Goal: Task Accomplishment & Management: Complete application form

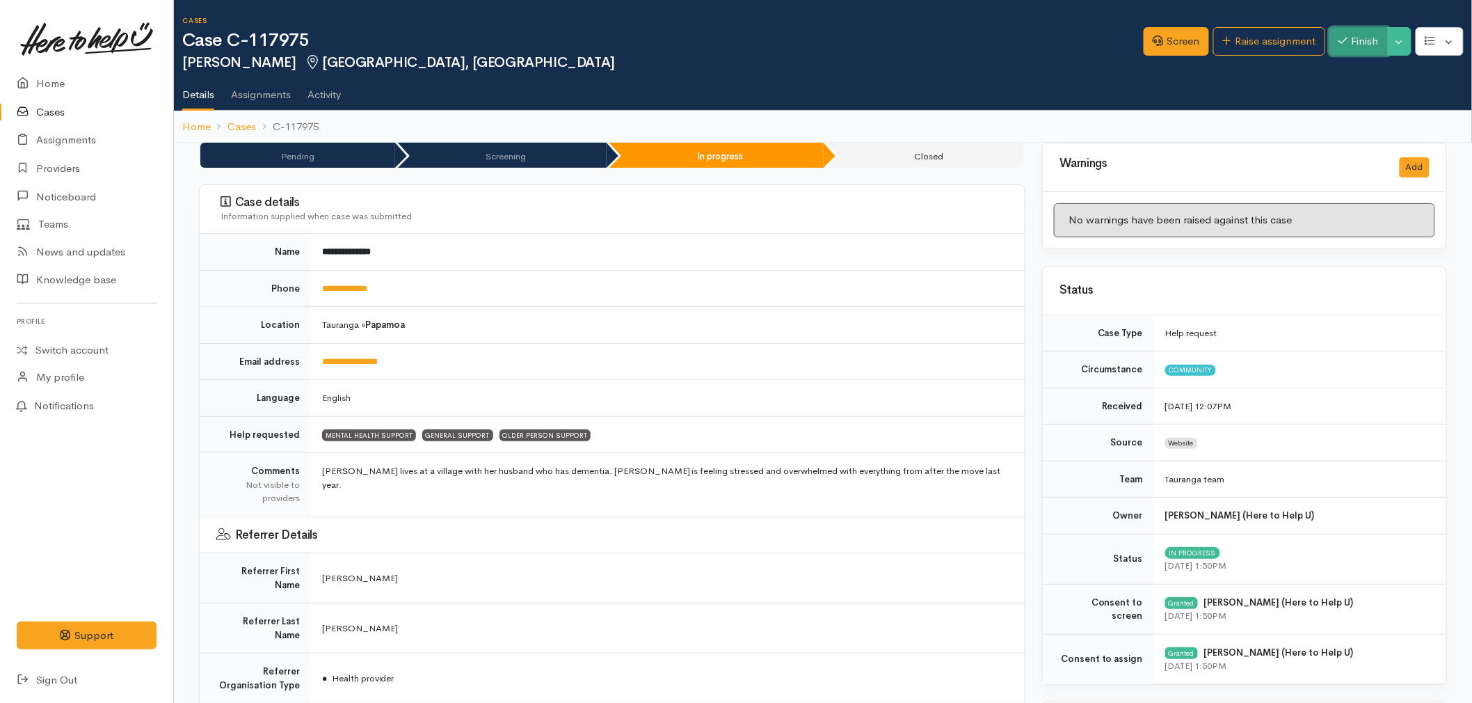
click at [1359, 40] on button "Finish" at bounding box center [1358, 41] width 58 height 29
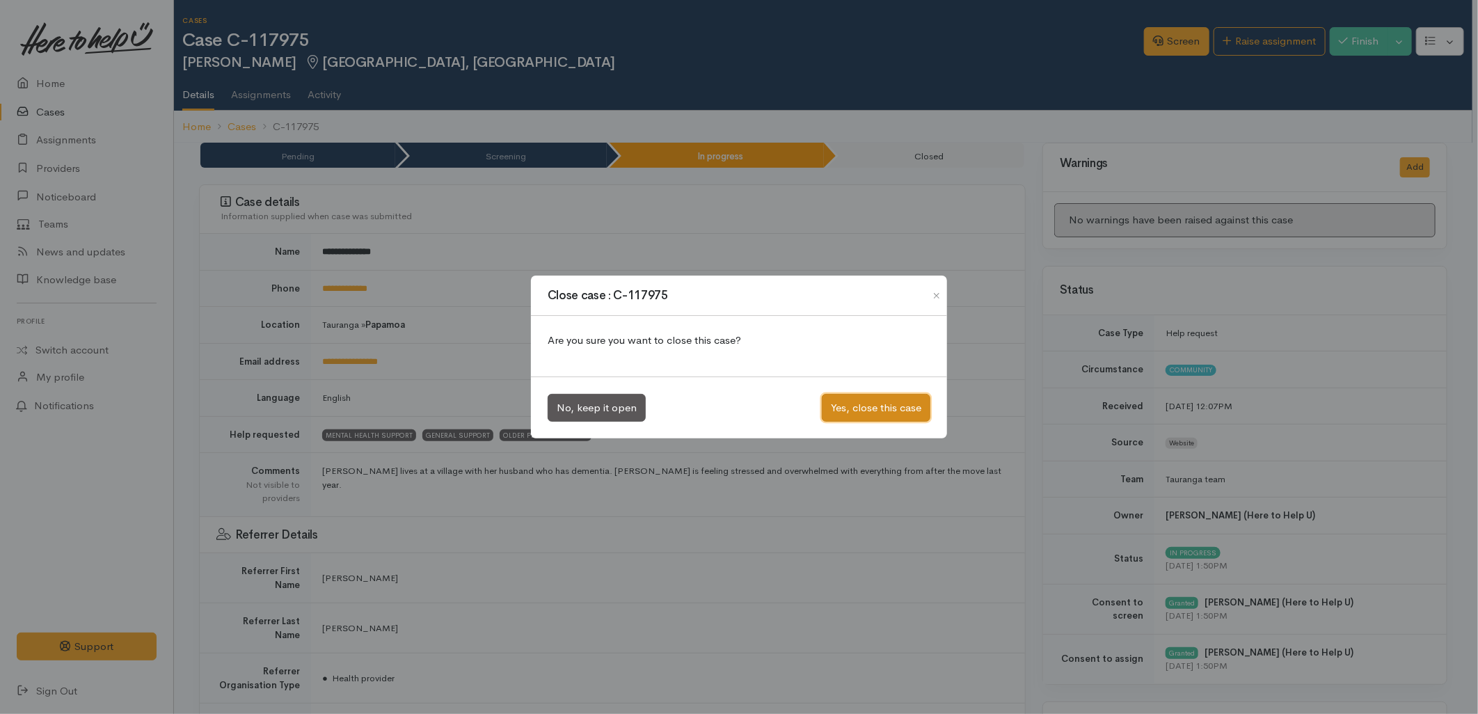
click at [849, 400] on button "Yes, close this case" at bounding box center [876, 408] width 109 height 29
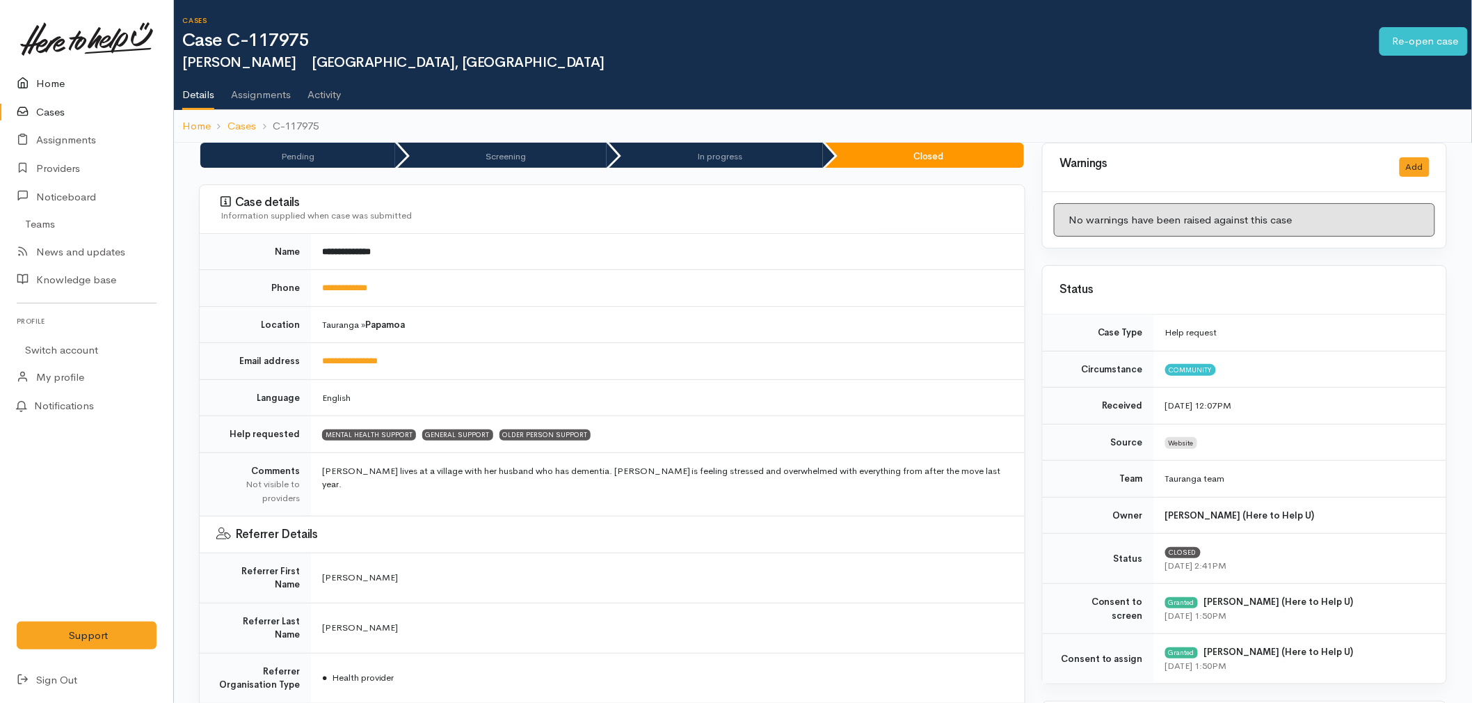
click at [25, 77] on icon at bounding box center [26, 83] width 19 height 17
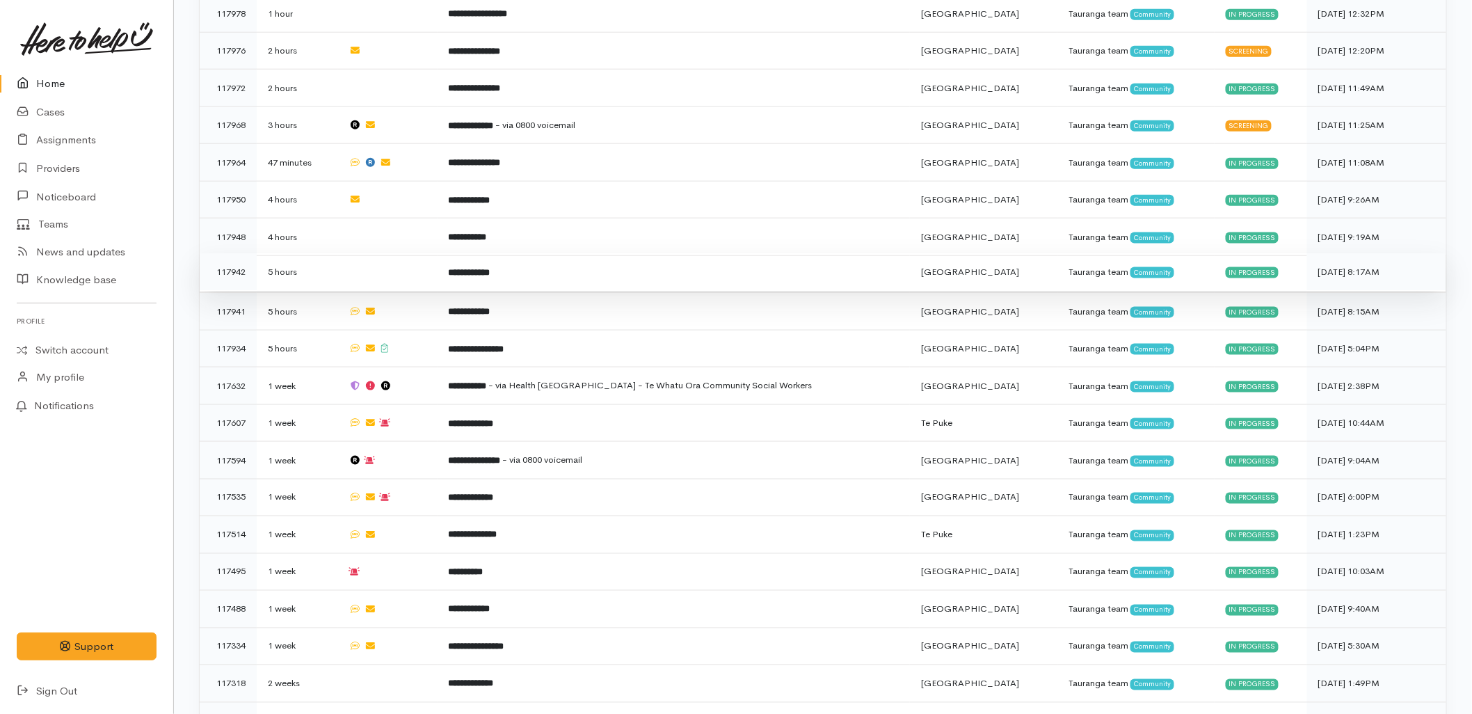
scroll to position [696, 0]
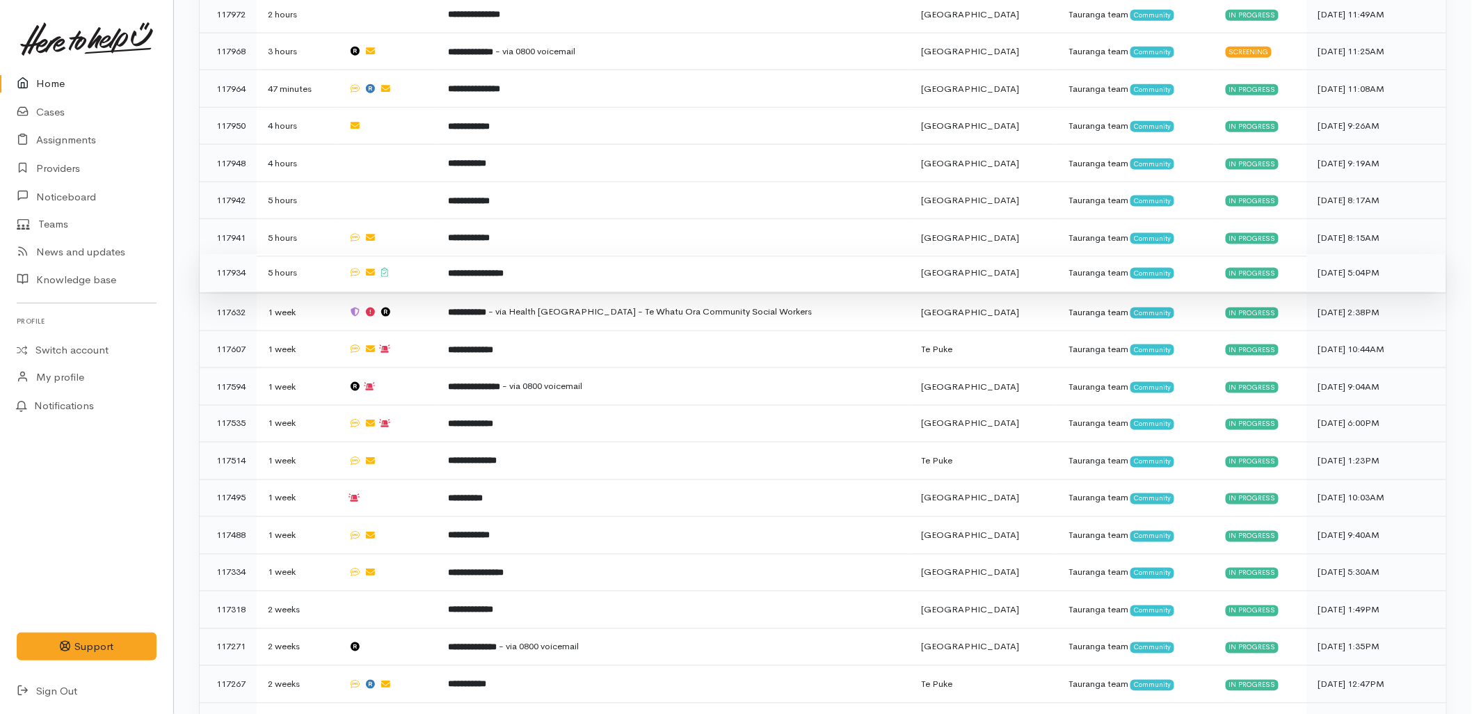
click at [423, 254] on td at bounding box center [386, 273] width 99 height 38
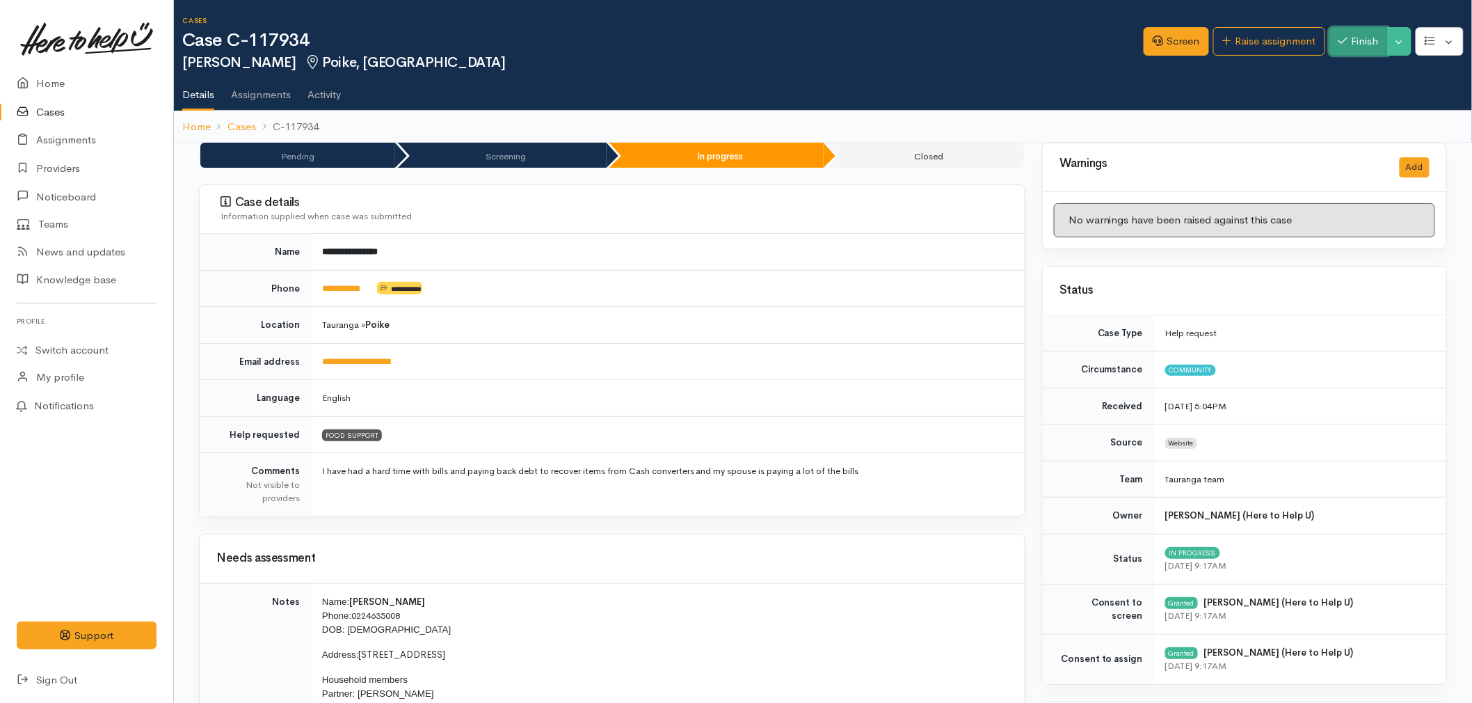
click at [1367, 43] on button "Finish" at bounding box center [1358, 41] width 58 height 29
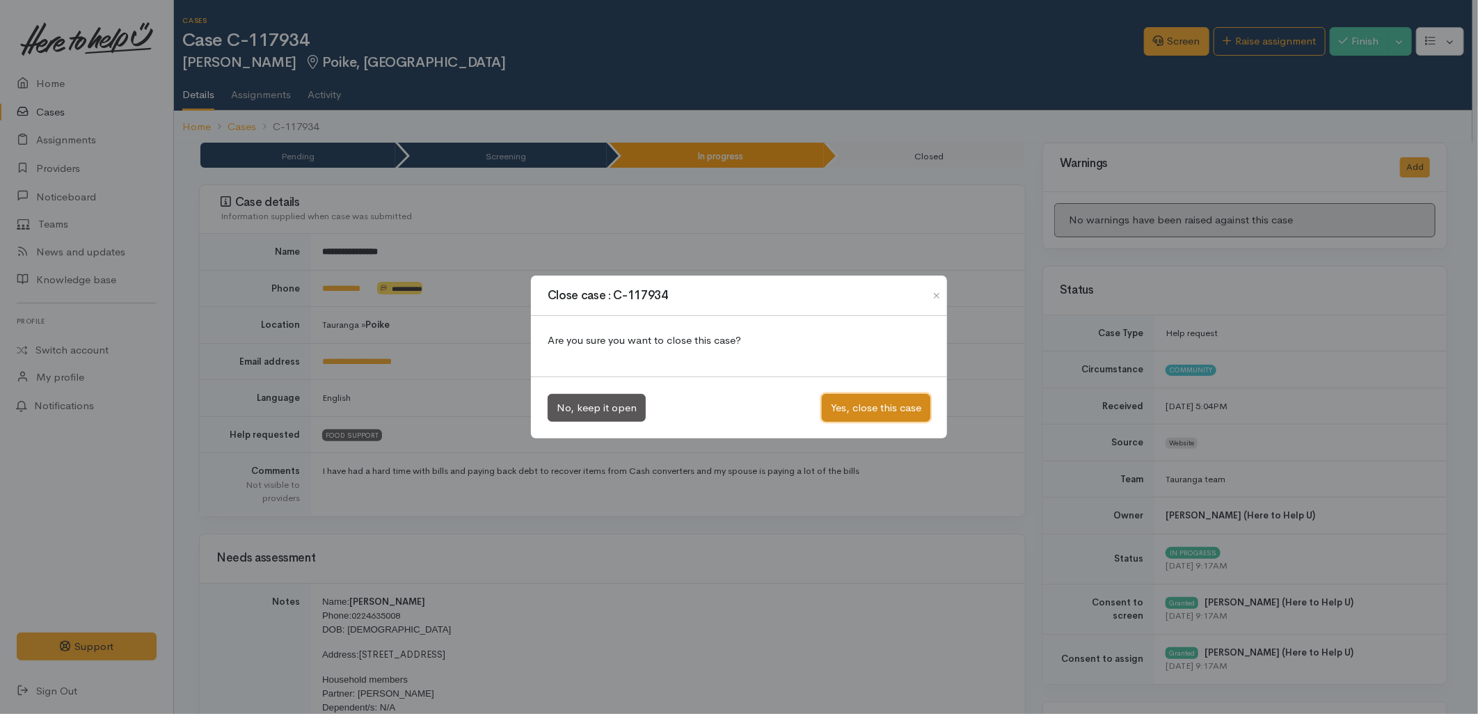
click at [860, 410] on button "Yes, close this case" at bounding box center [876, 408] width 109 height 29
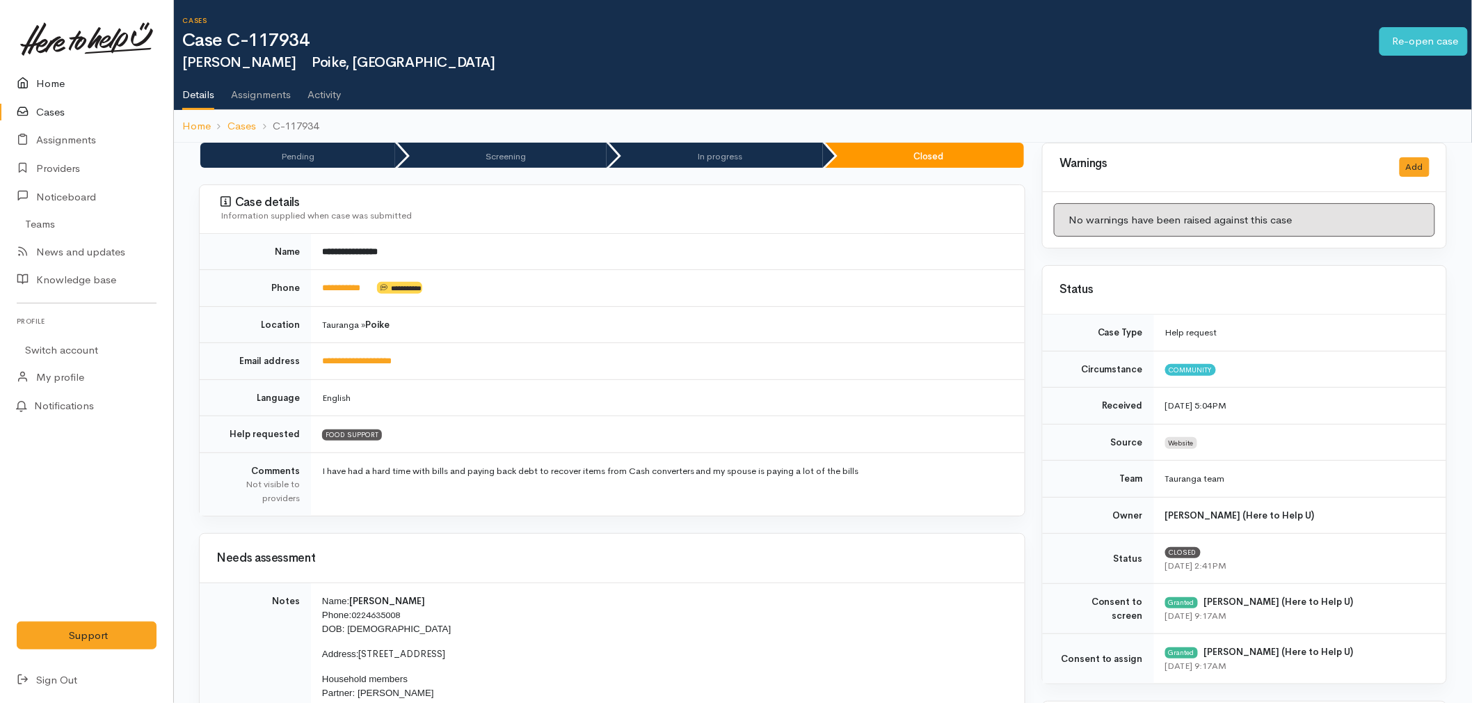
click at [42, 77] on link "Home" at bounding box center [86, 84] width 173 height 29
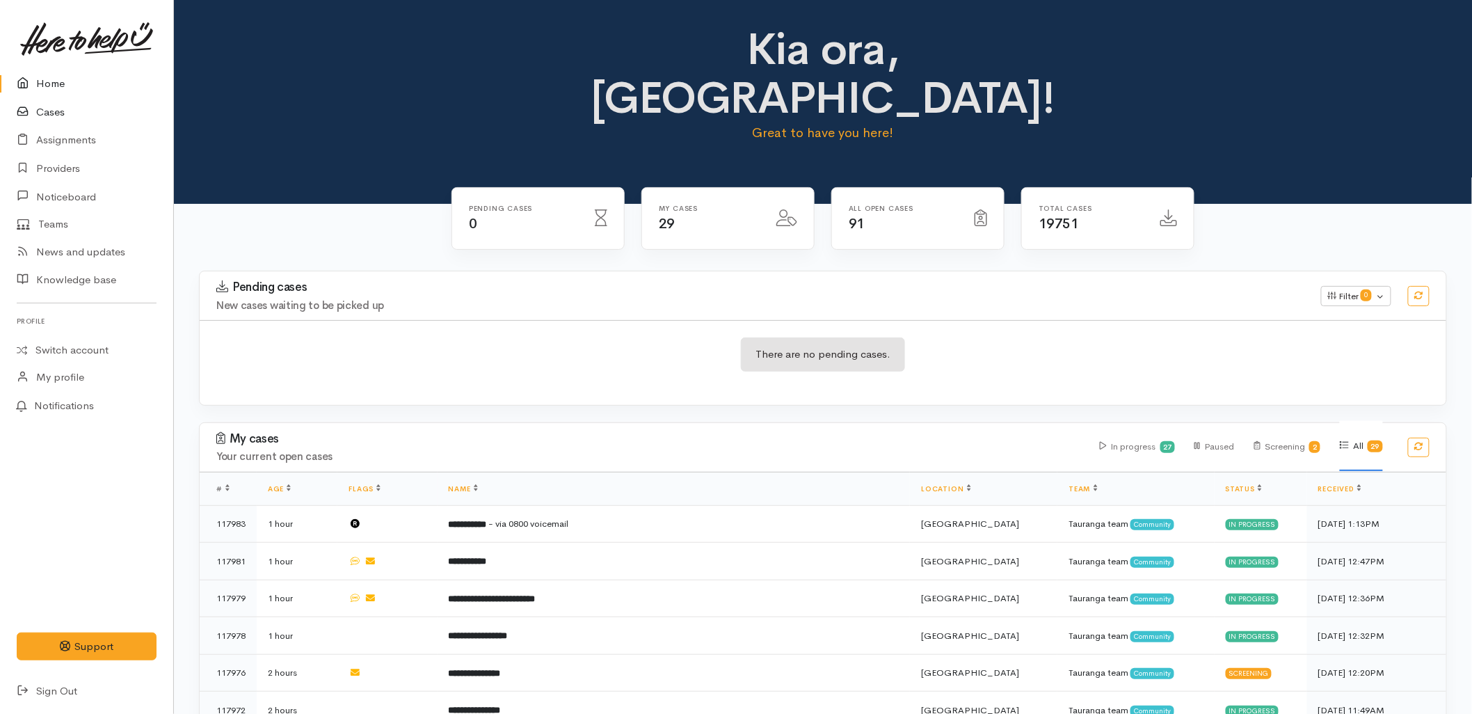
click at [43, 114] on link "Cases" at bounding box center [86, 112] width 173 height 29
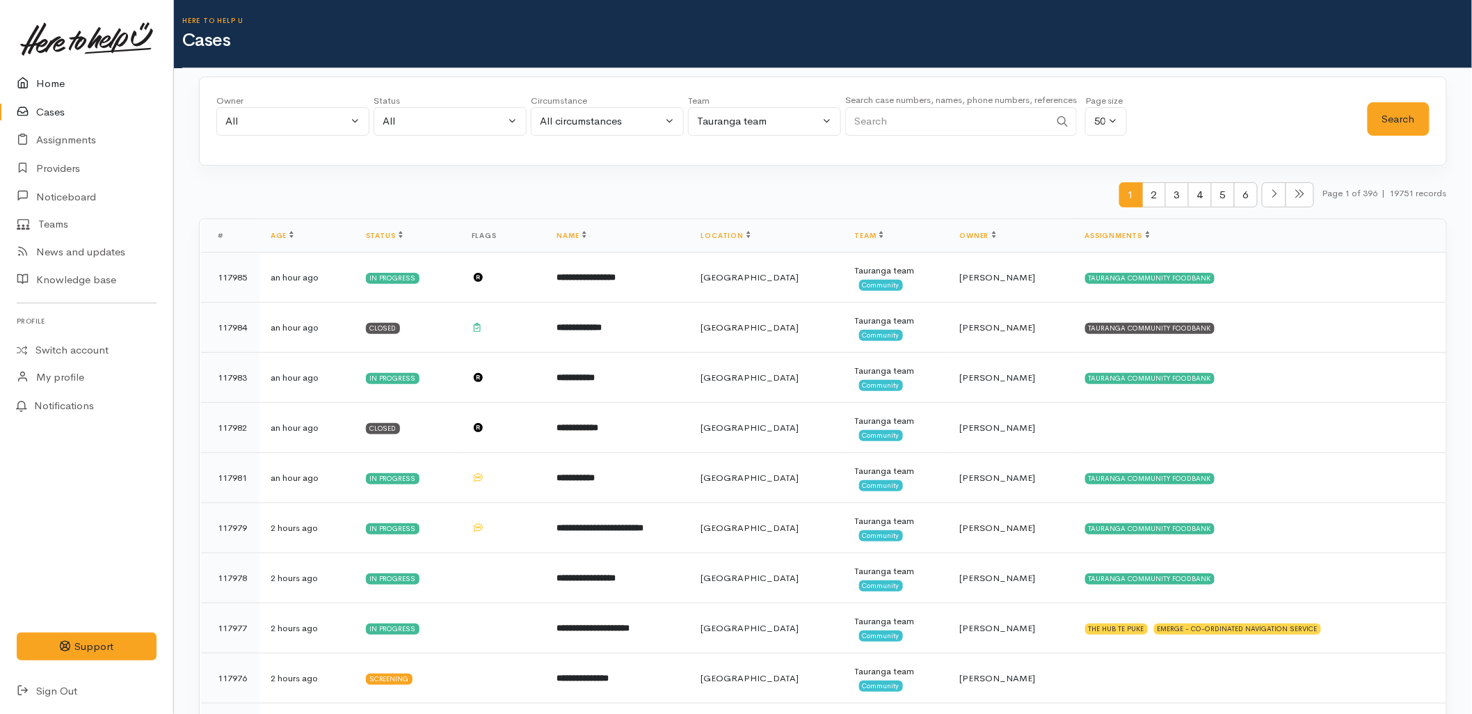
click at [56, 78] on link "Home" at bounding box center [86, 84] width 173 height 29
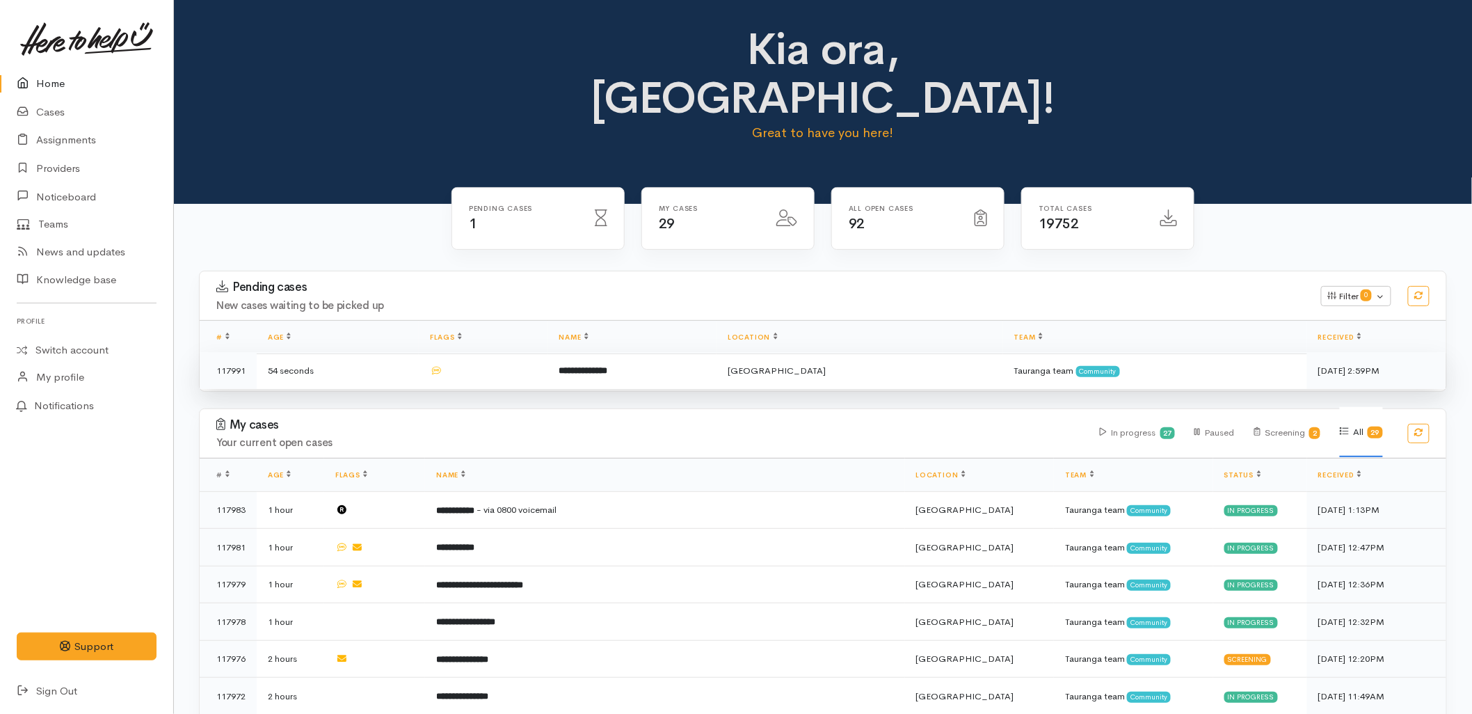
click at [609, 352] on td "**********" at bounding box center [632, 370] width 169 height 37
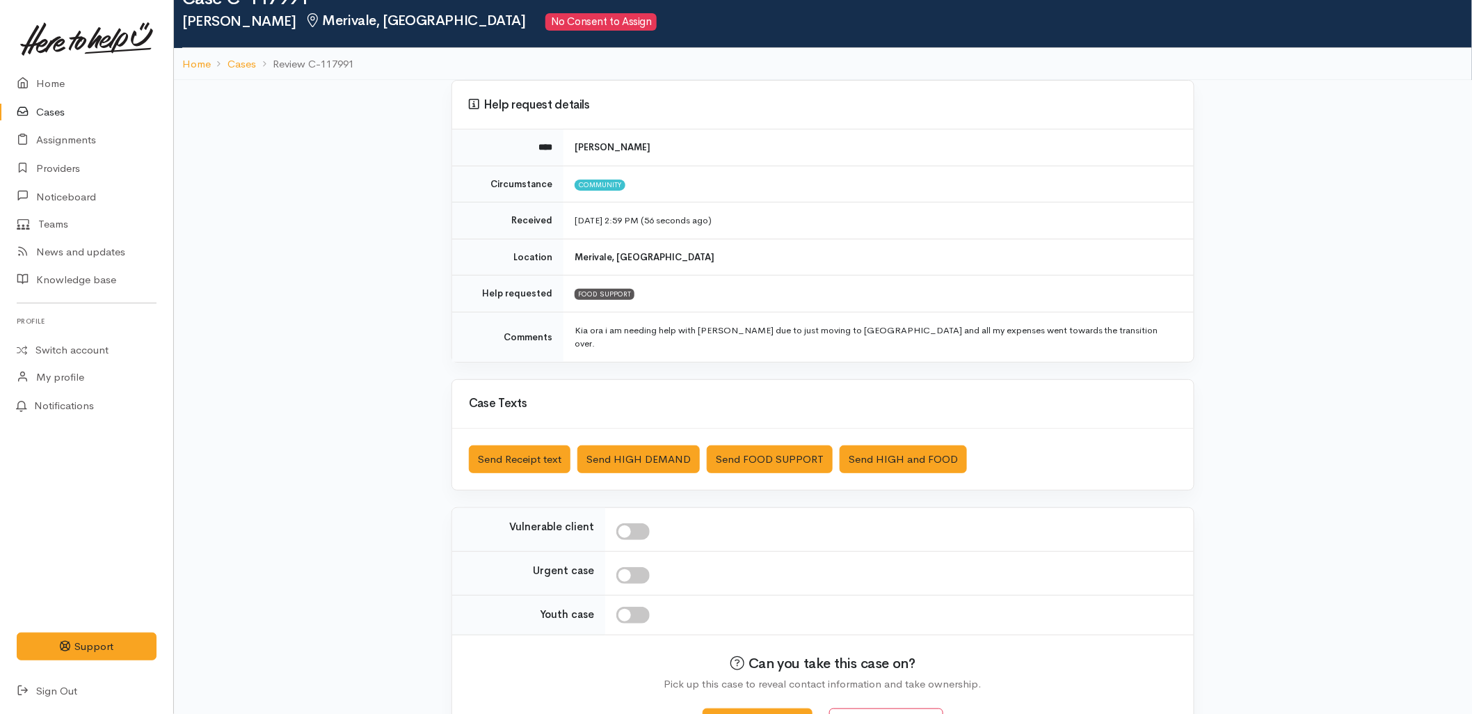
scroll to position [77, 0]
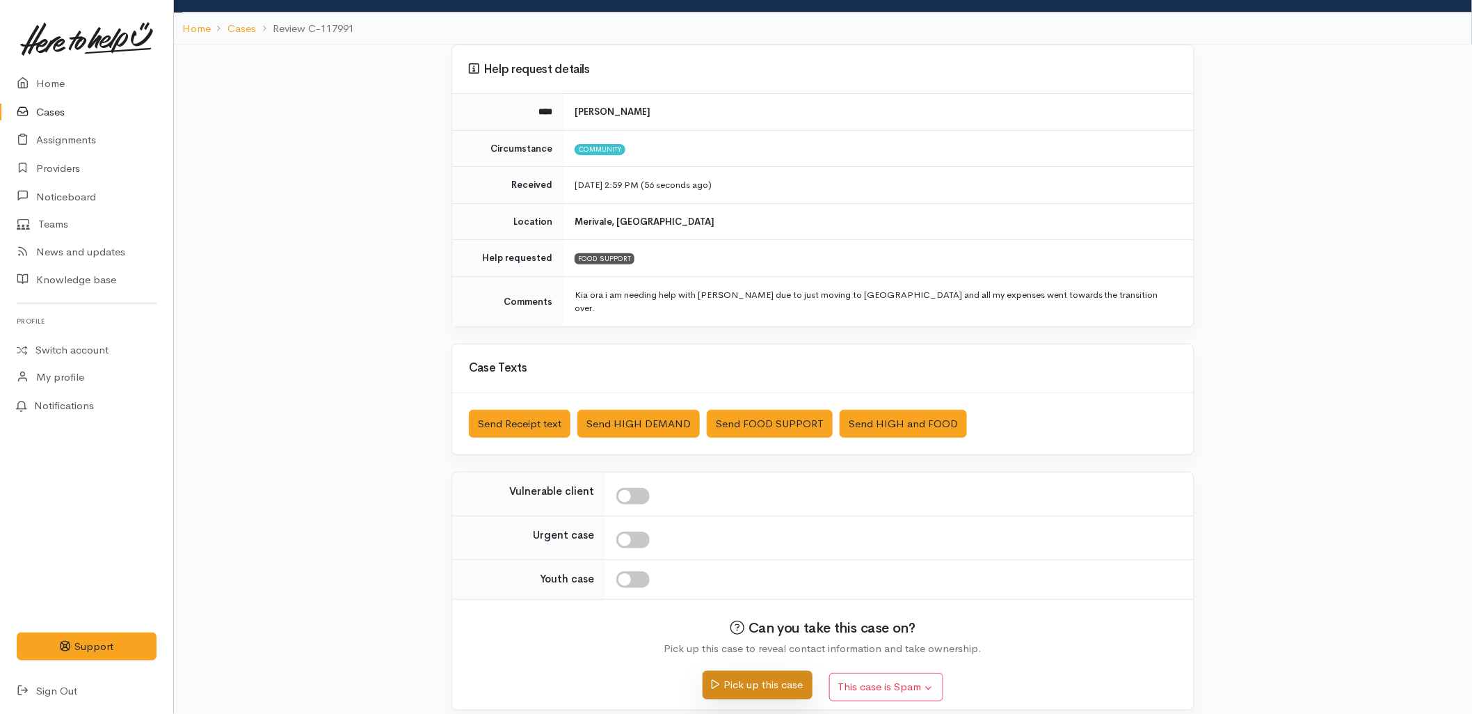
click at [776, 673] on button "Pick up this case" at bounding box center [757, 685] width 109 height 29
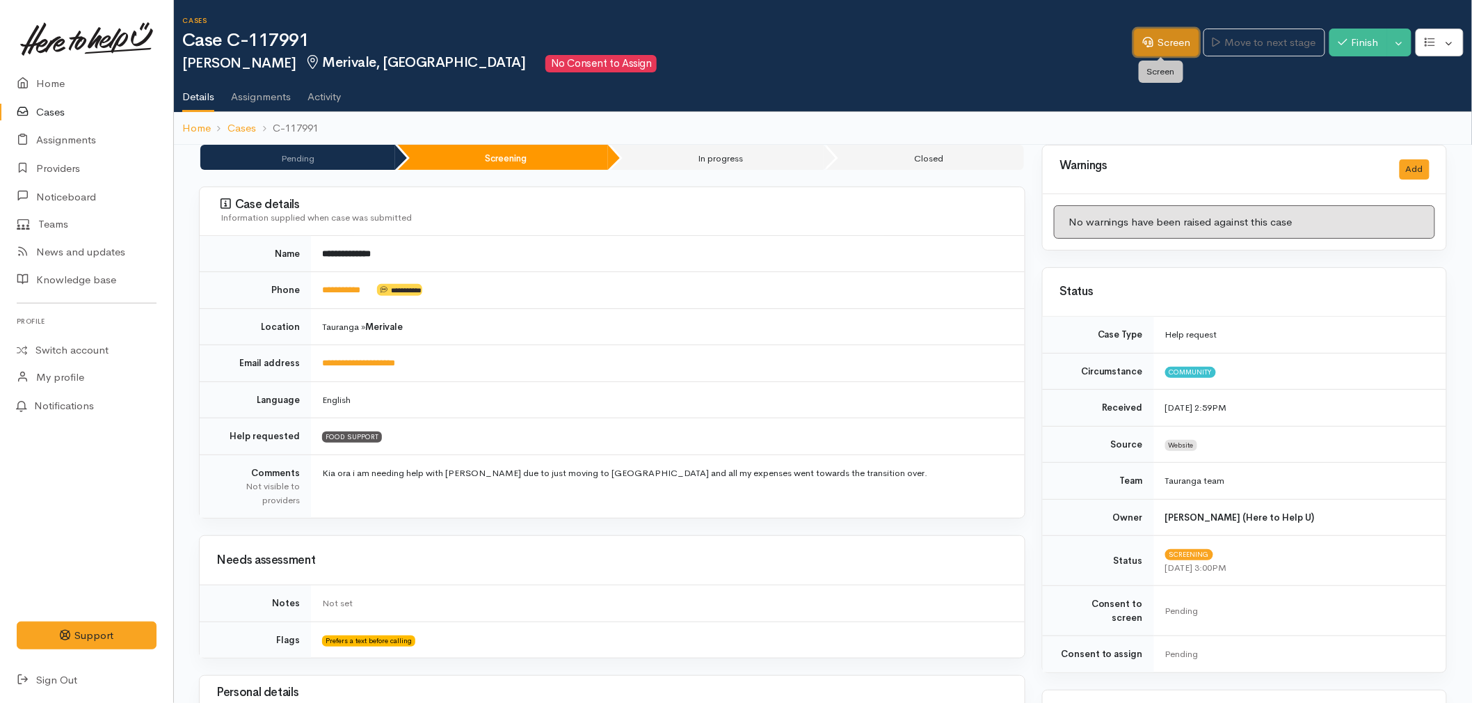
click at [1171, 40] on link "Screen" at bounding box center [1166, 43] width 65 height 29
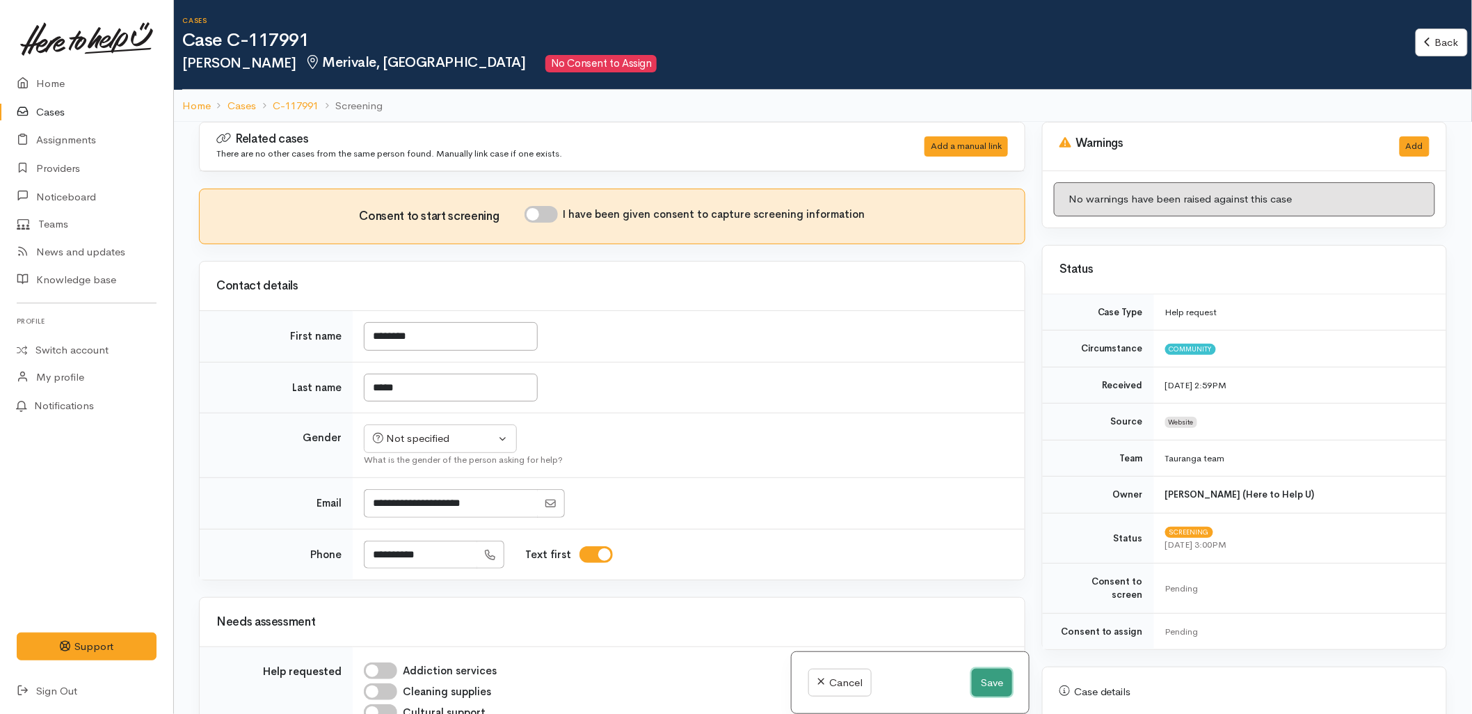
click at [989, 672] on button "Save" at bounding box center [992, 683] width 40 height 29
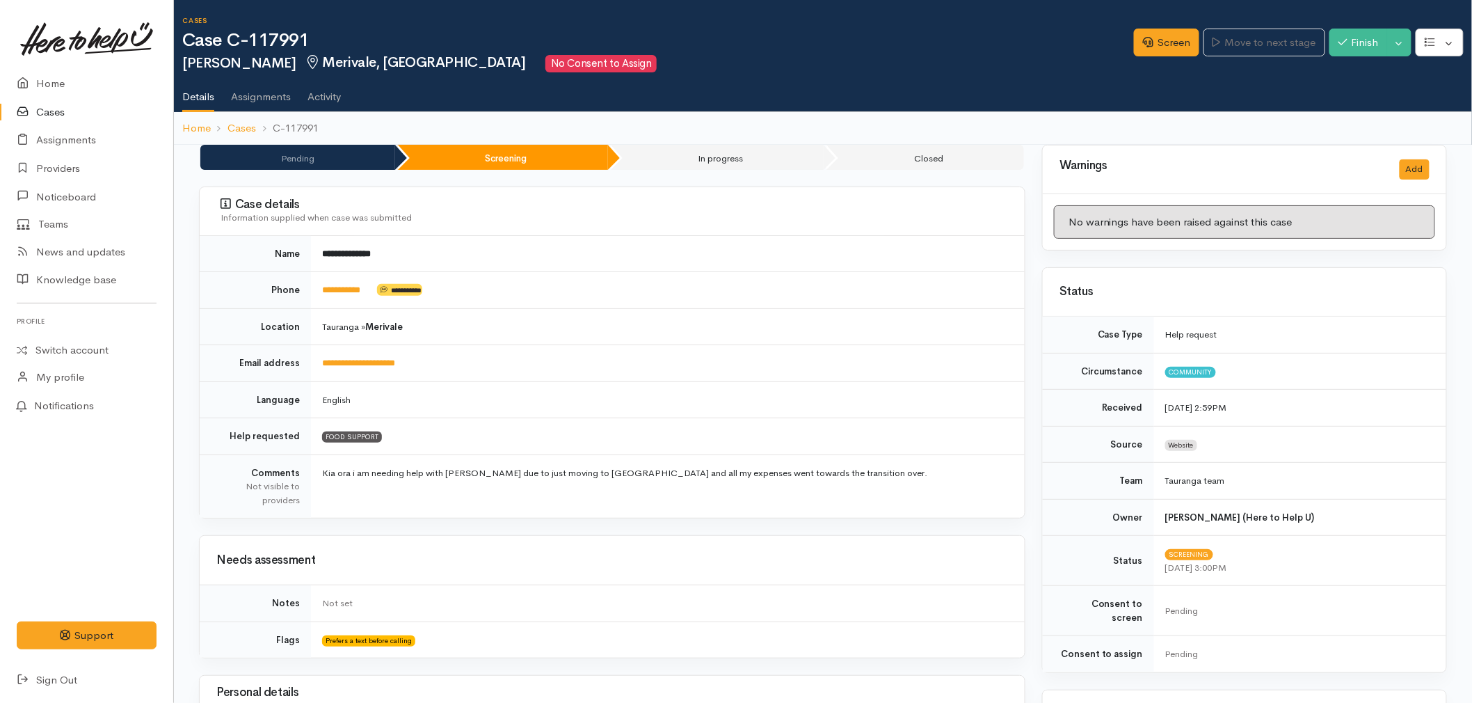
click at [746, 348] on td "**********" at bounding box center [668, 363] width 714 height 37
click at [1160, 30] on link "Screen" at bounding box center [1166, 43] width 65 height 29
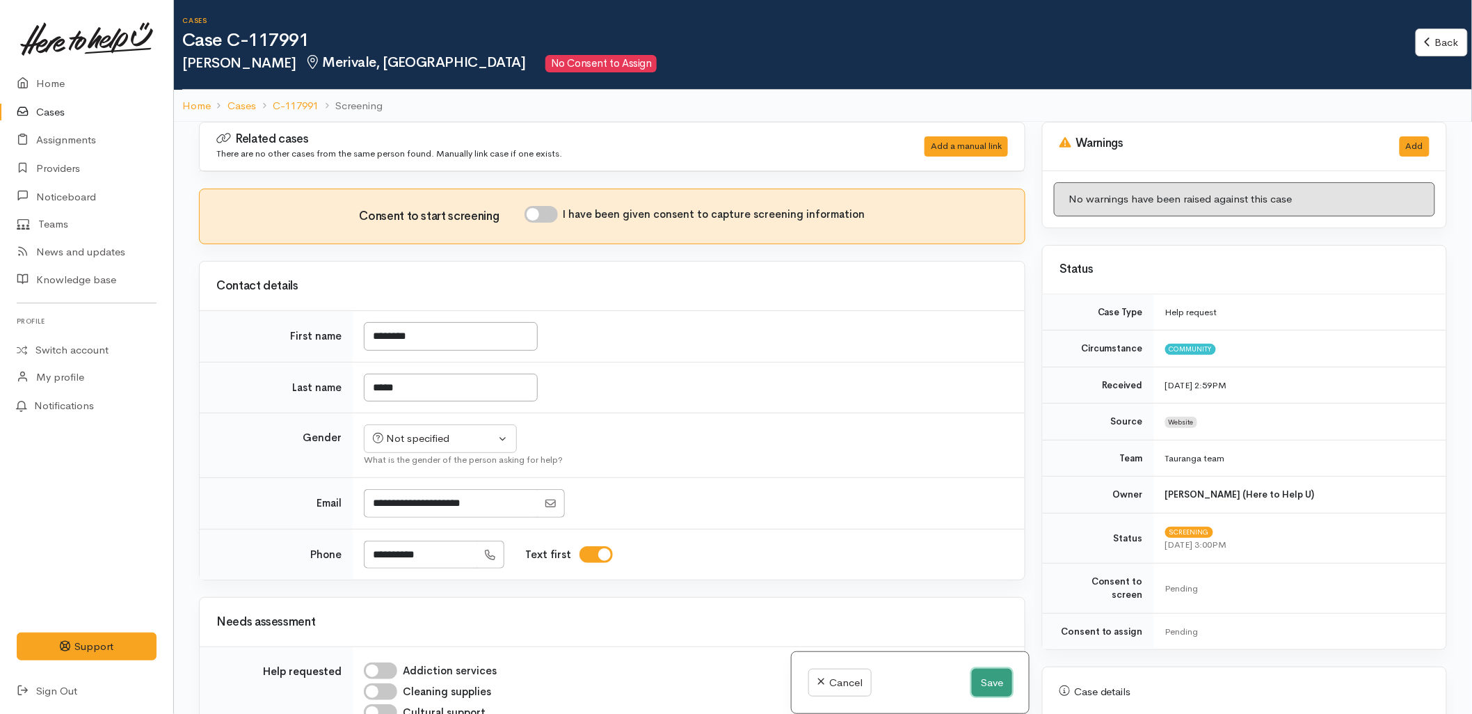
click at [984, 685] on button "Save" at bounding box center [992, 683] width 40 height 29
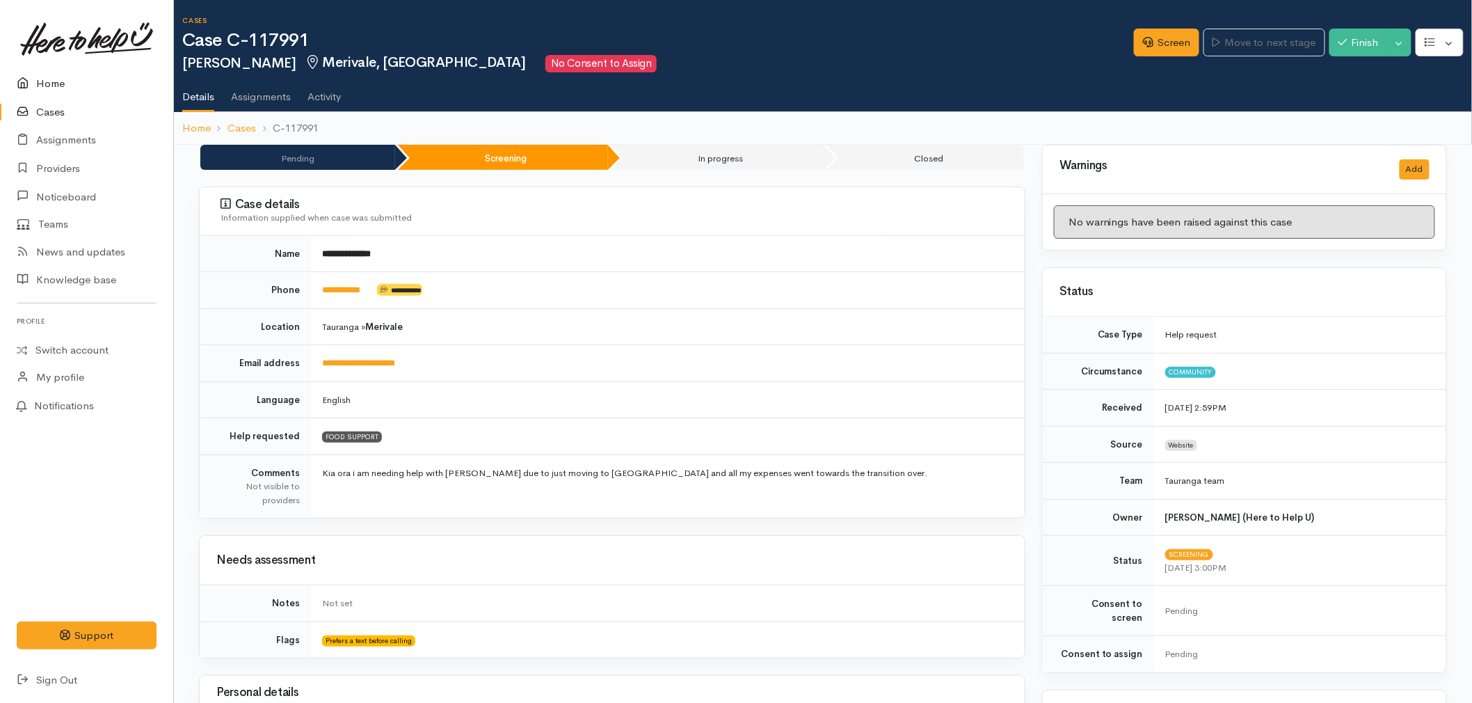
click at [29, 82] on icon at bounding box center [26, 83] width 19 height 17
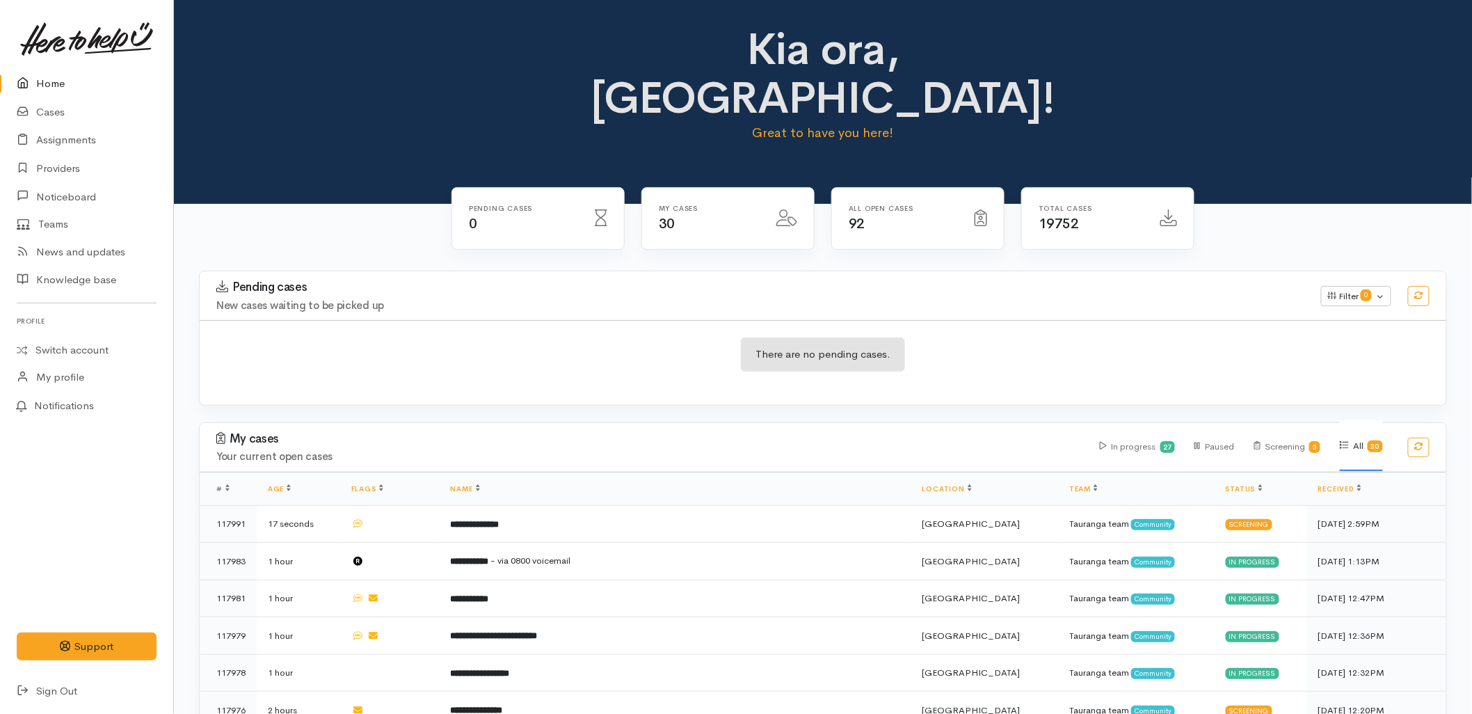
click at [517, 423] on div "My cases Your current open cases In progress 27 Paused Screening 3 All 30" at bounding box center [822, 447] width 1263 height 49
click at [462, 216] on div "Pending cases 0" at bounding box center [538, 227] width 190 height 80
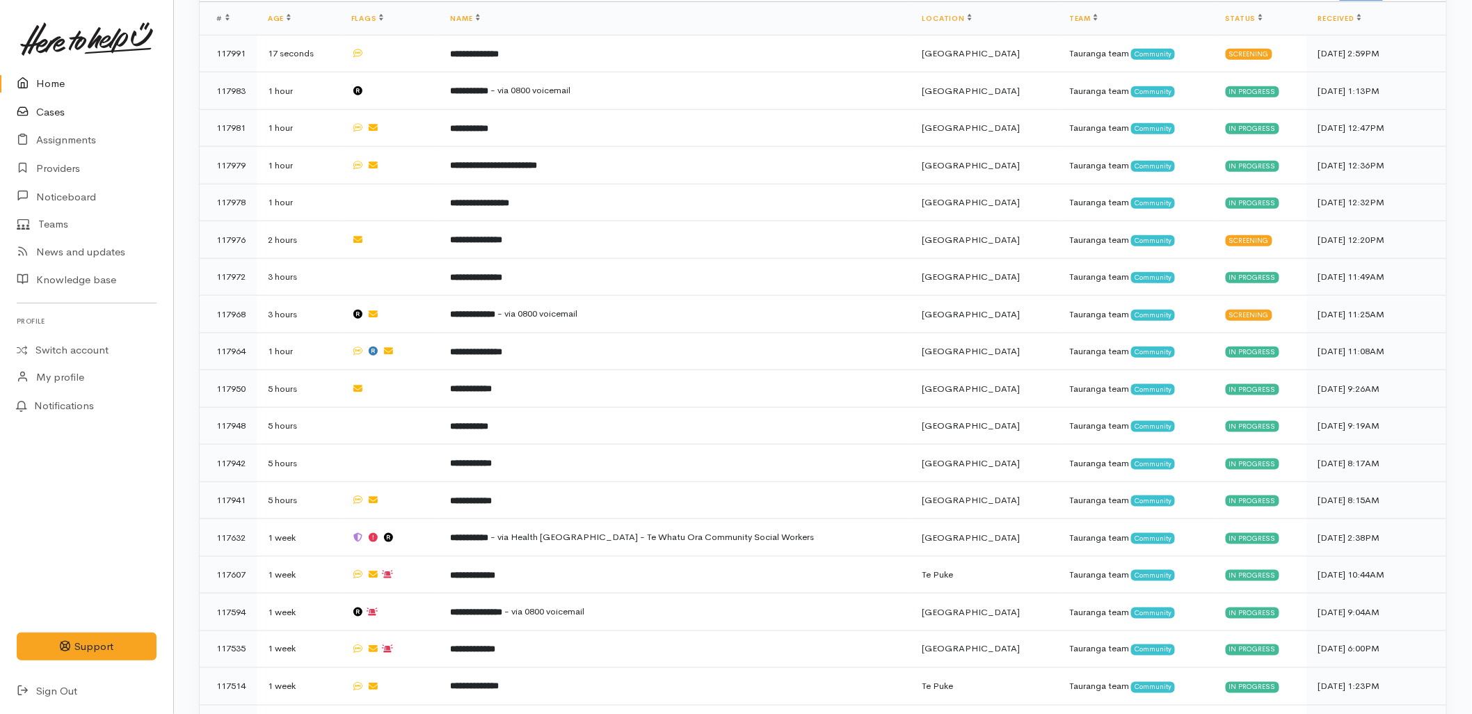
scroll to position [470, 0]
click at [32, 80] on icon at bounding box center [26, 83] width 19 height 17
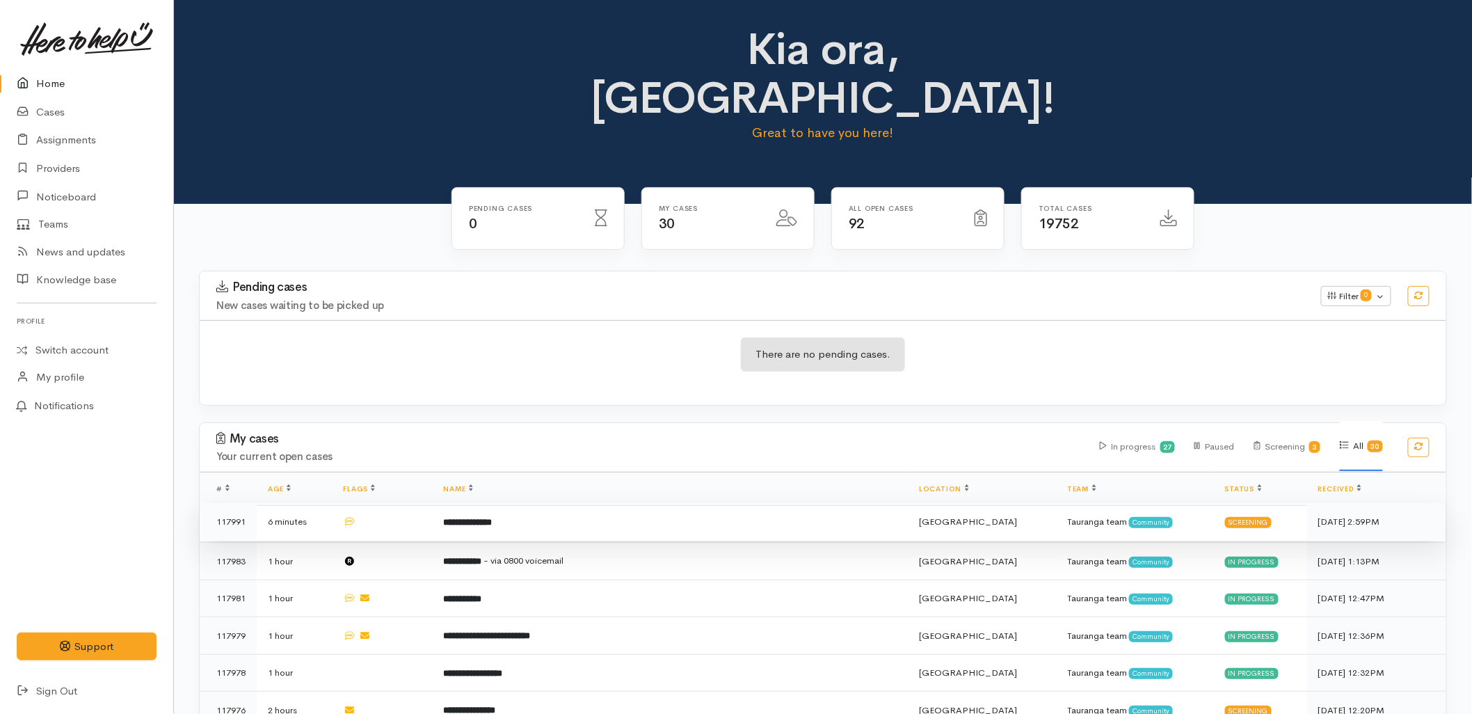
click at [557, 503] on td "**********" at bounding box center [671, 522] width 476 height 38
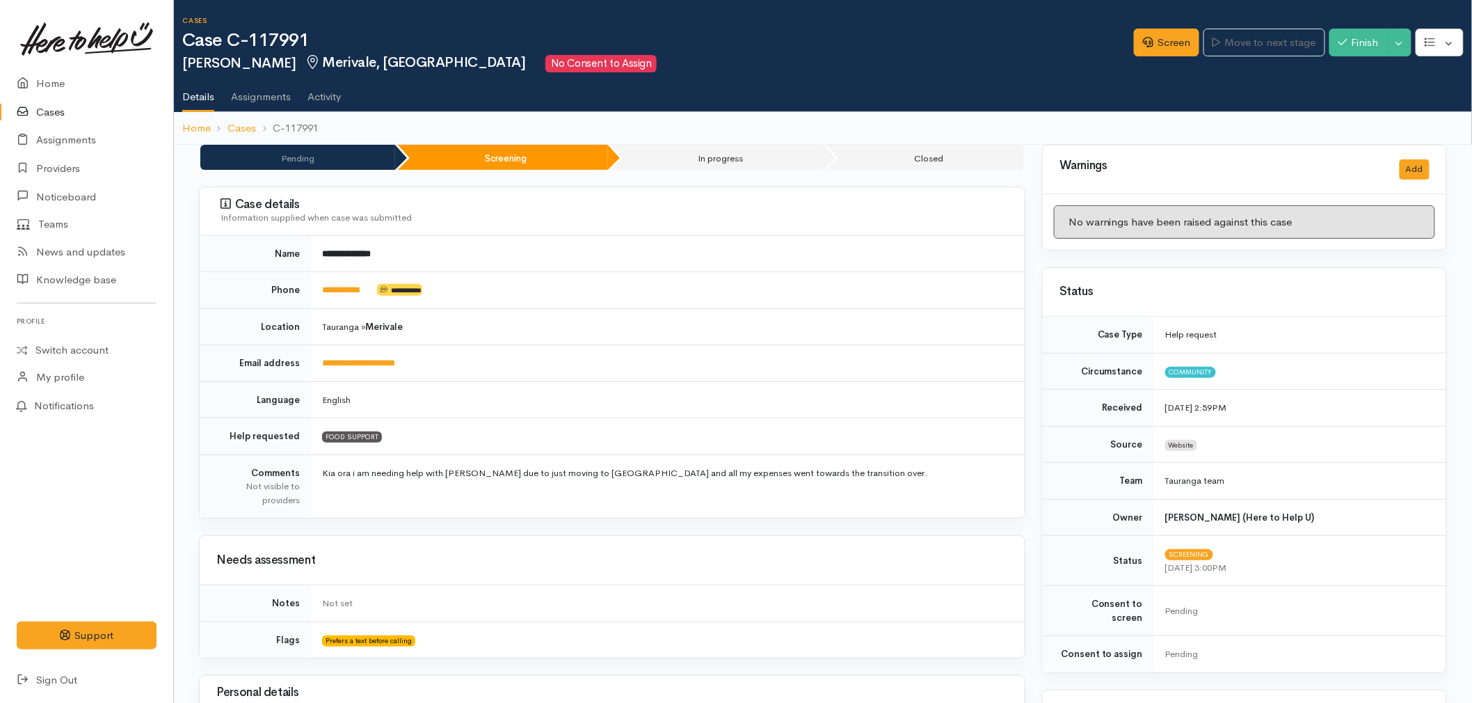
click at [63, 38] on img at bounding box center [86, 38] width 133 height 33
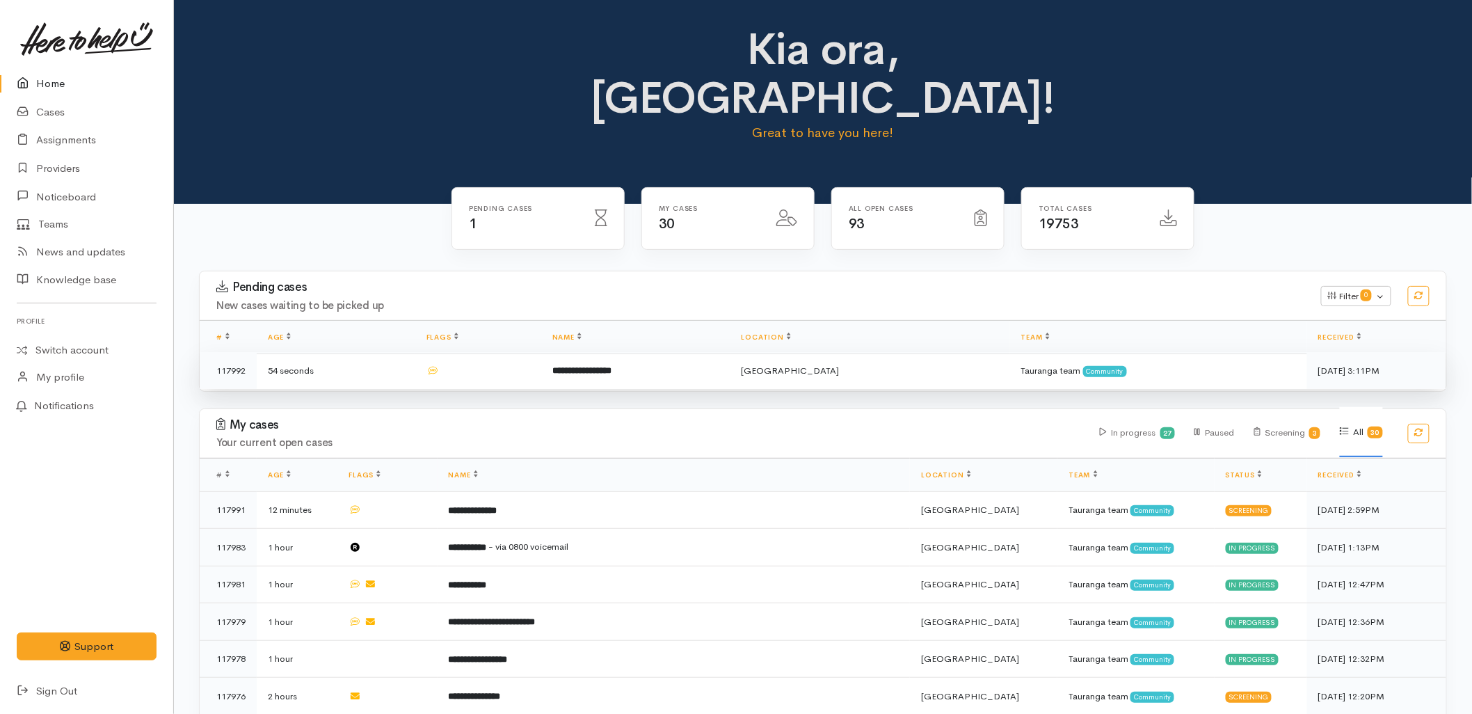
click at [574, 352] on td "**********" at bounding box center [635, 370] width 189 height 37
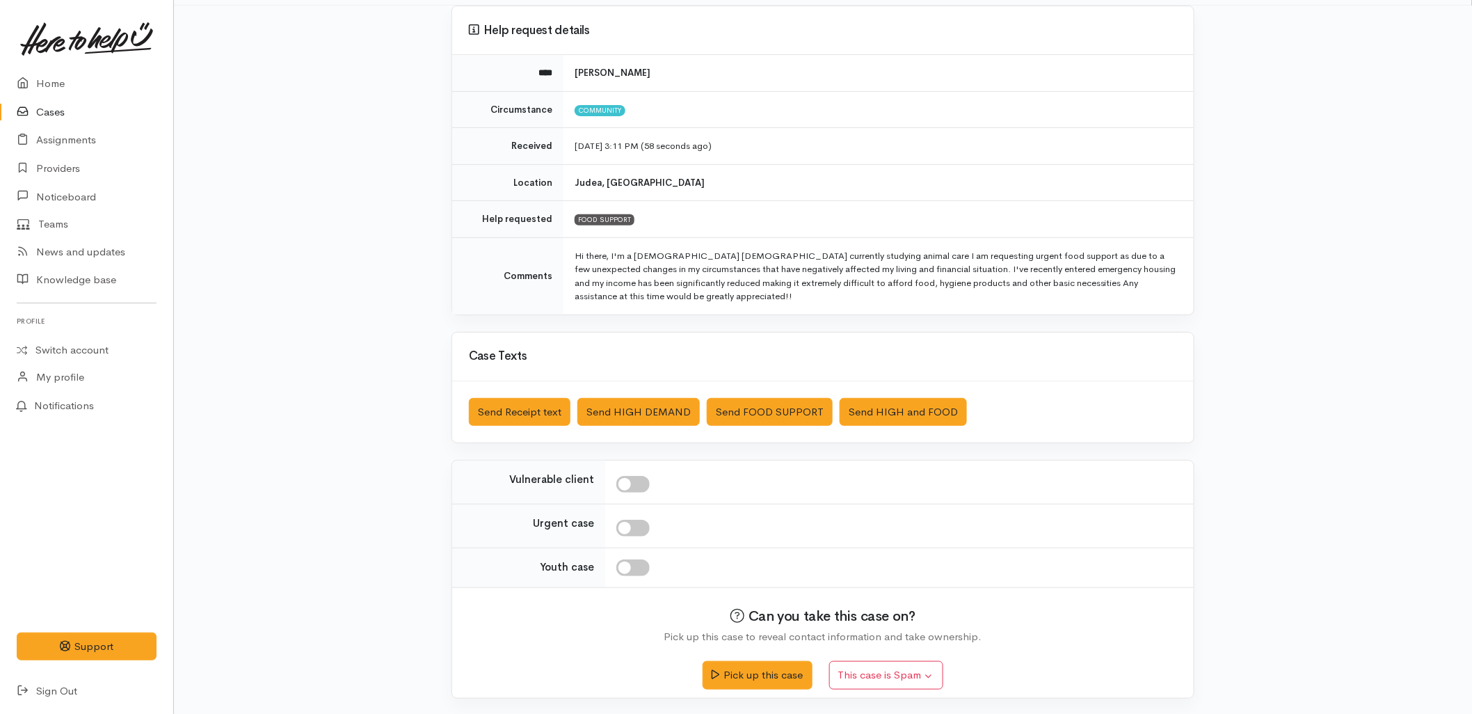
scroll to position [118, 0]
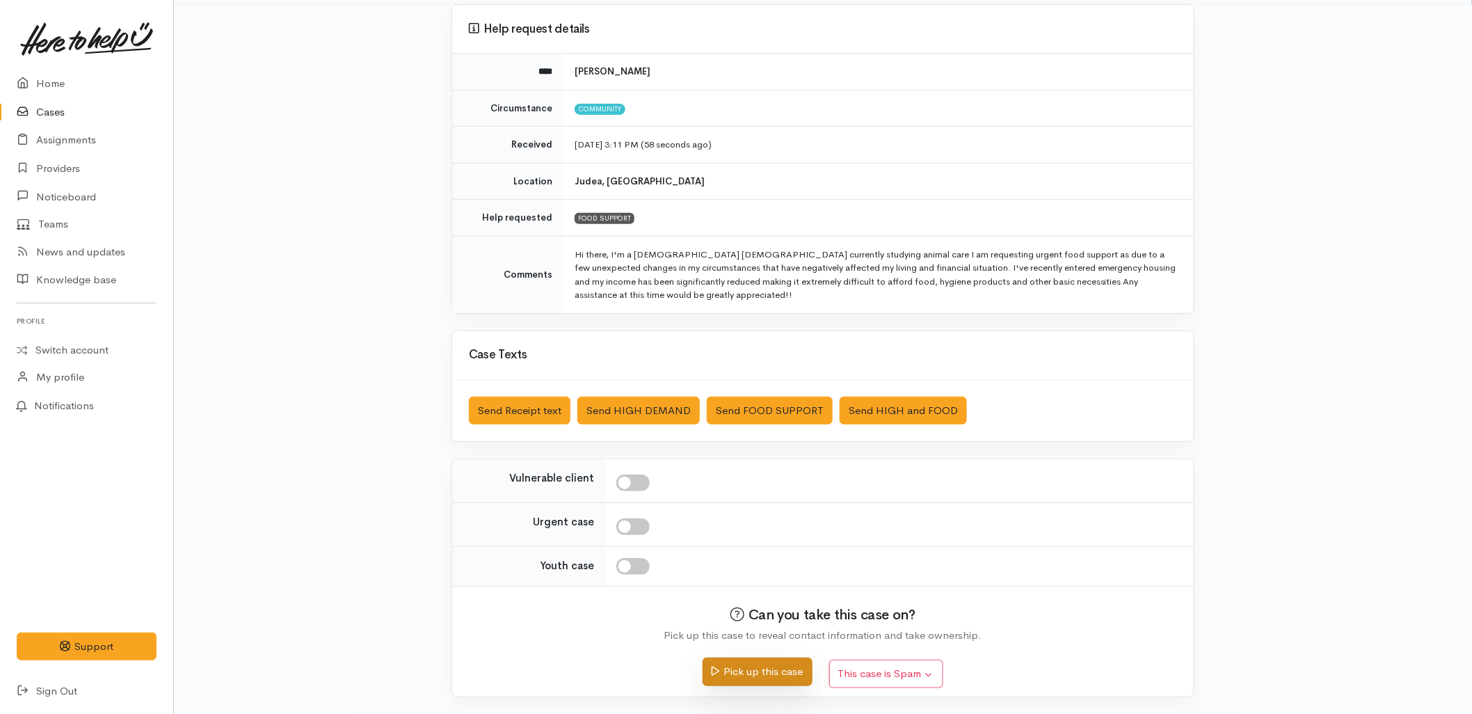
click at [761, 682] on button "Pick up this case" at bounding box center [757, 671] width 109 height 29
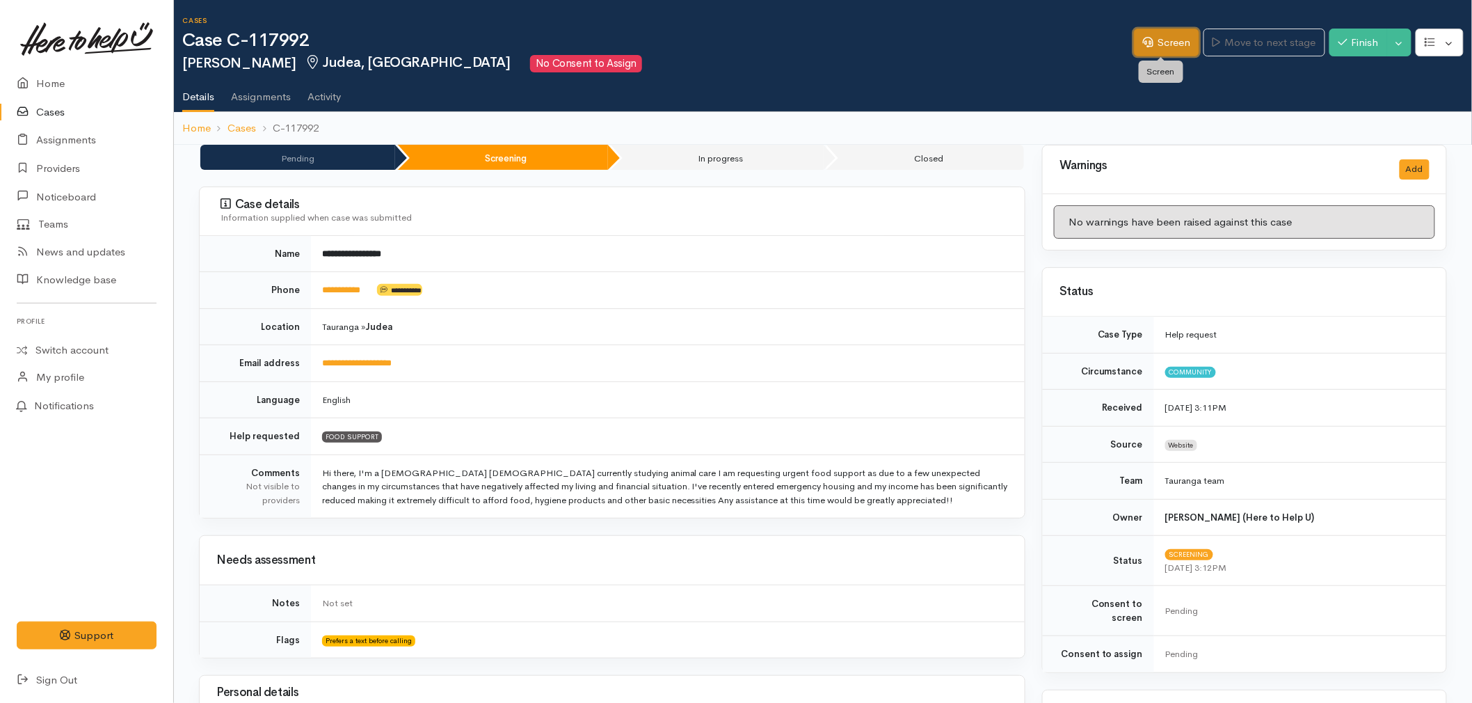
click at [1156, 45] on link "Screen" at bounding box center [1166, 43] width 65 height 29
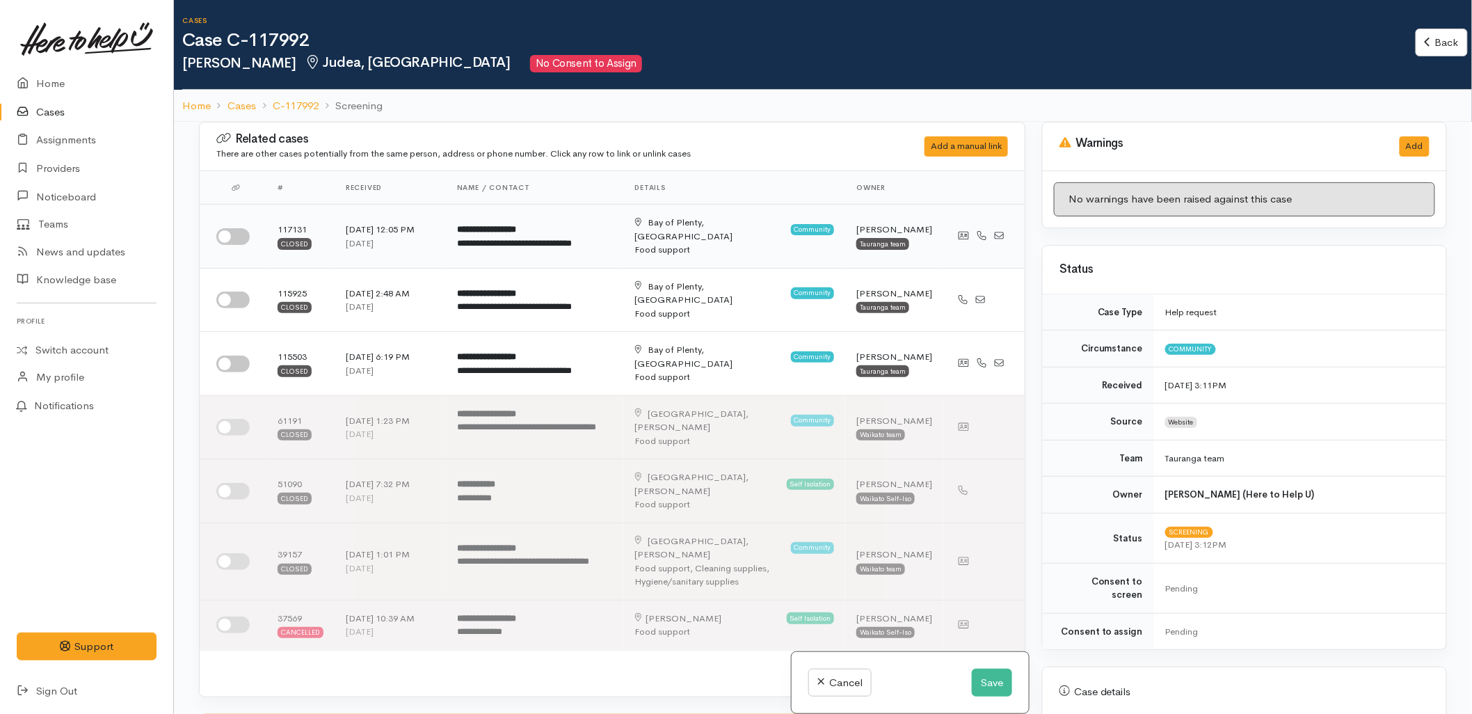
click at [221, 228] on input "checkbox" at bounding box center [232, 236] width 33 height 17
checkbox input "true"
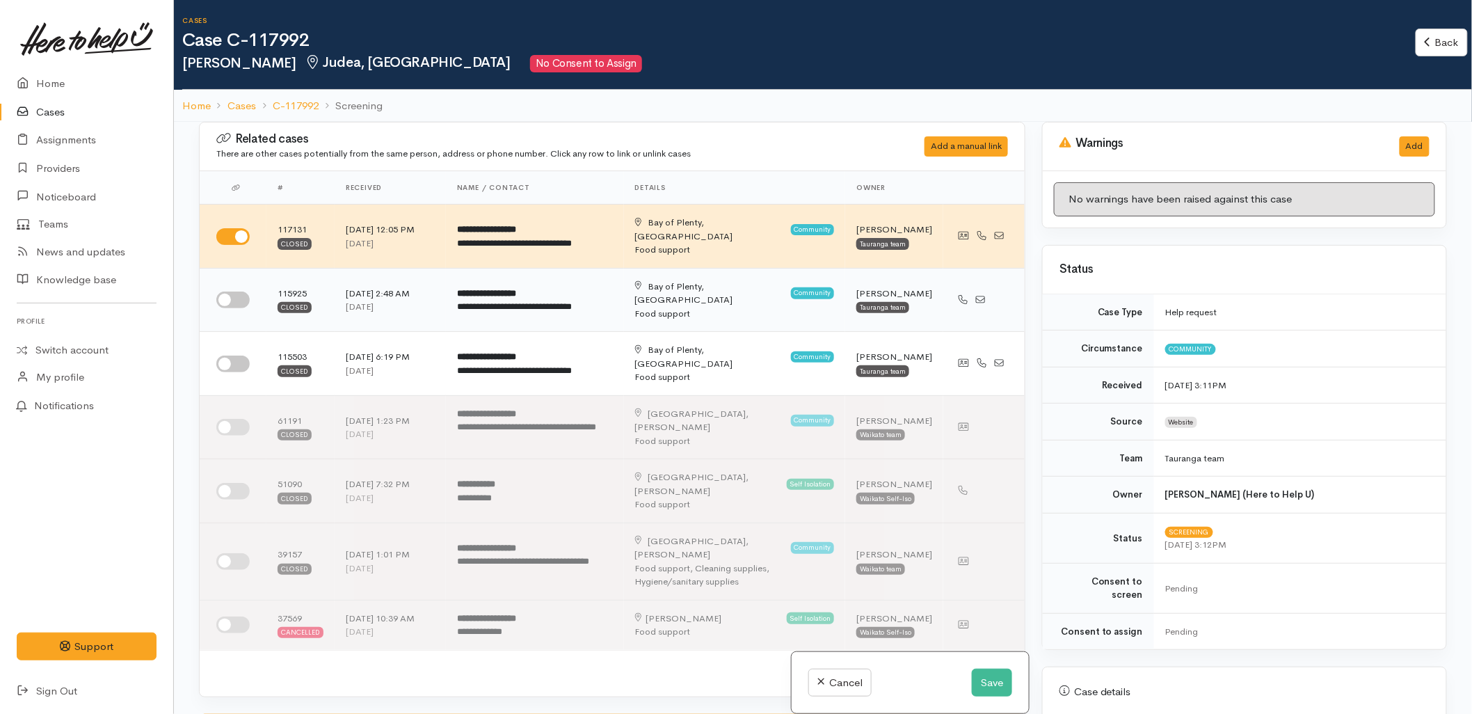
click at [232, 291] on input "checkbox" at bounding box center [232, 299] width 33 height 17
checkbox input "true"
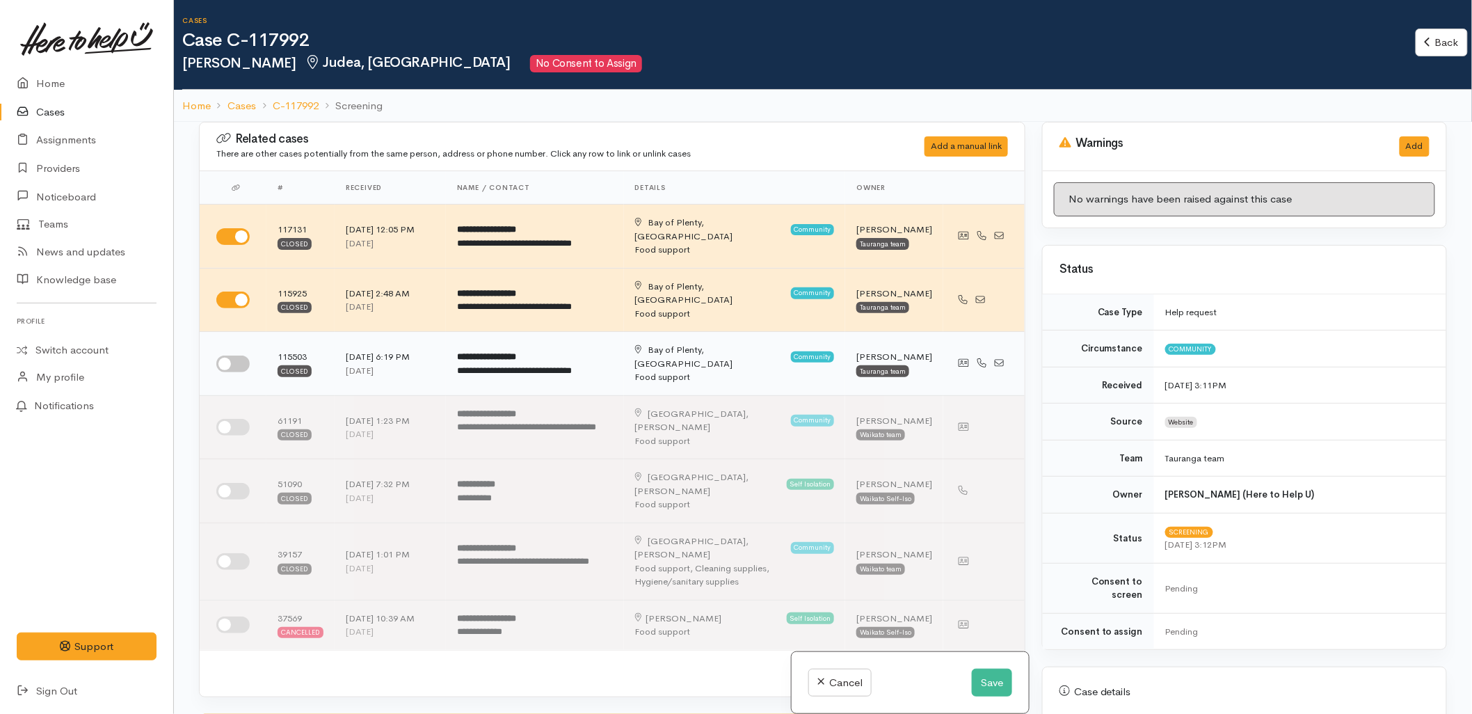
click at [232, 355] on input "checkbox" at bounding box center [232, 363] width 33 height 17
checkbox input "true"
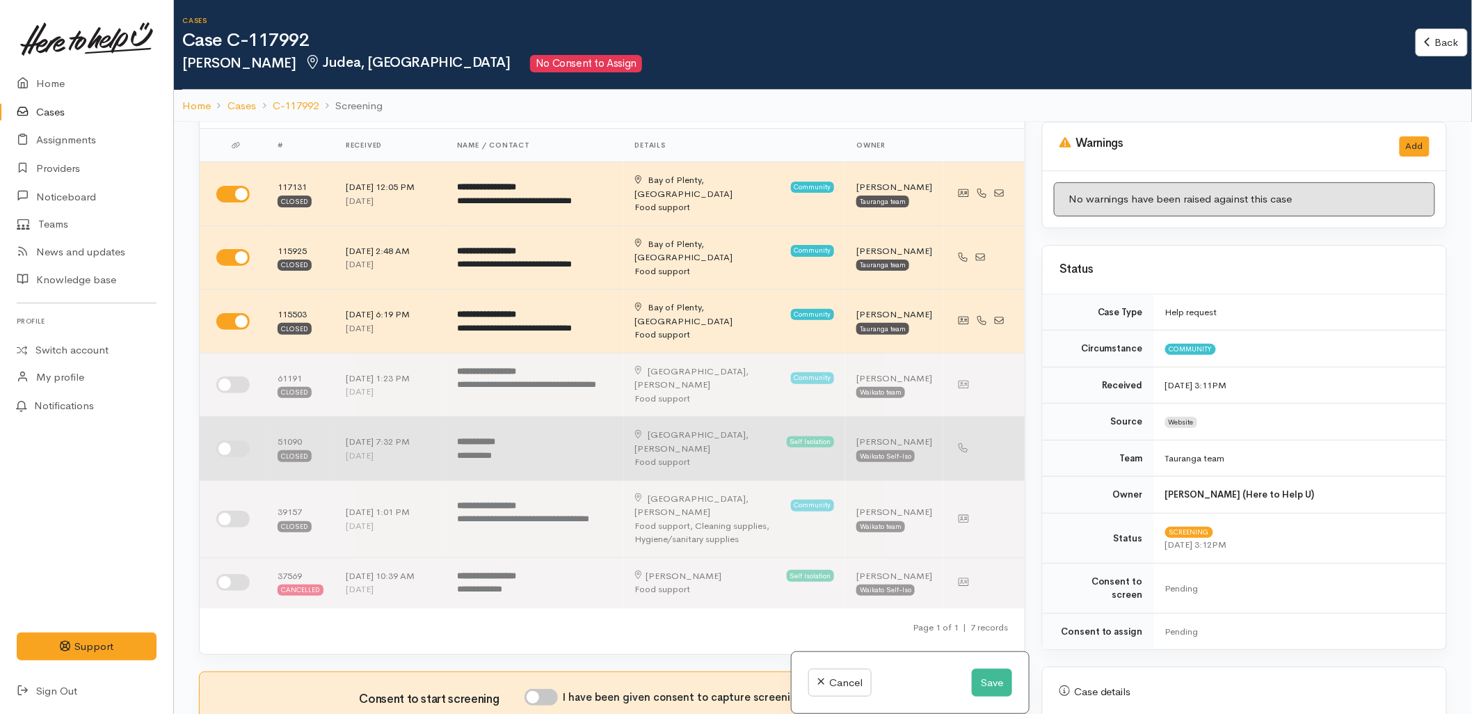
scroll to position [77, 0]
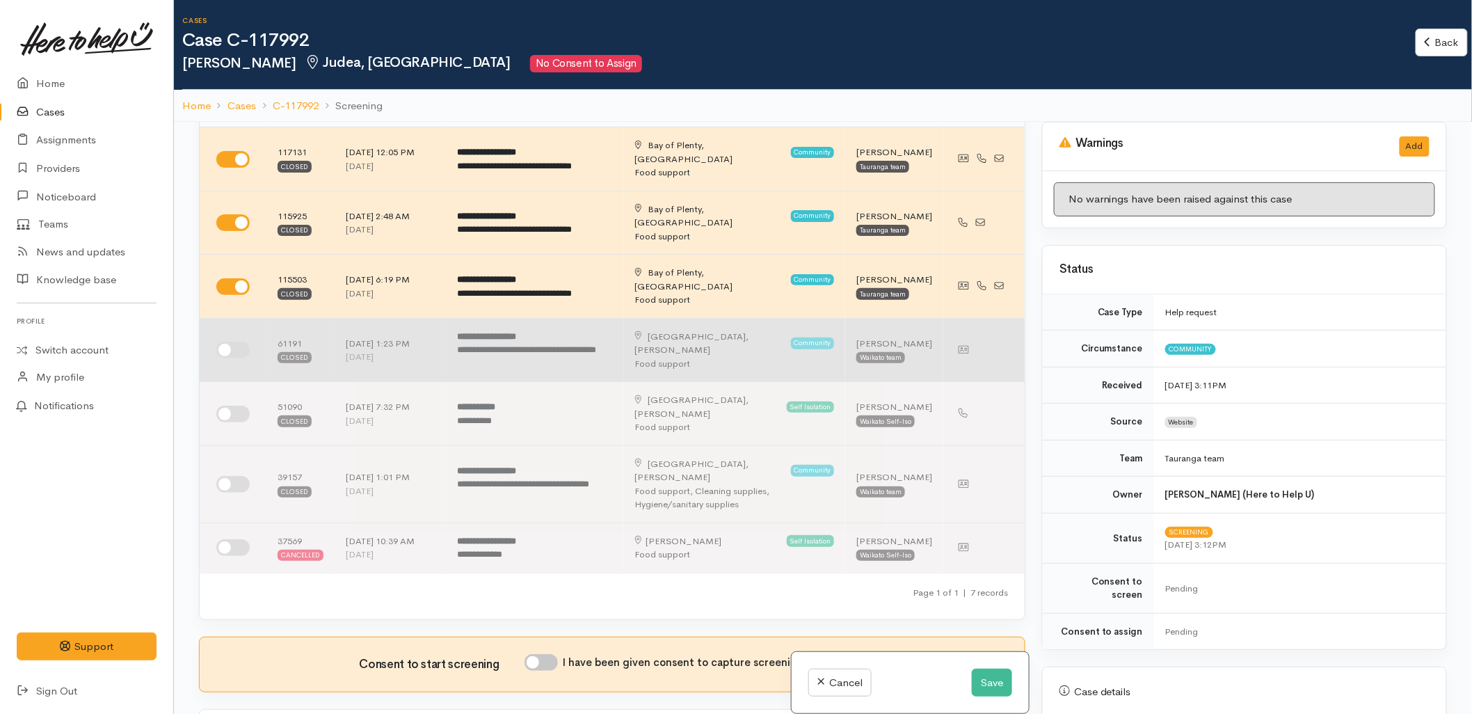
click at [227, 342] on input "checkbox" at bounding box center [232, 350] width 33 height 17
checkbox input "true"
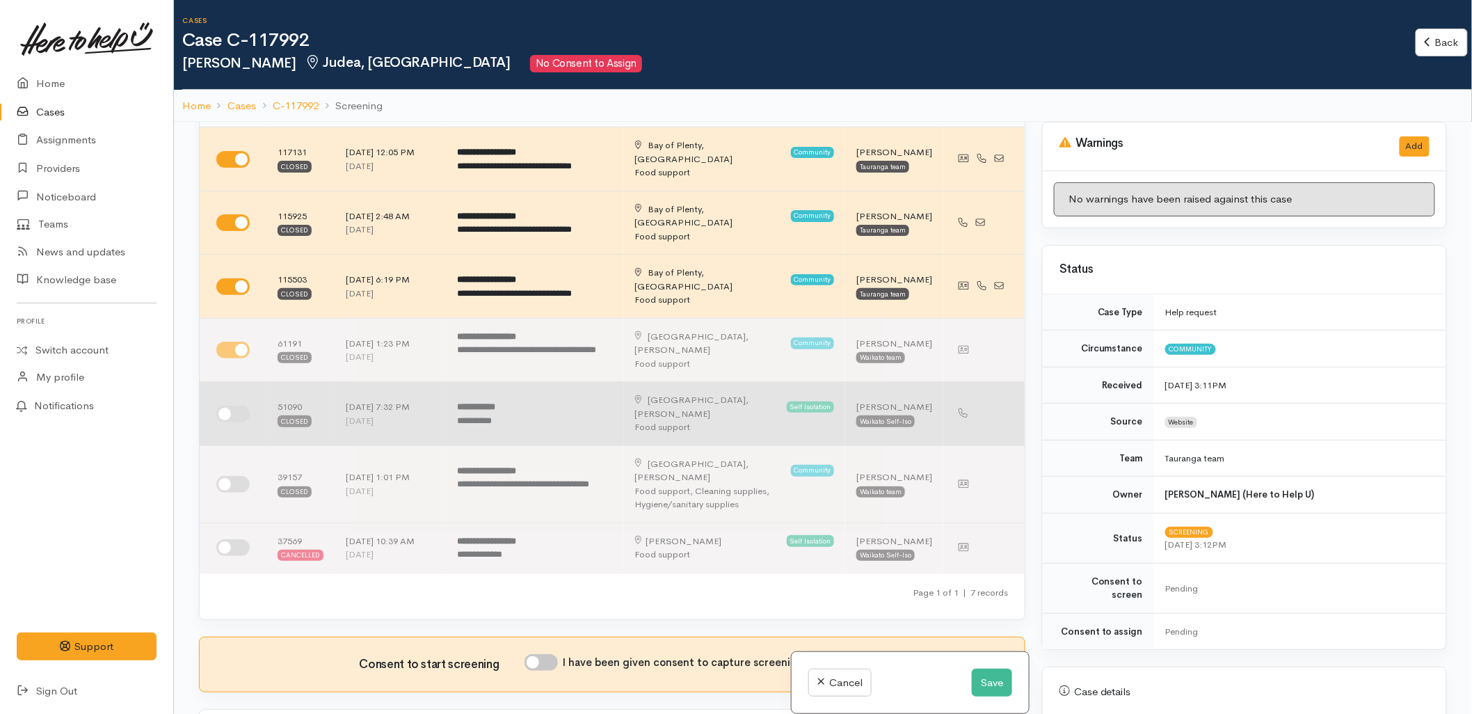
click at [232, 384] on td at bounding box center [233, 414] width 67 height 64
click at [233, 406] on input "checkbox" at bounding box center [232, 414] width 33 height 17
checkbox input "true"
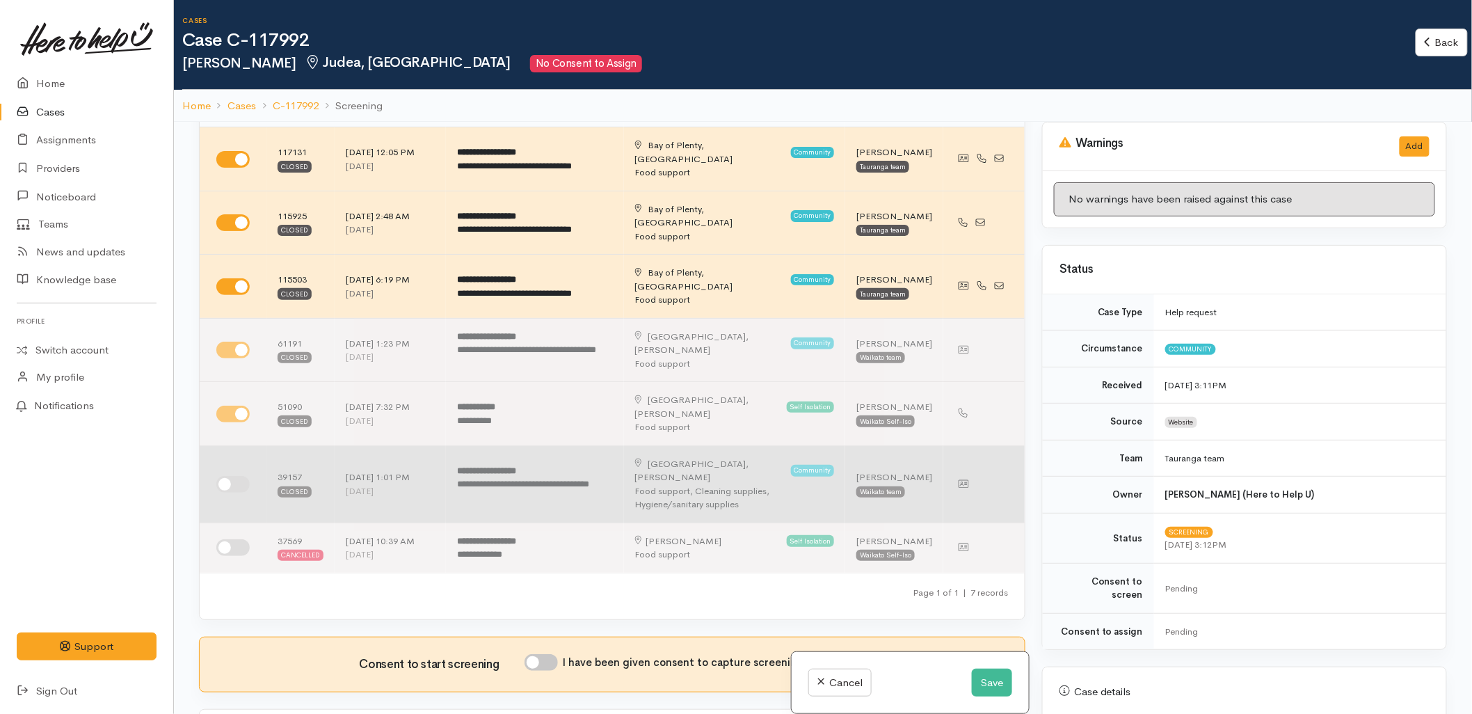
click at [233, 476] on input "checkbox" at bounding box center [232, 484] width 33 height 17
checkbox input "true"
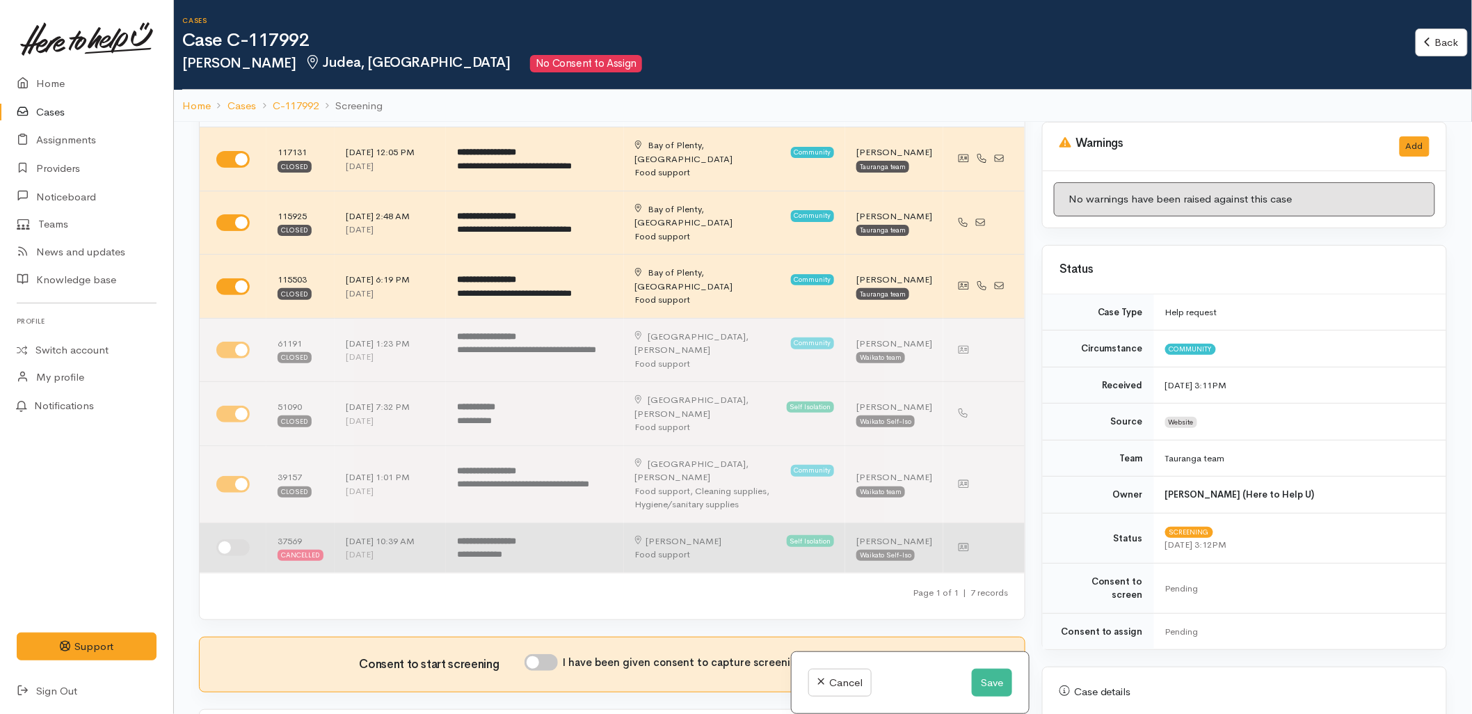
click at [230, 539] on input "checkbox" at bounding box center [232, 547] width 33 height 17
checkbox input "true"
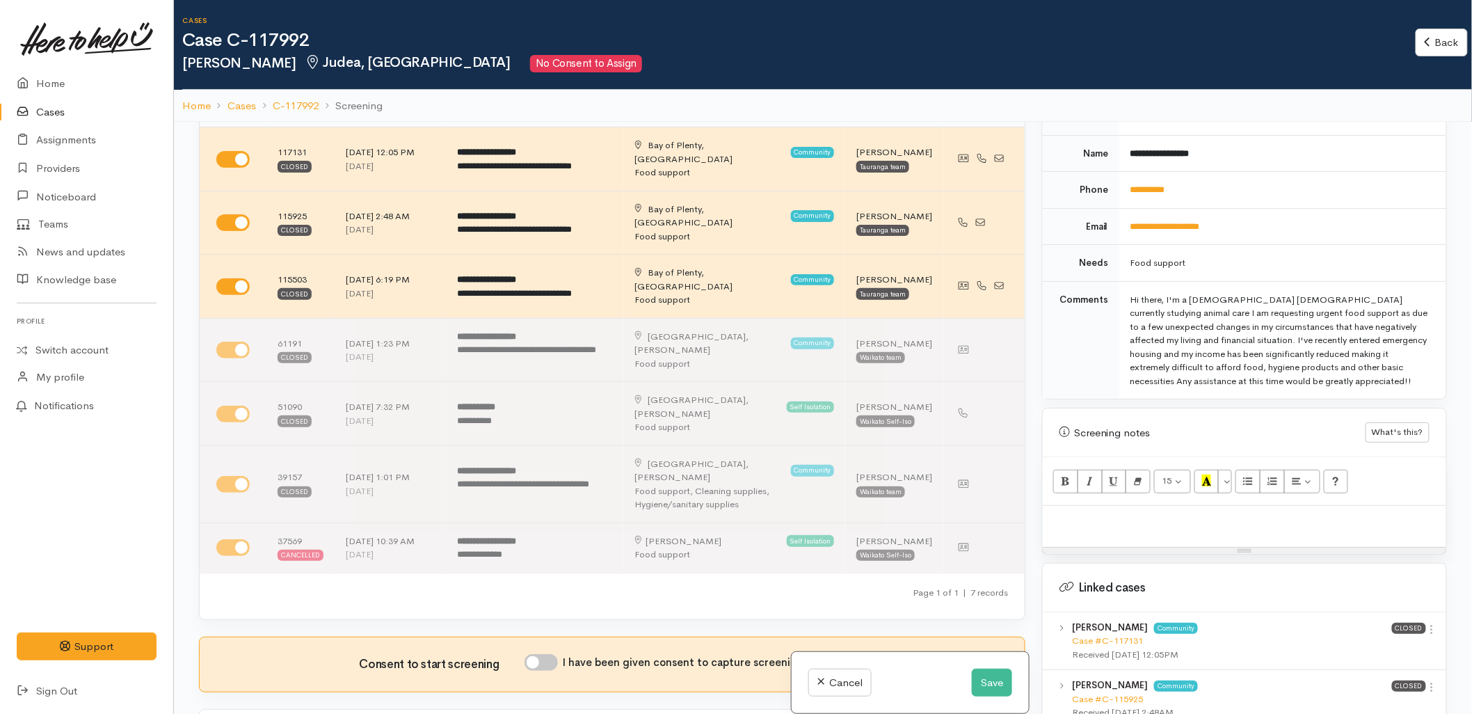
scroll to position [618, 0]
click at [1089, 634] on link "Case #C-117131" at bounding box center [1107, 640] width 71 height 12
click at [1117, 705] on div "Received 30 Jul 2025 2:48AM" at bounding box center [1232, 712] width 320 height 14
click at [1117, 692] on link "Case #C-115925" at bounding box center [1107, 698] width 71 height 12
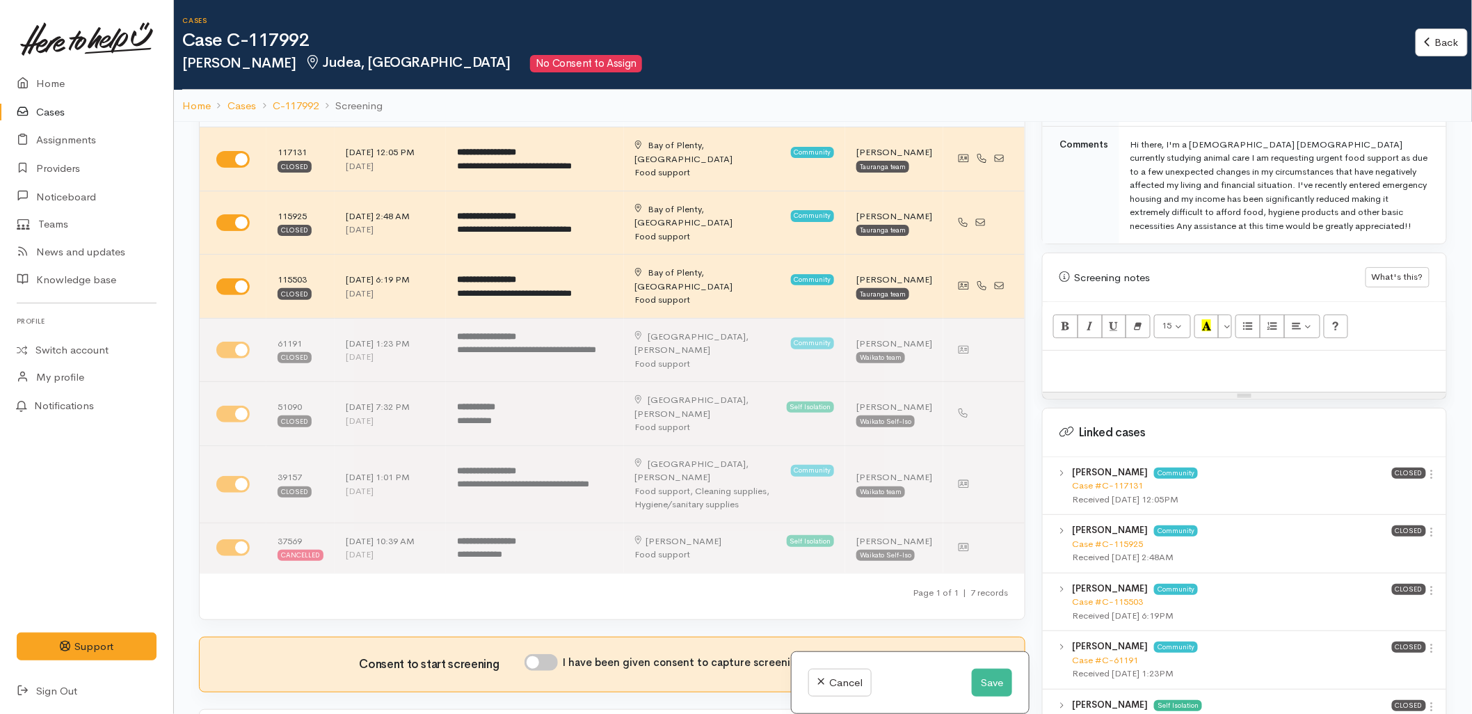
scroll to position [773, 0]
click at [1115, 595] on link "Case #C-115503" at bounding box center [1107, 601] width 71 height 12
click at [982, 690] on button "Save" at bounding box center [992, 683] width 40 height 29
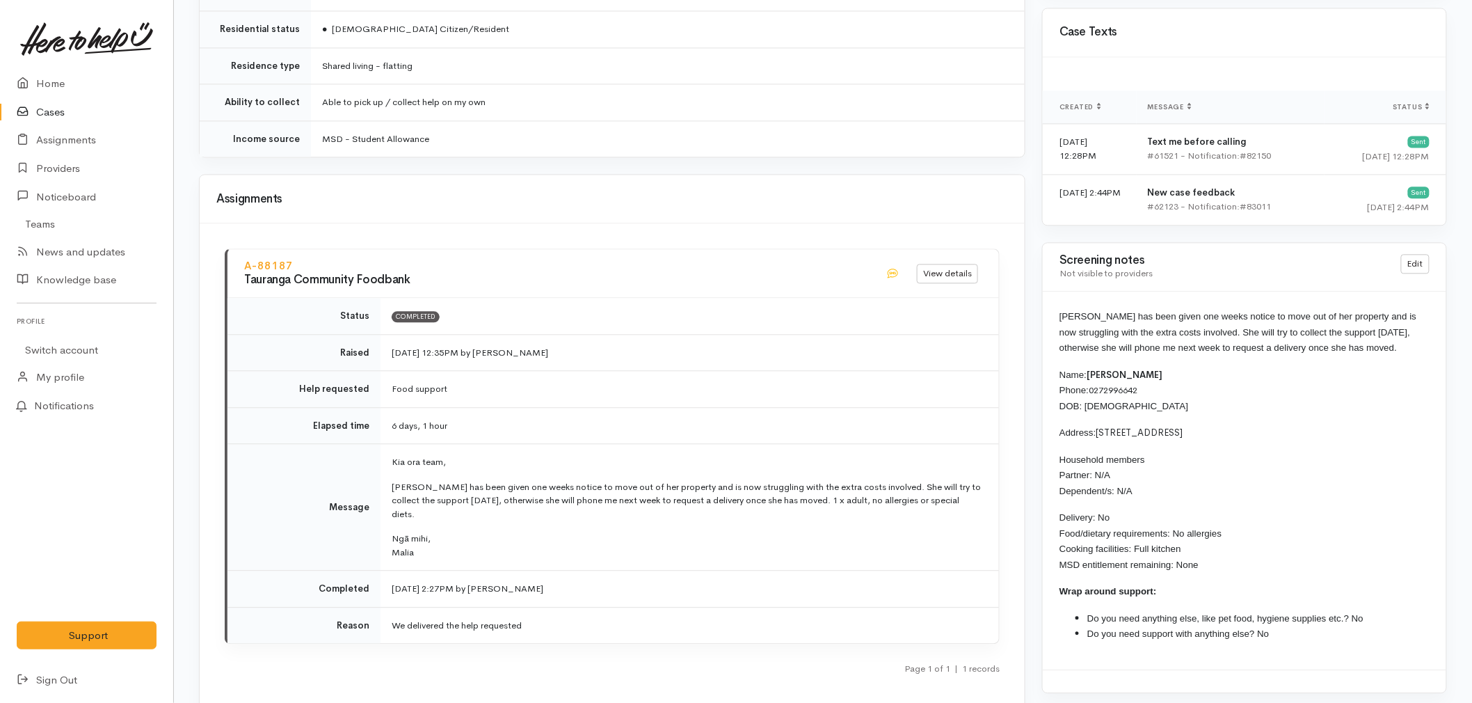
scroll to position [1236, 0]
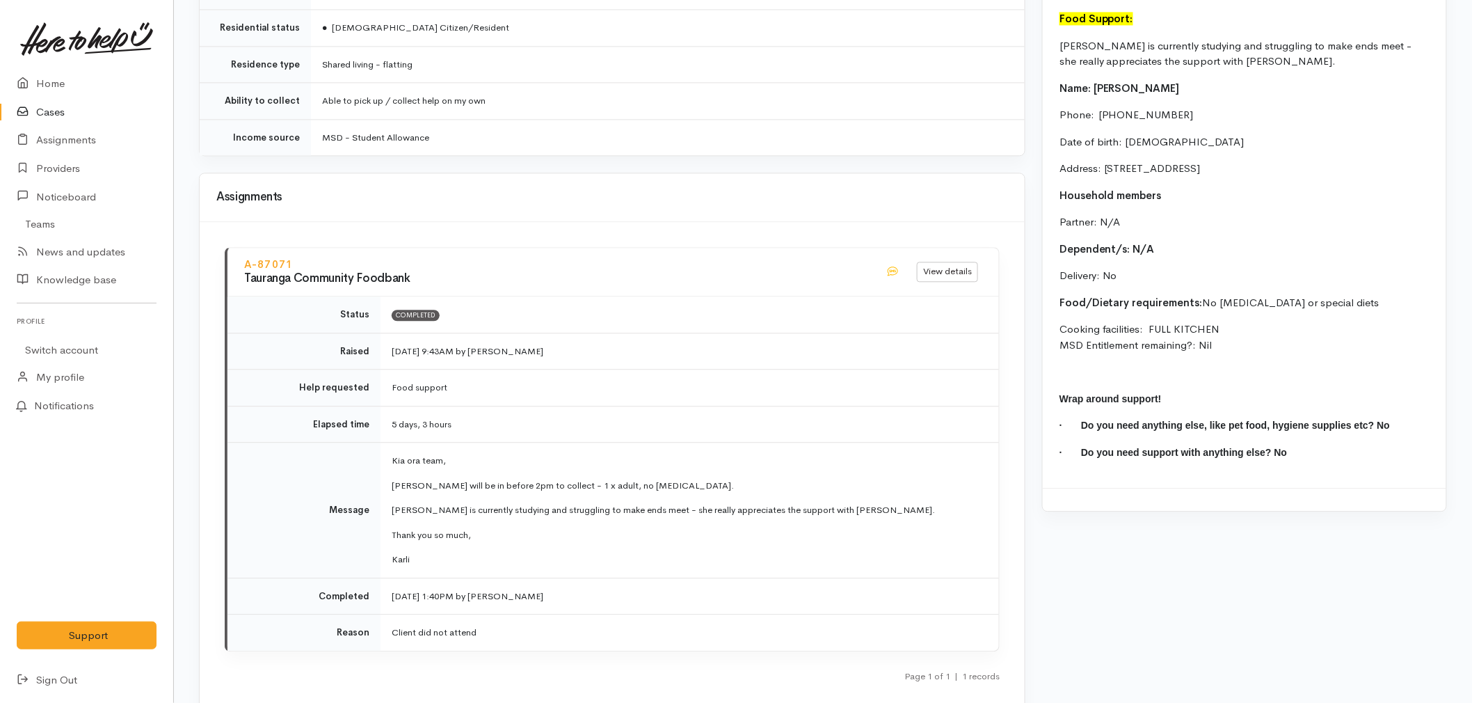
scroll to position [1313, 0]
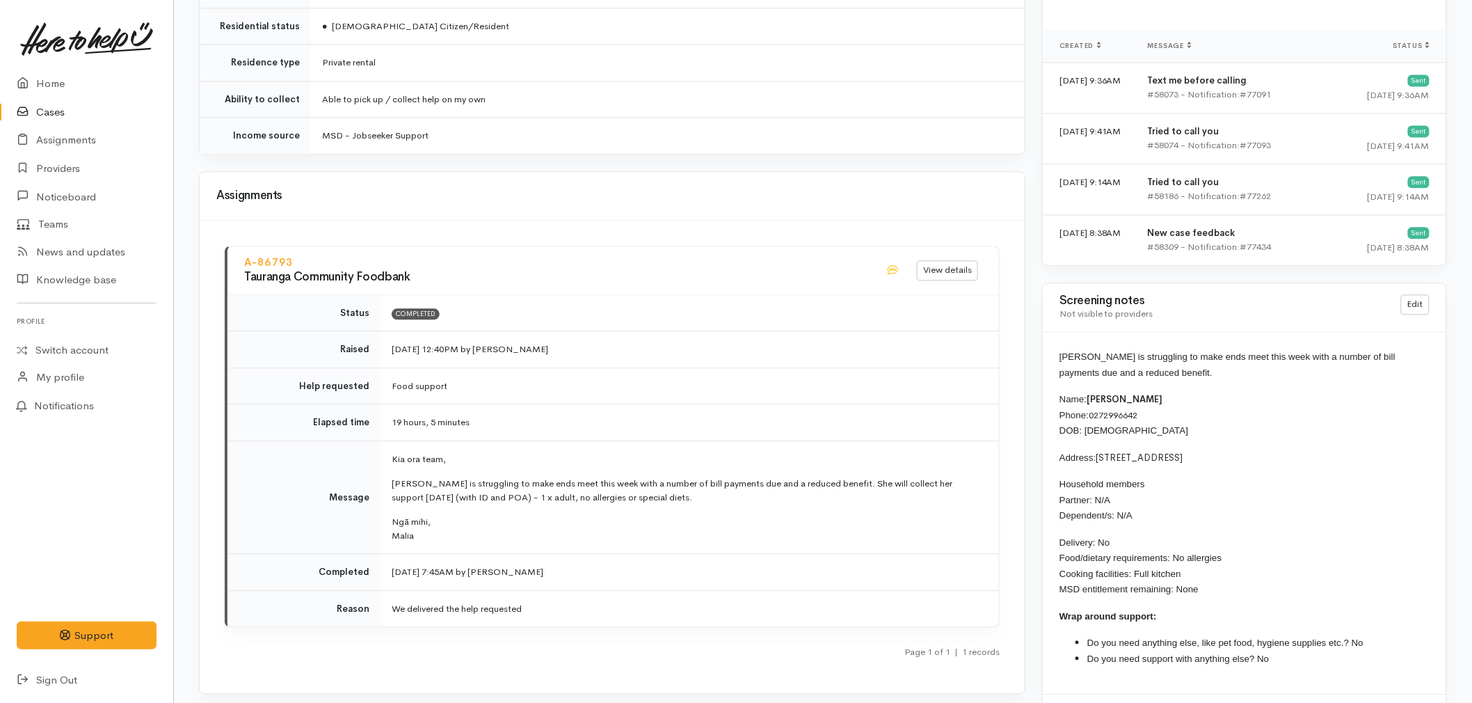
scroll to position [1236, 0]
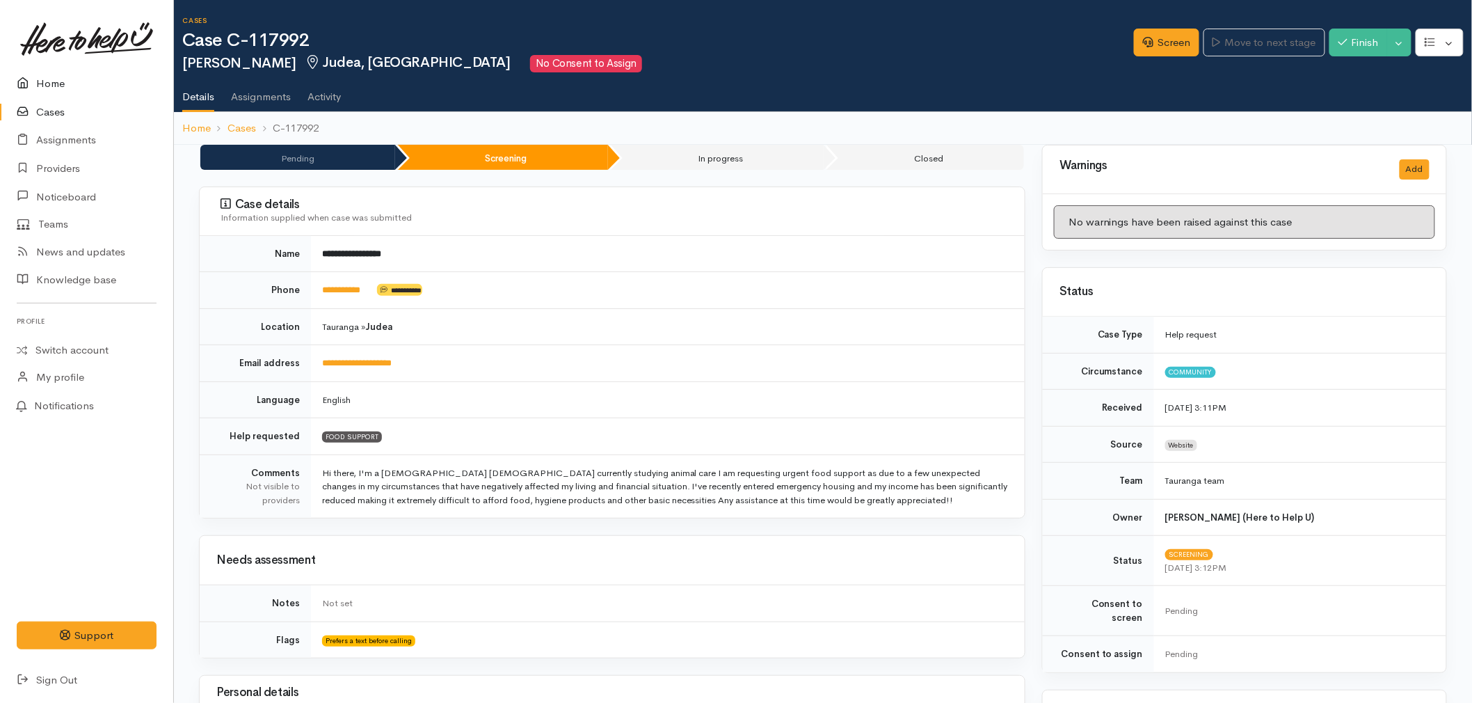
drag, startPoint x: 64, startPoint y: 78, endPoint x: 92, endPoint y: 67, distance: 30.0
click at [64, 78] on link "Home" at bounding box center [86, 84] width 173 height 29
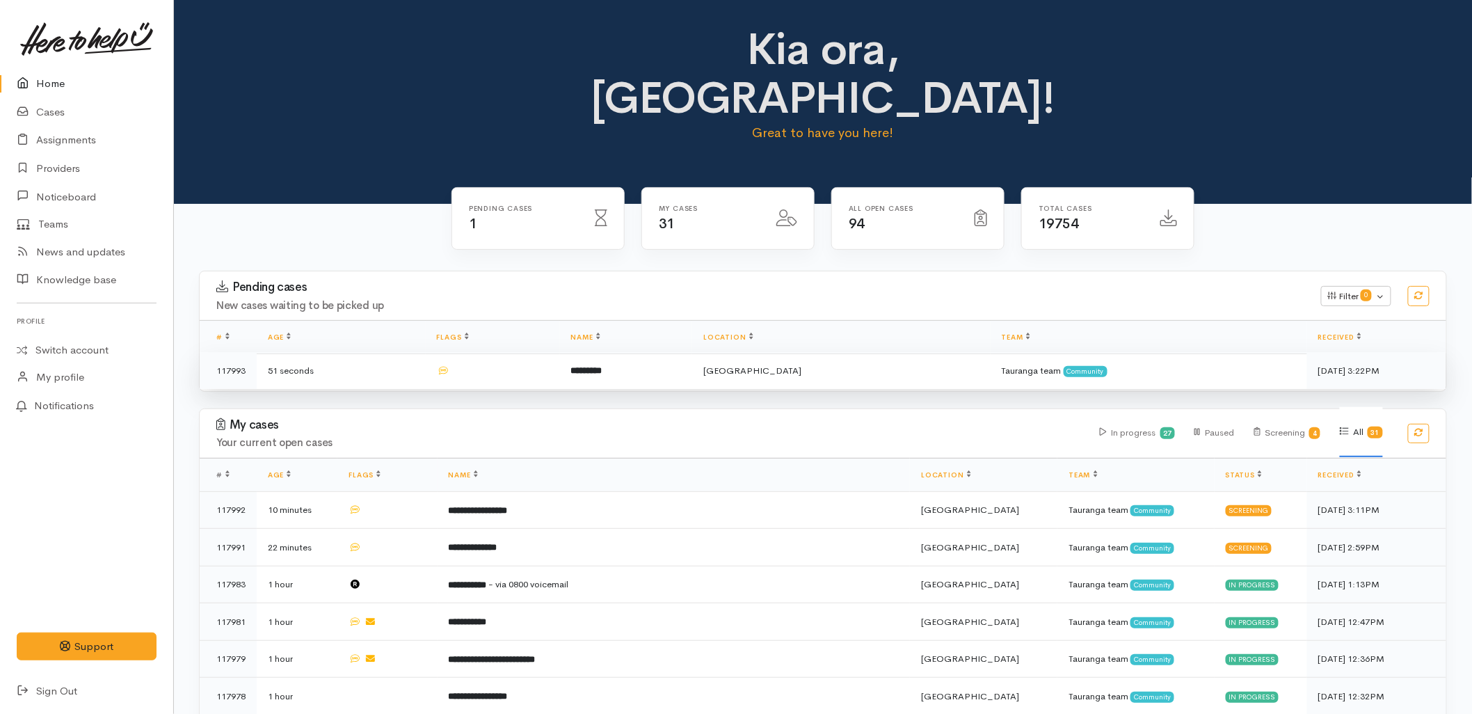
click at [545, 352] on td at bounding box center [493, 370] width 134 height 37
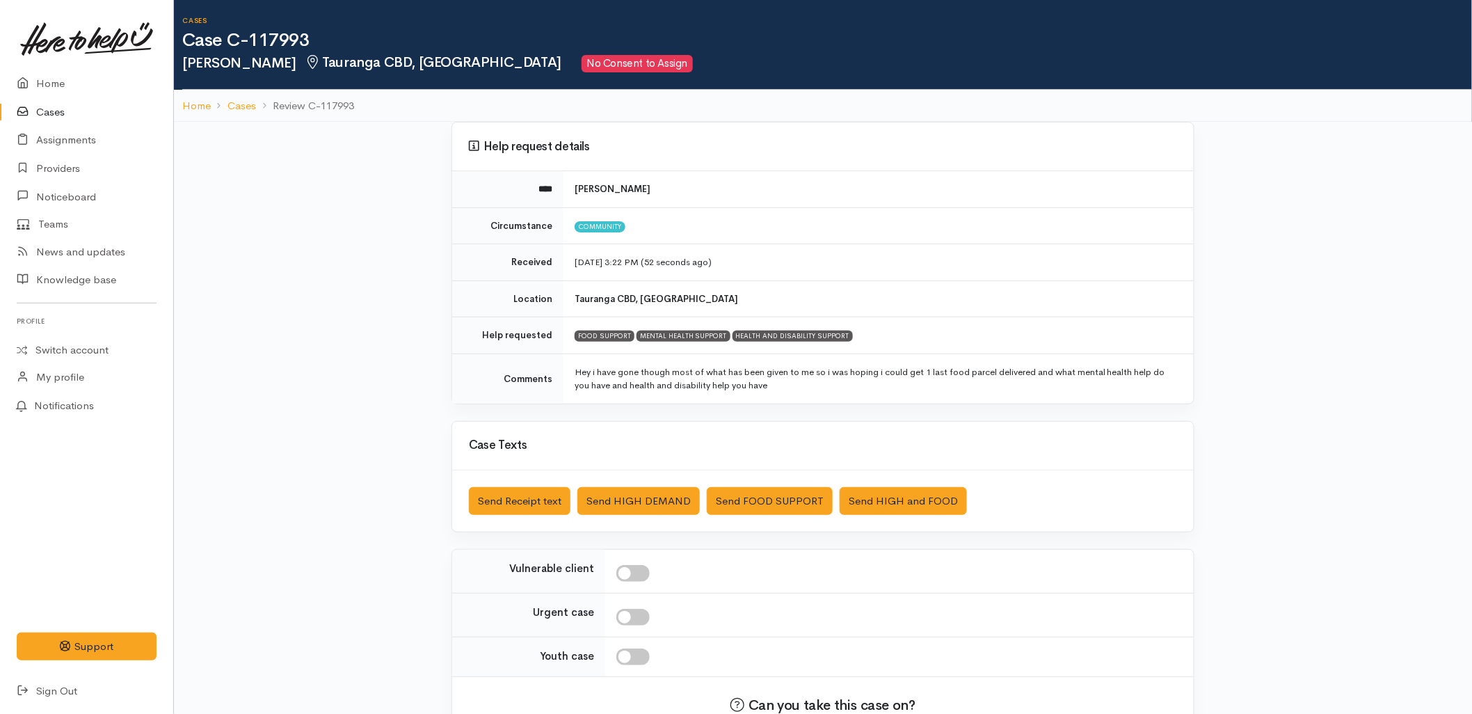
click at [58, 110] on link "Cases" at bounding box center [86, 112] width 173 height 29
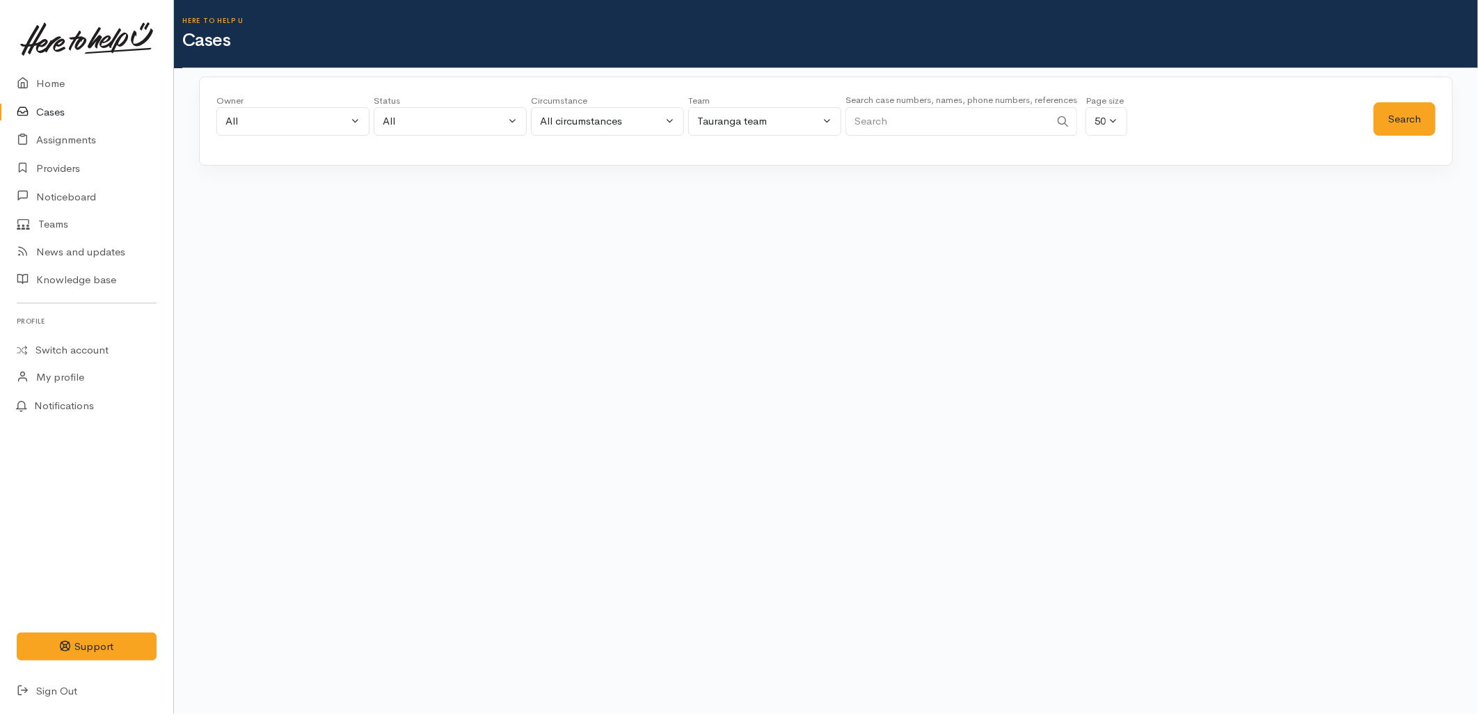
click at [967, 127] on input "Search" at bounding box center [947, 121] width 205 height 29
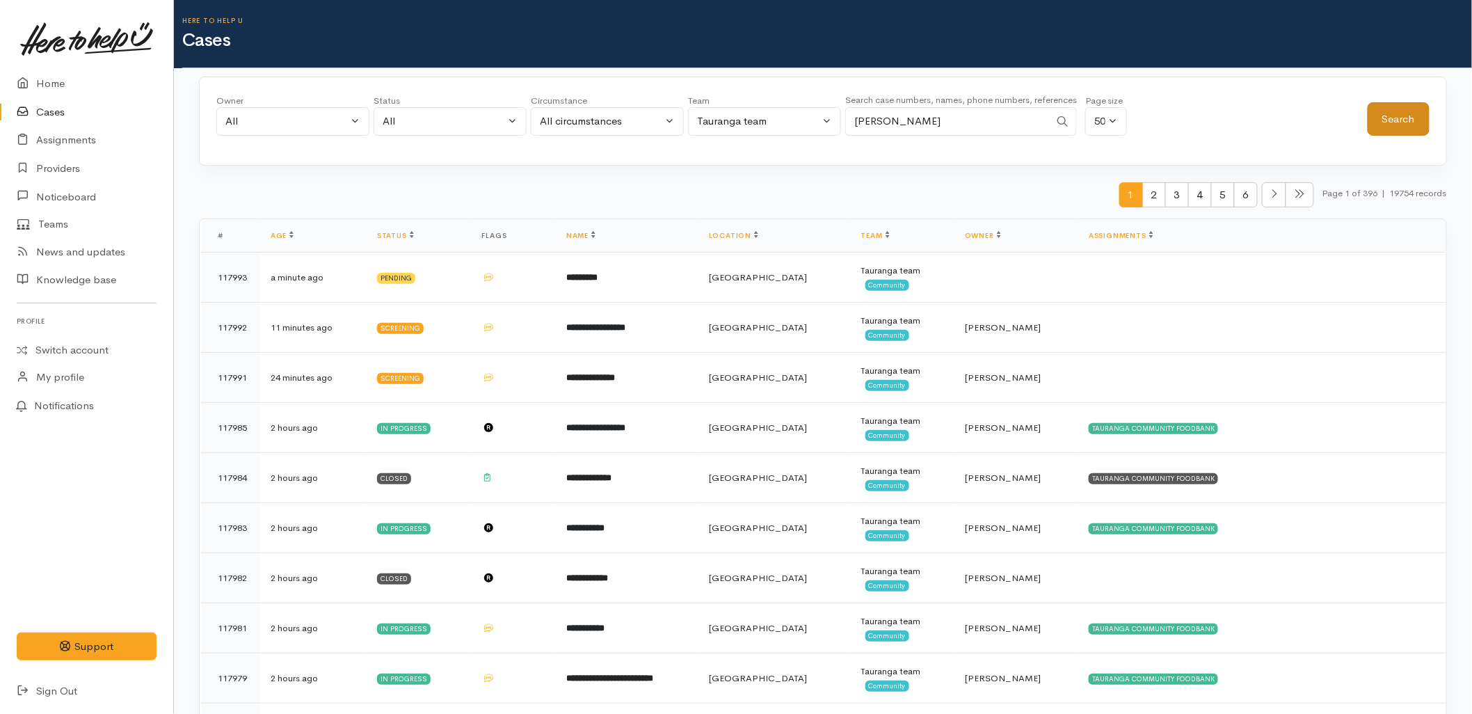
type input "[PERSON_NAME]"
click at [1416, 120] on button "Search" at bounding box center [1399, 119] width 62 height 34
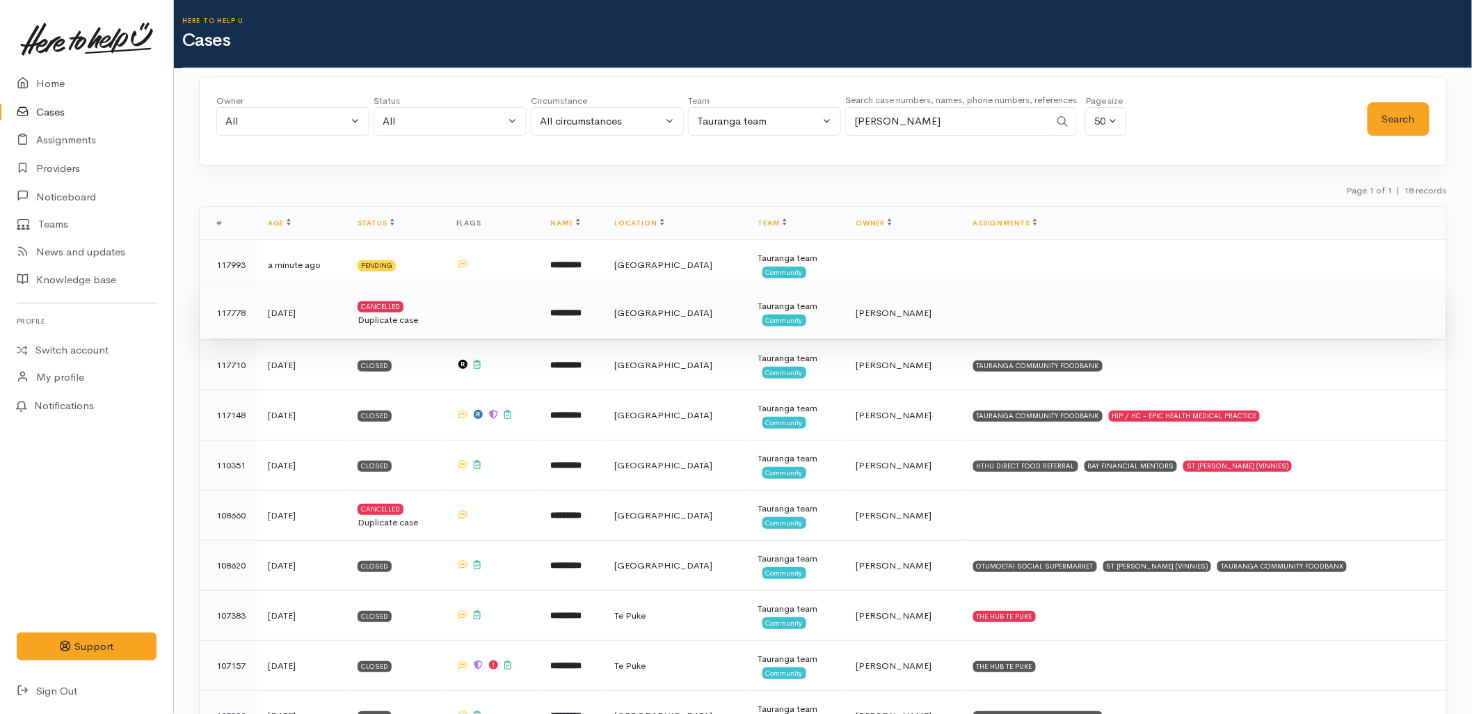
click at [582, 310] on b "*********" at bounding box center [565, 312] width 31 height 9
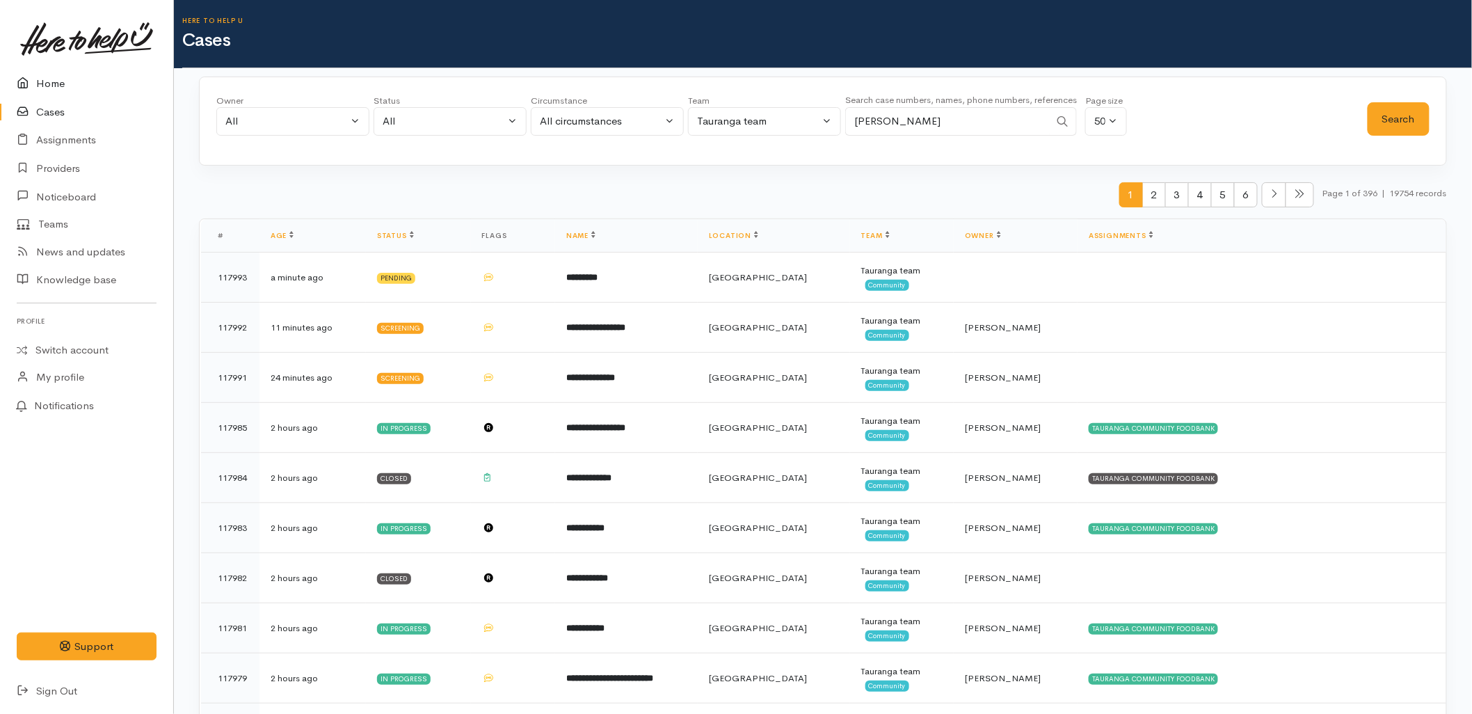
click at [51, 75] on link "Home" at bounding box center [86, 84] width 173 height 29
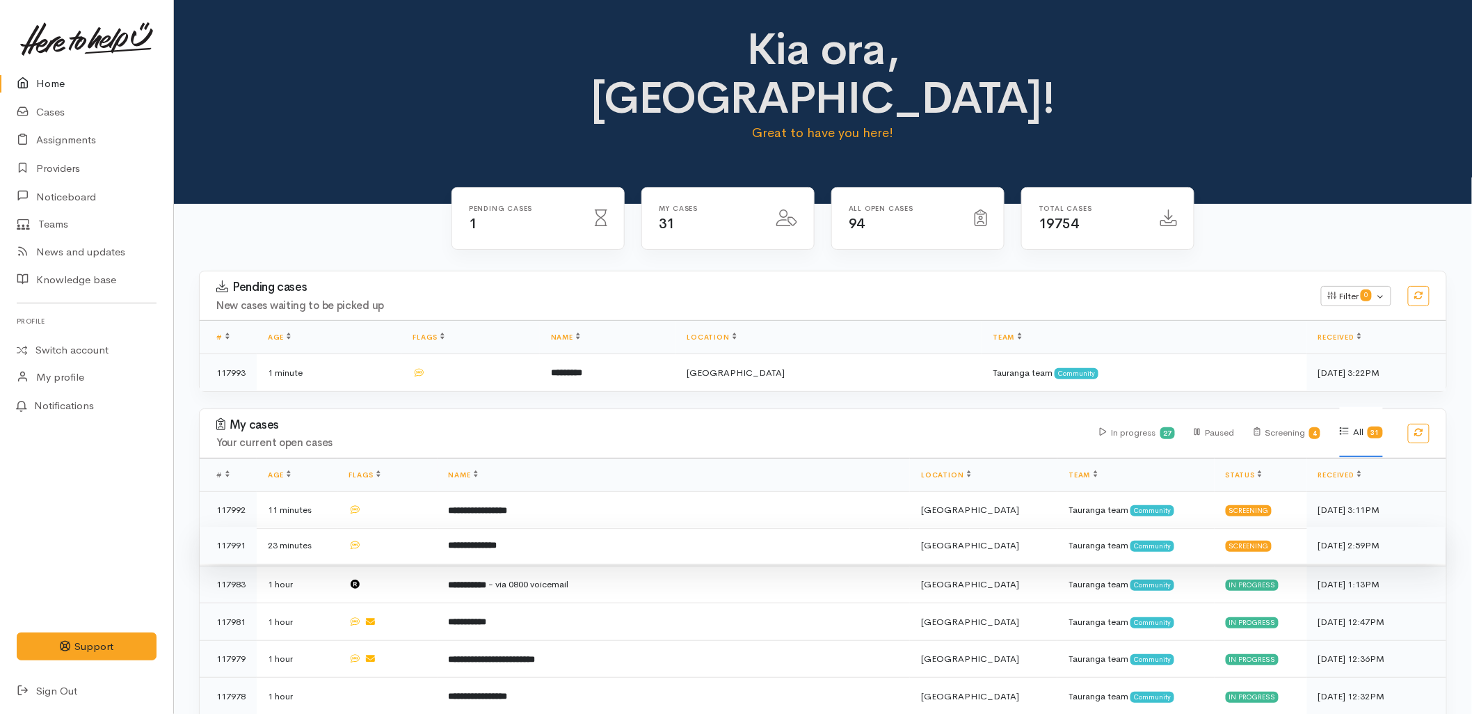
click at [497, 541] on b "**********" at bounding box center [473, 545] width 49 height 9
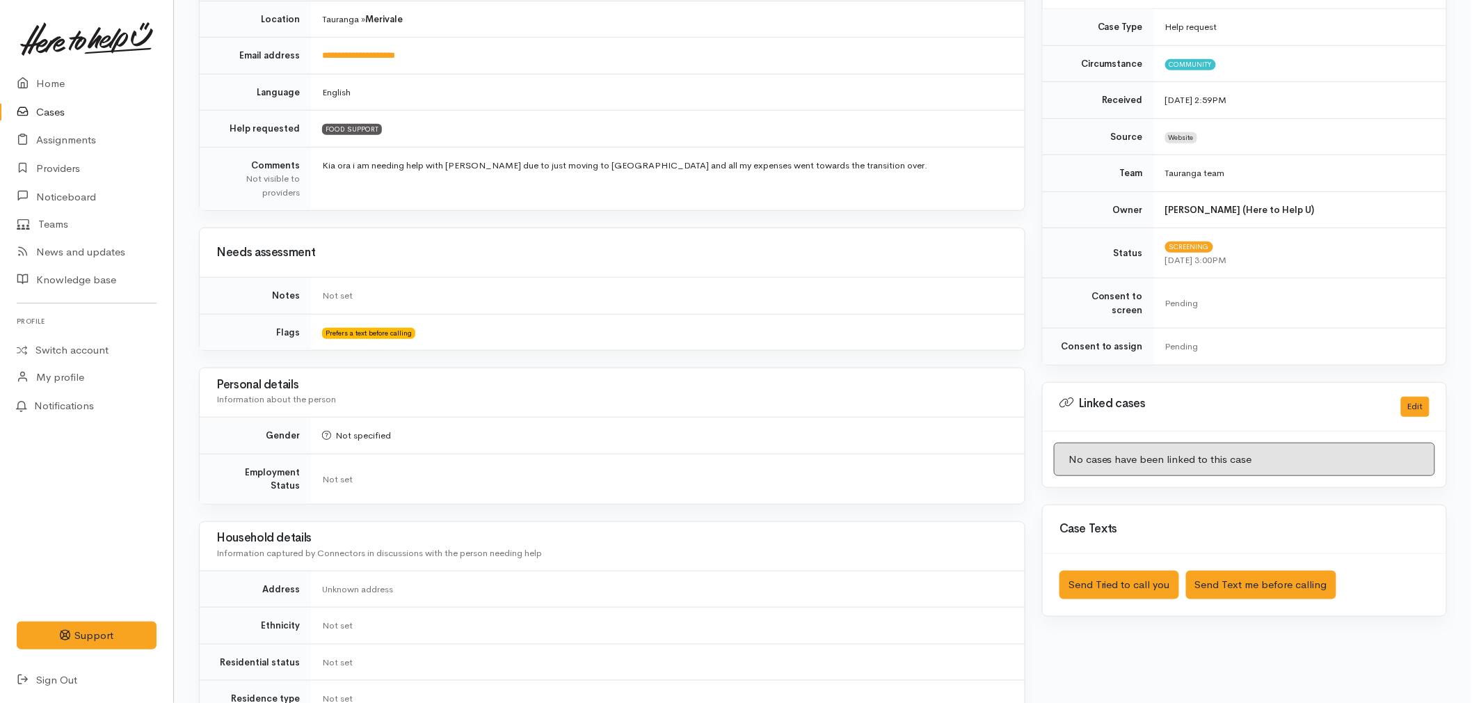
scroll to position [309, 0]
click at [1243, 569] on button "Send Text me before calling" at bounding box center [1261, 583] width 150 height 29
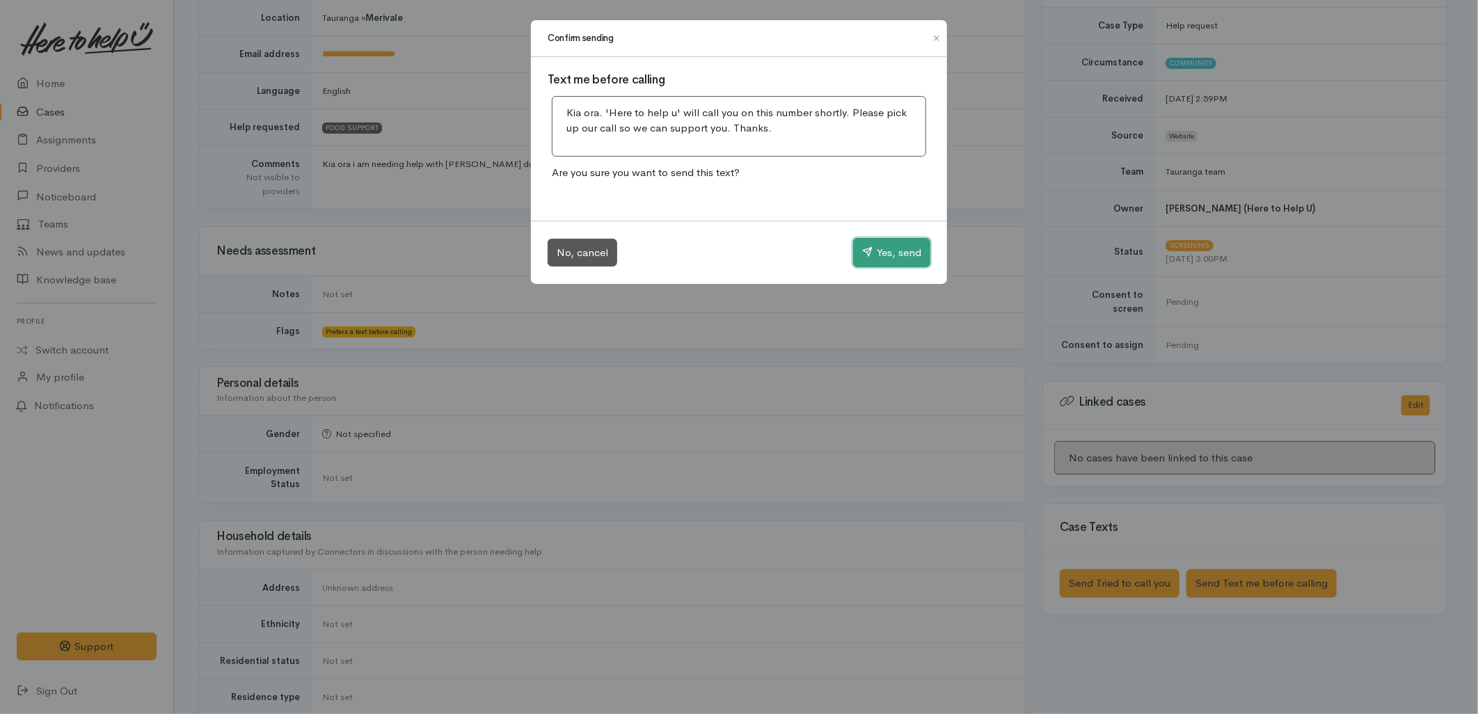
click at [898, 255] on button "Yes, send" at bounding box center [891, 252] width 77 height 29
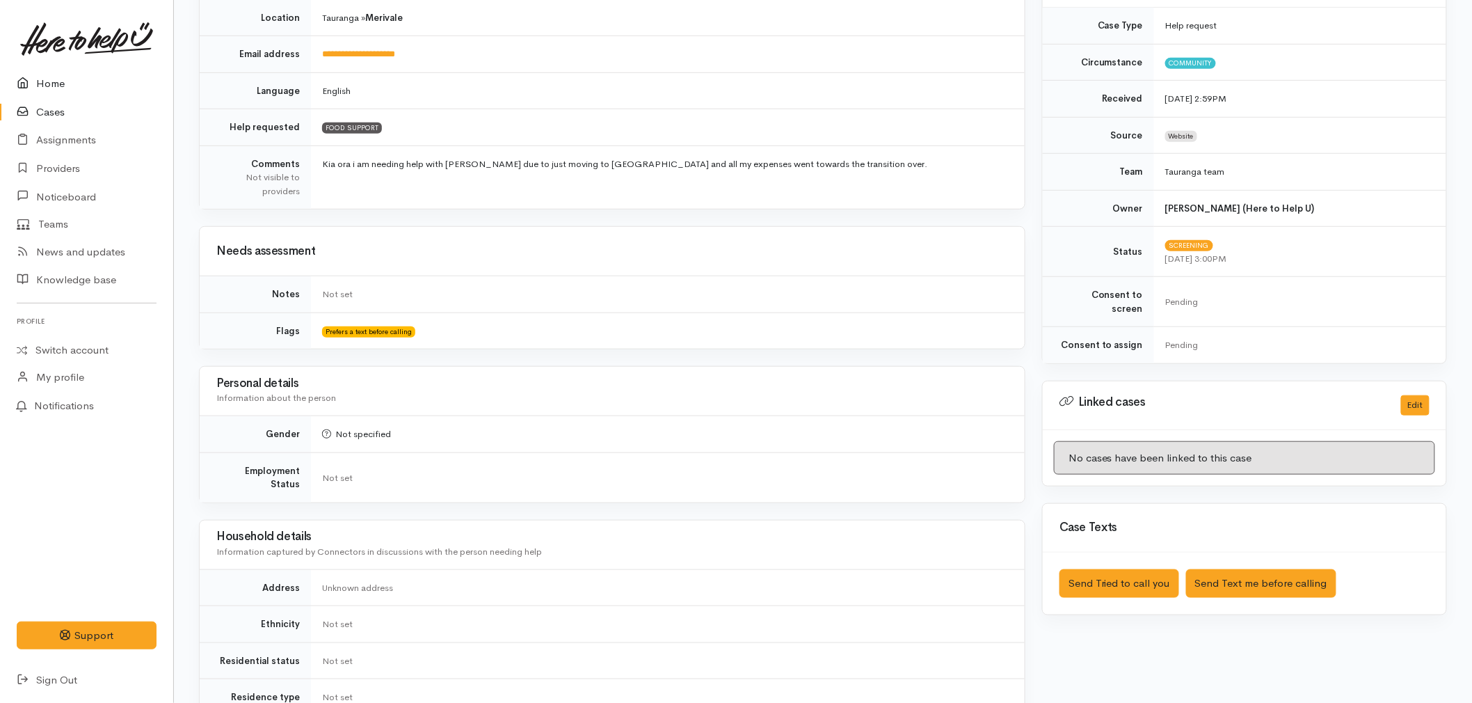
click at [57, 82] on link "Home" at bounding box center [86, 84] width 173 height 29
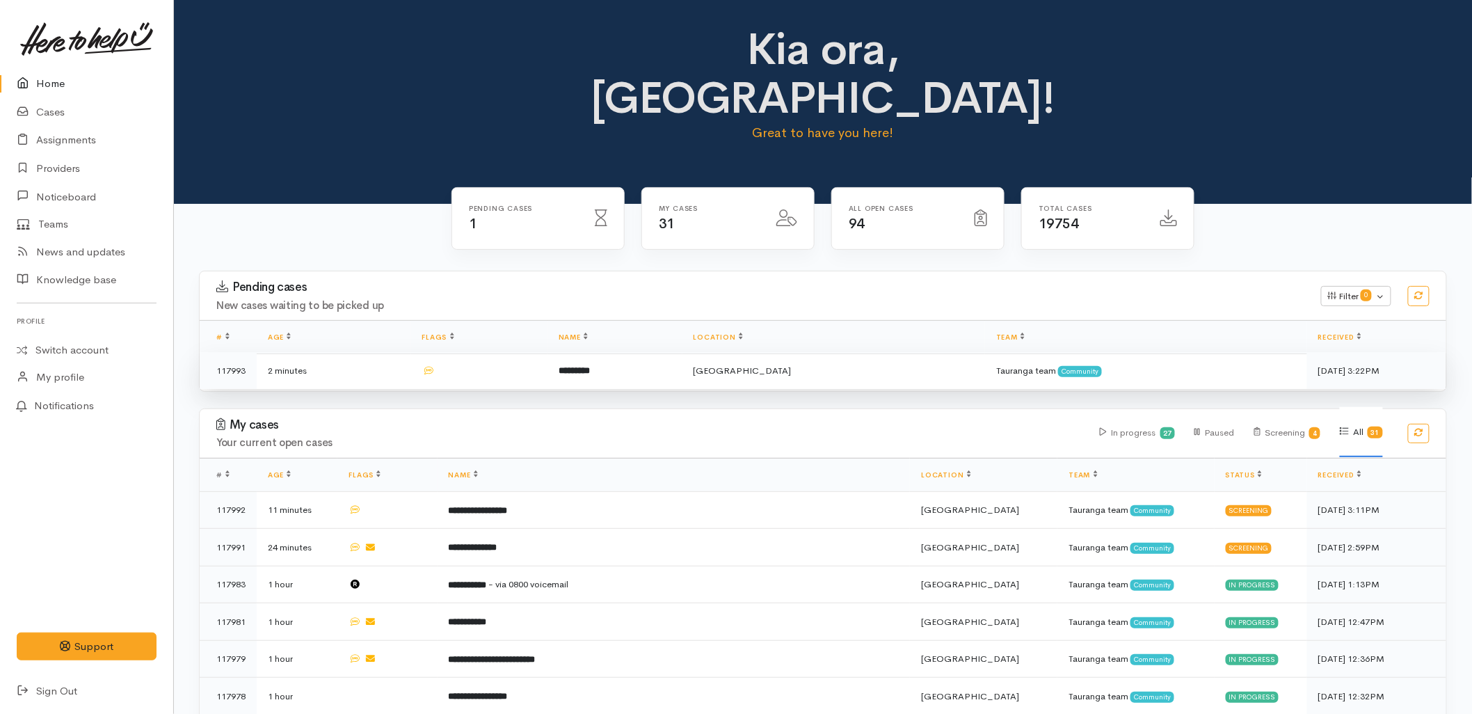
click at [533, 352] on td at bounding box center [479, 370] width 136 height 37
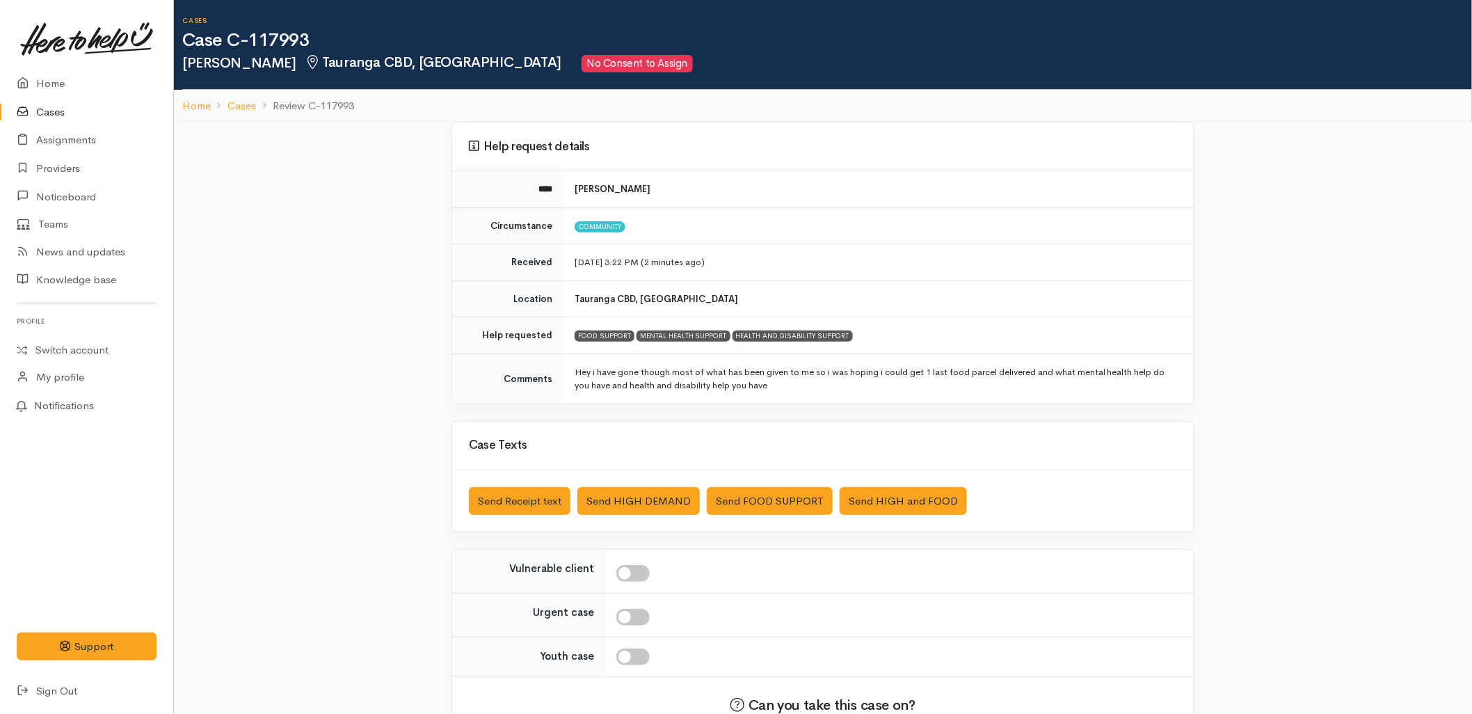
click at [44, 111] on link "Cases" at bounding box center [86, 112] width 173 height 29
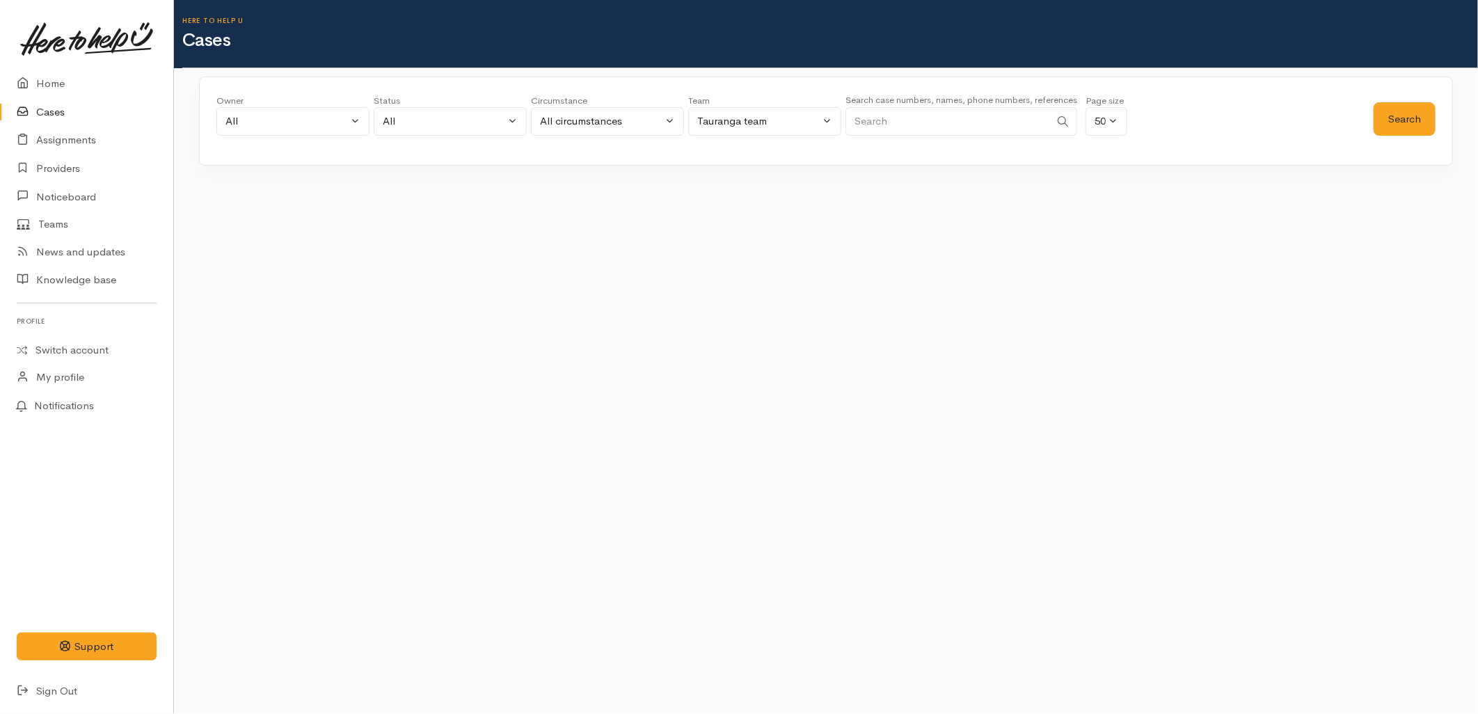
click at [890, 113] on input "Search" at bounding box center [947, 121] width 205 height 29
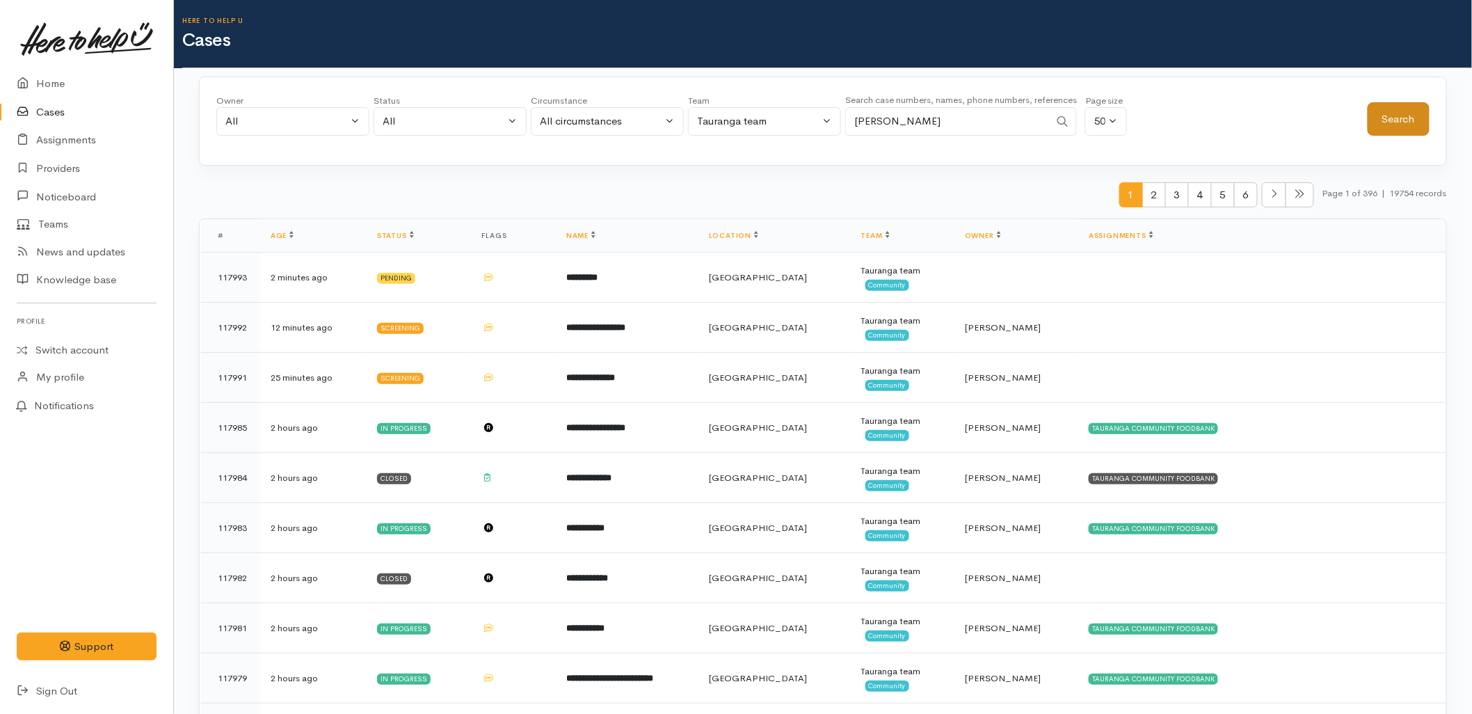
type input "susan moy"
click at [1399, 115] on button "Search" at bounding box center [1399, 119] width 62 height 34
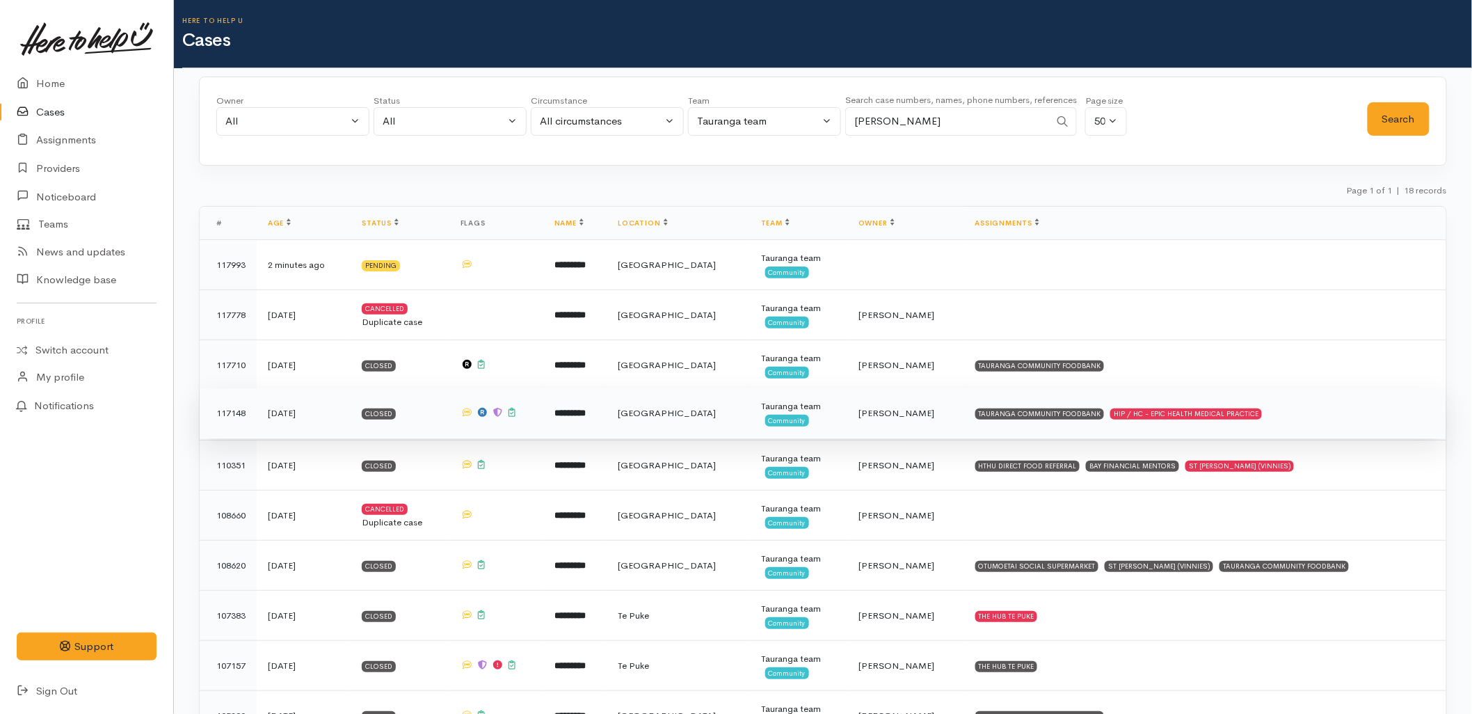
click at [896, 411] on td "[PERSON_NAME]" at bounding box center [905, 413] width 117 height 50
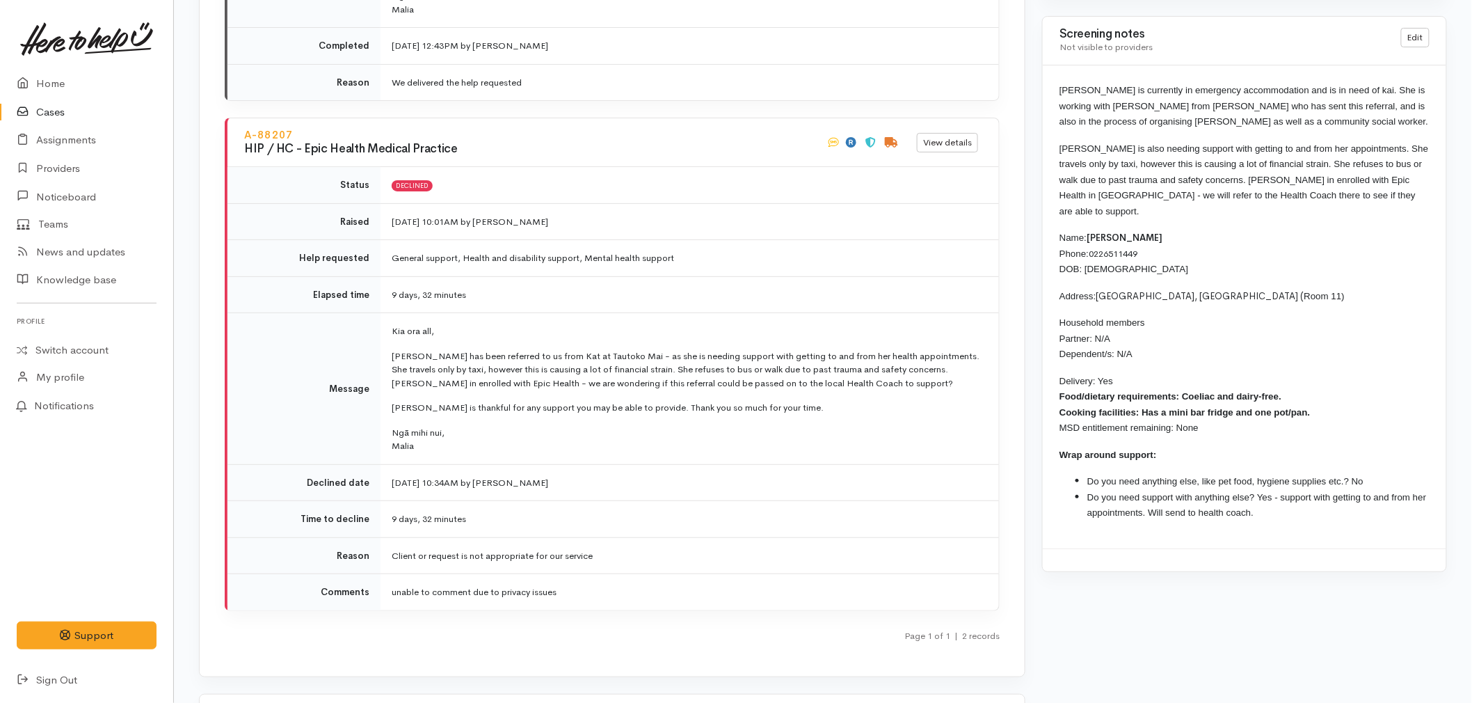
scroll to position [2258, 0]
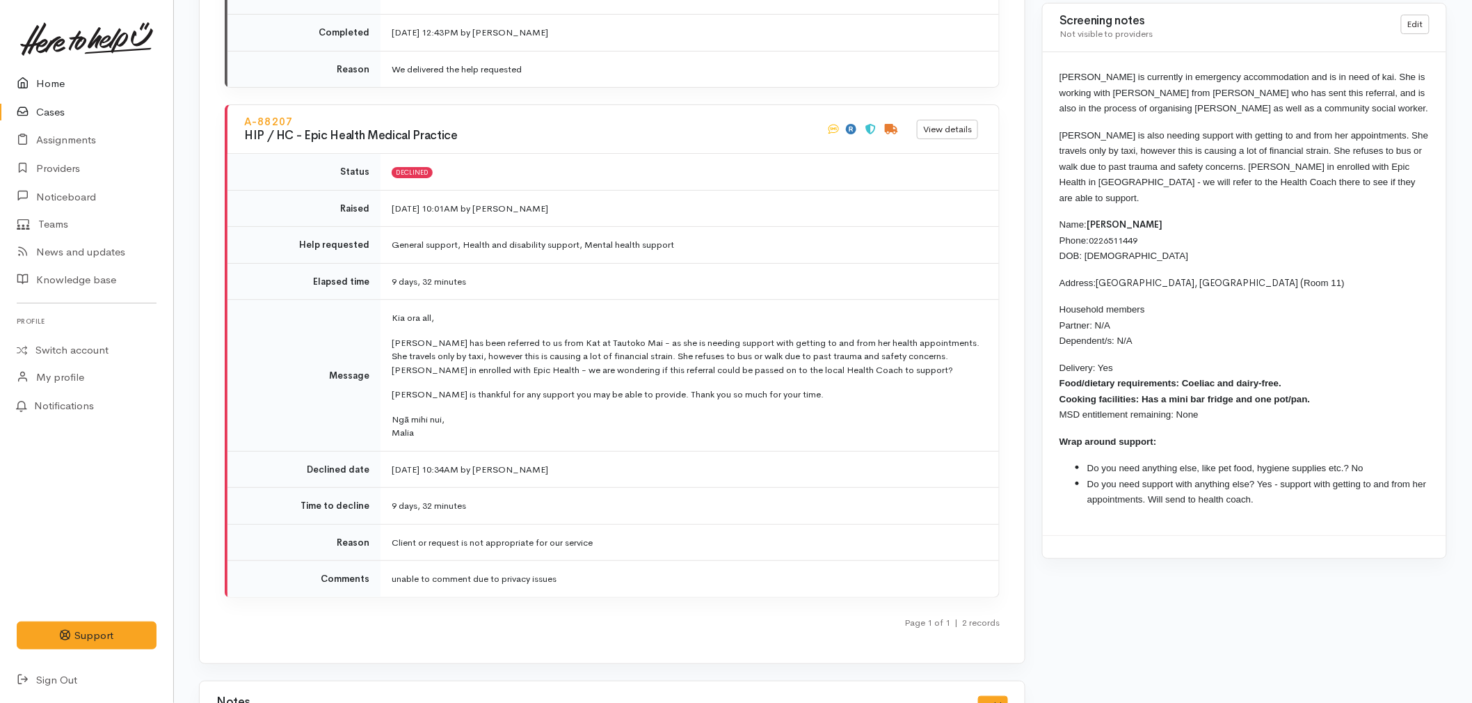
click at [45, 83] on link "Home" at bounding box center [86, 84] width 173 height 29
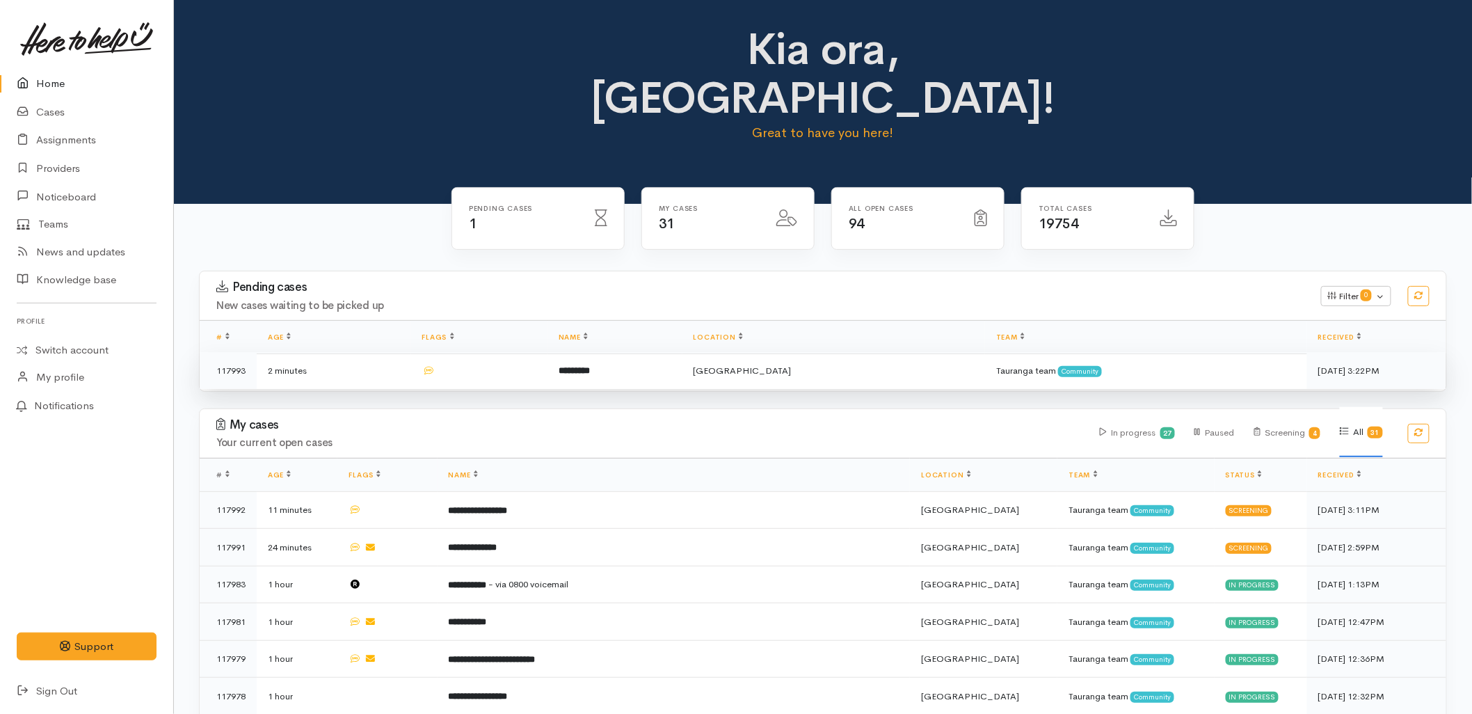
click at [547, 352] on td at bounding box center [479, 370] width 136 height 37
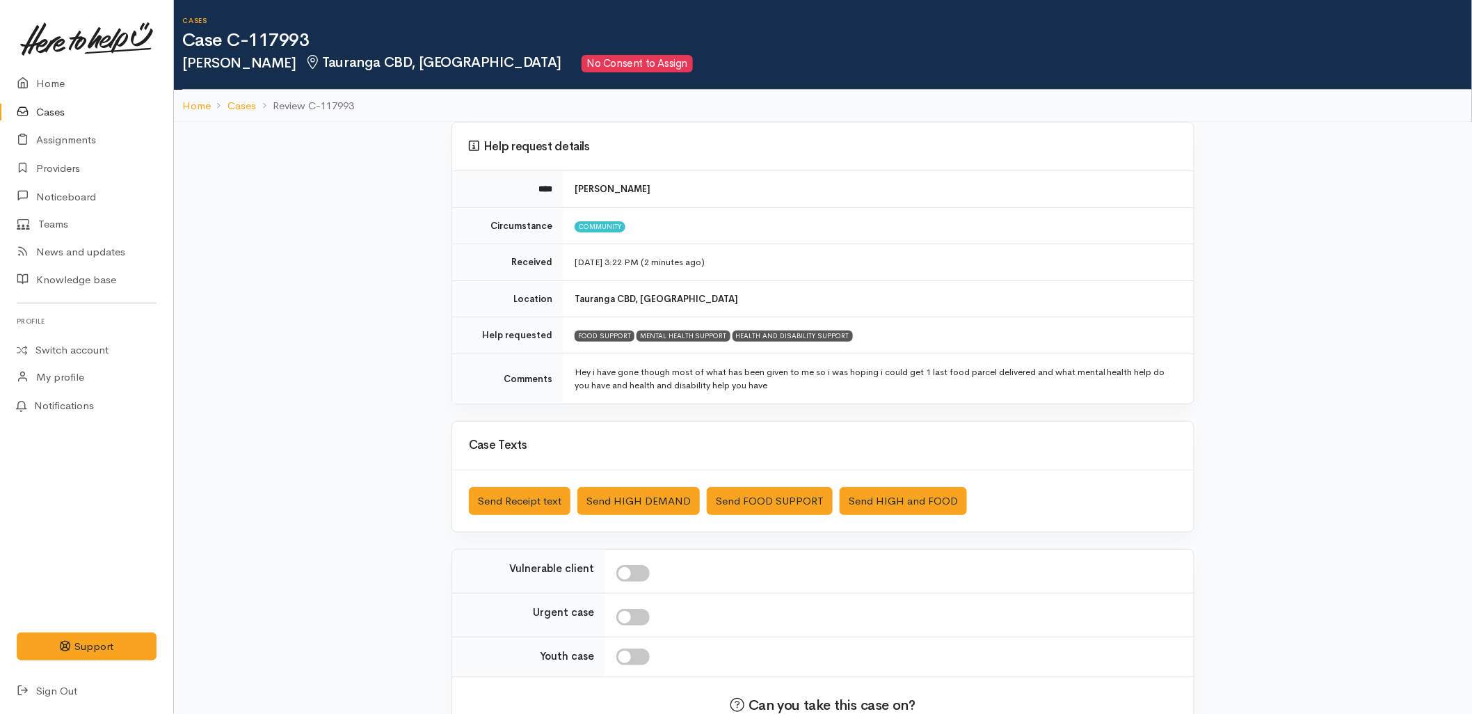
click at [36, 118] on link "Cases" at bounding box center [86, 112] width 173 height 29
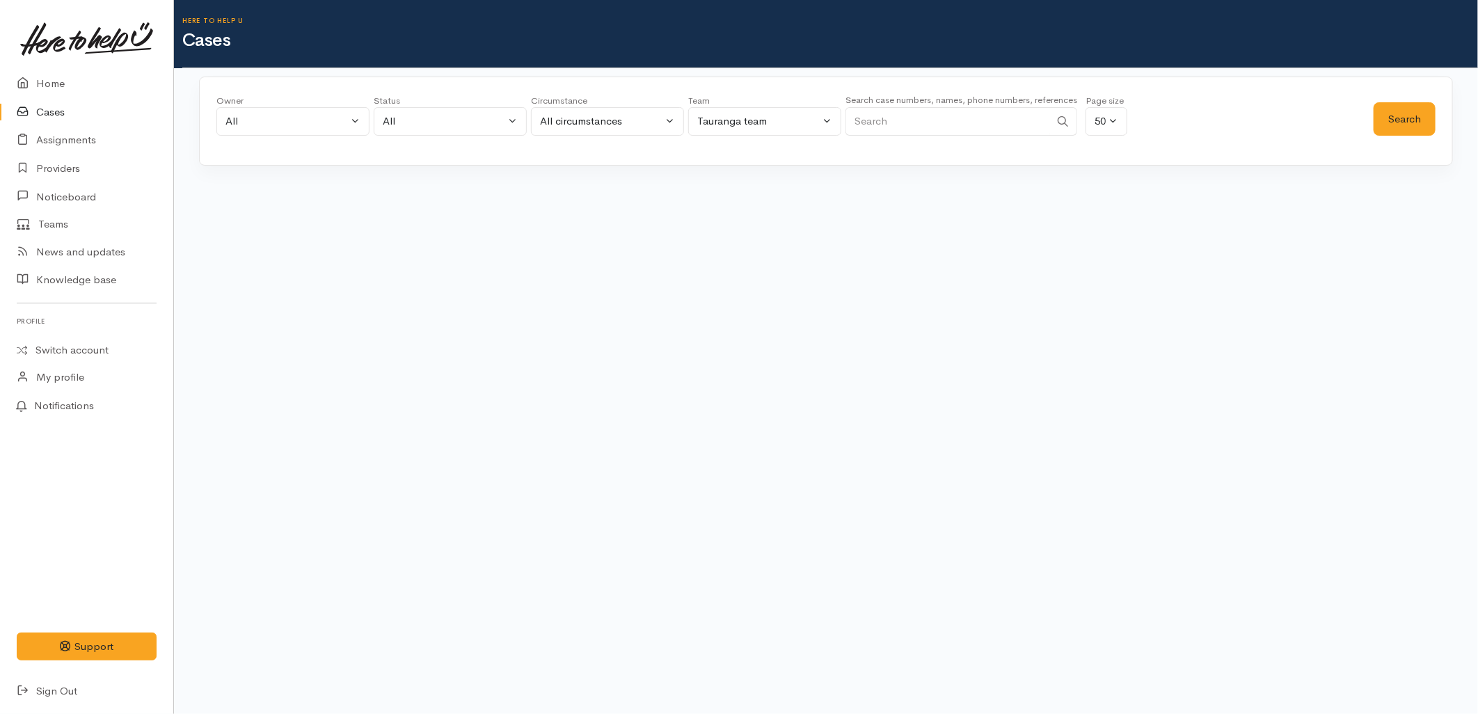
click at [904, 127] on input "Search" at bounding box center [947, 121] width 205 height 29
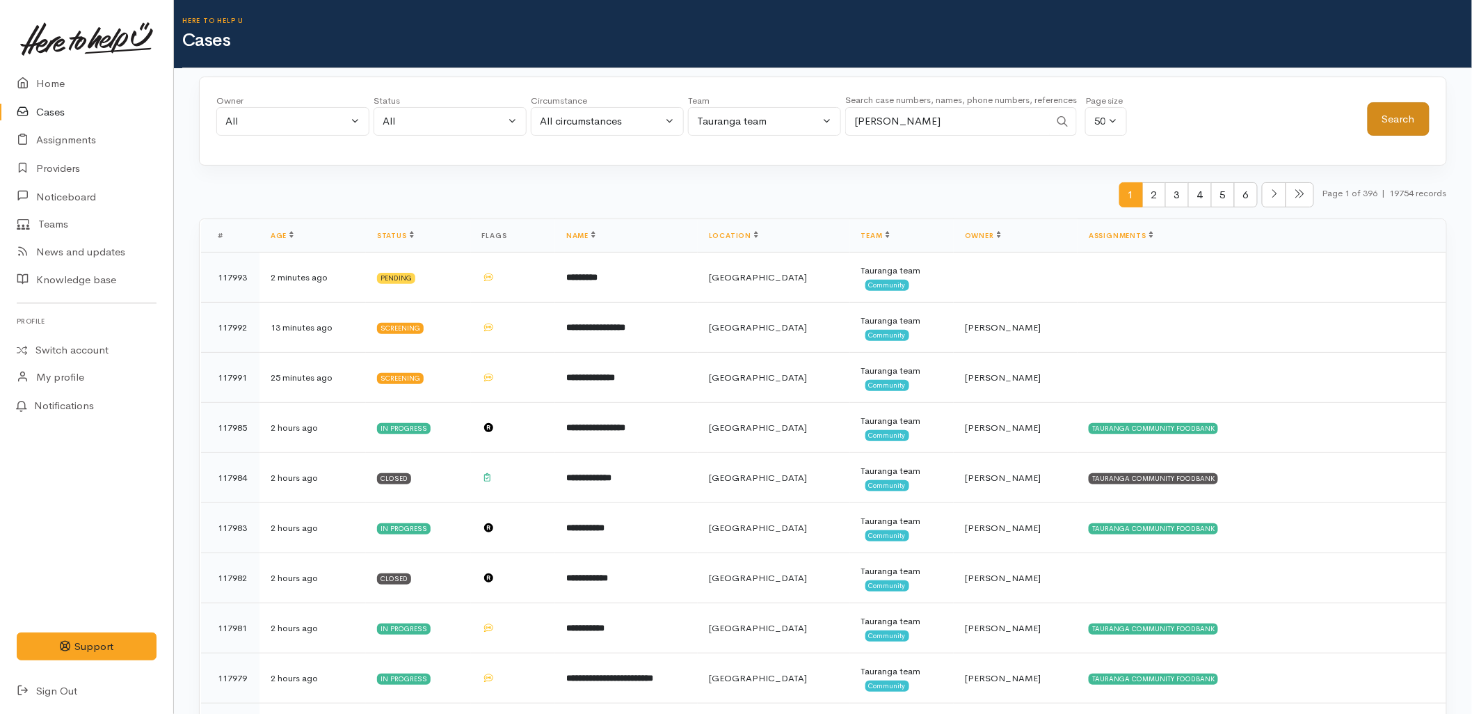
type input "susan moy"
click at [1404, 113] on button "Search" at bounding box center [1399, 119] width 62 height 34
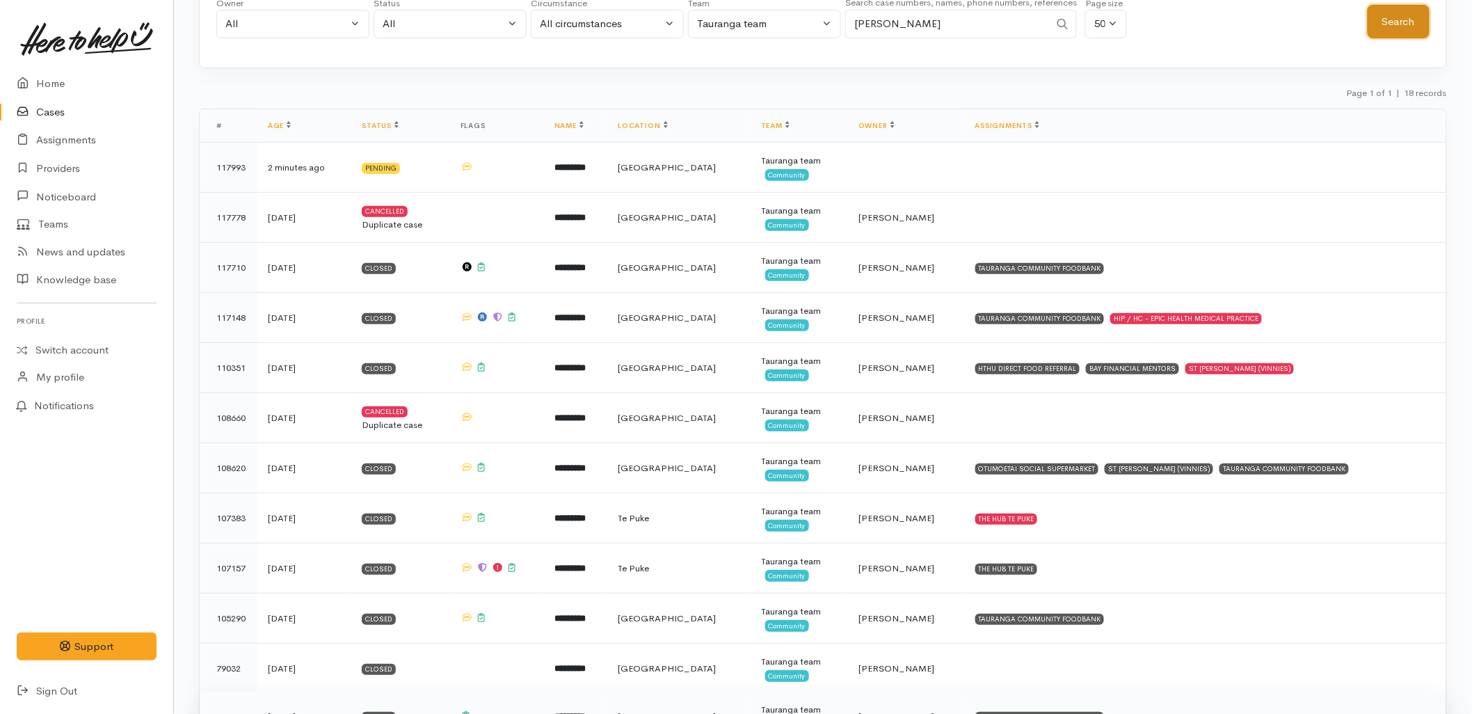
scroll to position [83, 0]
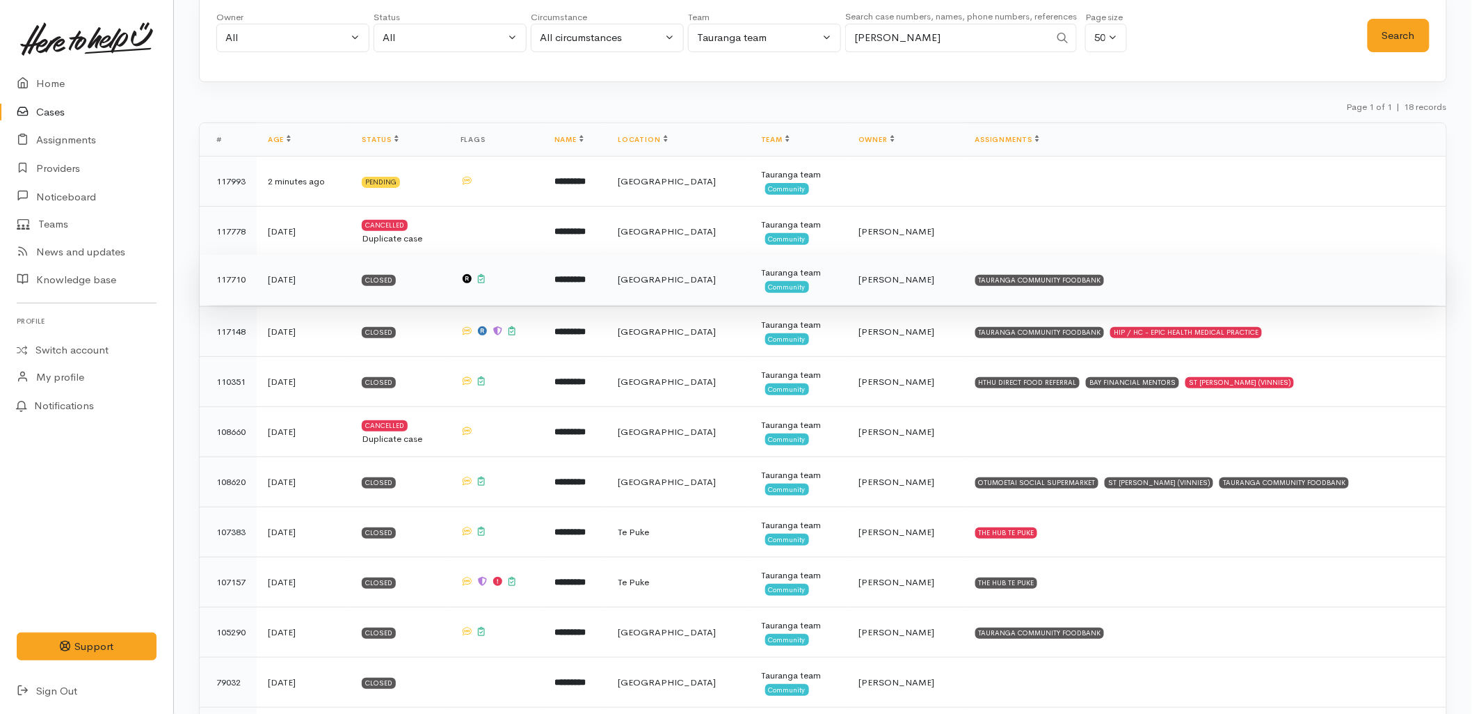
click at [643, 280] on td "Tauranga" at bounding box center [678, 280] width 143 height 50
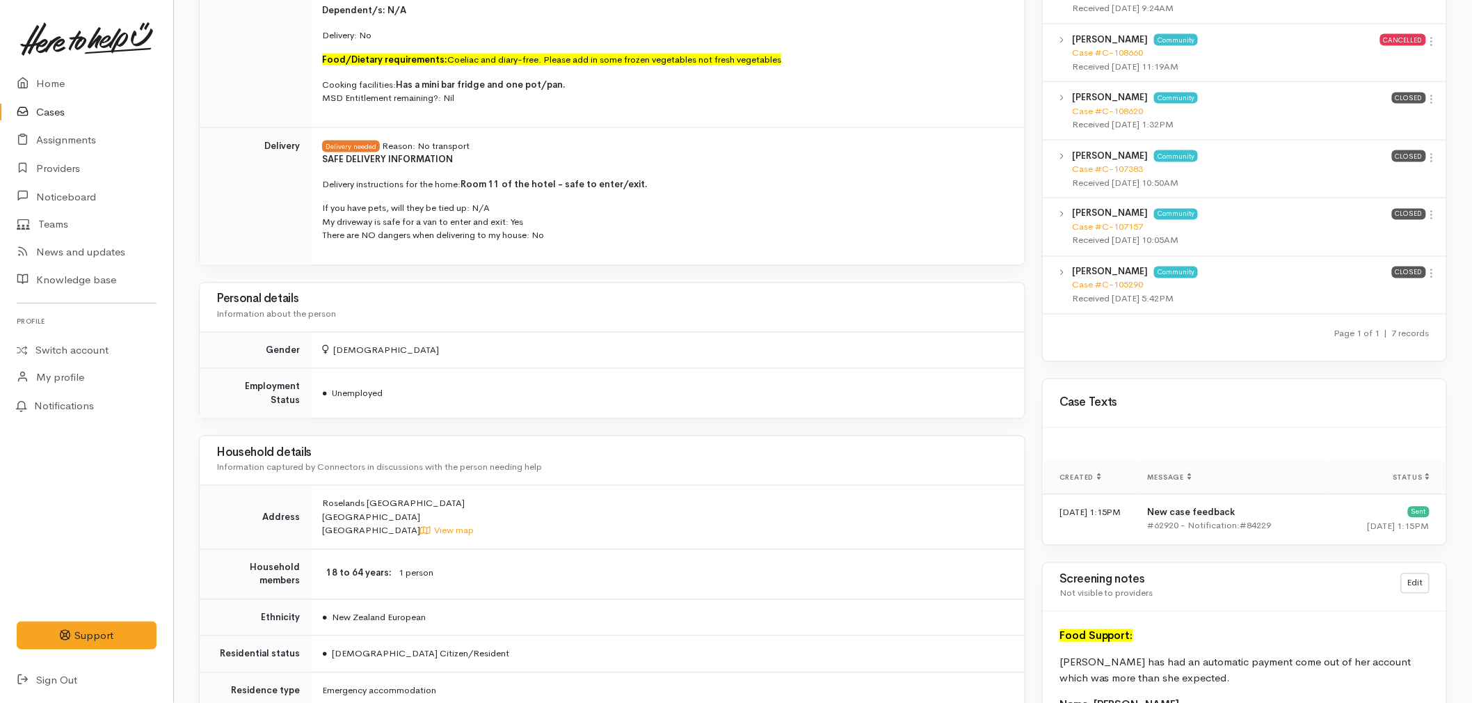
scroll to position [910, 0]
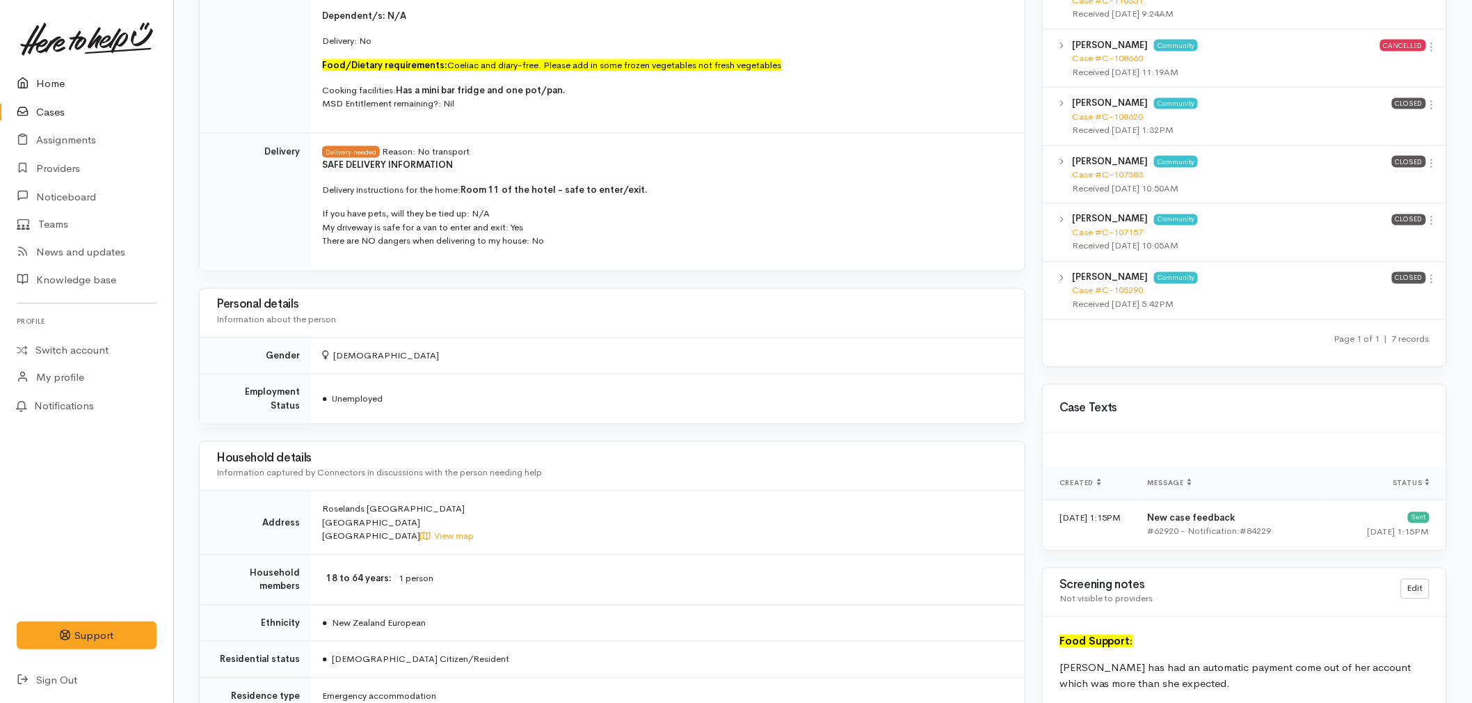
click at [59, 84] on link "Home" at bounding box center [86, 84] width 173 height 29
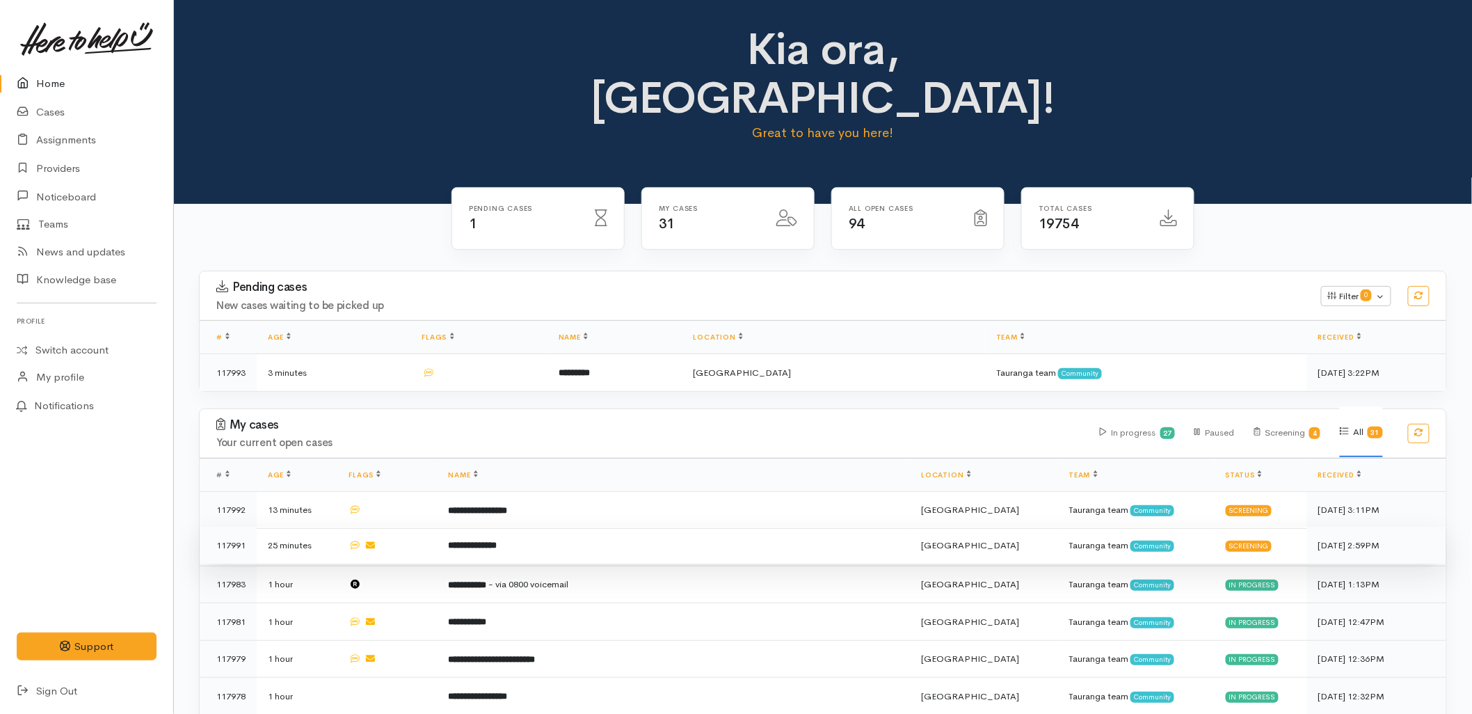
click at [490, 541] on b "**********" at bounding box center [473, 545] width 49 height 9
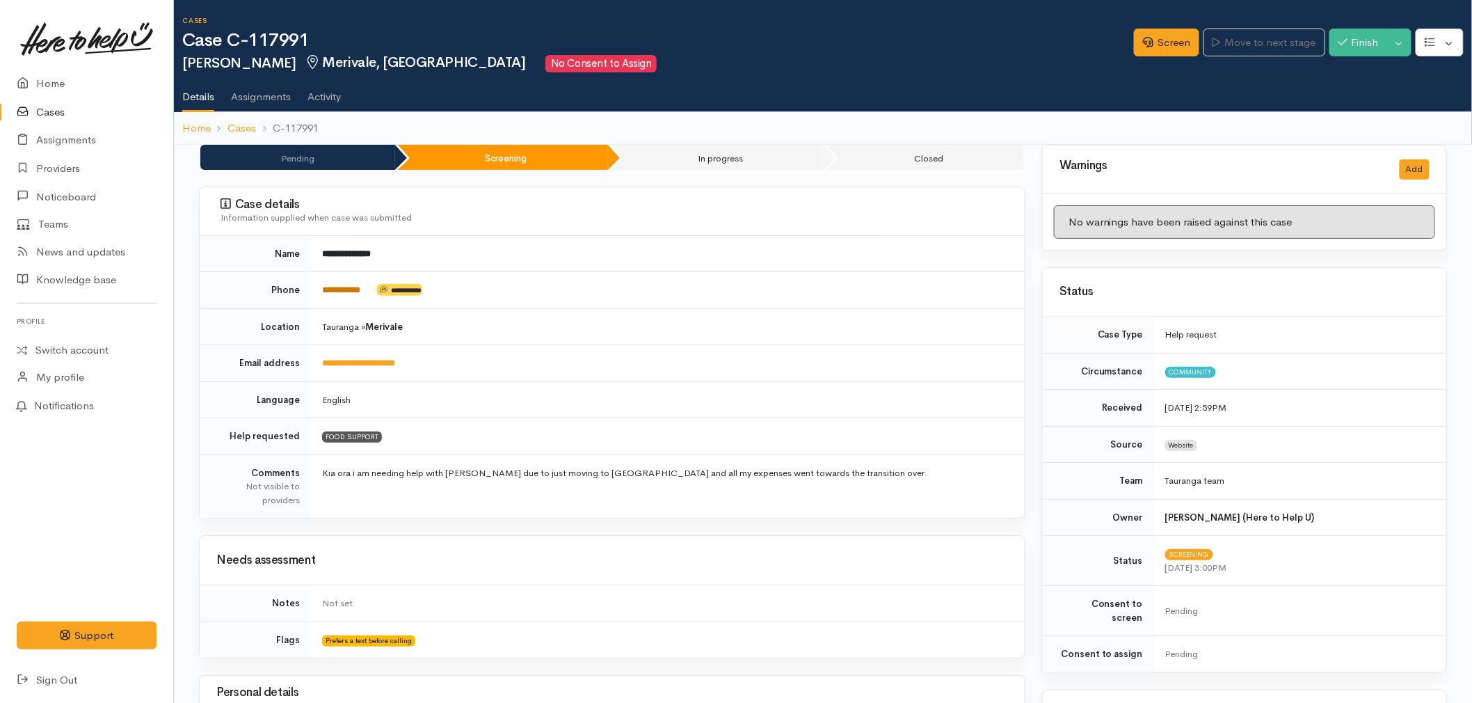
click at [338, 285] on link "**********" at bounding box center [341, 289] width 38 height 9
click at [1158, 33] on link "Screen" at bounding box center [1166, 43] width 65 height 29
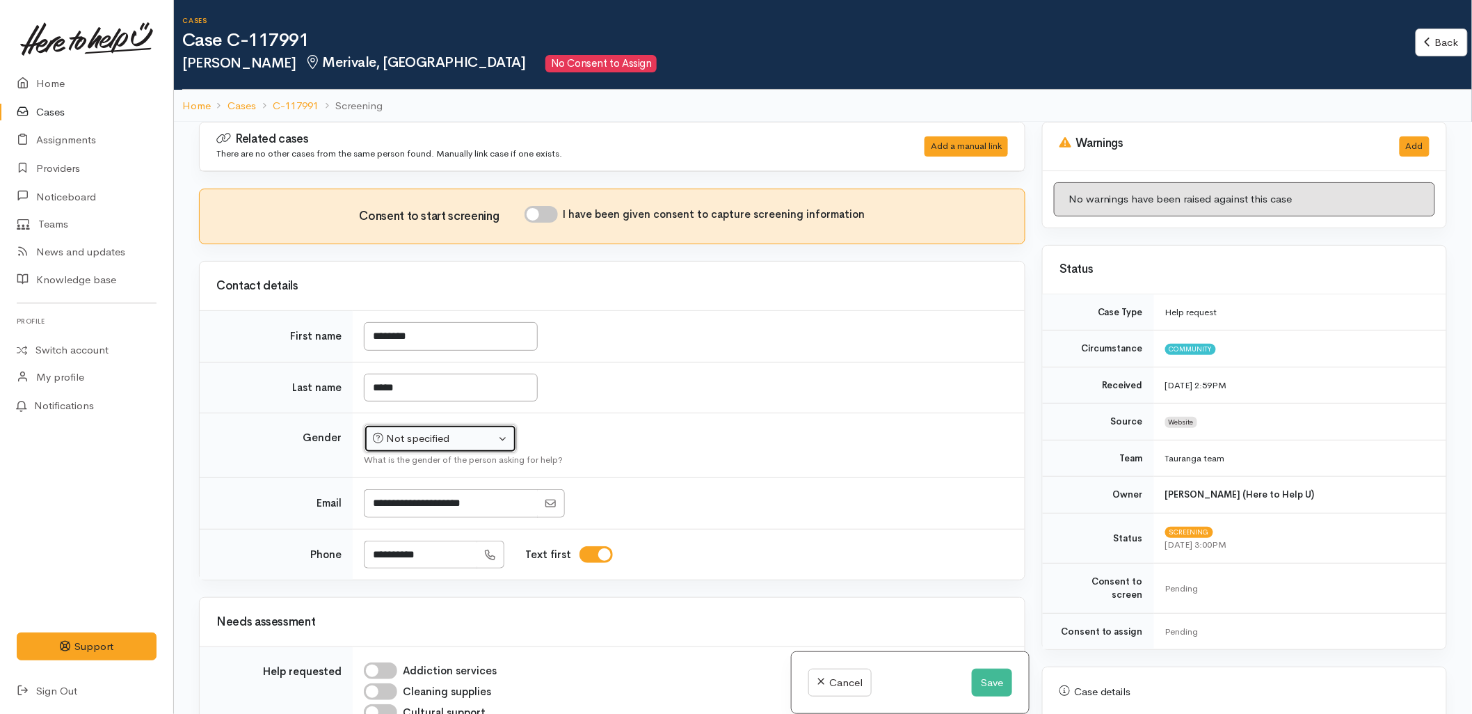
click at [470, 438] on div "Not specified" at bounding box center [434, 439] width 122 height 16
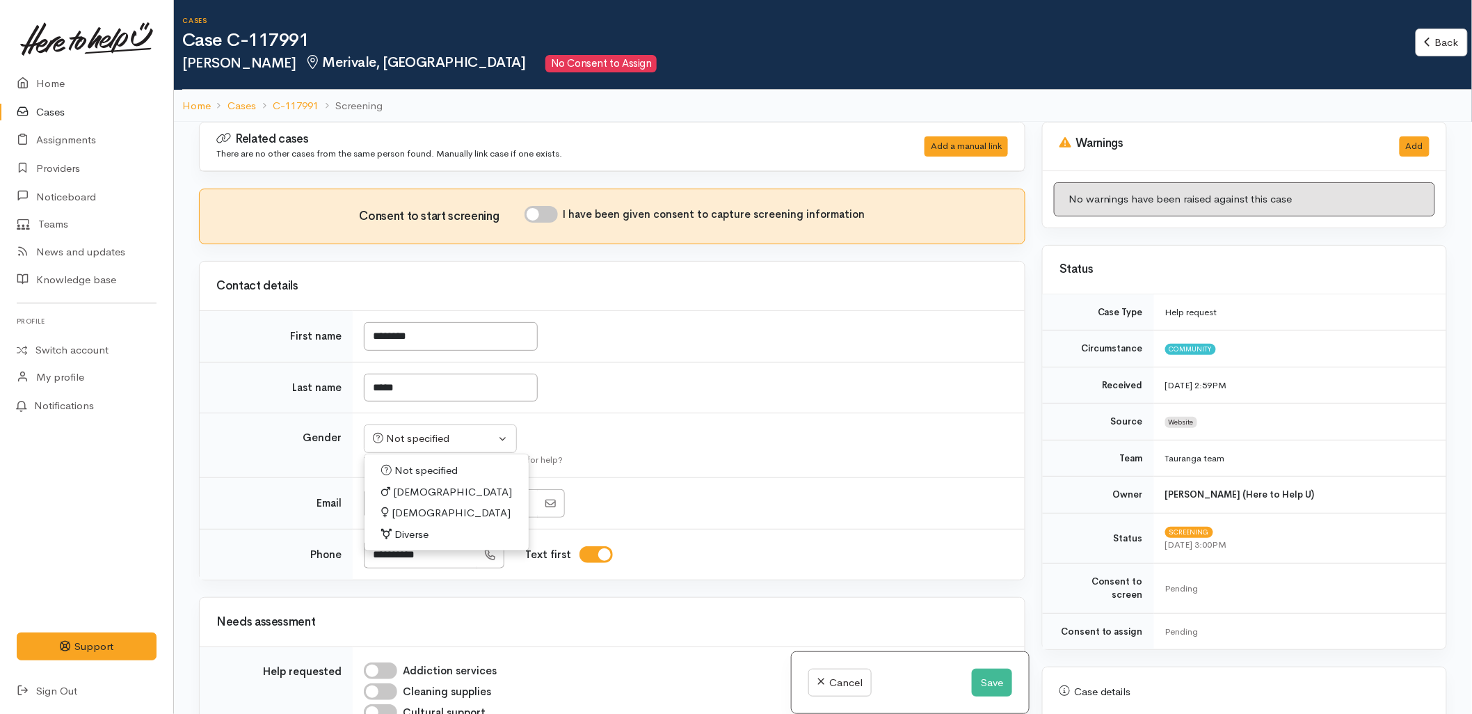
click at [422, 511] on span "Female" at bounding box center [451, 513] width 119 height 16
select select "Female"
click at [546, 217] on input "I have been given consent to capture screening information" at bounding box center [541, 214] width 33 height 17
checkbox input "true"
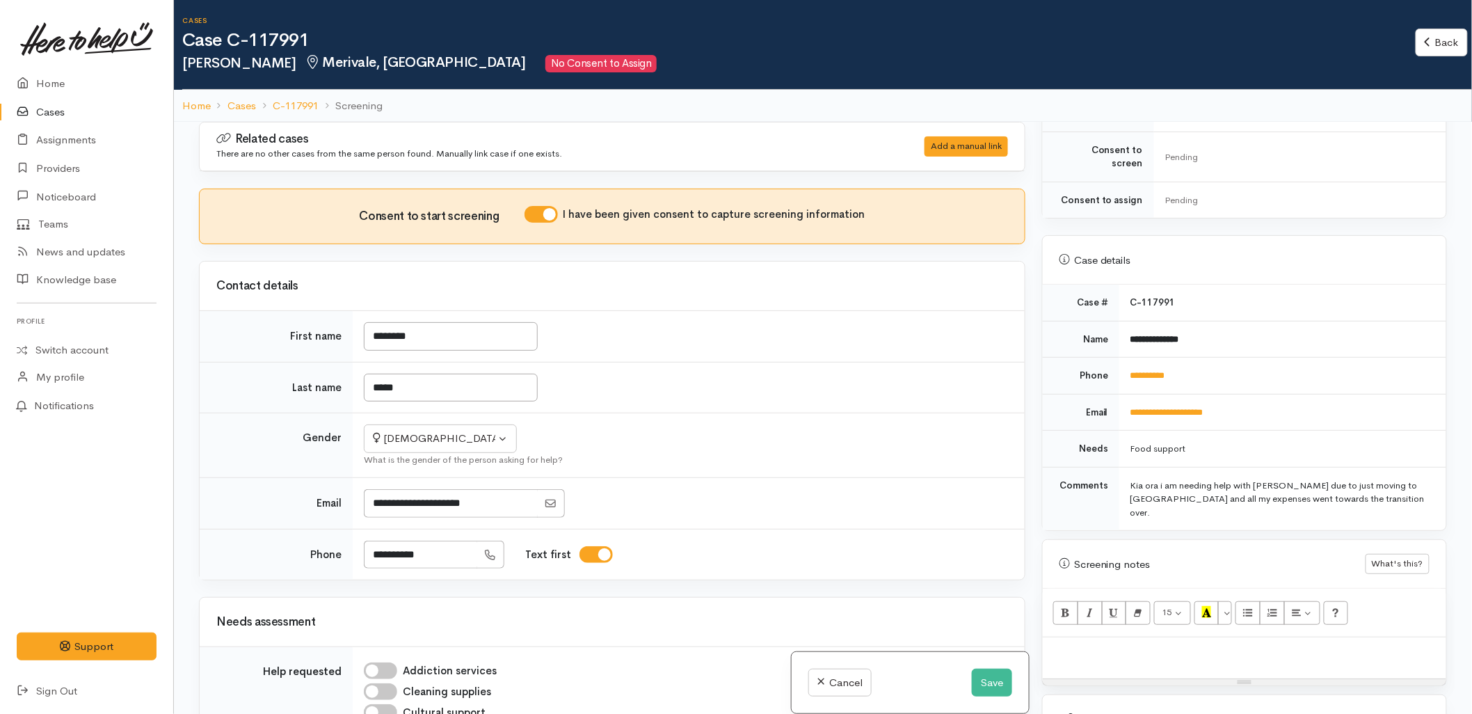
scroll to position [541, 0]
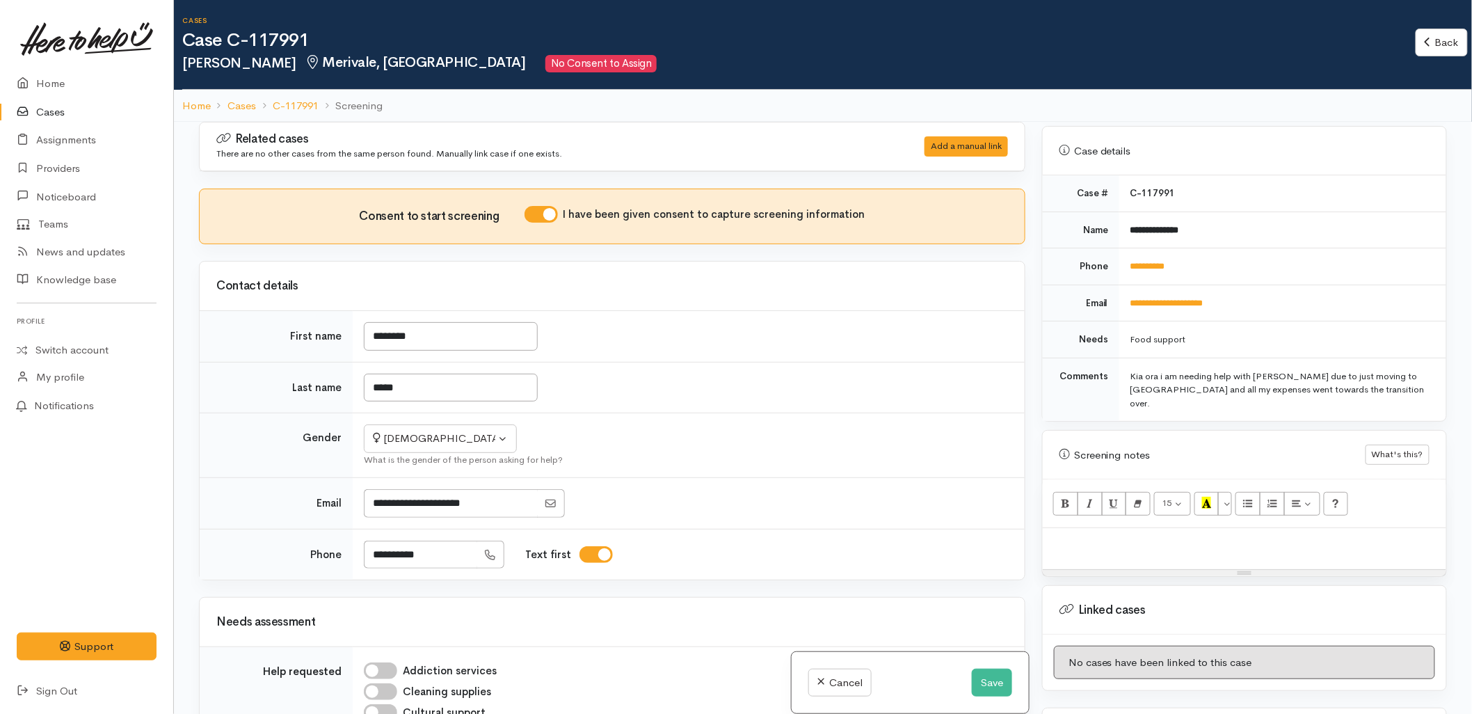
click at [1120, 535] on p at bounding box center [1245, 543] width 390 height 16
paste div
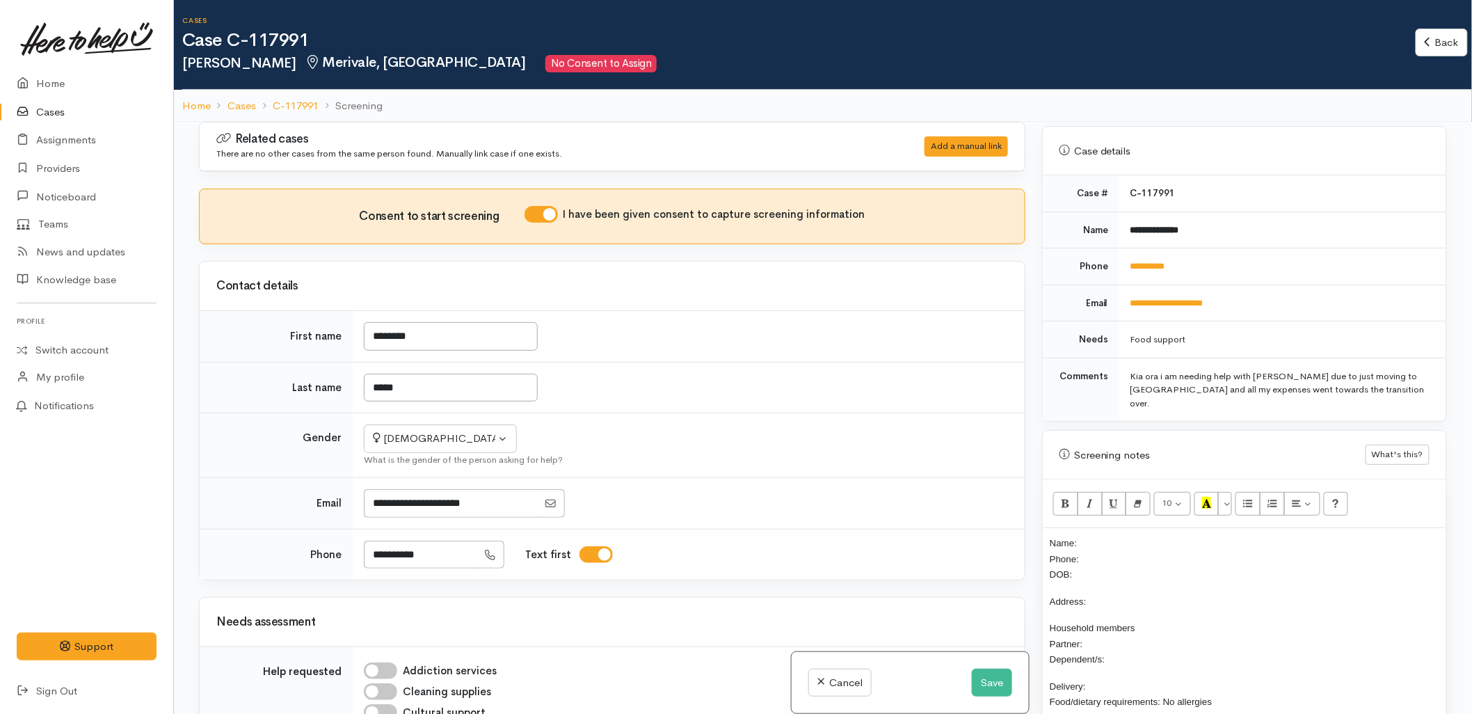
scroll to position [67, 0]
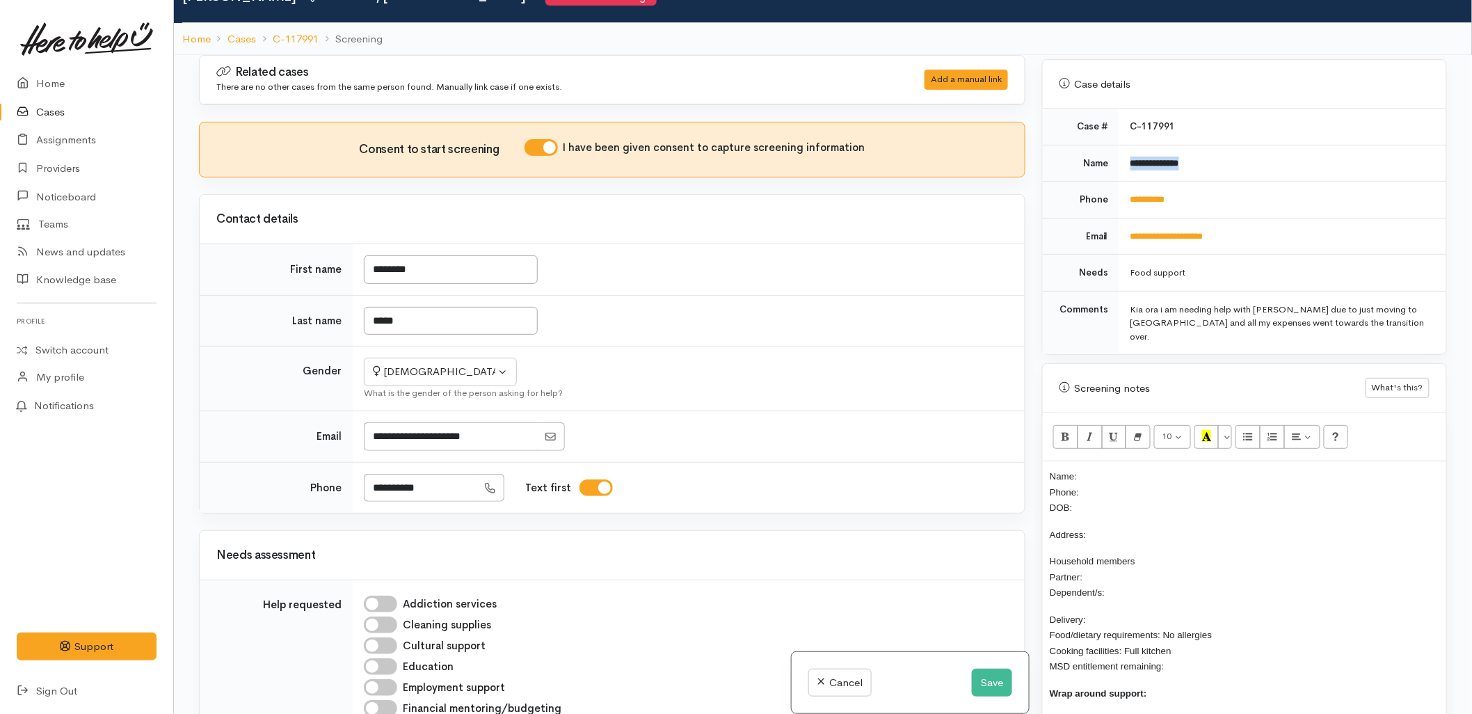
drag, startPoint x: 1199, startPoint y: 160, endPoint x: 1128, endPoint y: 160, distance: 71.7
click at [1128, 160] on td "**********" at bounding box center [1282, 163] width 327 height 37
copy b "**********"
click at [1133, 468] on p "Name: Phone: DOB:" at bounding box center [1245, 491] width 390 height 47
drag, startPoint x: 1201, startPoint y: 193, endPoint x: 1128, endPoint y: 193, distance: 73.0
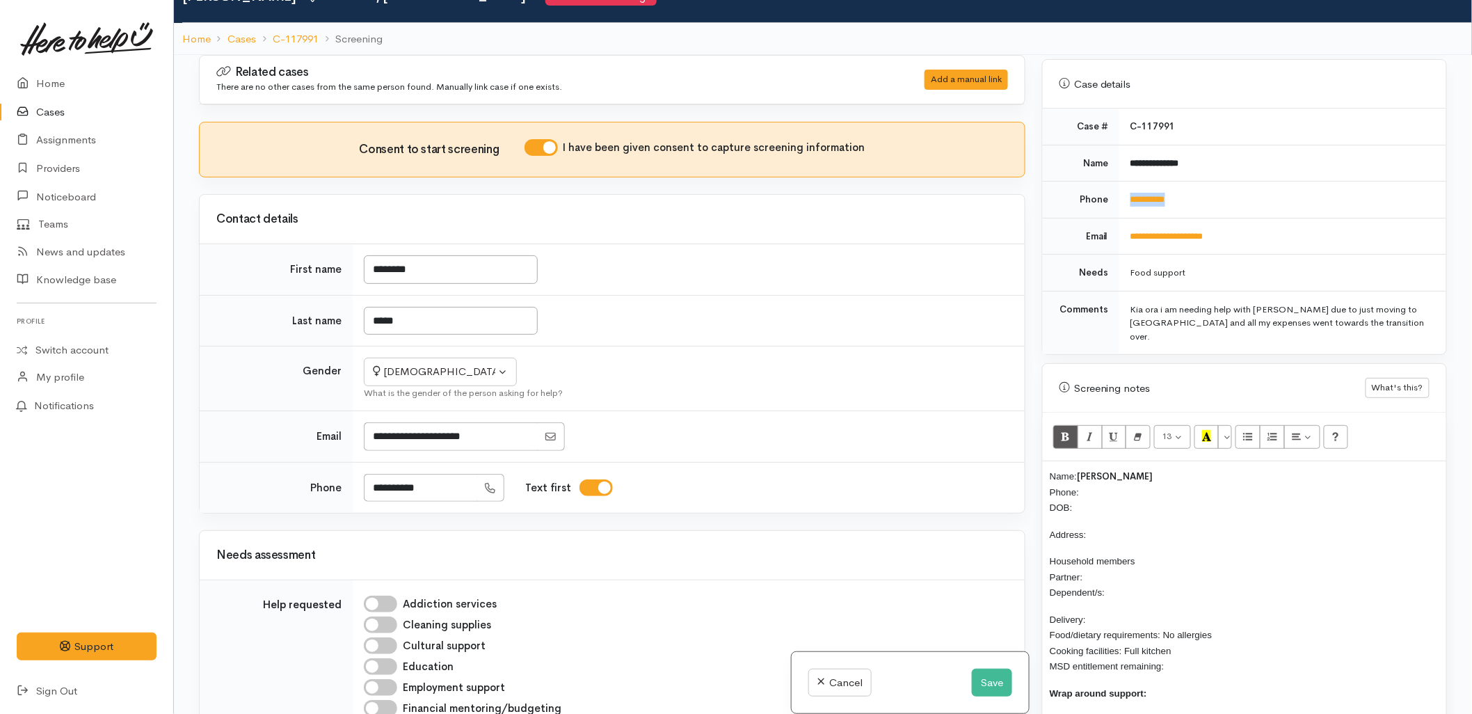
click at [1128, 193] on td "**********" at bounding box center [1282, 200] width 327 height 37
copy link "**********"
click at [1135, 468] on p "Name: Fontaine Bryan Phone: DOB:" at bounding box center [1245, 491] width 390 height 47
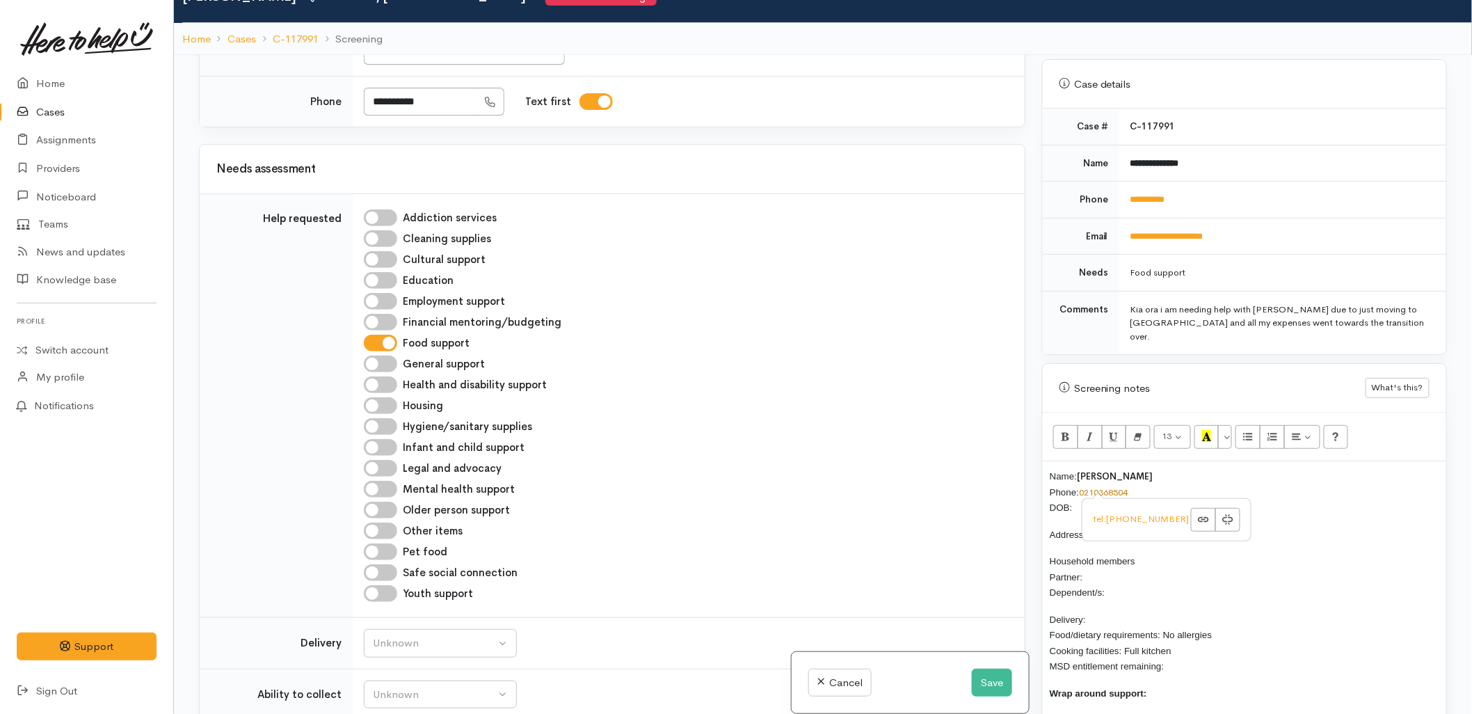
click at [897, 289] on div "Education" at bounding box center [686, 280] width 644 height 17
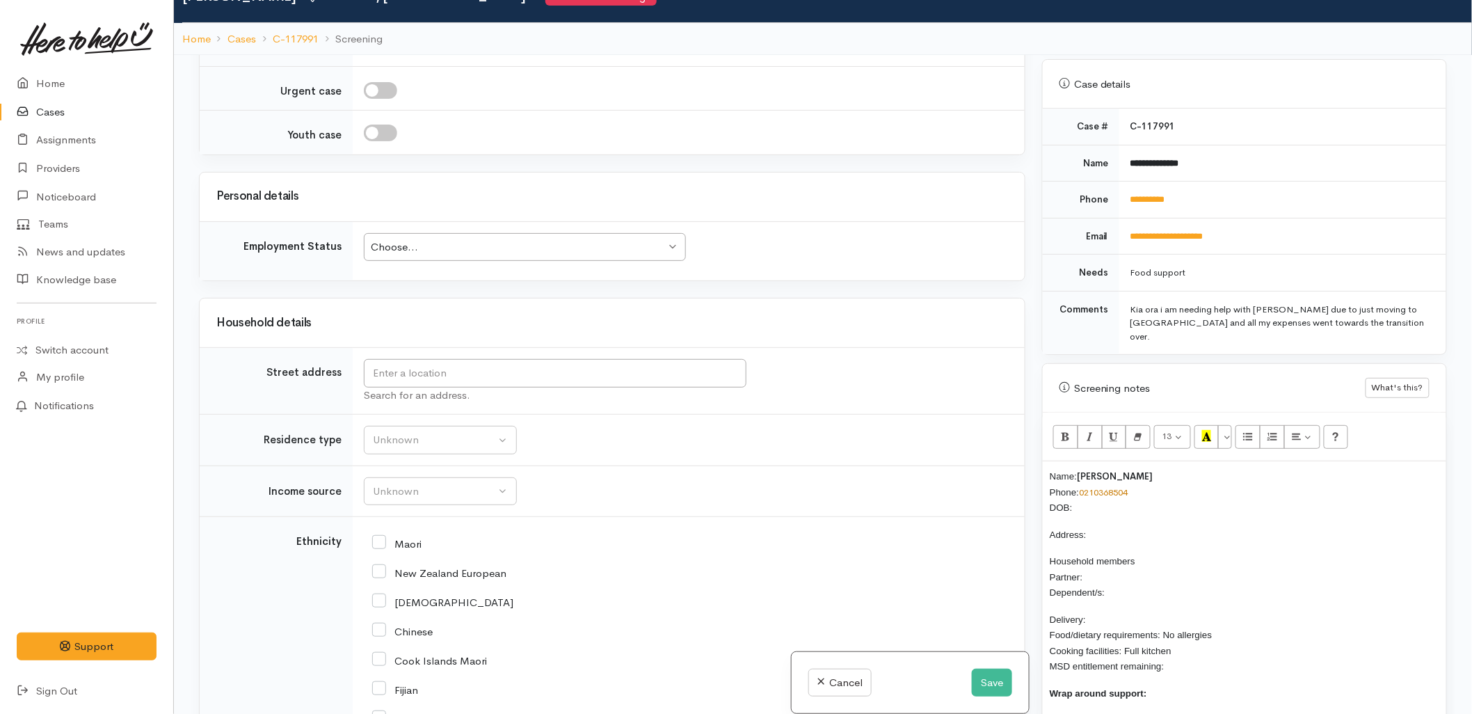
scroll to position [1236, 0]
click at [1113, 477] on p "Name: Fontaine Bryan Phone: 0210368504 DOB:" at bounding box center [1245, 491] width 390 height 47
click at [586, 386] on input "text" at bounding box center [555, 372] width 383 height 29
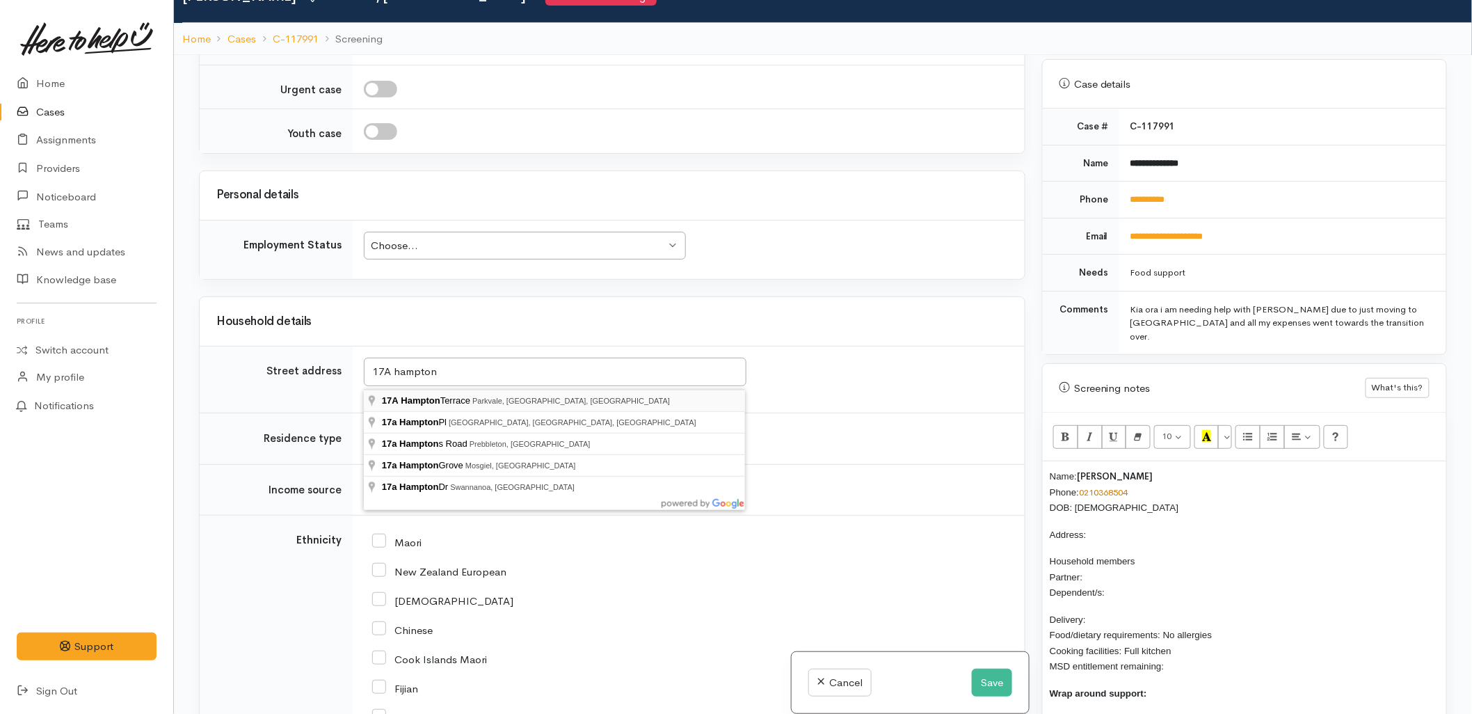
type input "17A Hampton Terrace, Parkvale, Tauranga, New Zealand"
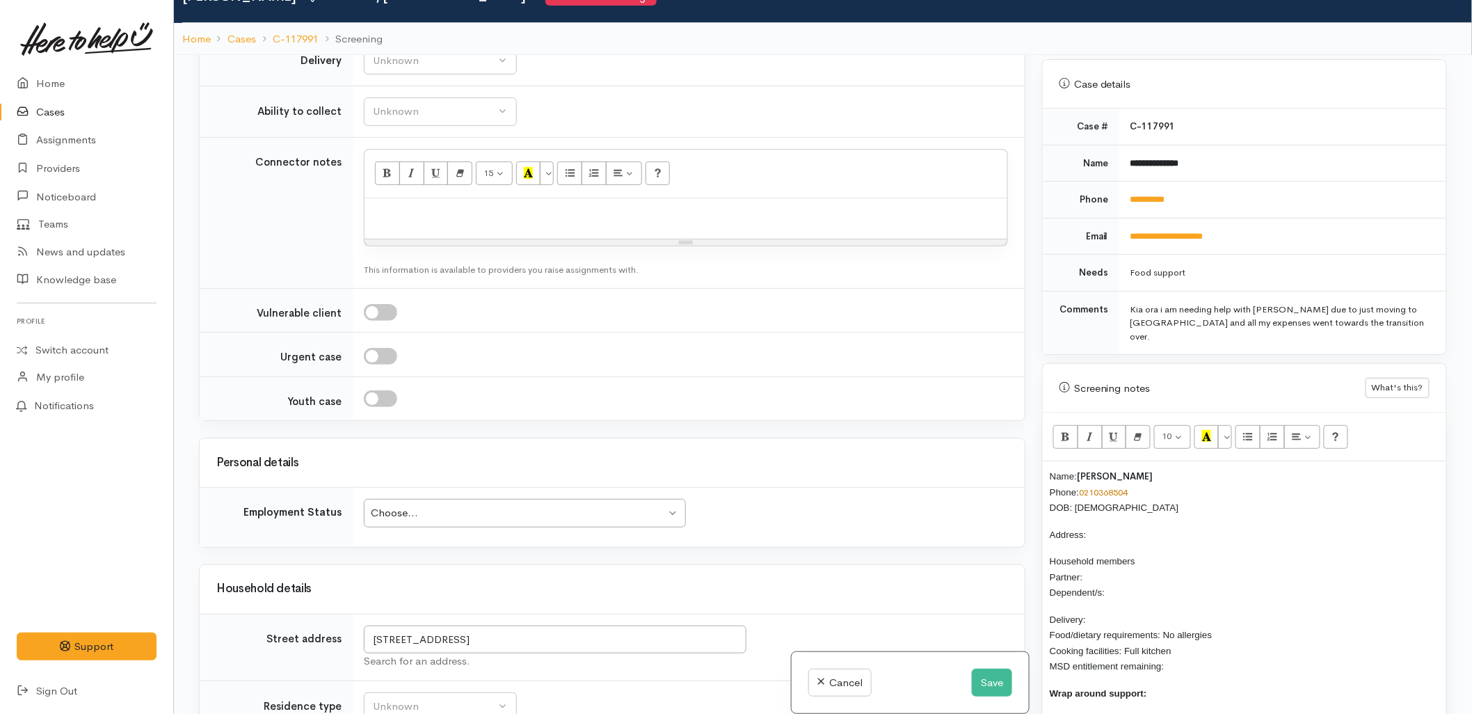
scroll to position [1494, 0]
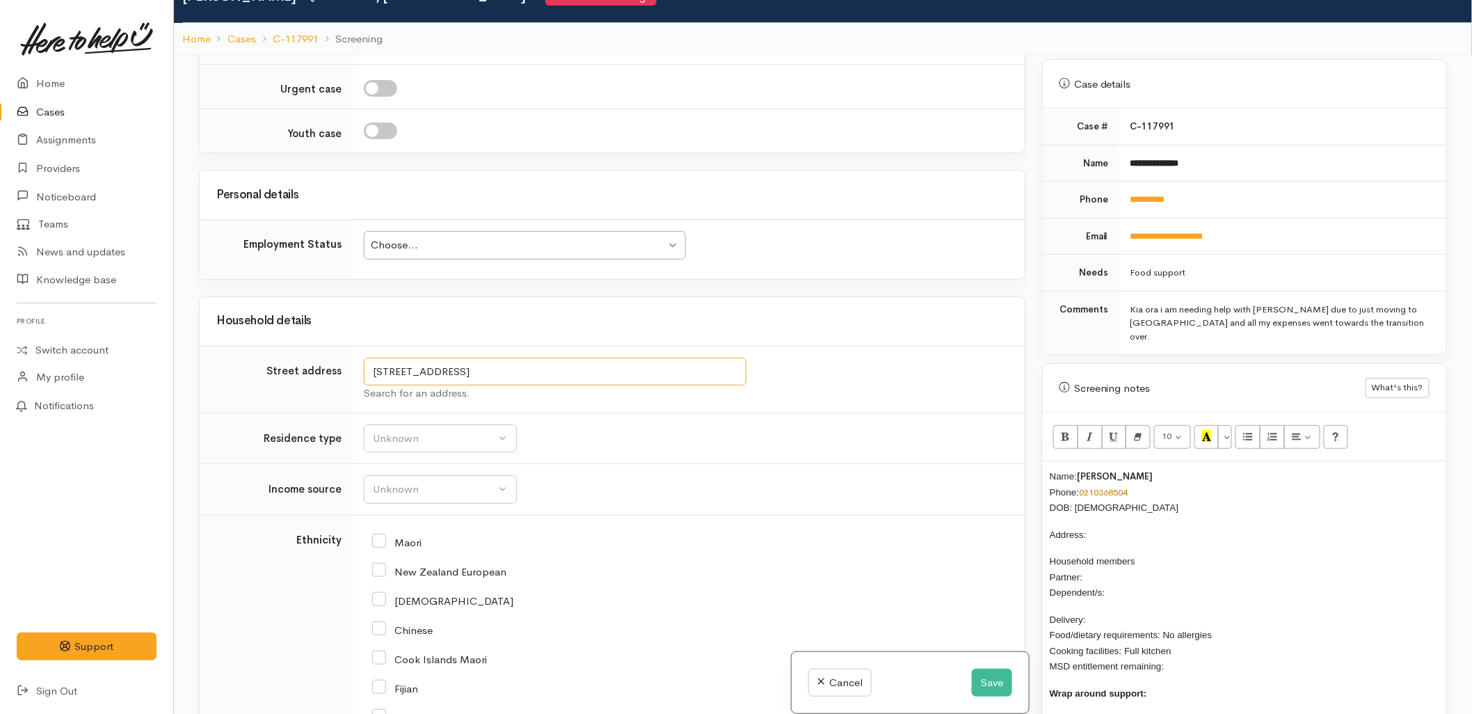
drag, startPoint x: 518, startPoint y: 371, endPoint x: 369, endPoint y: 367, distance: 149.6
click at [369, 367] on input "17A Hampton Terrace, Parkvale, Tauranga, New Zealand" at bounding box center [555, 372] width 383 height 29
click at [1153, 527] on p "Address:" at bounding box center [1245, 535] width 390 height 16
click at [428, 446] on div "Unknown" at bounding box center [434, 439] width 122 height 16
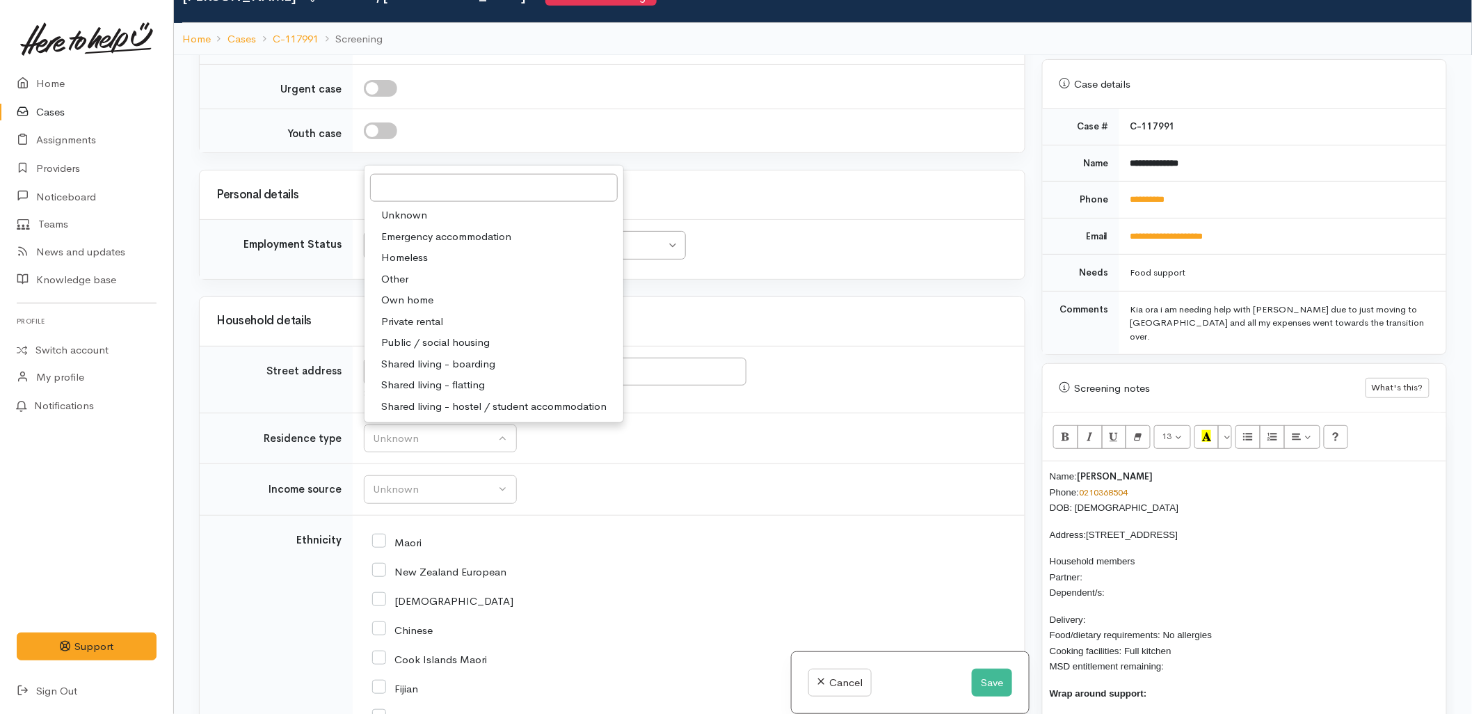
click at [406, 323] on span "Private rental" at bounding box center [412, 321] width 62 height 16
select select "2"
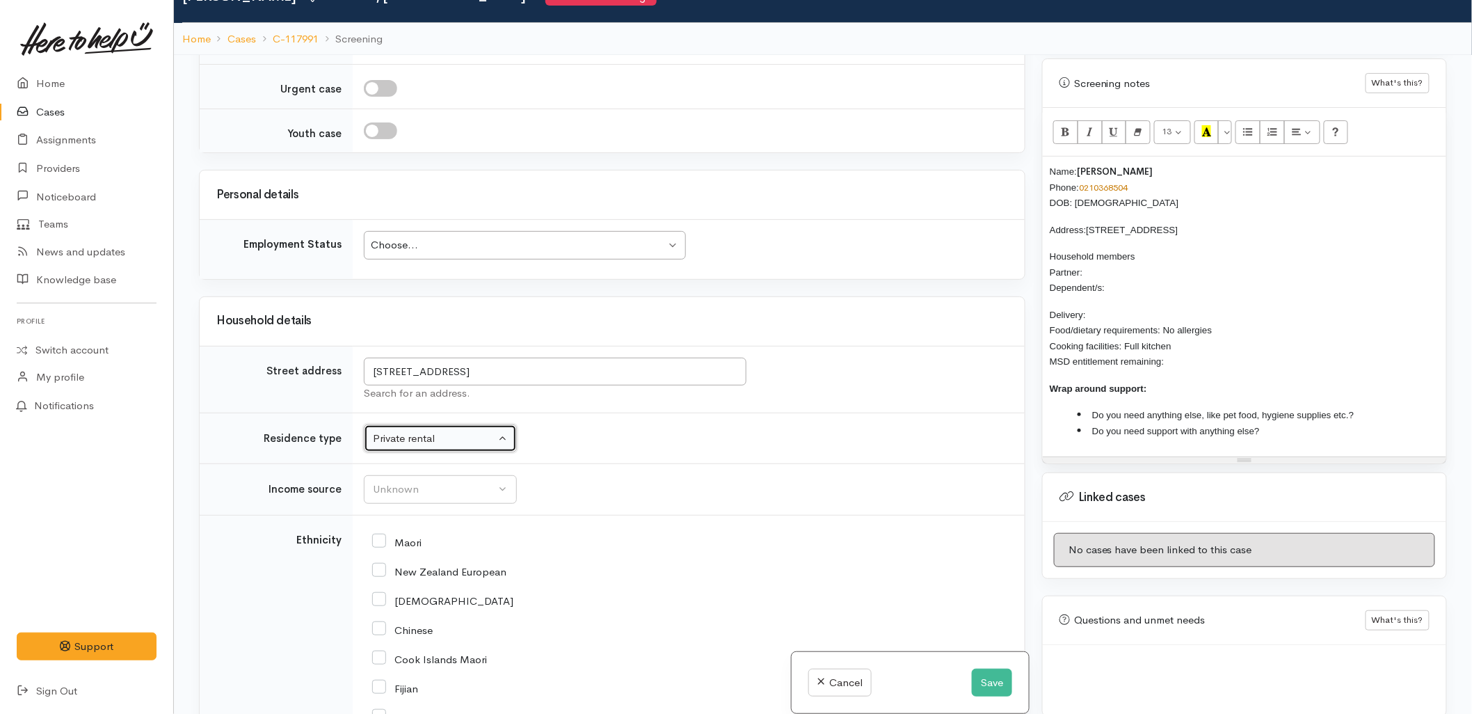
scroll to position [850, 0]
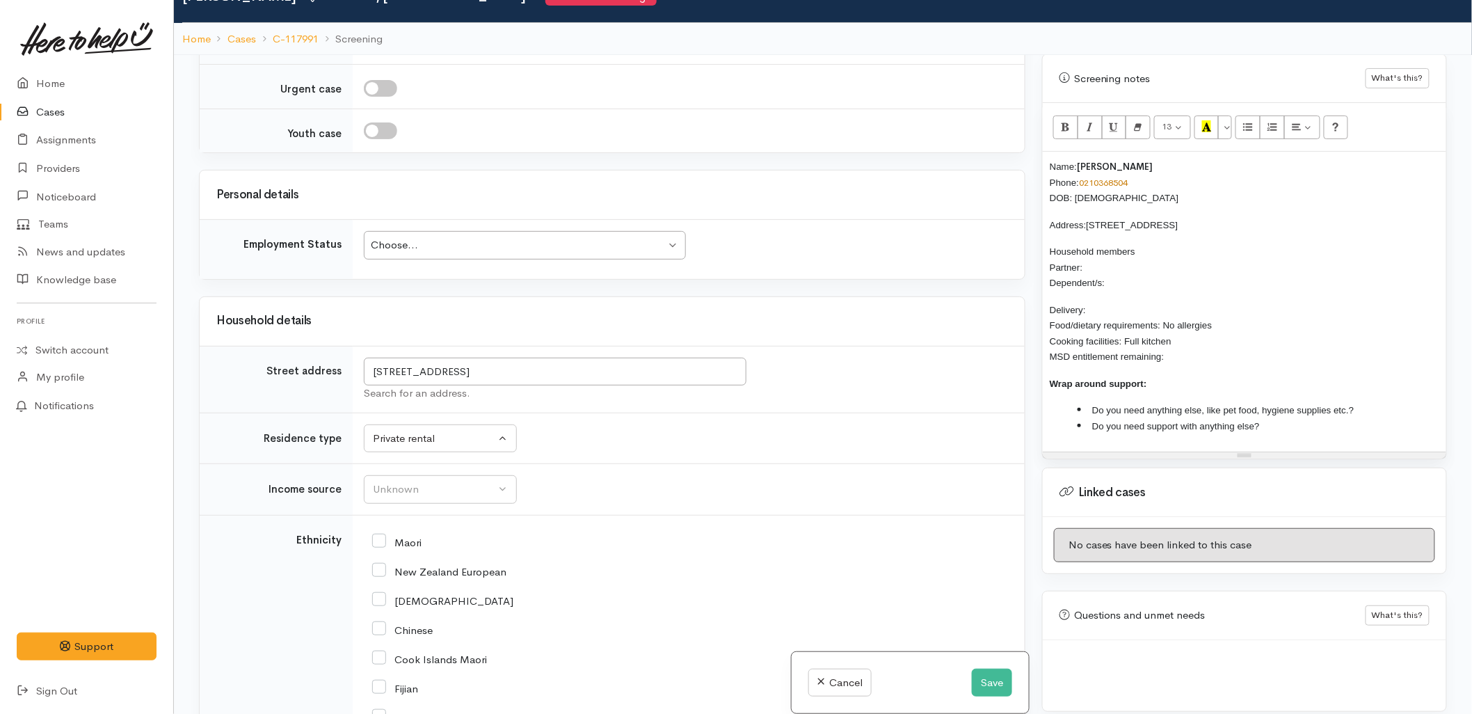
click at [1099, 247] on p "Household members Partner: Dependent/s:" at bounding box center [1245, 266] width 390 height 47
click at [1142, 248] on p "Household members Partner: Dependent/s:" at bounding box center [1245, 266] width 390 height 47
click at [1106, 243] on p "Household members Partner: Dependent/s:" at bounding box center [1245, 266] width 390 height 47
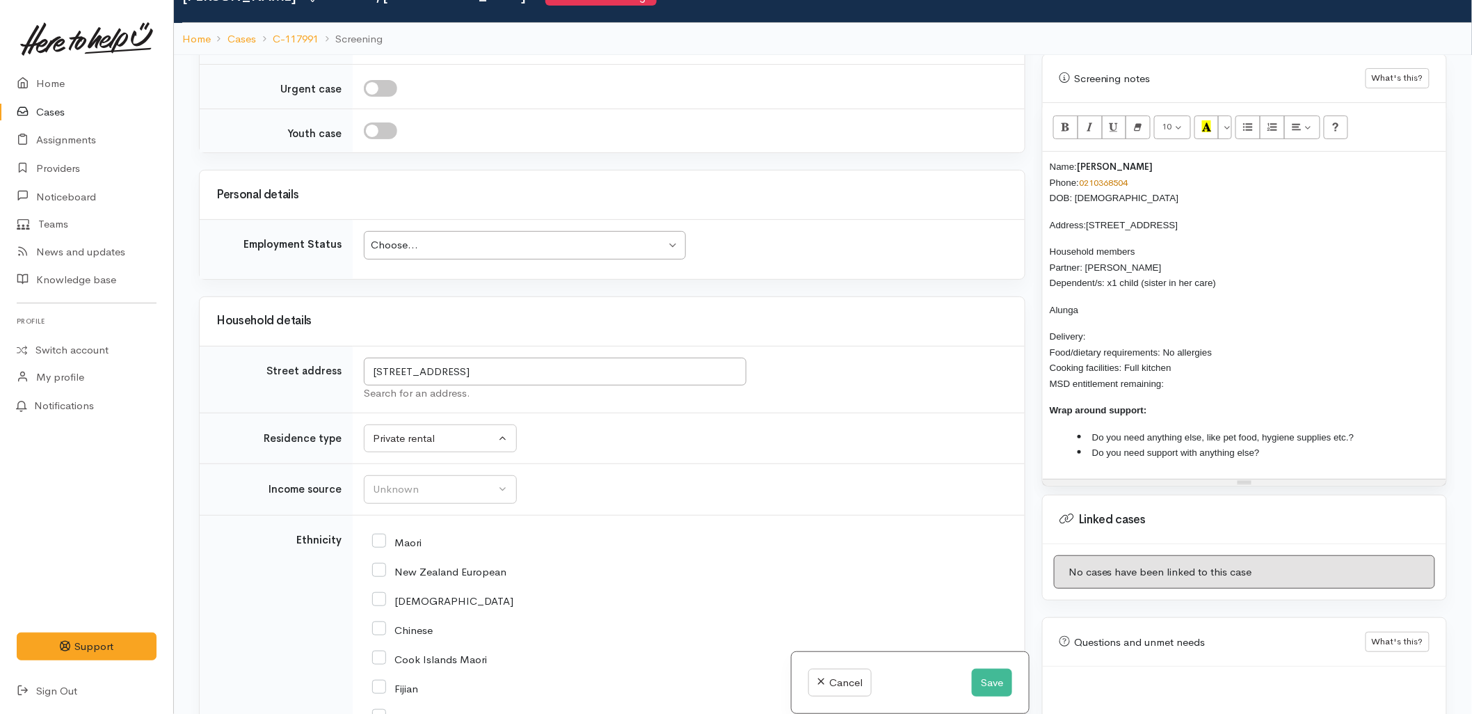
click at [1137, 302] on p "Alunga" at bounding box center [1245, 310] width 390 height 16
click at [1135, 328] on p "Delivery: Food/dietary requirements: No allergies Cooking facilities: Full kitc…" at bounding box center [1245, 359] width 390 height 63
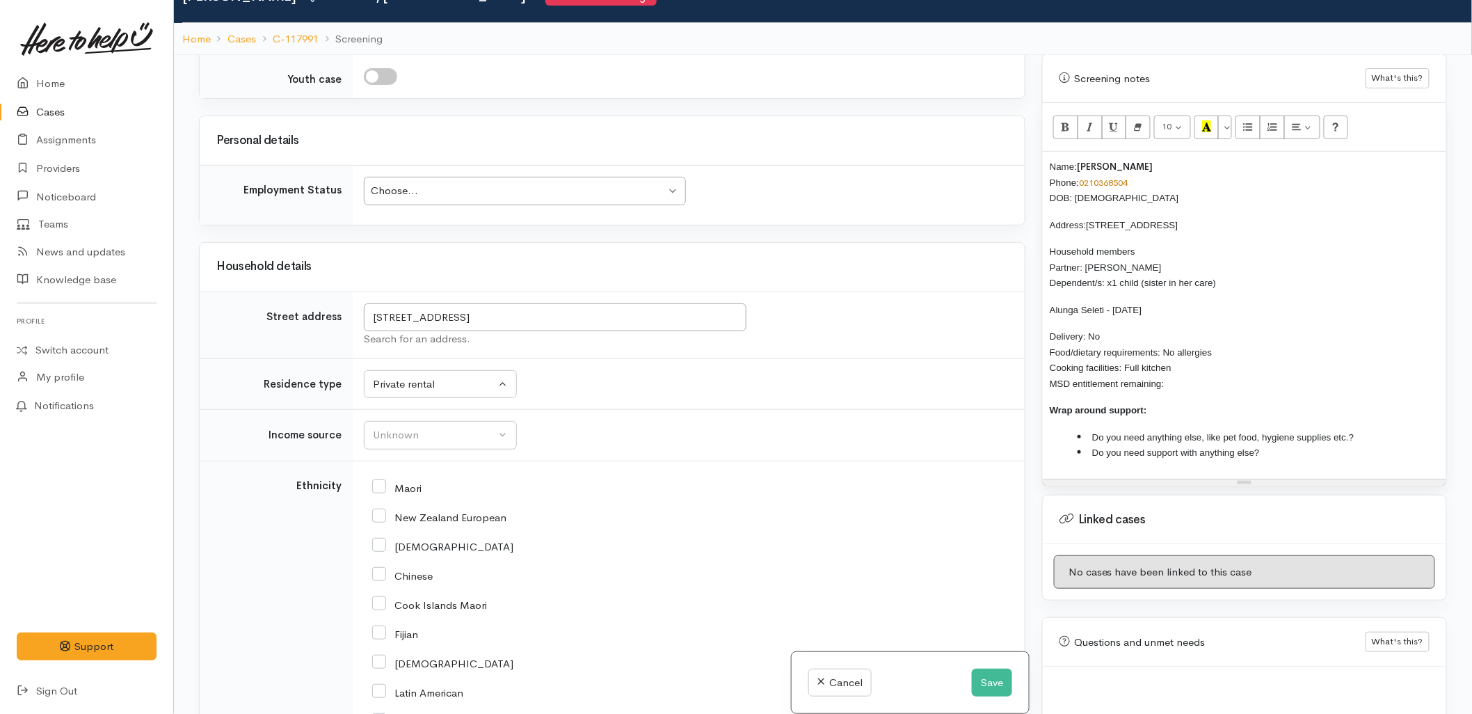
scroll to position [1649, 0]
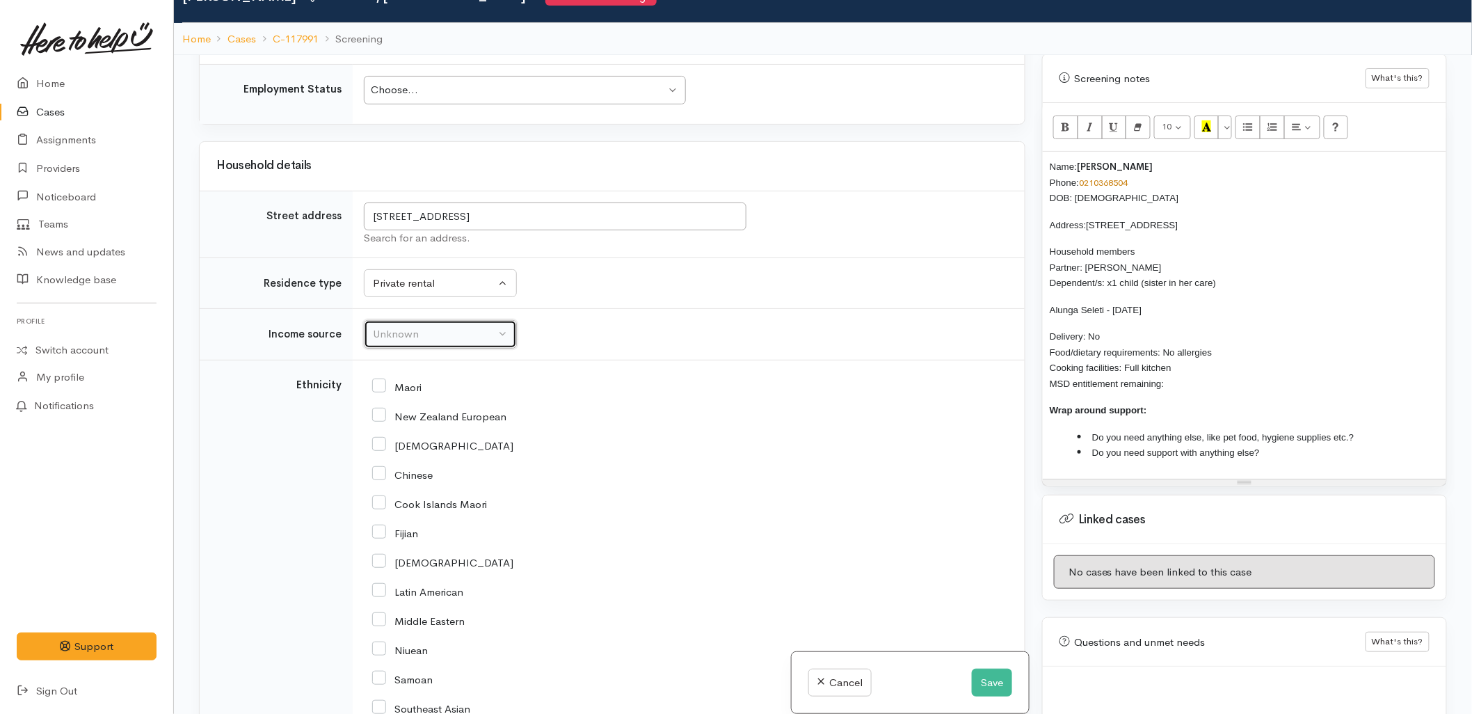
click at [460, 334] on div "Unknown" at bounding box center [434, 334] width 122 height 16
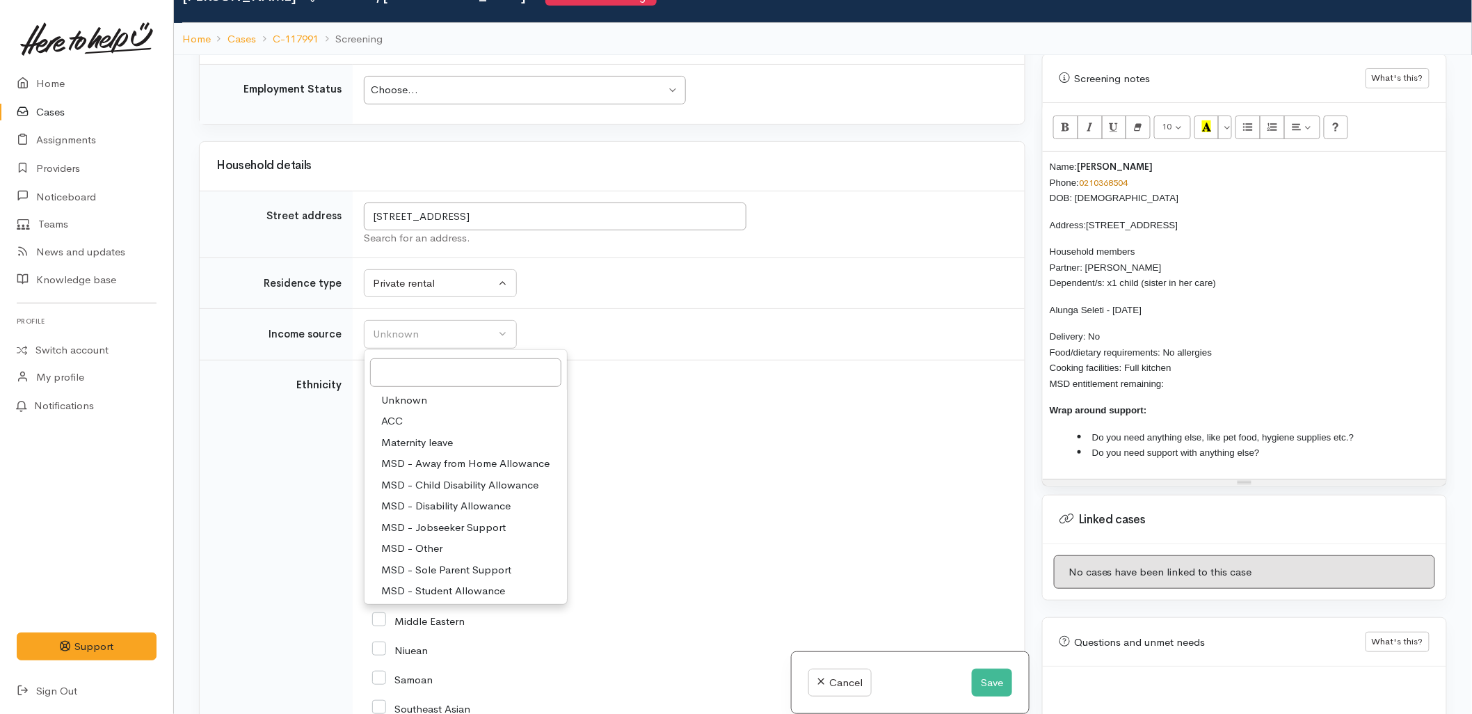
click at [797, 405] on div "New Zealand European" at bounding box center [685, 415] width 627 height 29
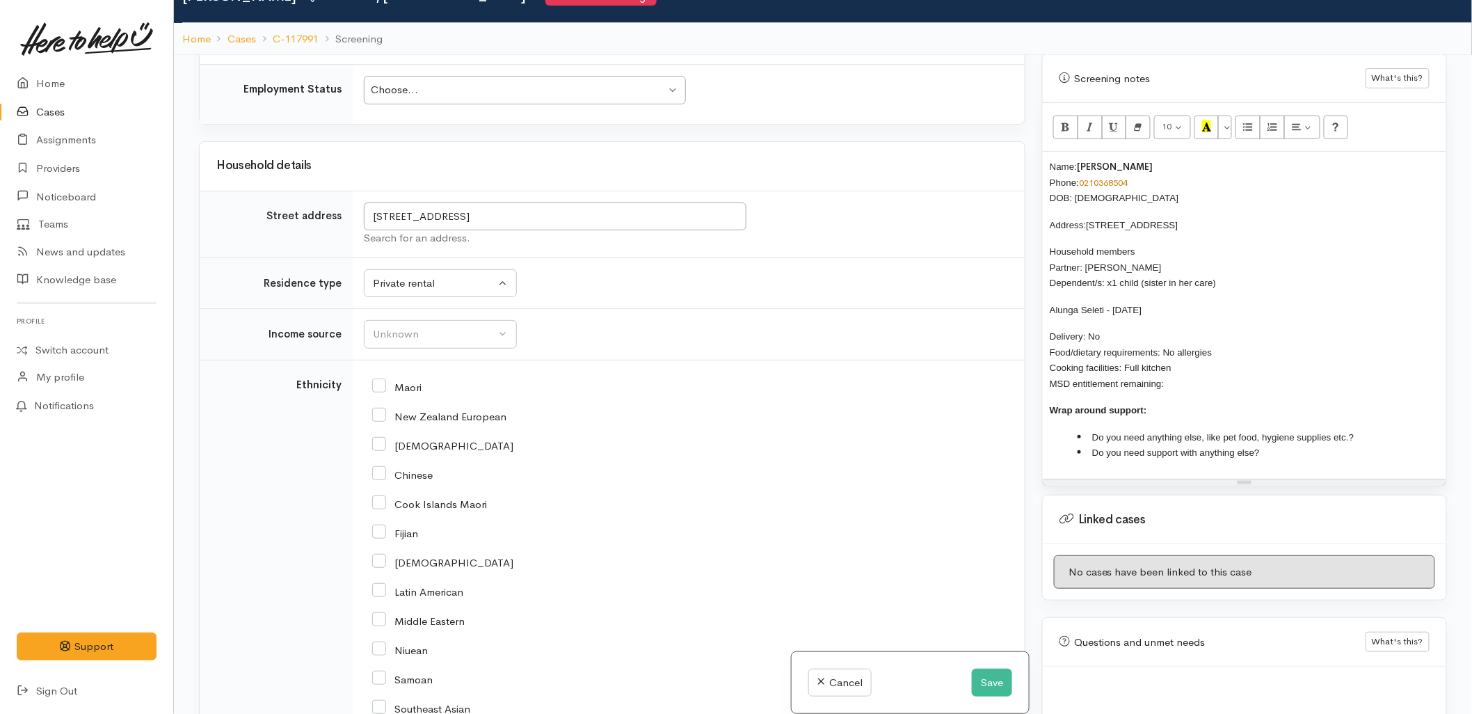
click at [1190, 358] on p "Delivery: No Food/dietary requirements: No allergies Cooking facilities: Full k…" at bounding box center [1245, 359] width 390 height 63
click at [1357, 429] on li "Do you need anything else, like pet food, hygiene supplies etc.?" at bounding box center [1259, 437] width 362 height 16
click at [1336, 445] on li "Do you need support with anything else?" at bounding box center [1259, 453] width 362 height 16
click at [404, 328] on button "Unknown" at bounding box center [440, 334] width 153 height 29
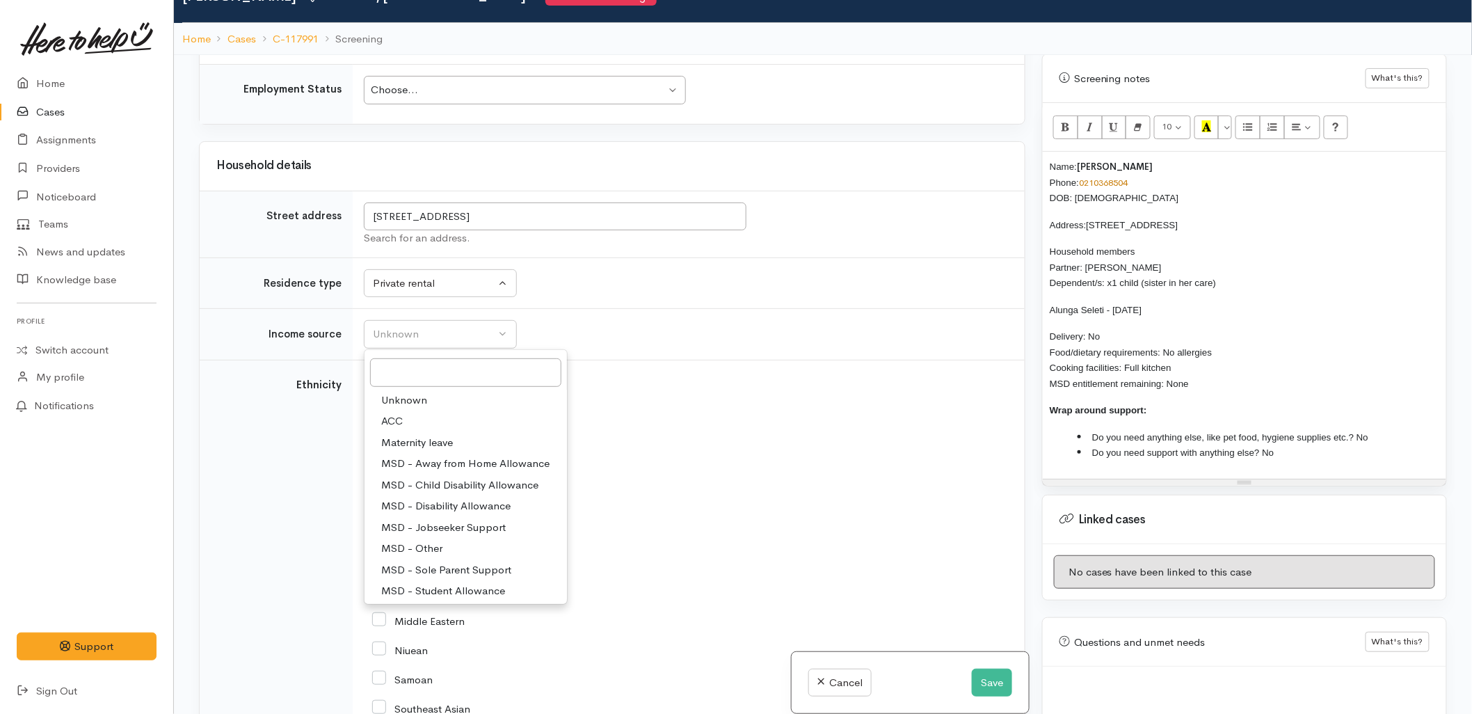
click at [713, 344] on td "Unknown ACC Maternity leave MSD - Away from Home Allowance MSD - Child Disabili…" at bounding box center [689, 334] width 672 height 51
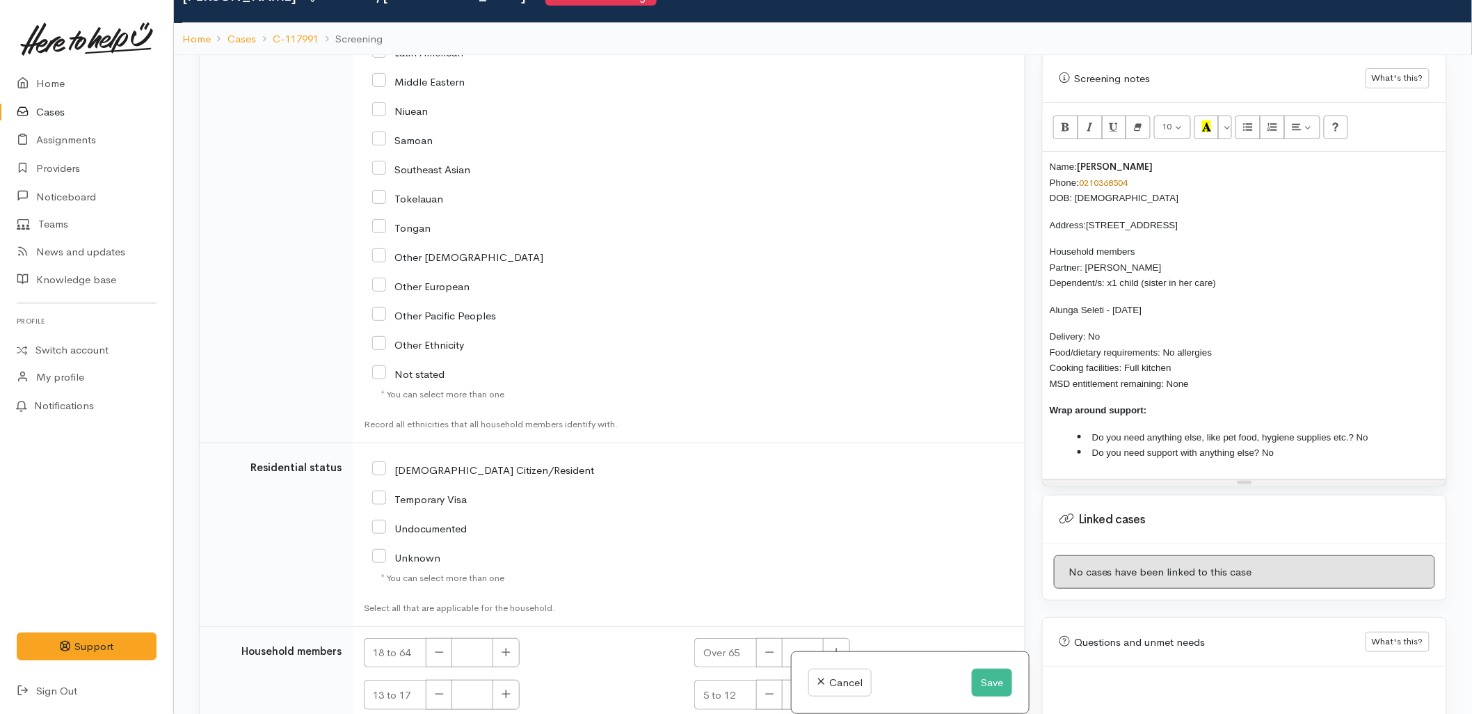
scroll to position [2189, 0]
click at [437, 470] on input "NZ Citizen/Resident" at bounding box center [483, 467] width 222 height 13
checkbox input "true"
click at [499, 656] on button "button" at bounding box center [506, 652] width 27 height 30
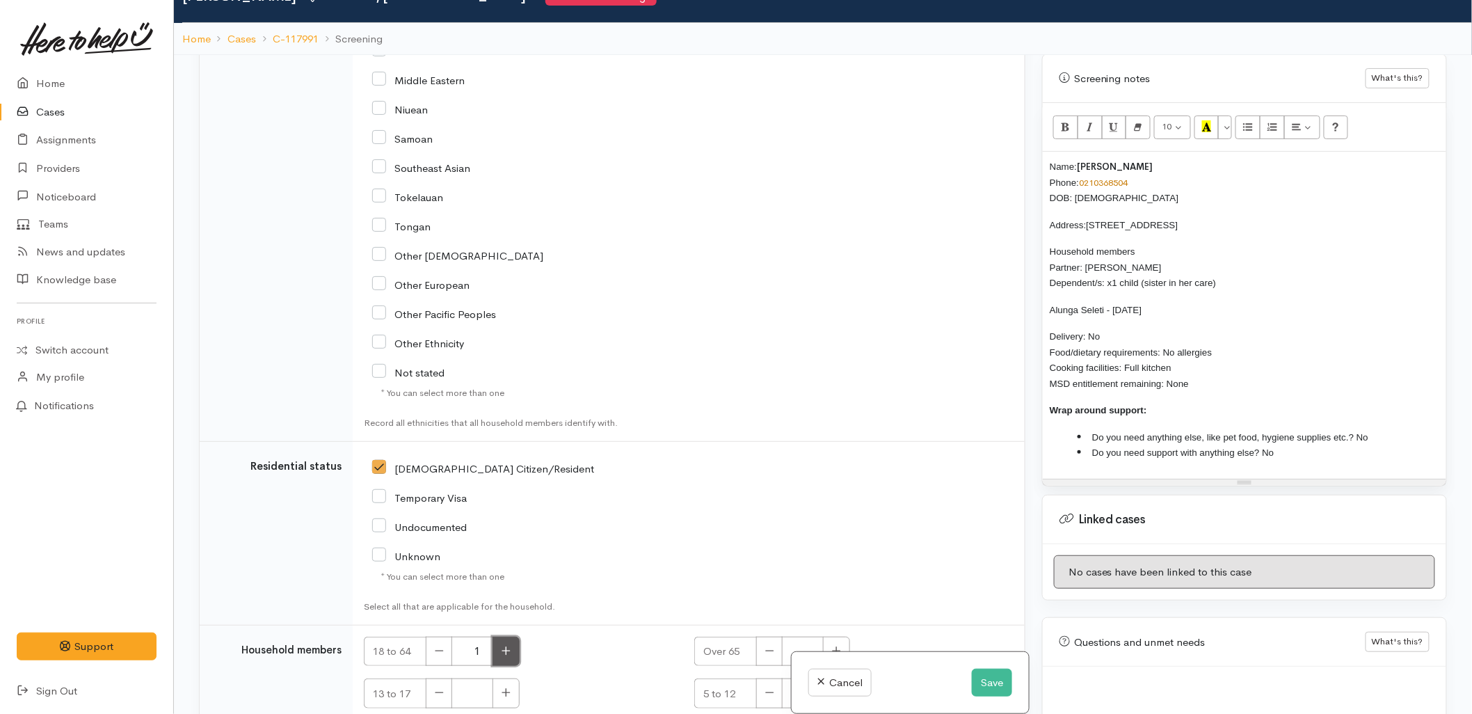
type input "2"
click at [502, 693] on icon "button" at bounding box center [506, 692] width 9 height 10
type input "1"
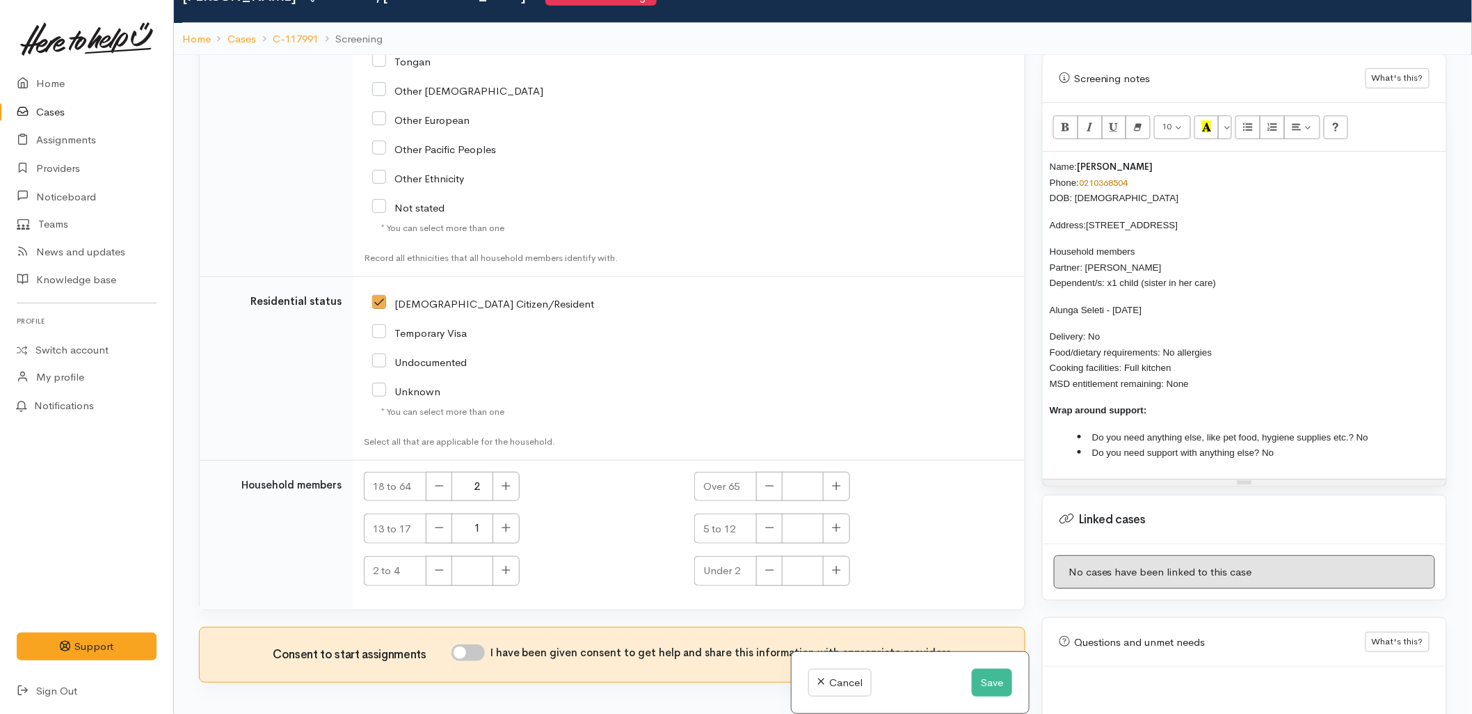
click at [479, 655] on input "I have been given consent to get help and share this information with appropria…" at bounding box center [467, 652] width 33 height 17
checkbox input "true"
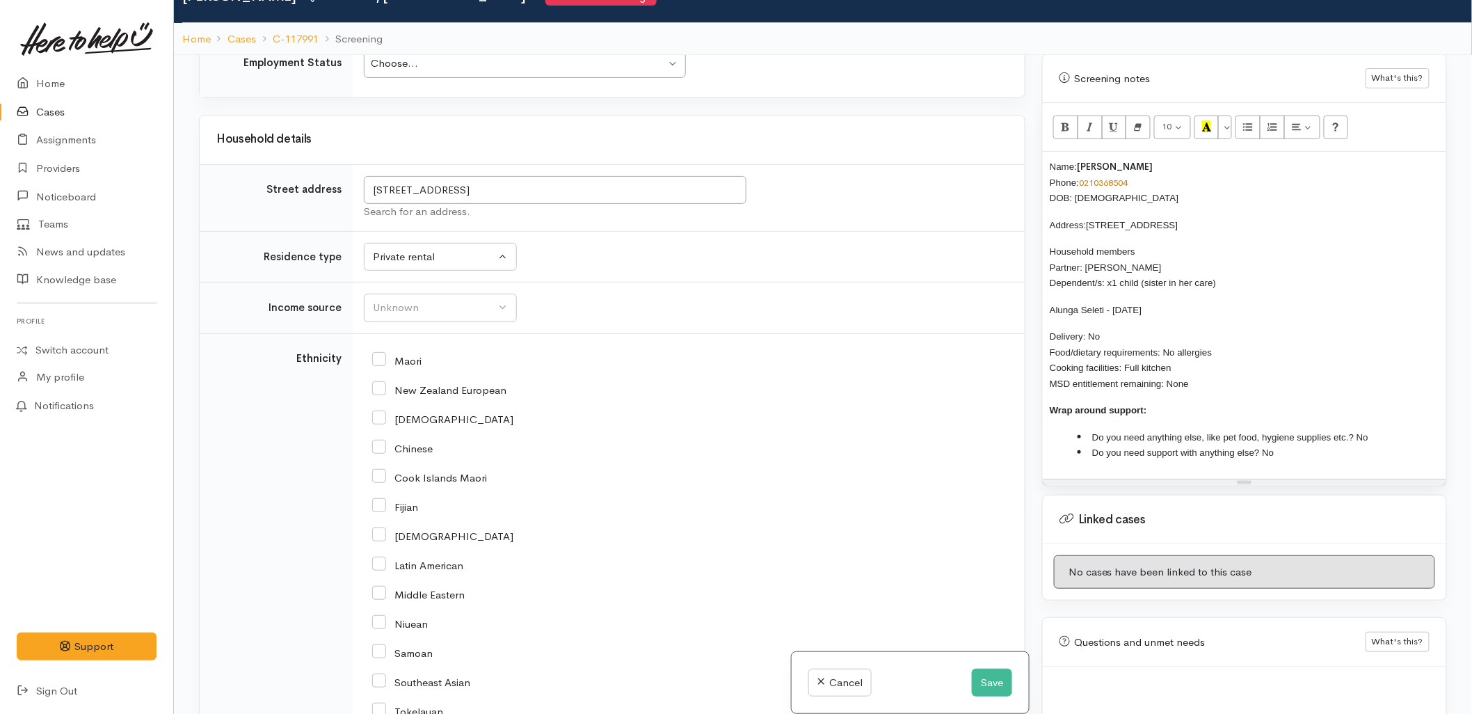
scroll to position [1661, 0]
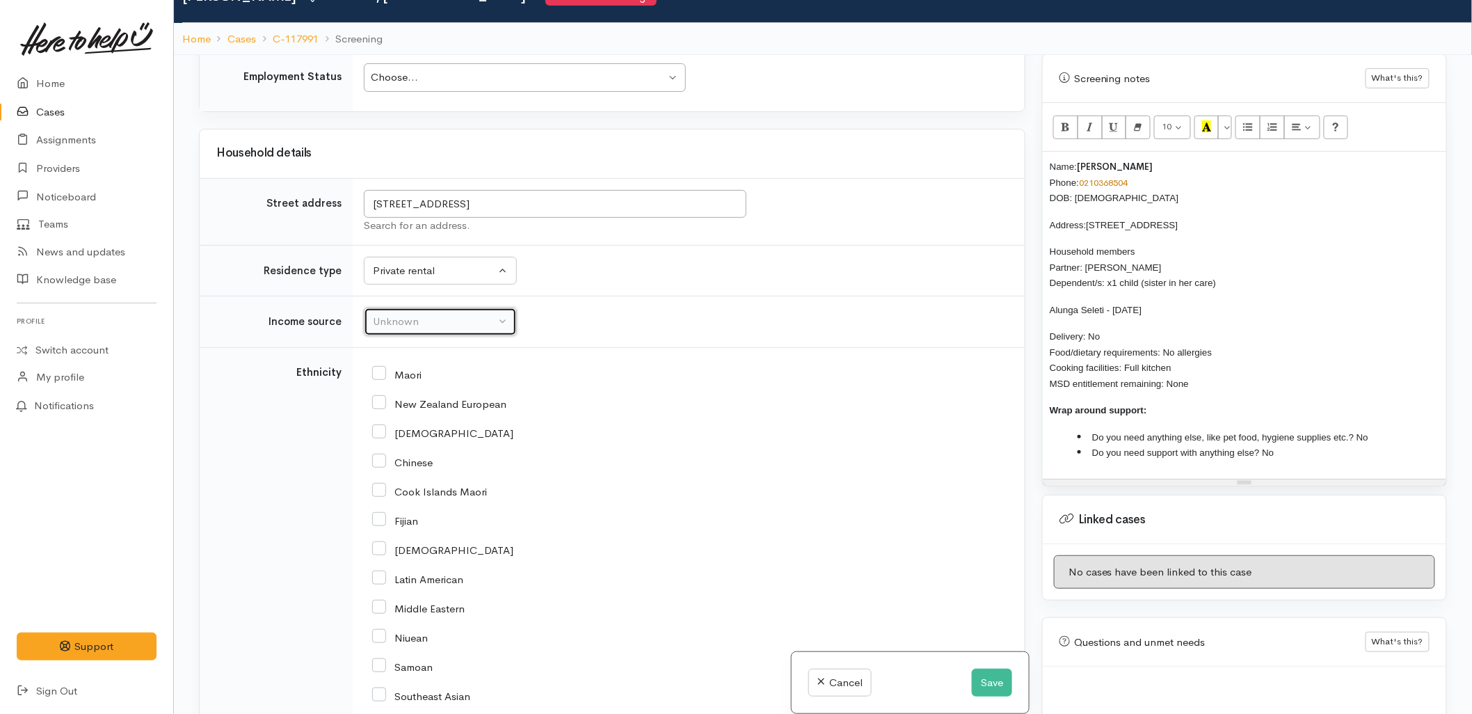
click at [397, 311] on button "Unknown" at bounding box center [440, 321] width 153 height 29
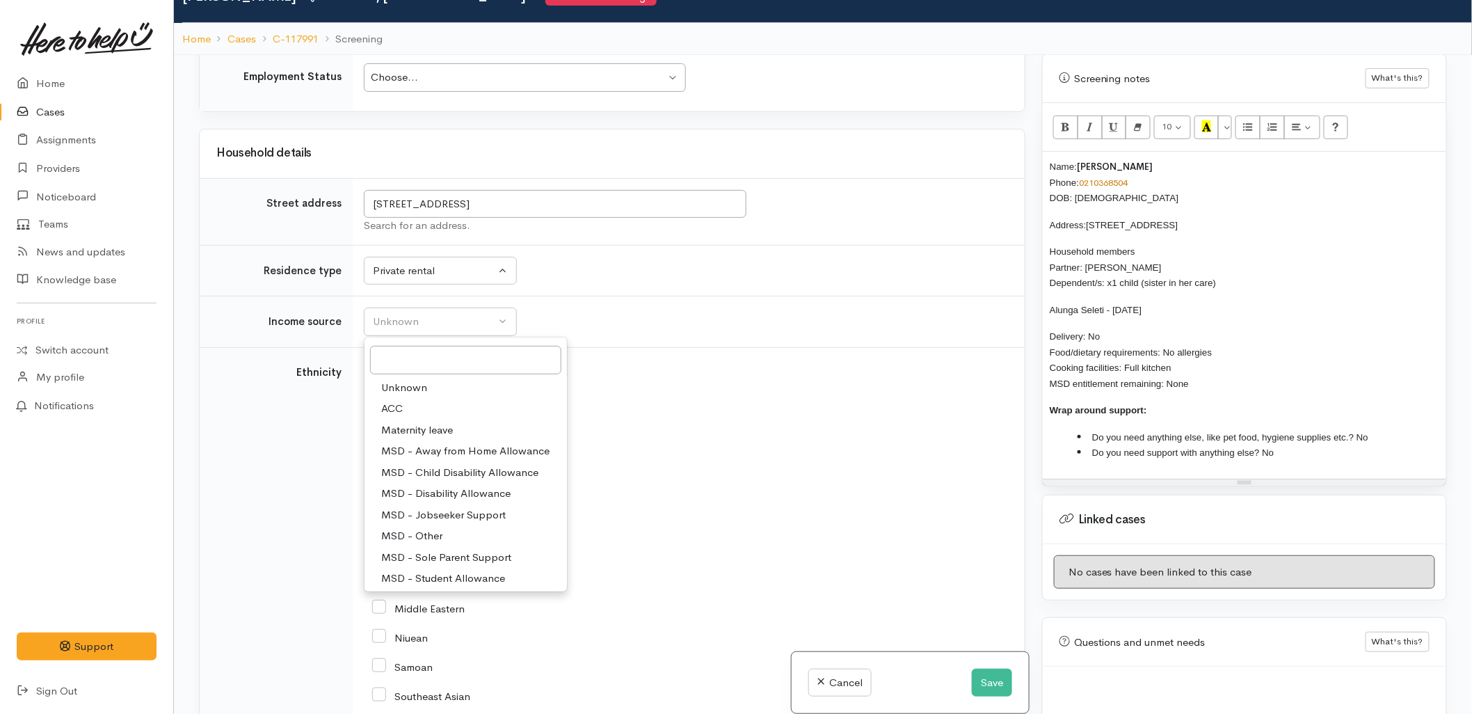
click at [448, 518] on span "MSD - Jobseeker Support" at bounding box center [443, 515] width 125 height 16
select select "4"
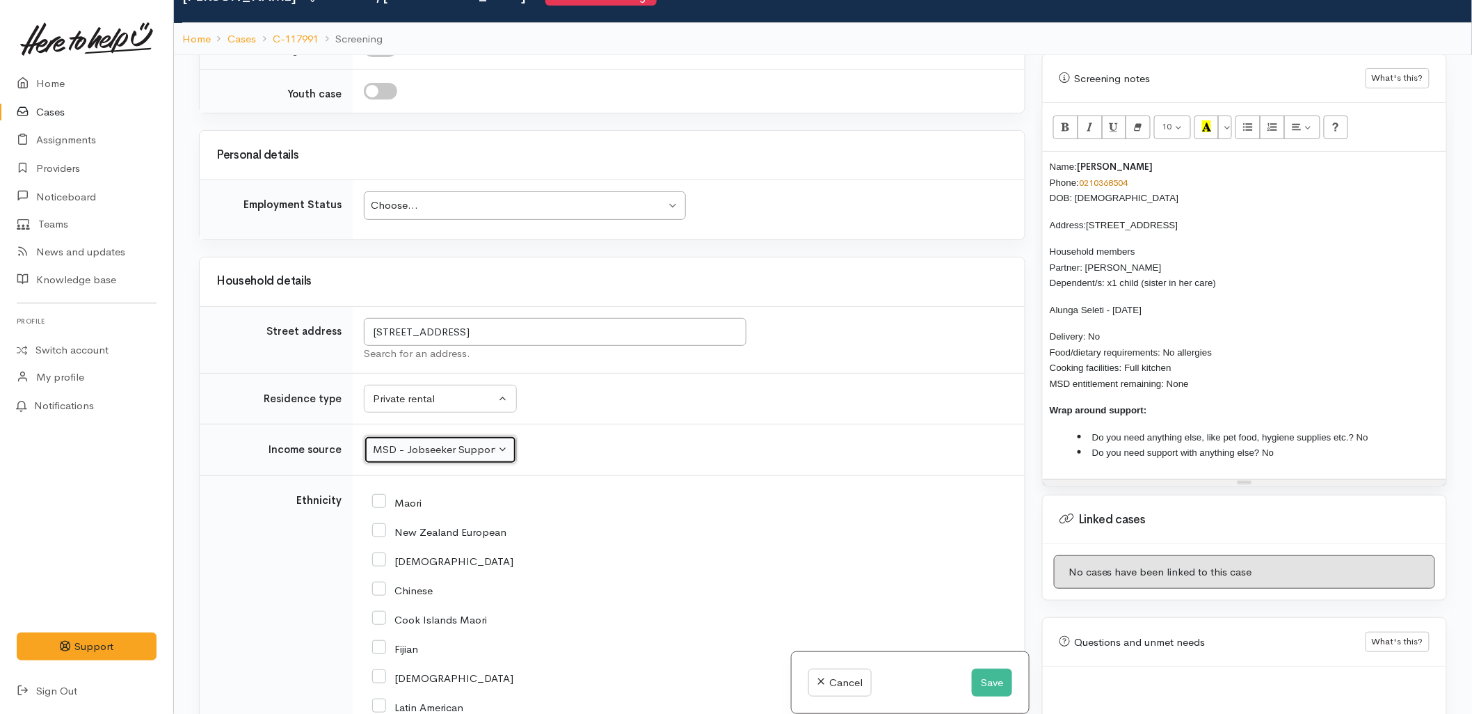
scroll to position [1275, 0]
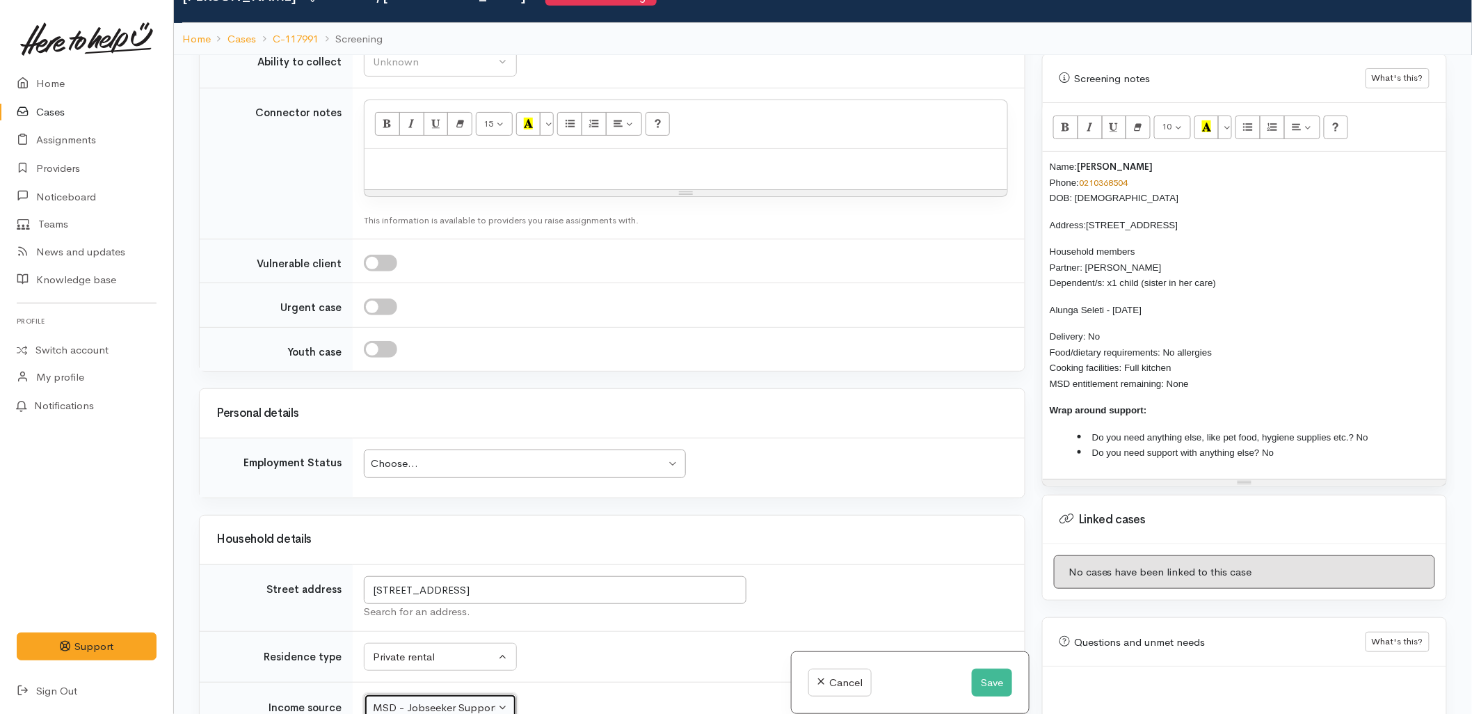
click at [426, 471] on div "Choose..." at bounding box center [518, 464] width 295 height 16
drag, startPoint x: 1211, startPoint y: 356, endPoint x: 1032, endPoint y: 141, distance: 280.0
click at [1032, 141] on div "Related cases There are other cases potentially from the same person, address o…" at bounding box center [823, 412] width 1265 height 714
copy div "Name: Fontaine Bryan Phone: 0210368504 DOB: 06/05/2002 Address: 17A Hampton Ter…"
click at [442, 156] on div at bounding box center [686, 169] width 643 height 41
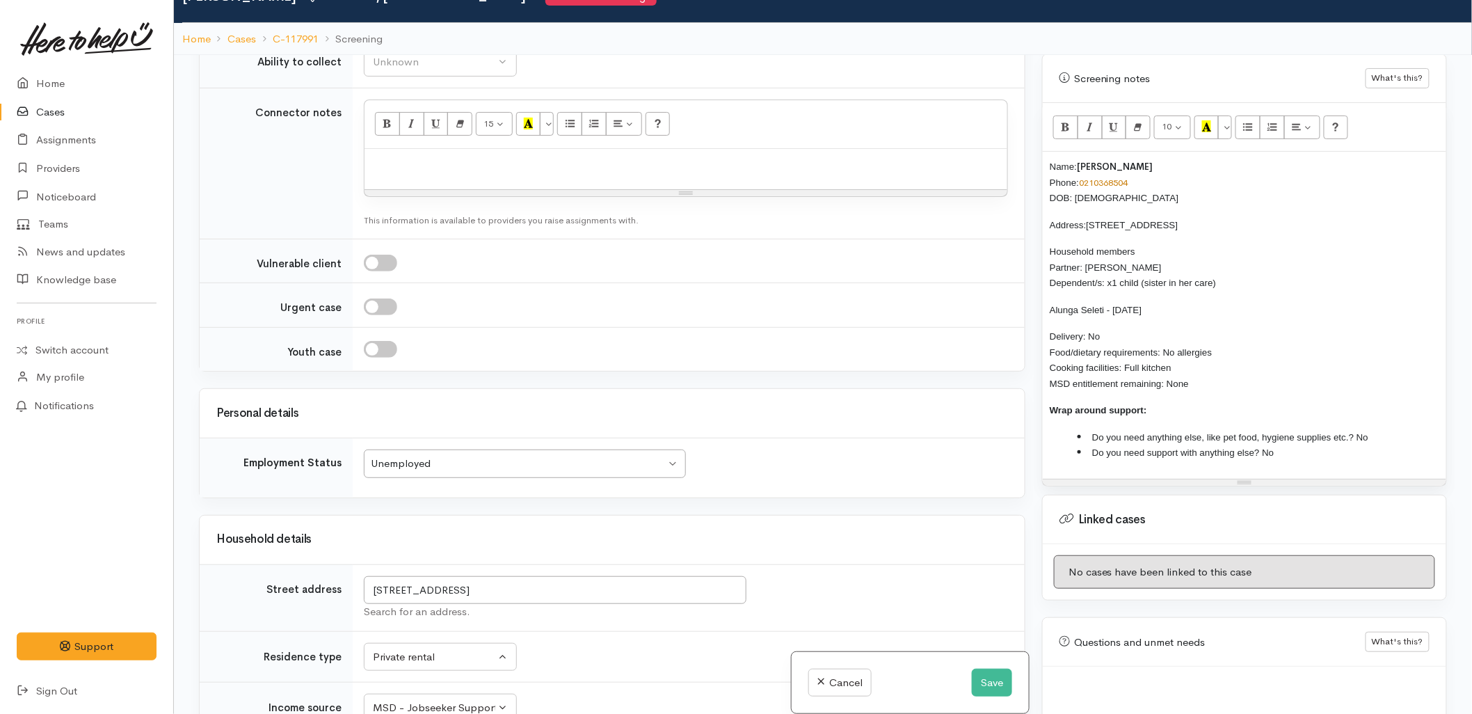
paste div
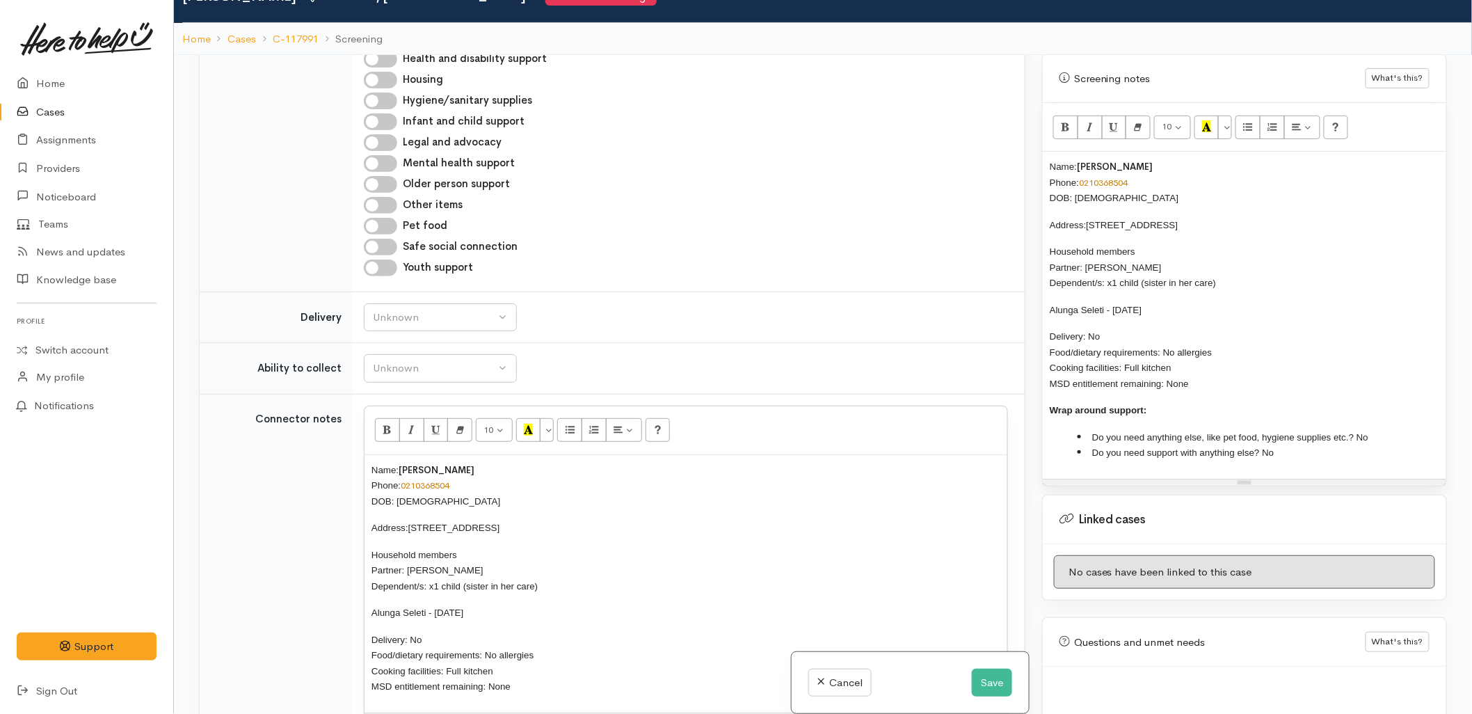
scroll to position [966, 0]
click at [465, 312] on button "Unknown" at bounding box center [440, 321] width 153 height 29
click at [752, 301] on td "Unknown Delivery needed Delivery preferred No Unknown Unknown Delivery needed D…" at bounding box center [689, 320] width 672 height 51
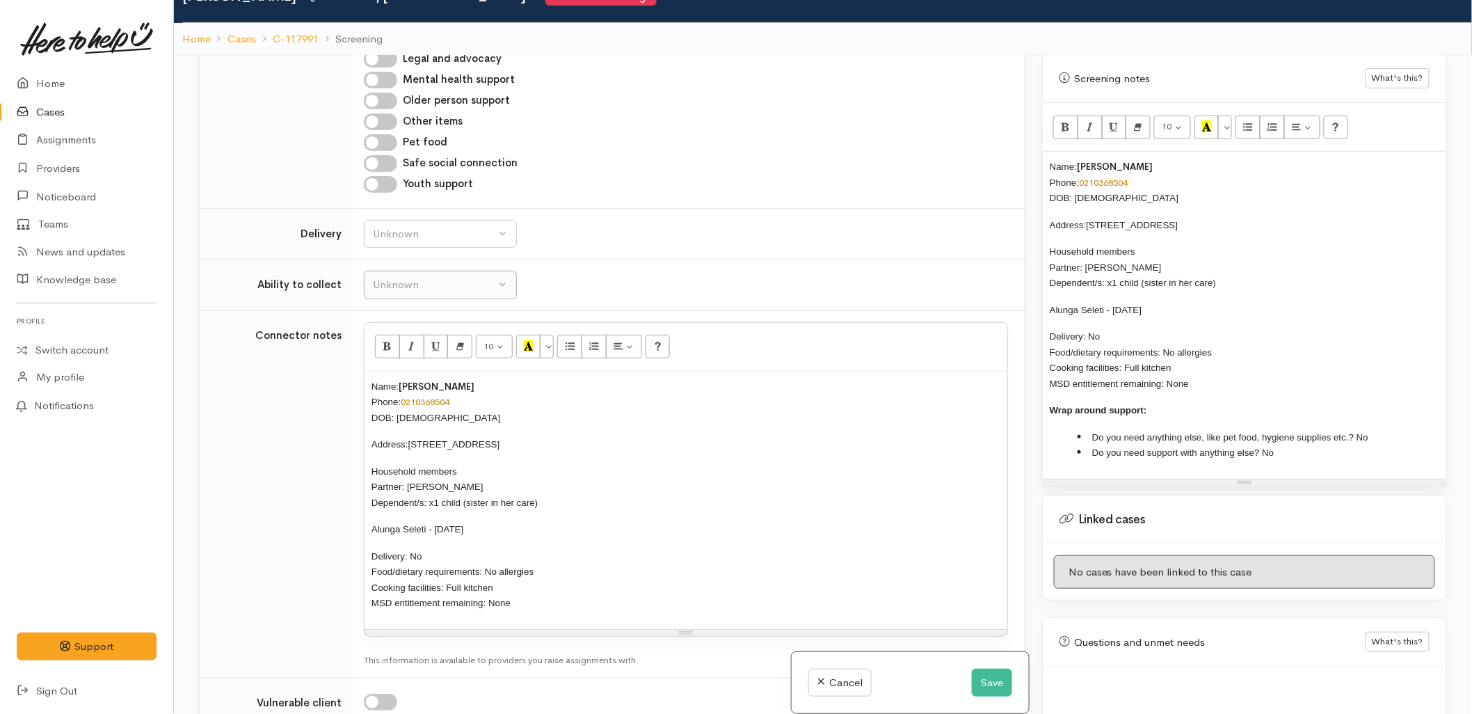
scroll to position [1043, 0]
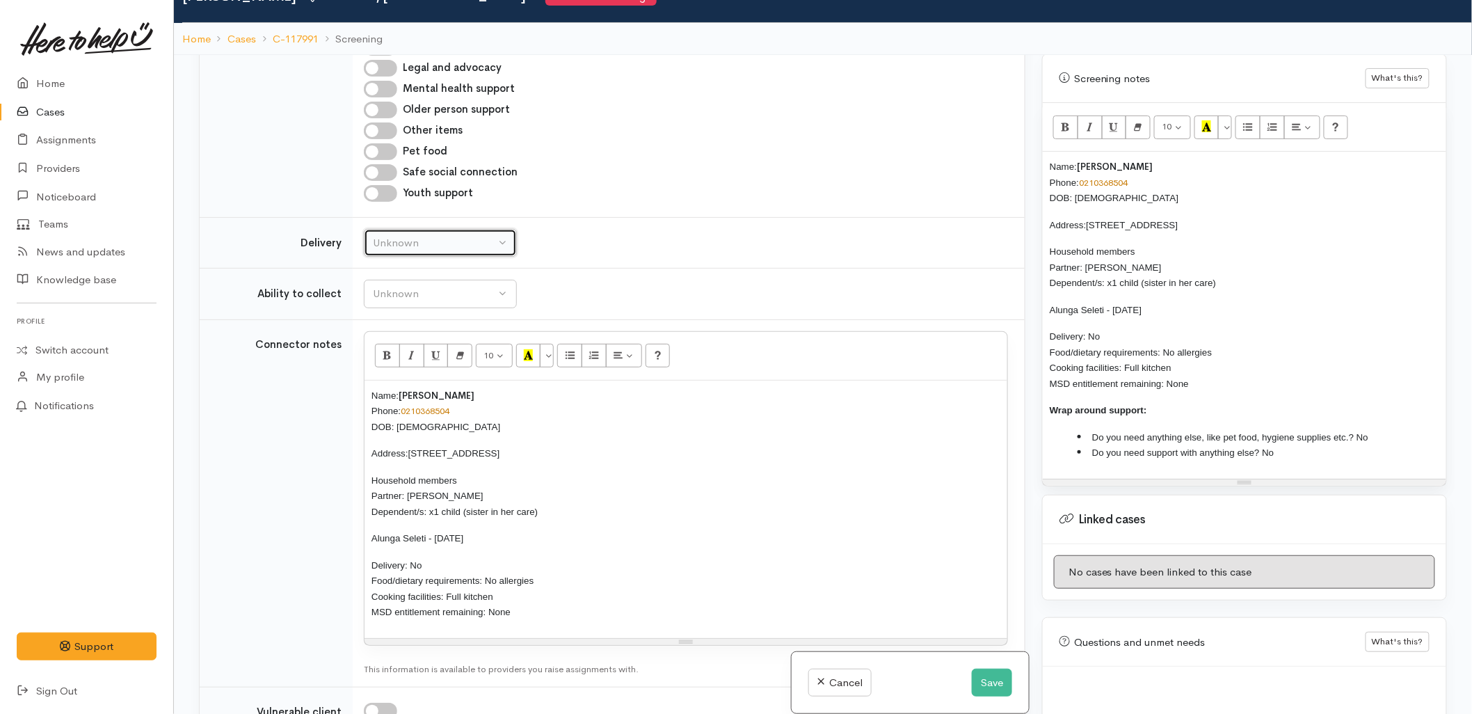
click at [413, 232] on button "Unknown" at bounding box center [440, 243] width 153 height 29
click at [408, 378] on link "No" at bounding box center [441, 373] width 152 height 22
select select "1"
click at [409, 297] on div "Unknown" at bounding box center [434, 294] width 122 height 16
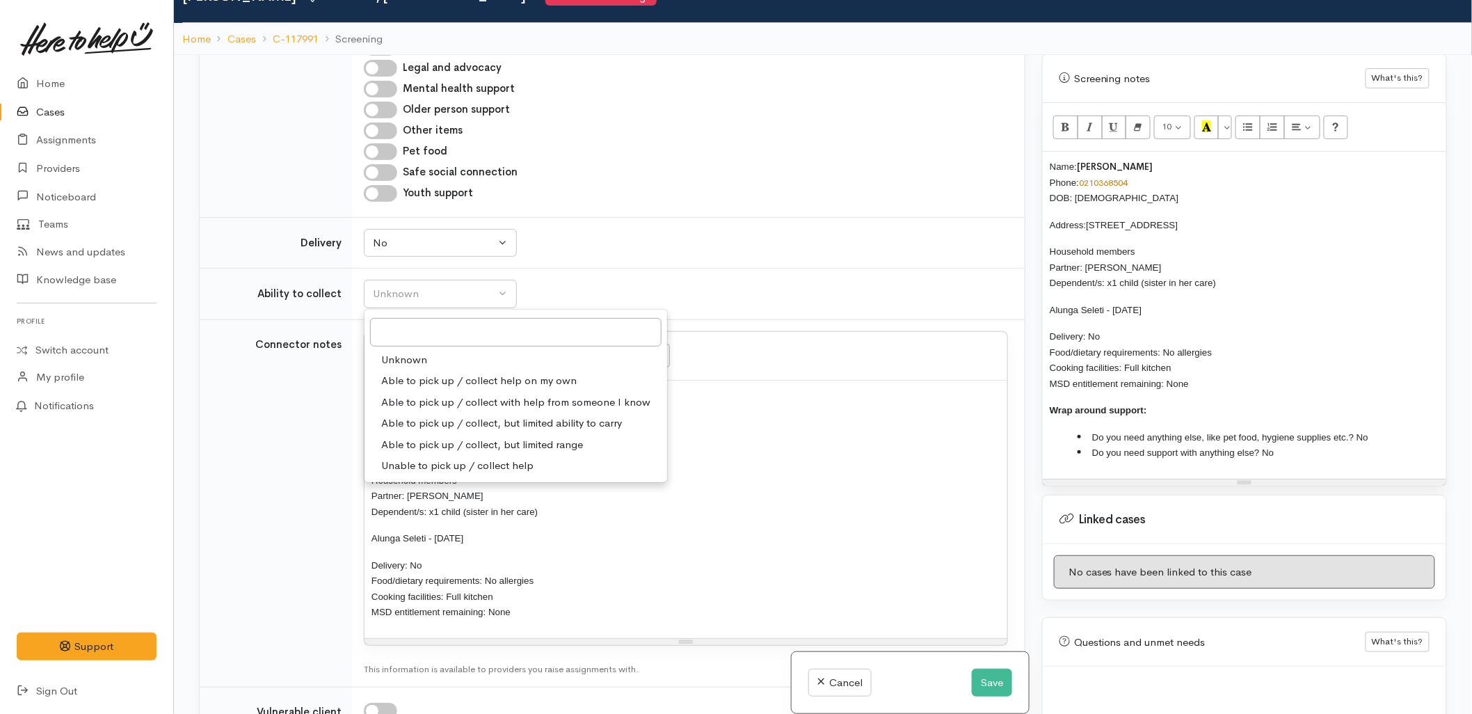
click at [422, 383] on span "Able to pick up / collect help on my own" at bounding box center [478, 381] width 195 height 16
select select "2"
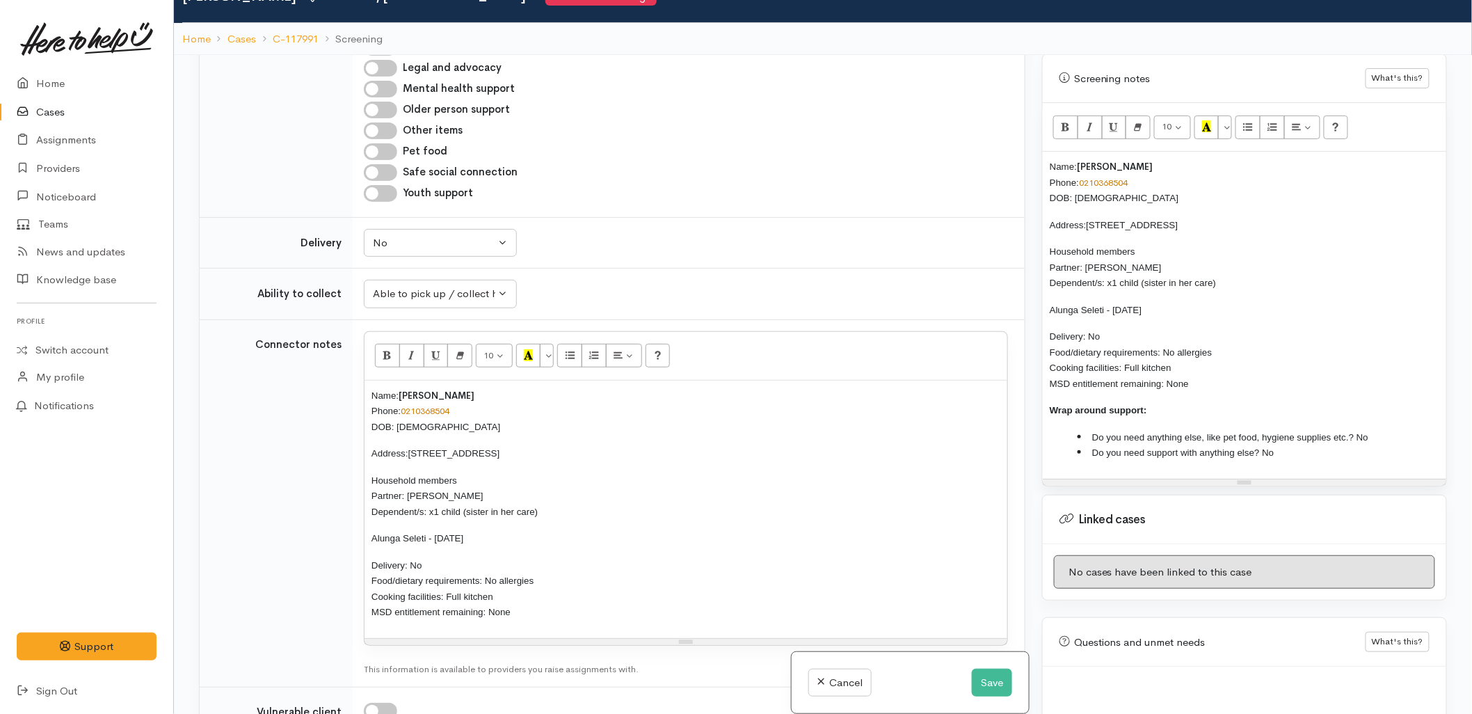
click at [664, 257] on div "Unknown Delivery needed Delivery preferred No No Unknown Delivery needed Delive…" at bounding box center [686, 243] width 644 height 29
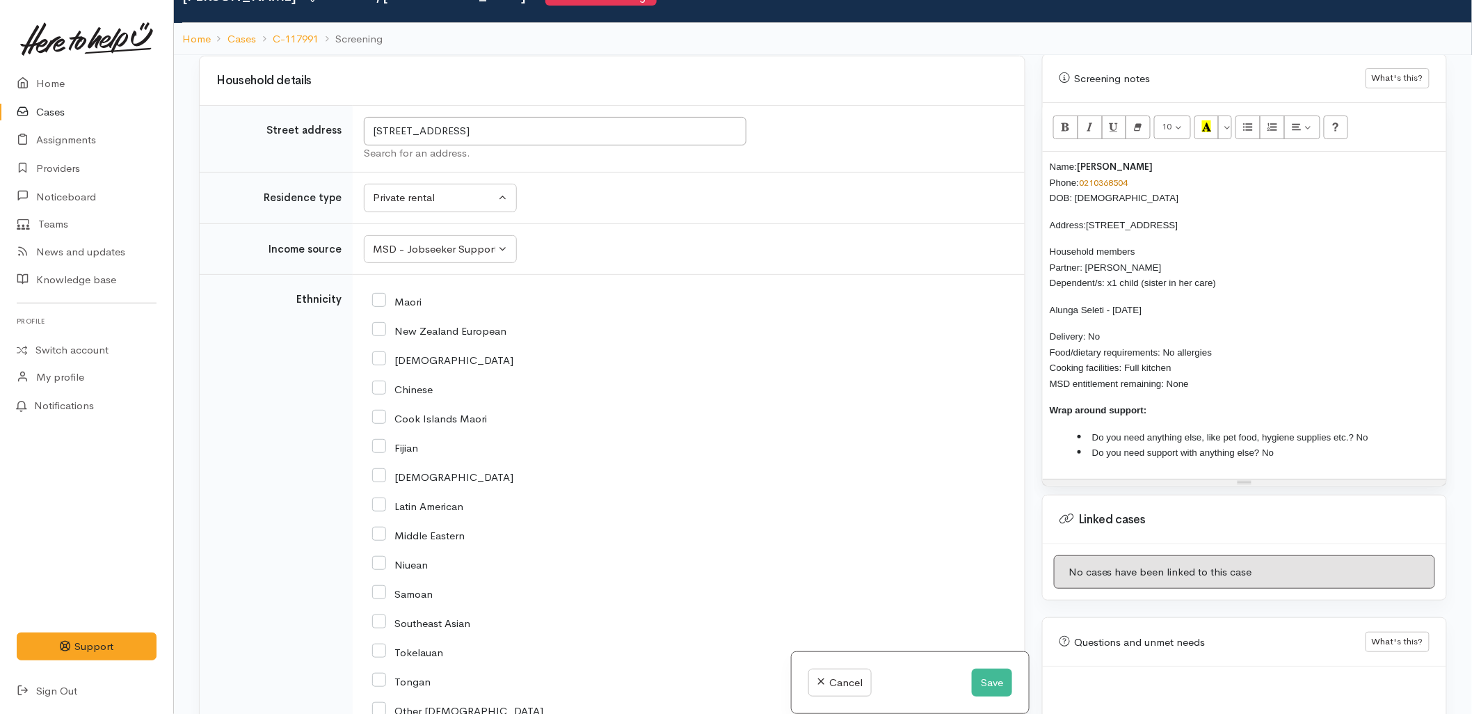
scroll to position [2048, 0]
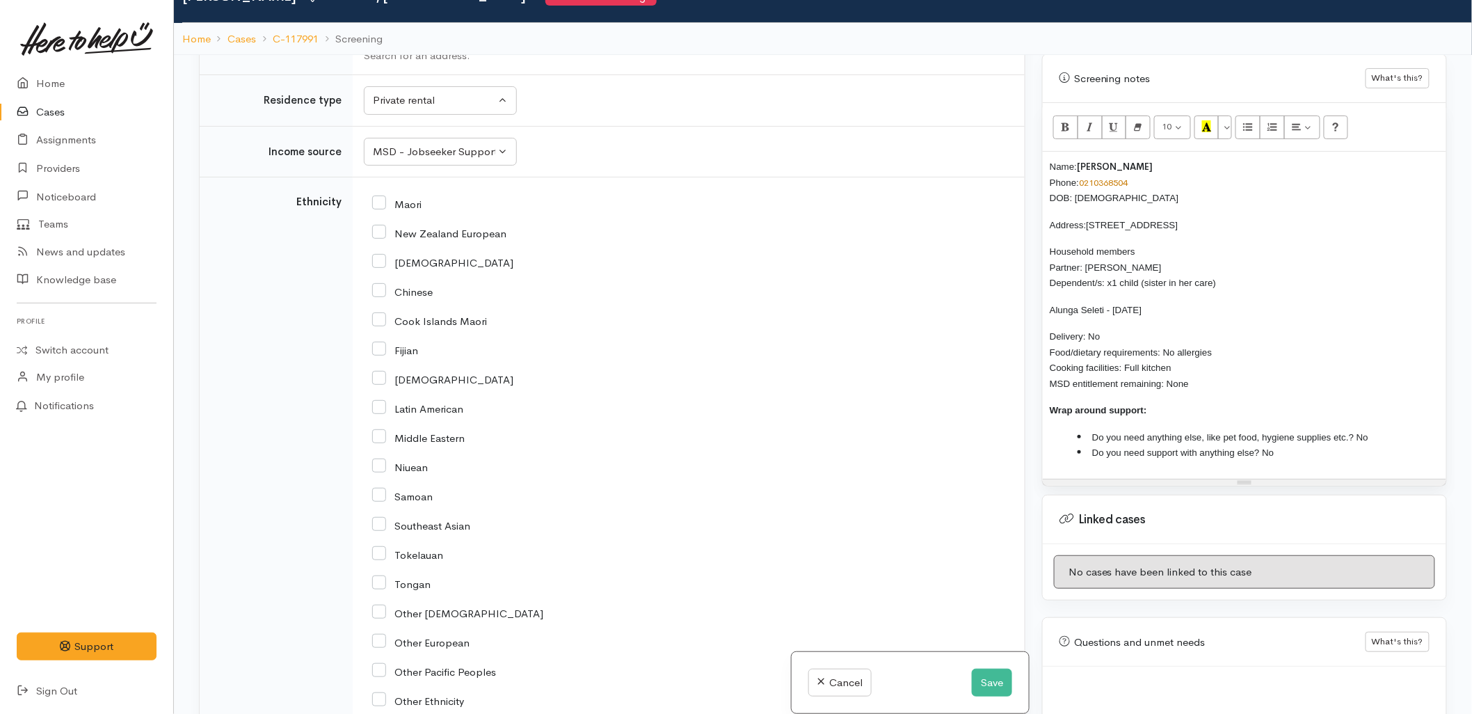
click at [676, 371] on div "Indian" at bounding box center [685, 378] width 627 height 29
drag, startPoint x: 1105, startPoint y: 280, endPoint x: 1007, endPoint y: 277, distance: 97.4
click at [1007, 277] on div "Related cases There are other cases potentially from the same person, address o…" at bounding box center [823, 412] width 1265 height 714
copy span "Alunga Seleti"
drag, startPoint x: 411, startPoint y: 203, endPoint x: 408, endPoint y: 213, distance: 10.1
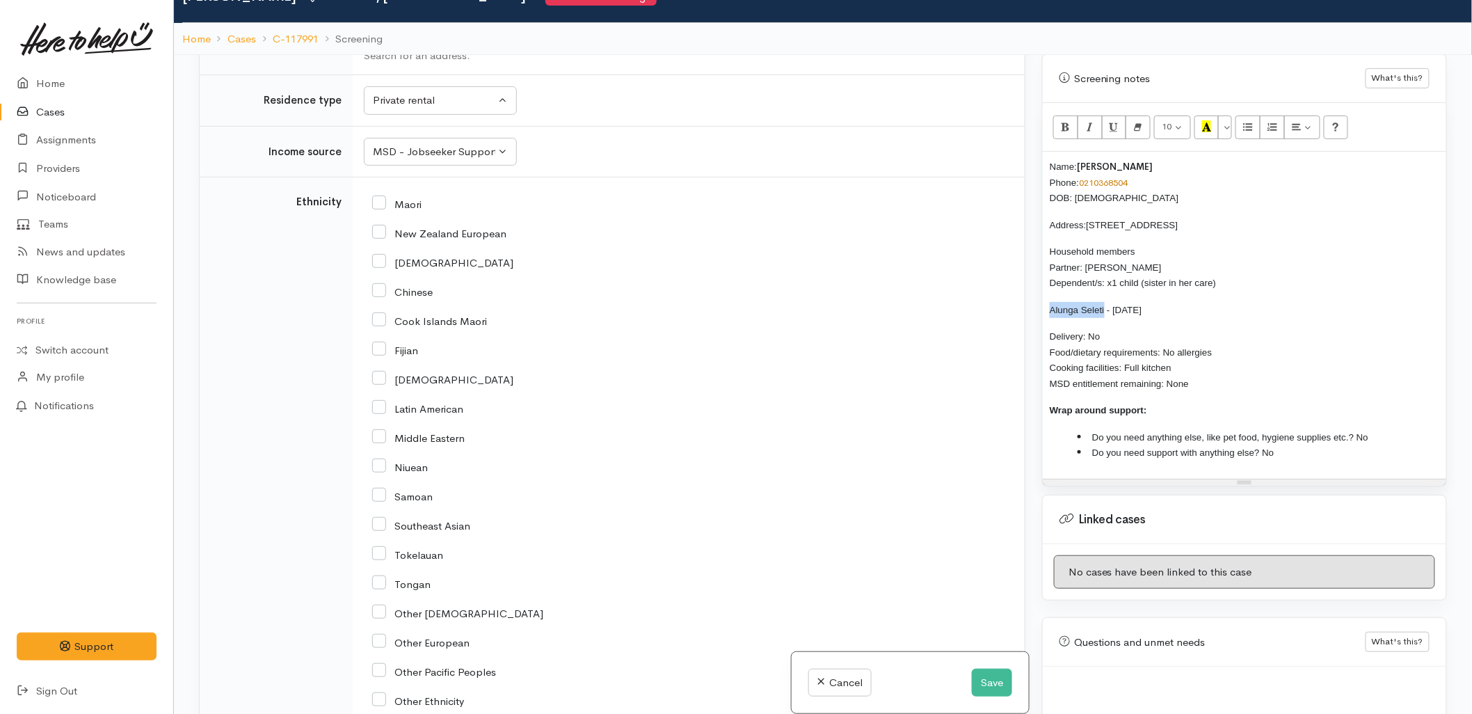
click at [411, 203] on input "Maori" at bounding box center [396, 203] width 49 height 13
checkbox input "true"
click at [1264, 328] on p "Delivery: No Food/dietary requirements: No allergies Cooking facilities: Full k…" at bounding box center [1245, 359] width 390 height 63
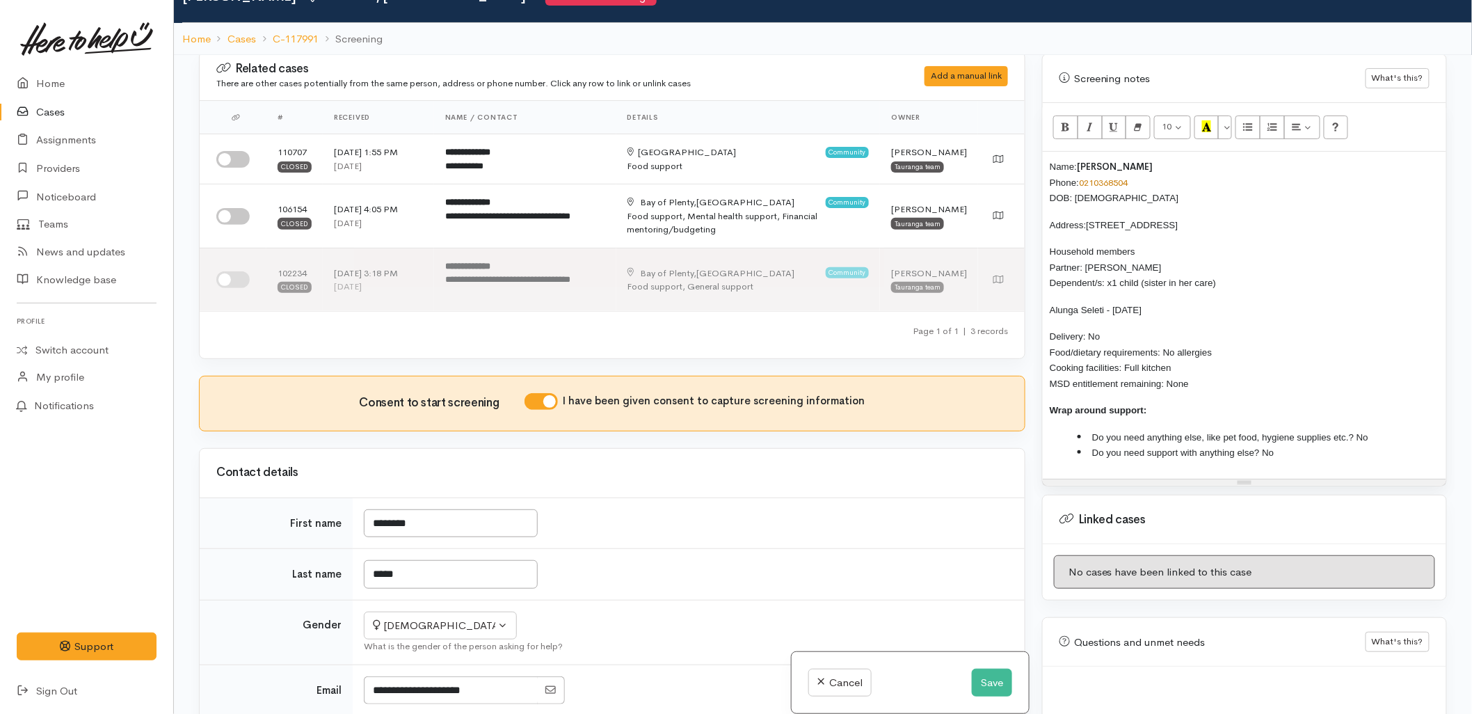
scroll to position [0, 0]
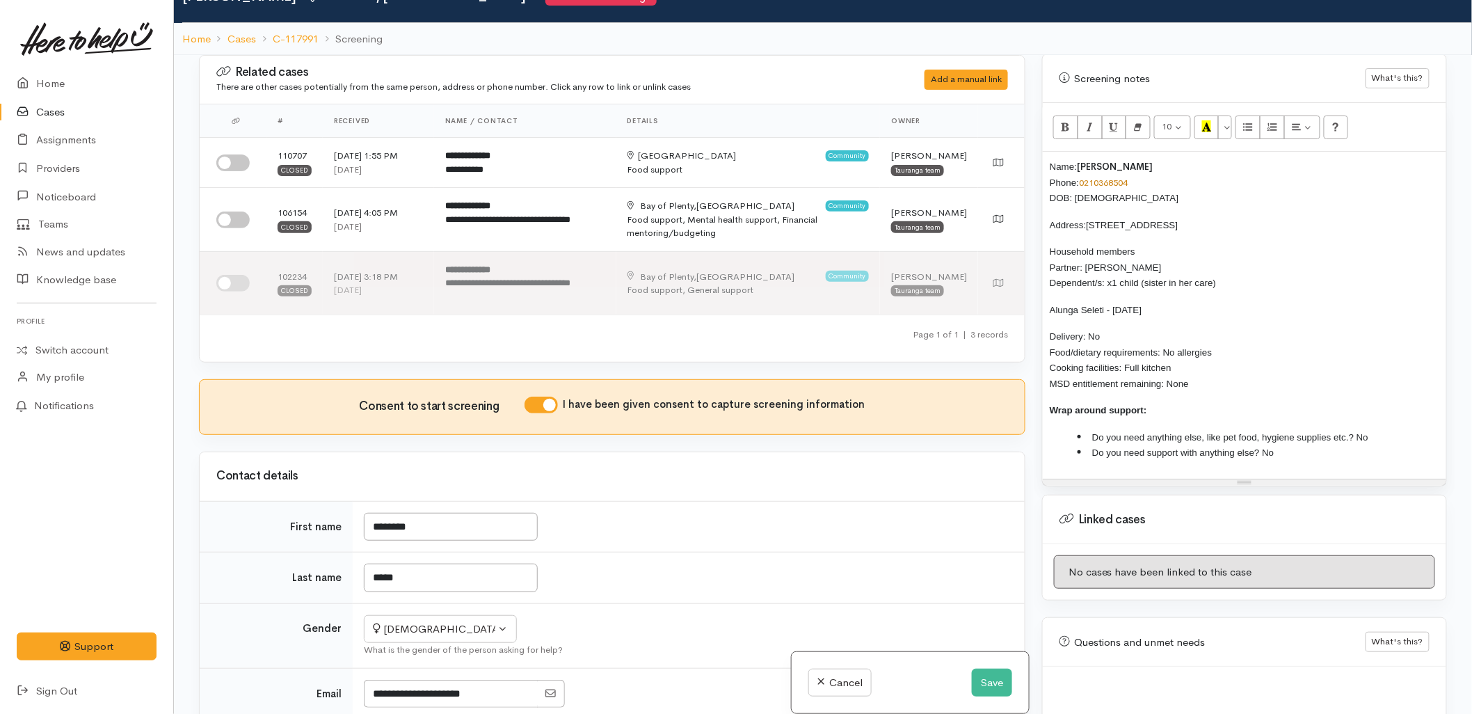
click at [1050, 161] on span "Name:" at bounding box center [1063, 166] width 27 height 10
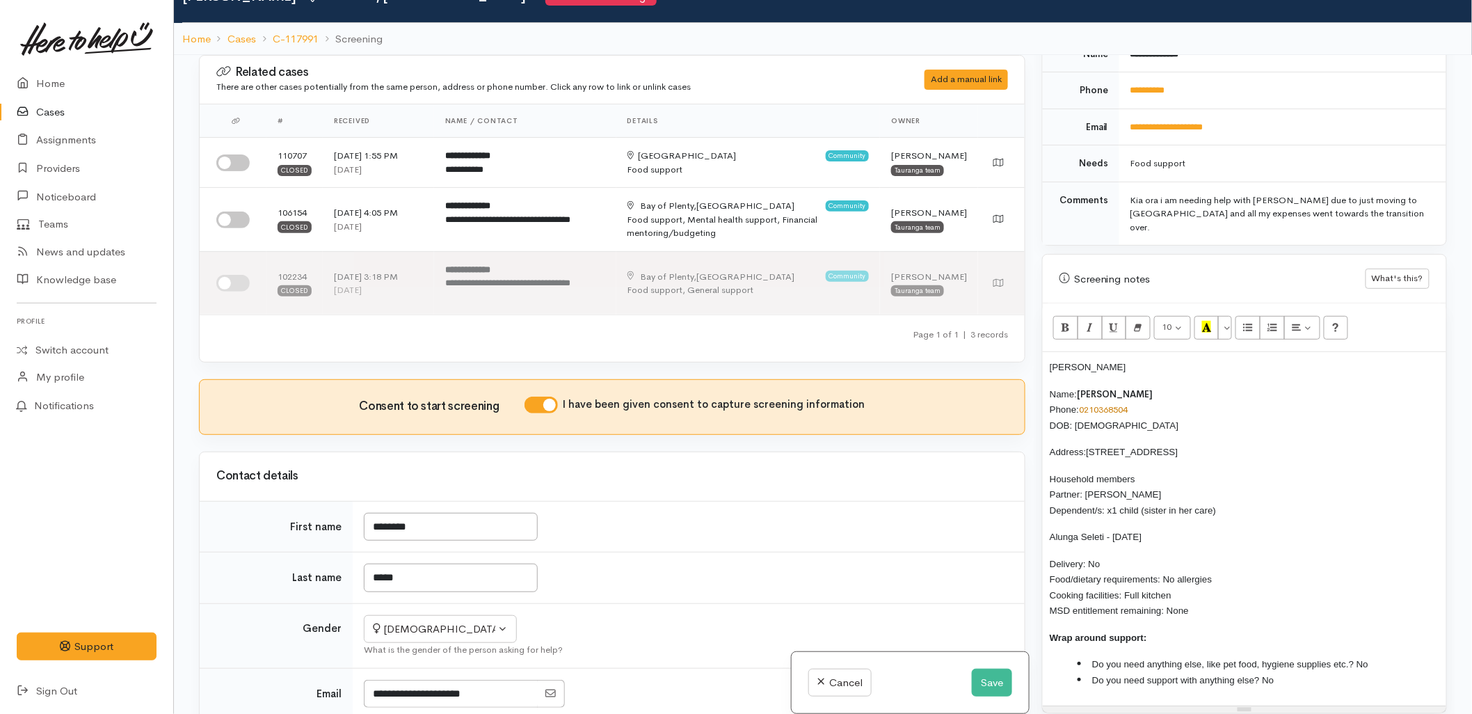
scroll to position [618, 0]
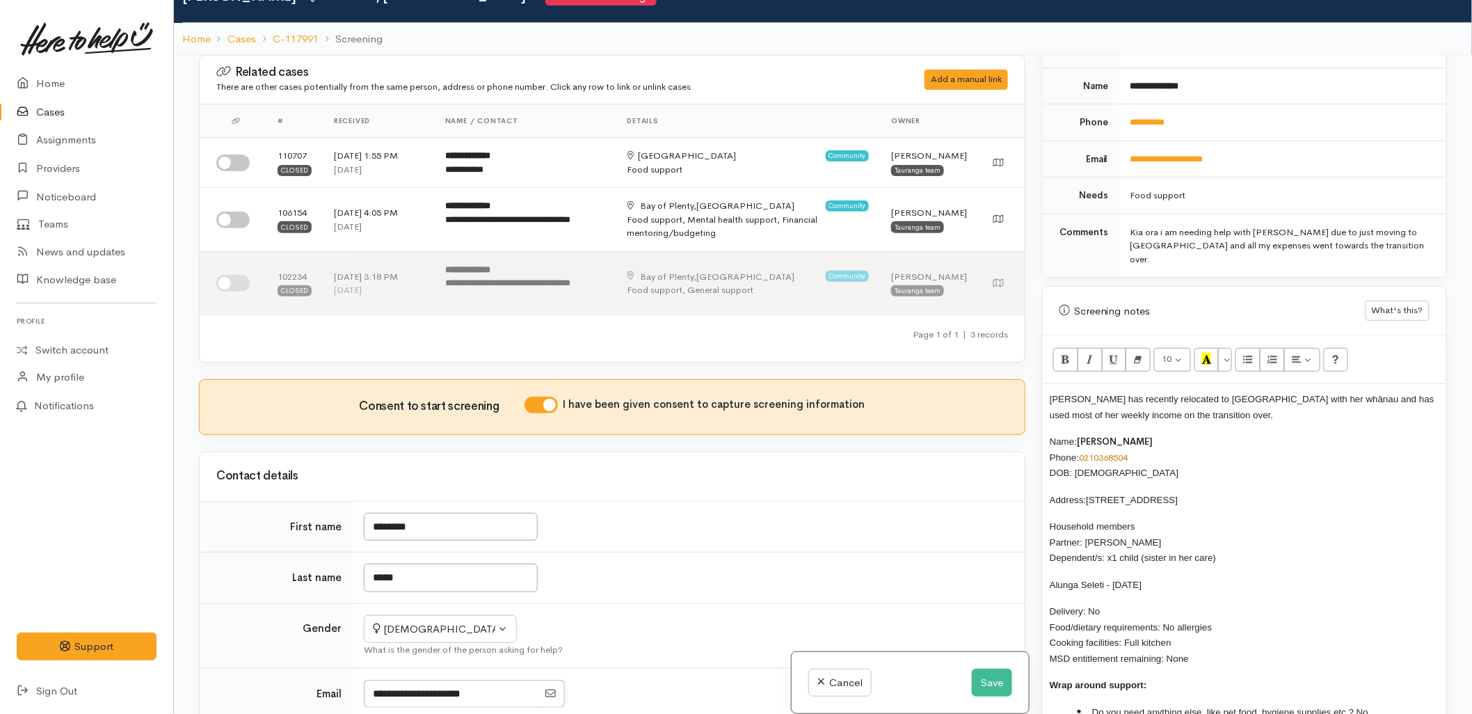
click at [1222, 399] on div "Fontaine has recently relocated to Tauranga with her whānau and has used most o…" at bounding box center [1244, 568] width 403 height 369
click at [1346, 394] on span "Fontaine has recently relocated to Tauranga with her whānau and has used most o…" at bounding box center [1242, 407] width 385 height 26
click at [1192, 394] on span "Fontaine has recently relocated to Tauranga with her whānau and has spent most …" at bounding box center [1242, 407] width 385 height 26
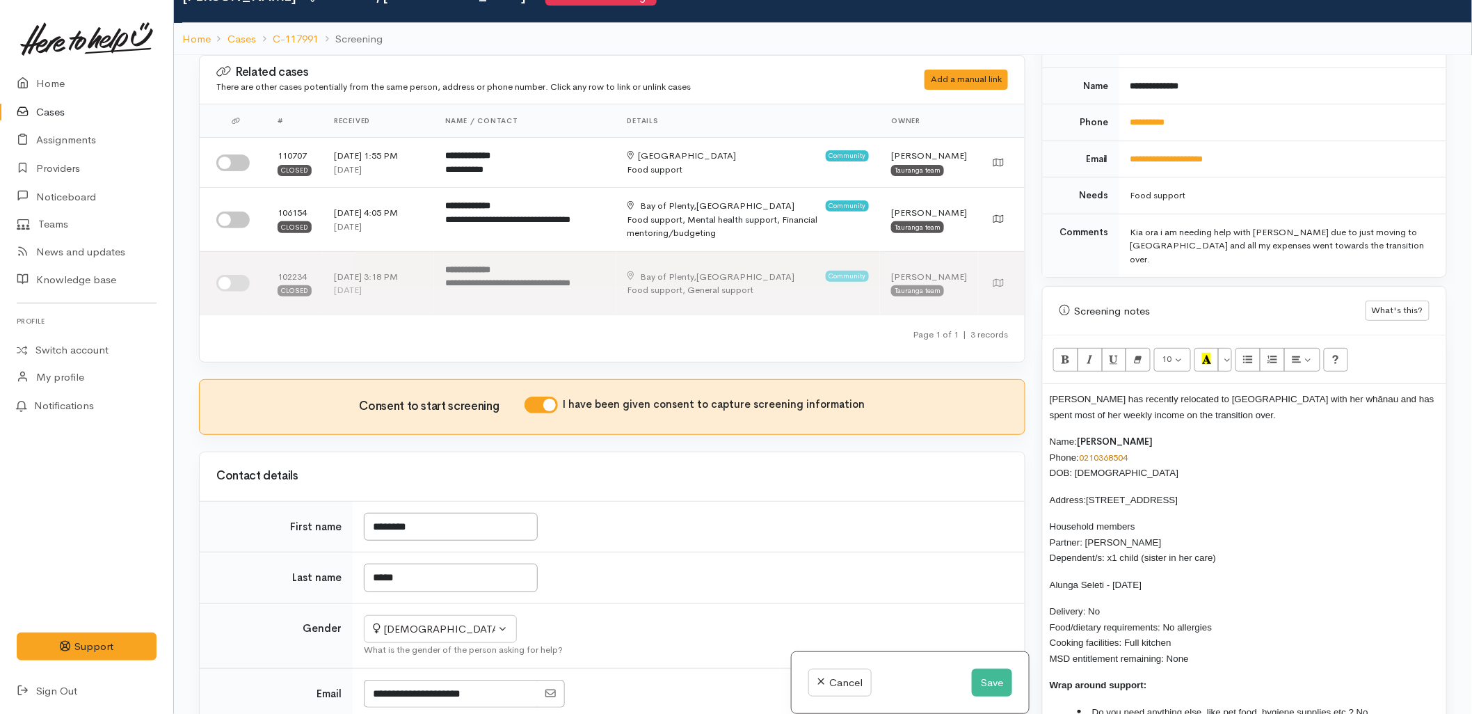
click at [1162, 391] on p "Fontaine has recently relocated to Tauranga with her whānau and has spent most …" at bounding box center [1245, 406] width 390 height 31
click at [1195, 394] on span "Fontaine has recently relocated to Tauranga with her whānau and has spent most …" at bounding box center [1242, 407] width 385 height 26
click at [995, 671] on button "Save" at bounding box center [992, 683] width 40 height 29
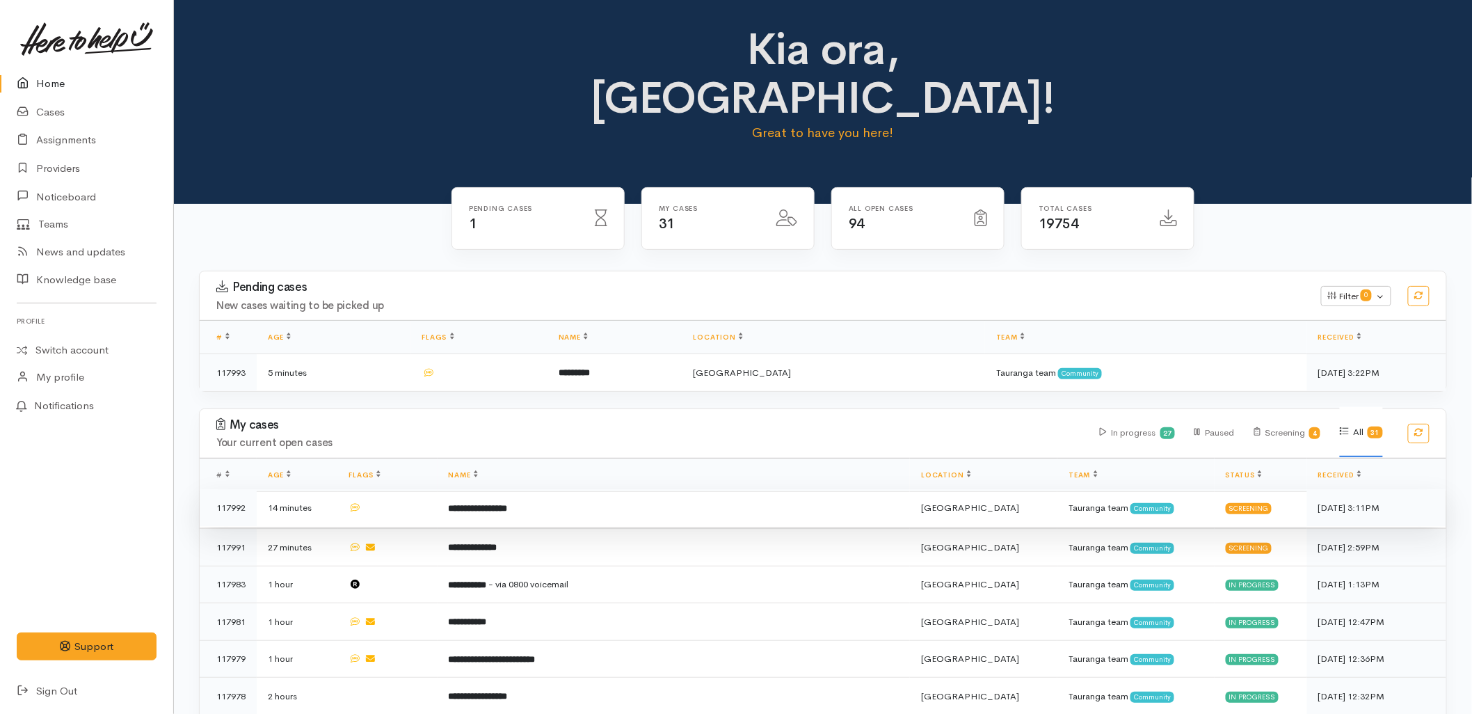
click at [565, 489] on td "**********" at bounding box center [674, 508] width 473 height 38
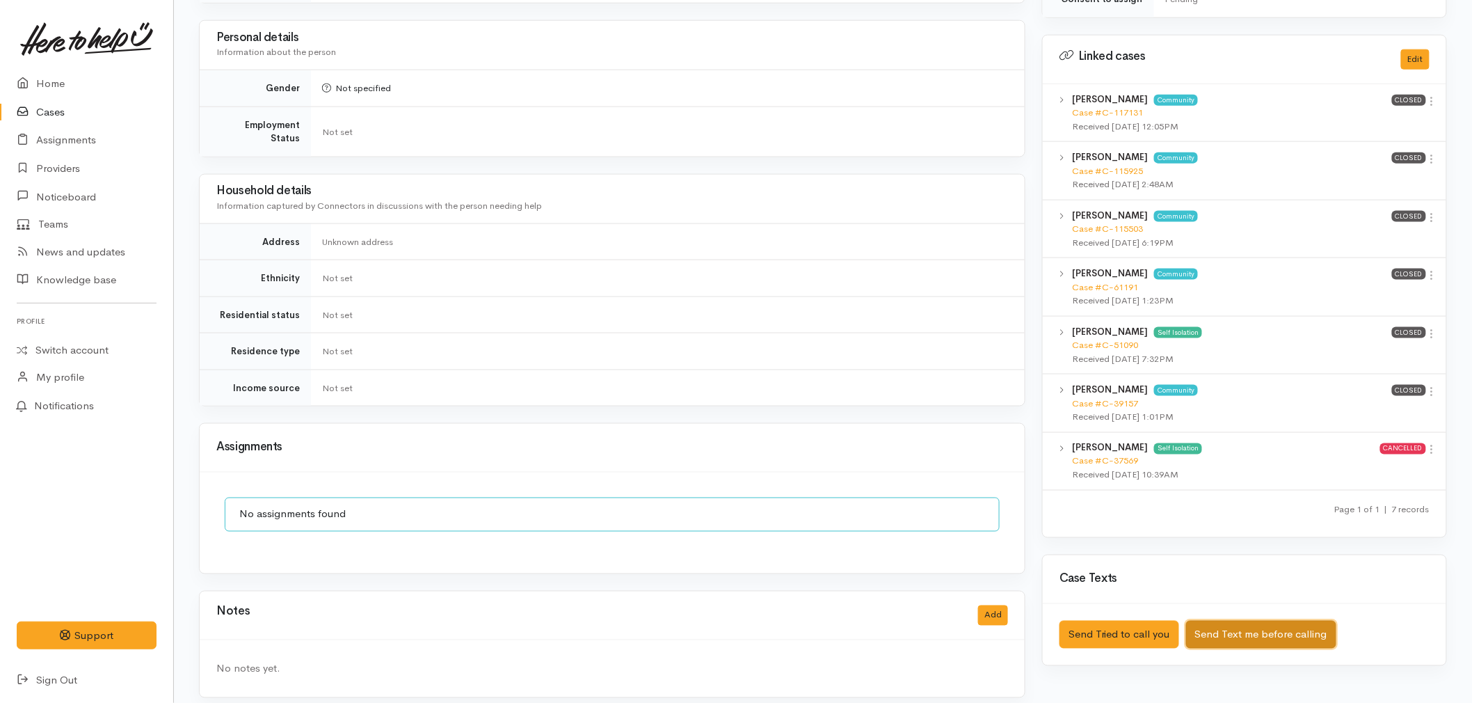
click at [1243, 621] on button "Send Text me before calling" at bounding box center [1261, 635] width 150 height 29
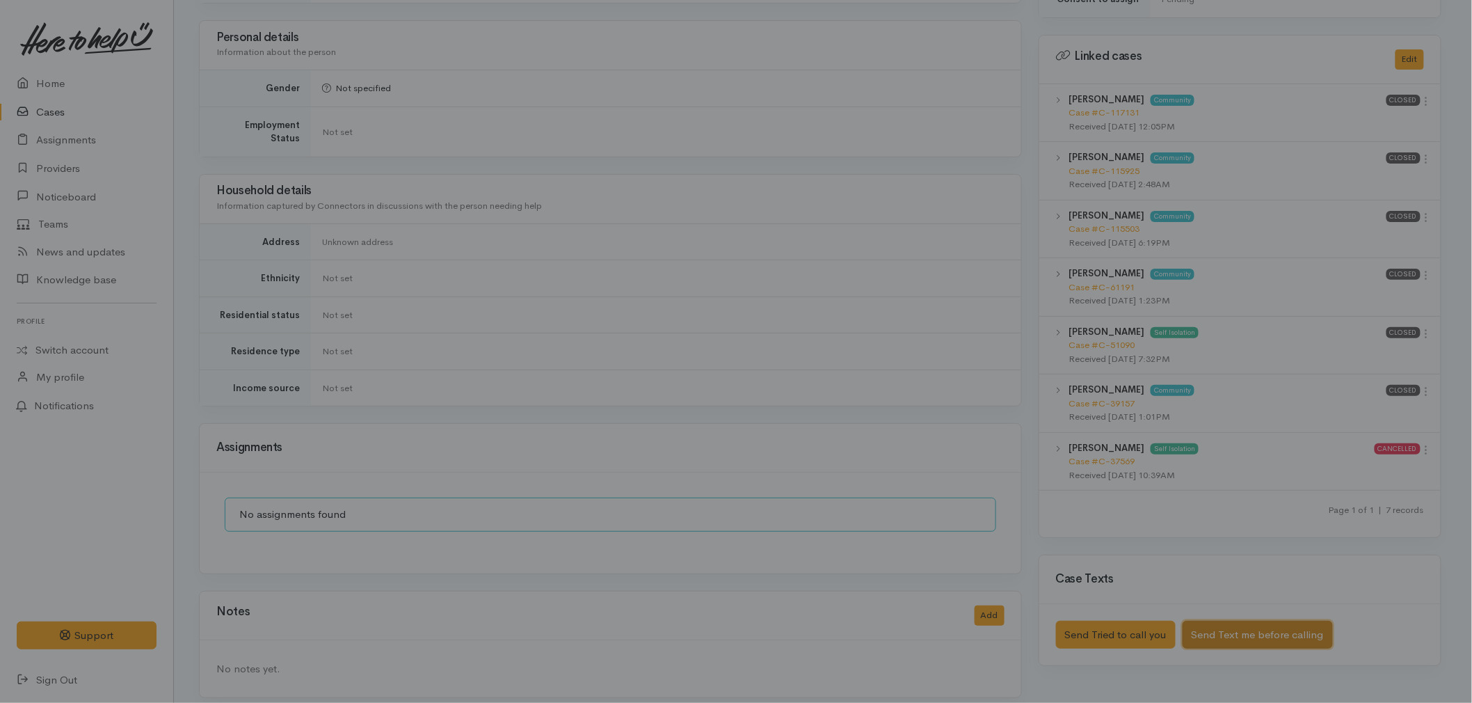
scroll to position [643, 0]
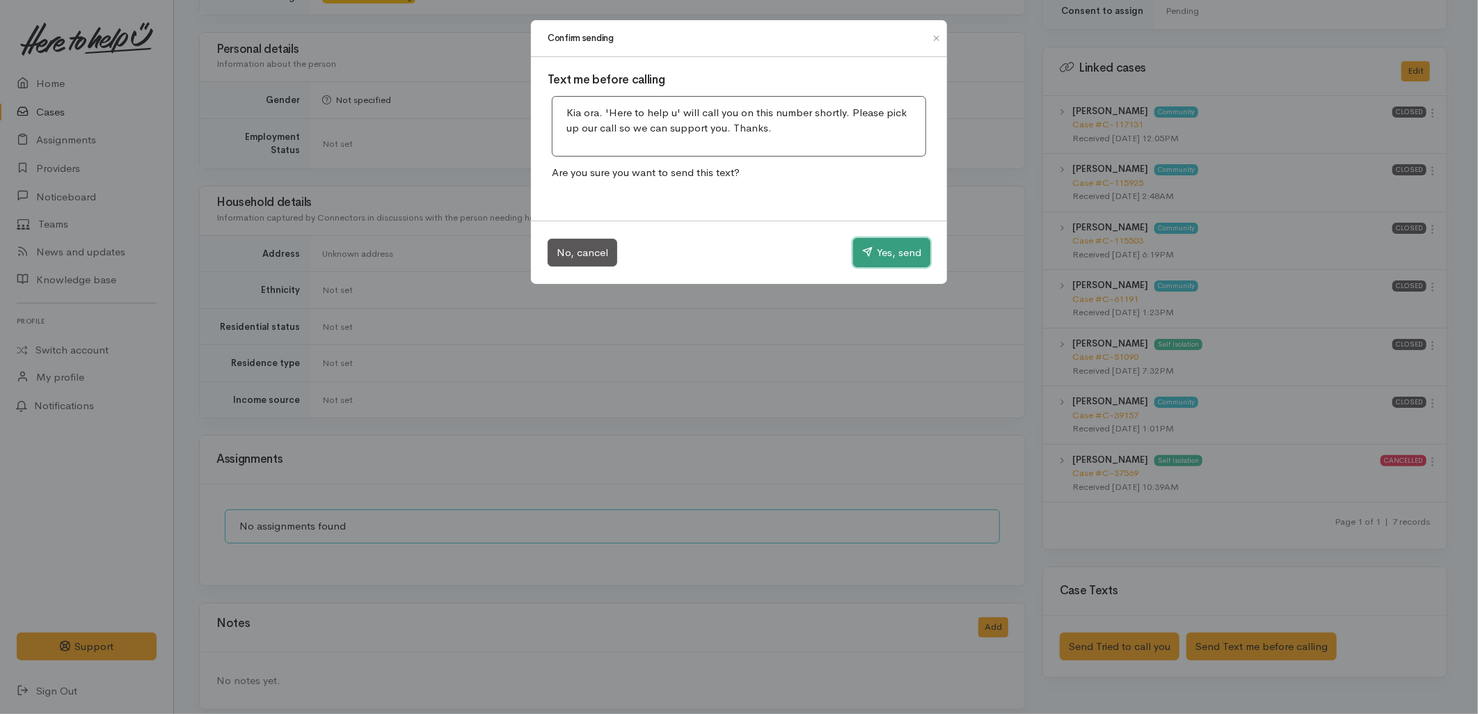
click at [889, 252] on button "Yes, send" at bounding box center [891, 252] width 77 height 29
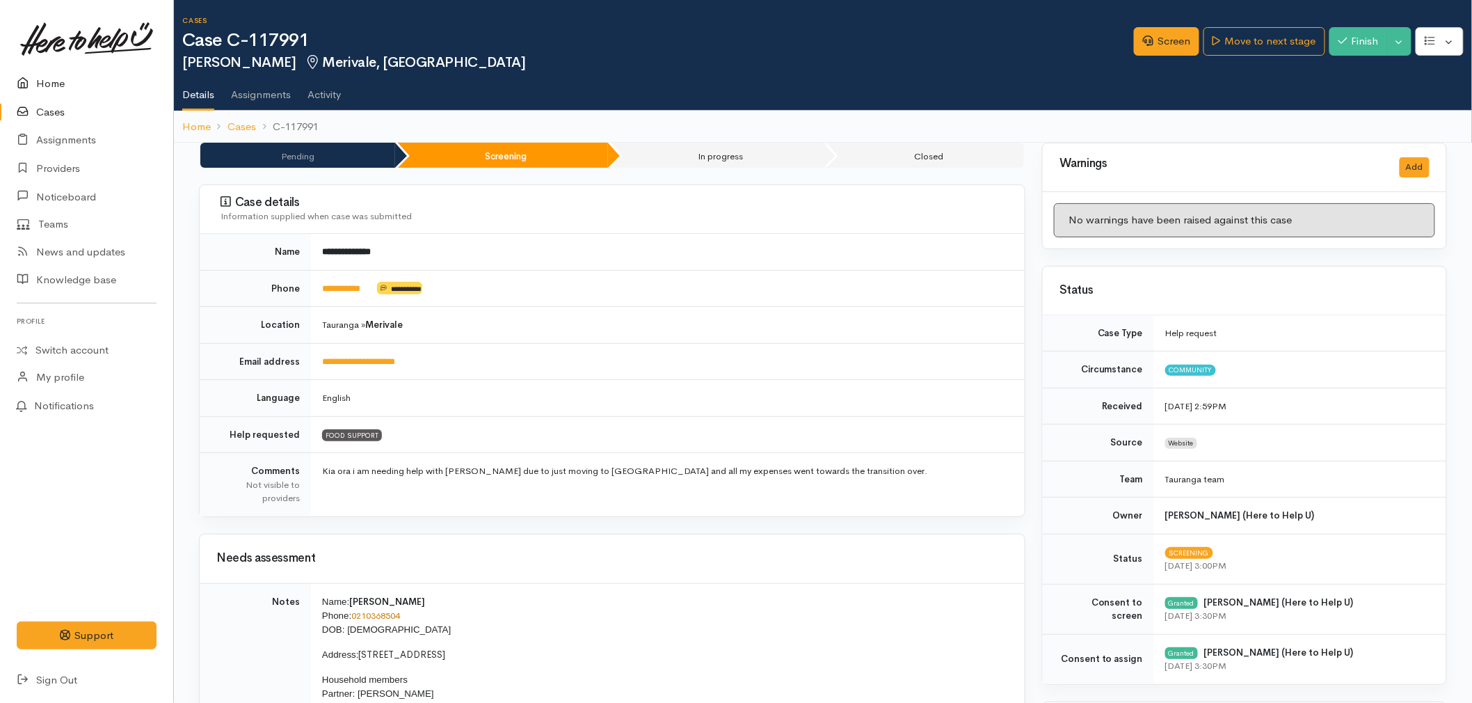
click at [54, 81] on link "Home" at bounding box center [86, 84] width 173 height 29
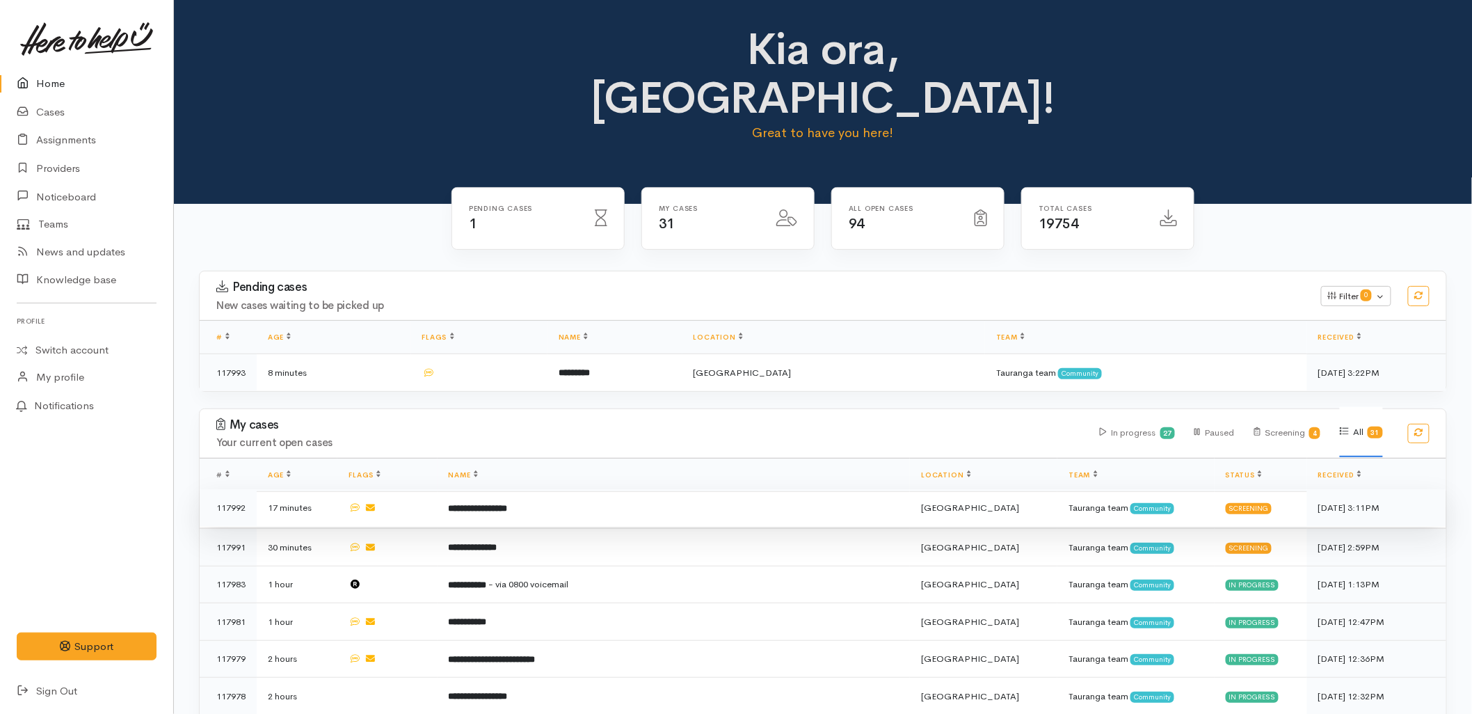
click at [508, 504] on b "**********" at bounding box center [478, 508] width 59 height 9
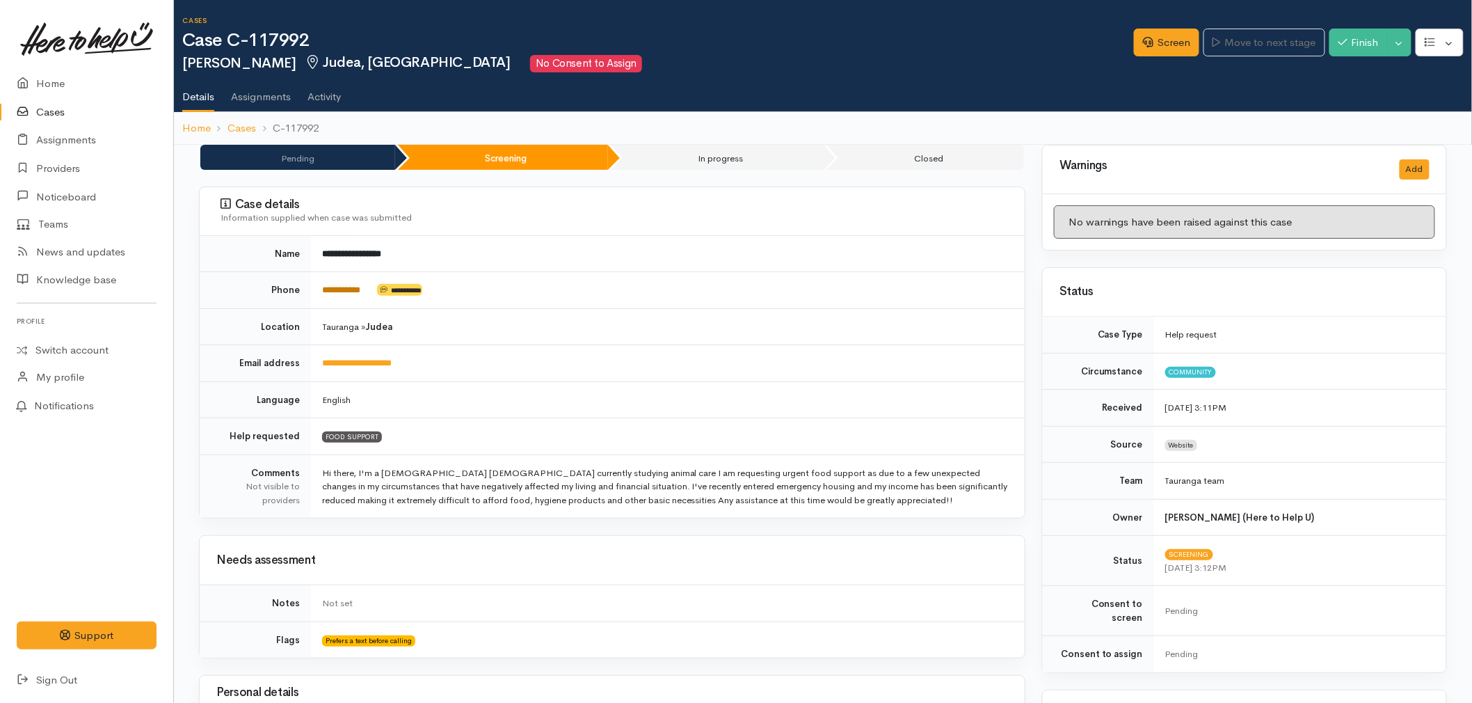
click at [353, 292] on link "**********" at bounding box center [341, 289] width 38 height 9
click at [1174, 38] on link "Screen" at bounding box center [1166, 43] width 65 height 29
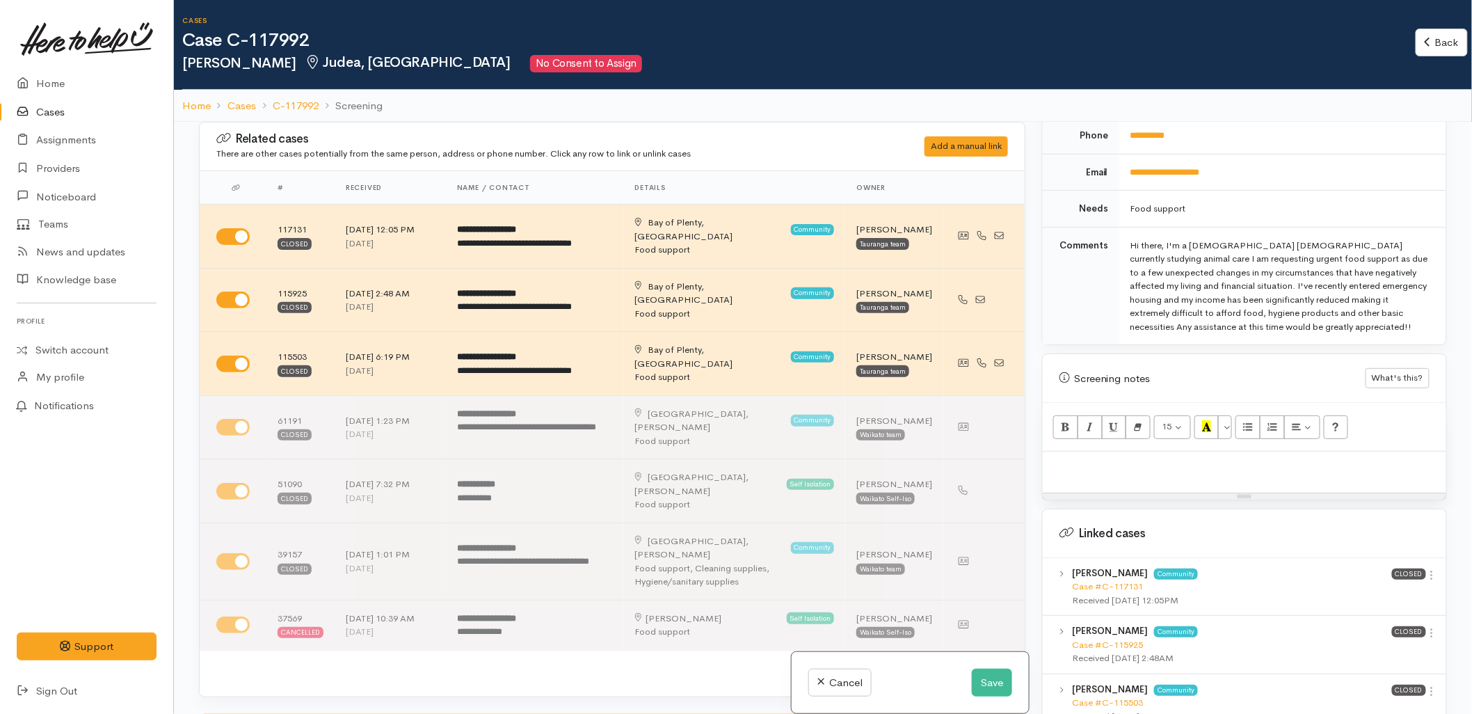
scroll to position [696, 0]
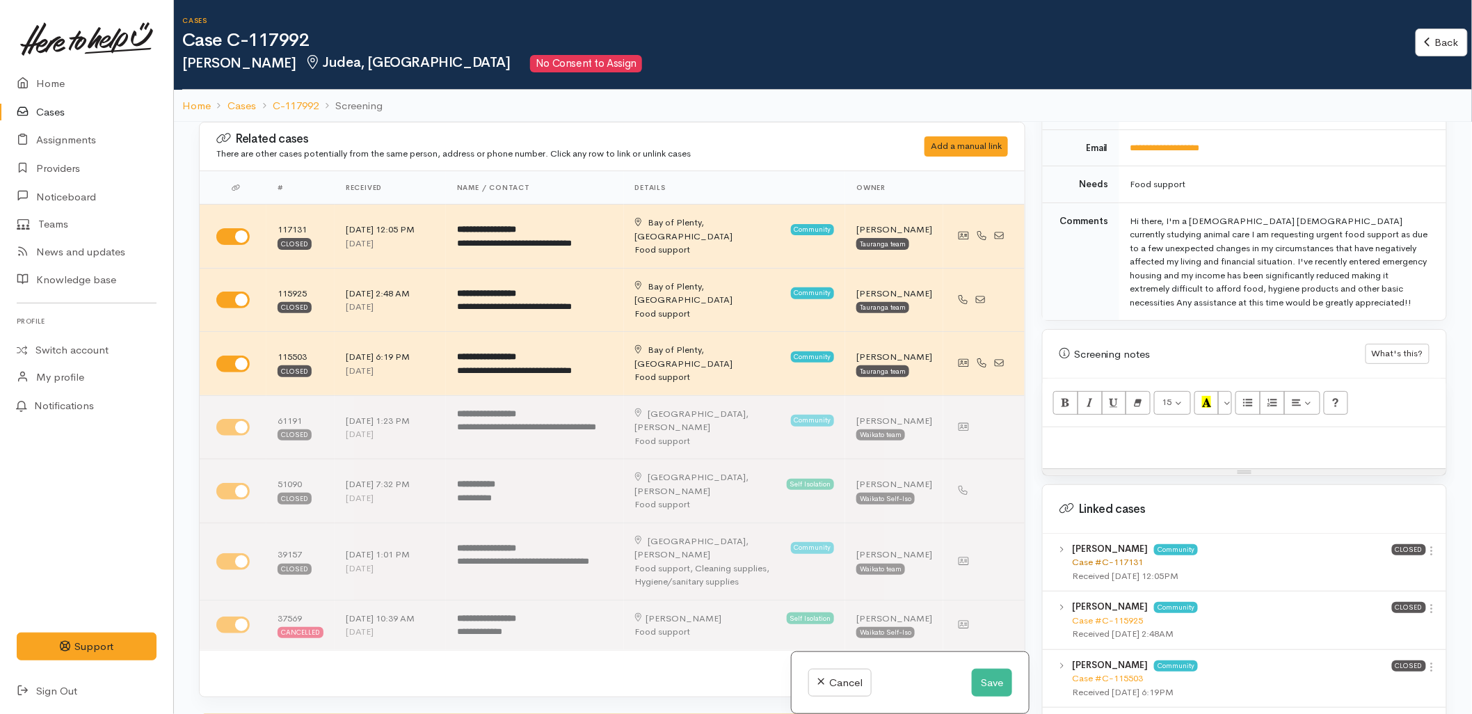
click at [1100, 556] on link "Case #C-117131" at bounding box center [1107, 562] width 71 height 12
click at [995, 677] on button "Save" at bounding box center [992, 683] width 40 height 29
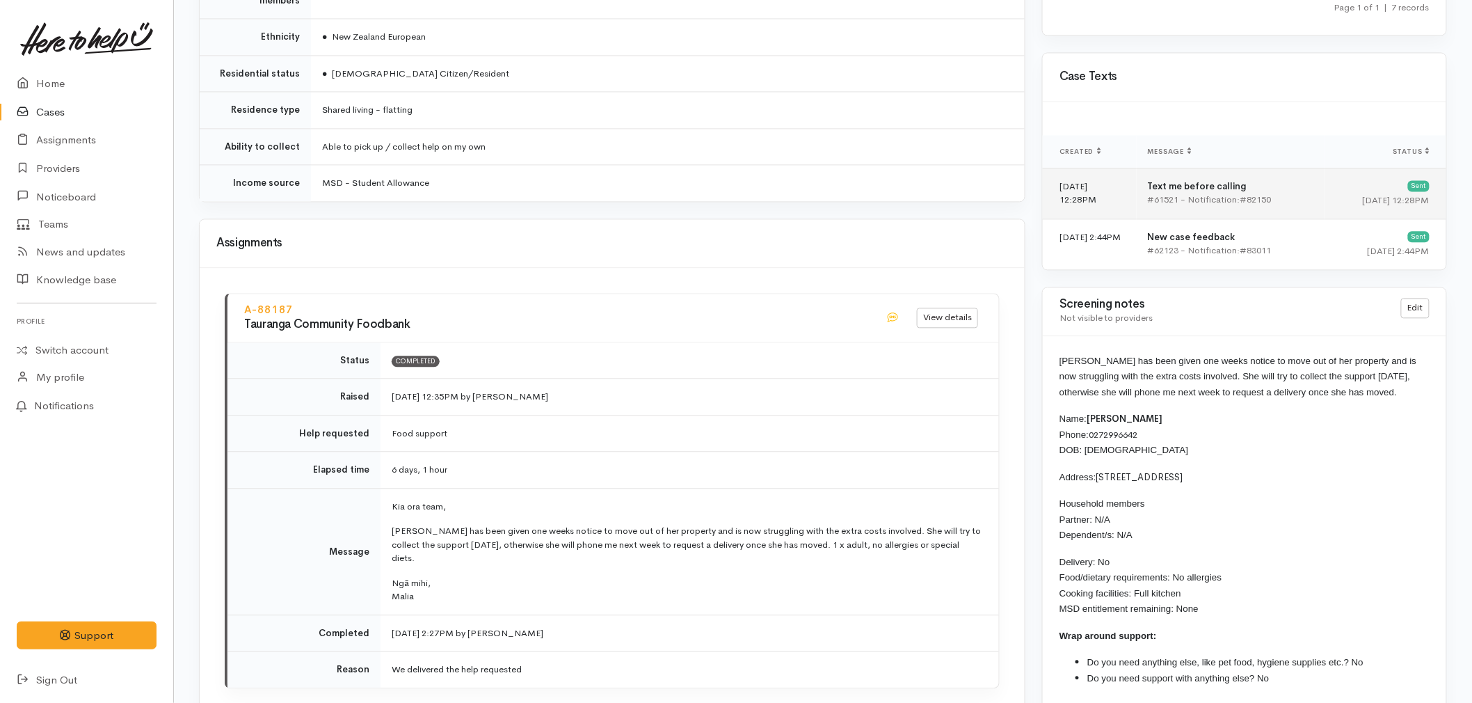
scroll to position [1237, 0]
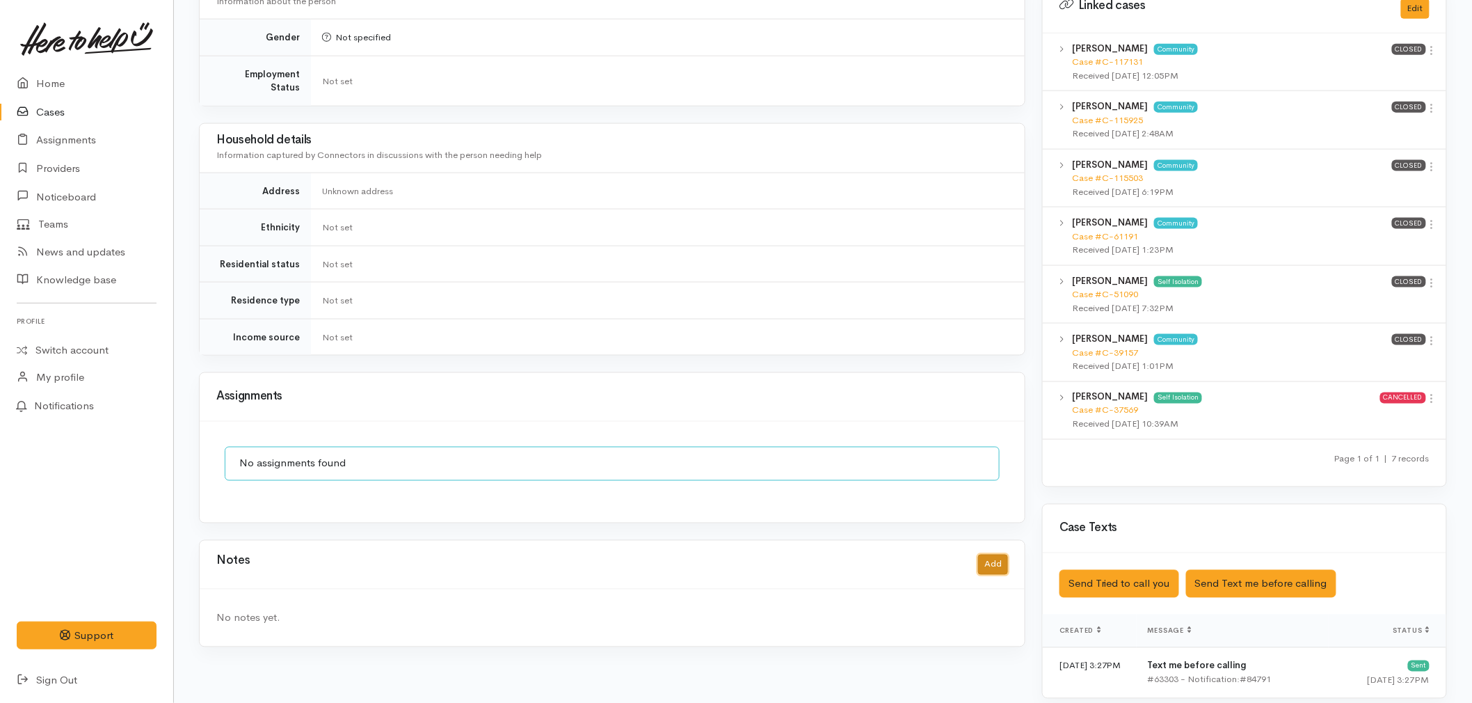
click at [1003, 554] on button "Add" at bounding box center [993, 564] width 30 height 20
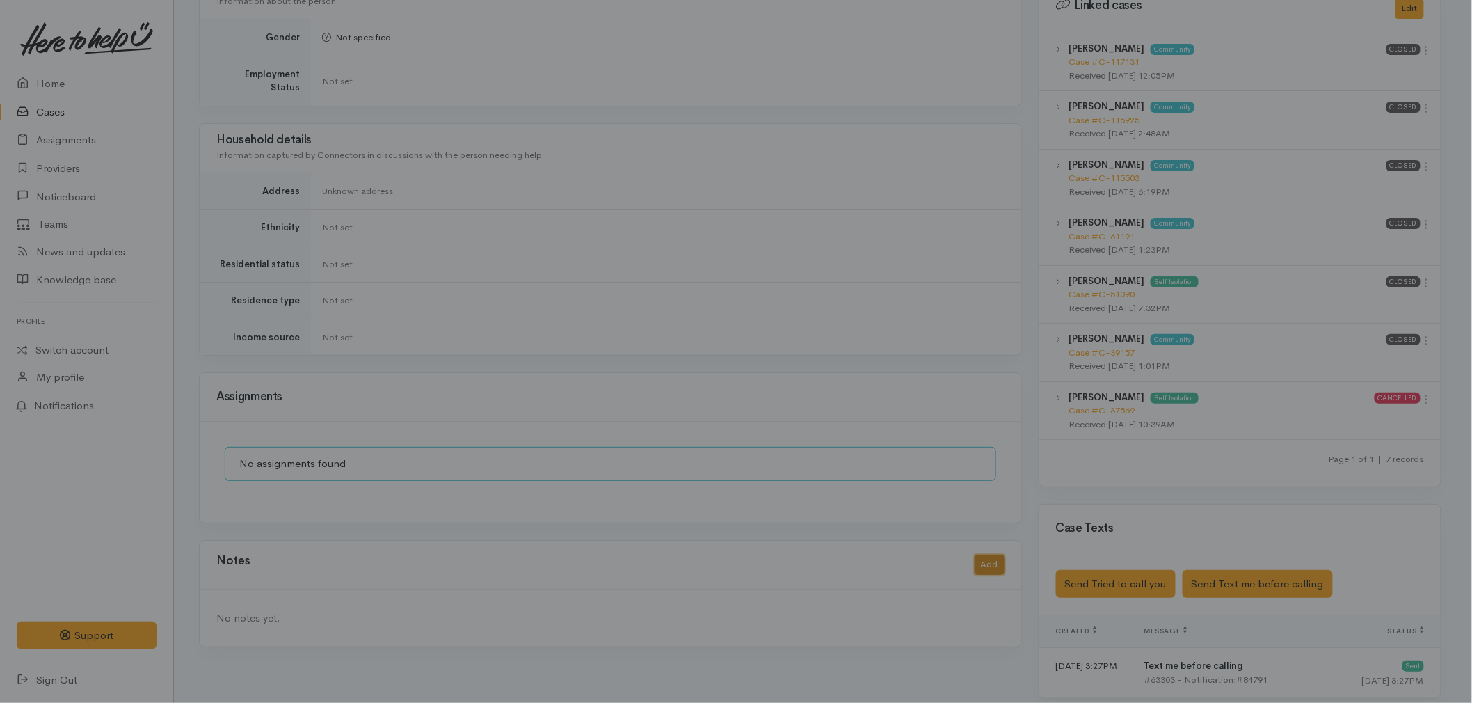
scroll to position [694, 0]
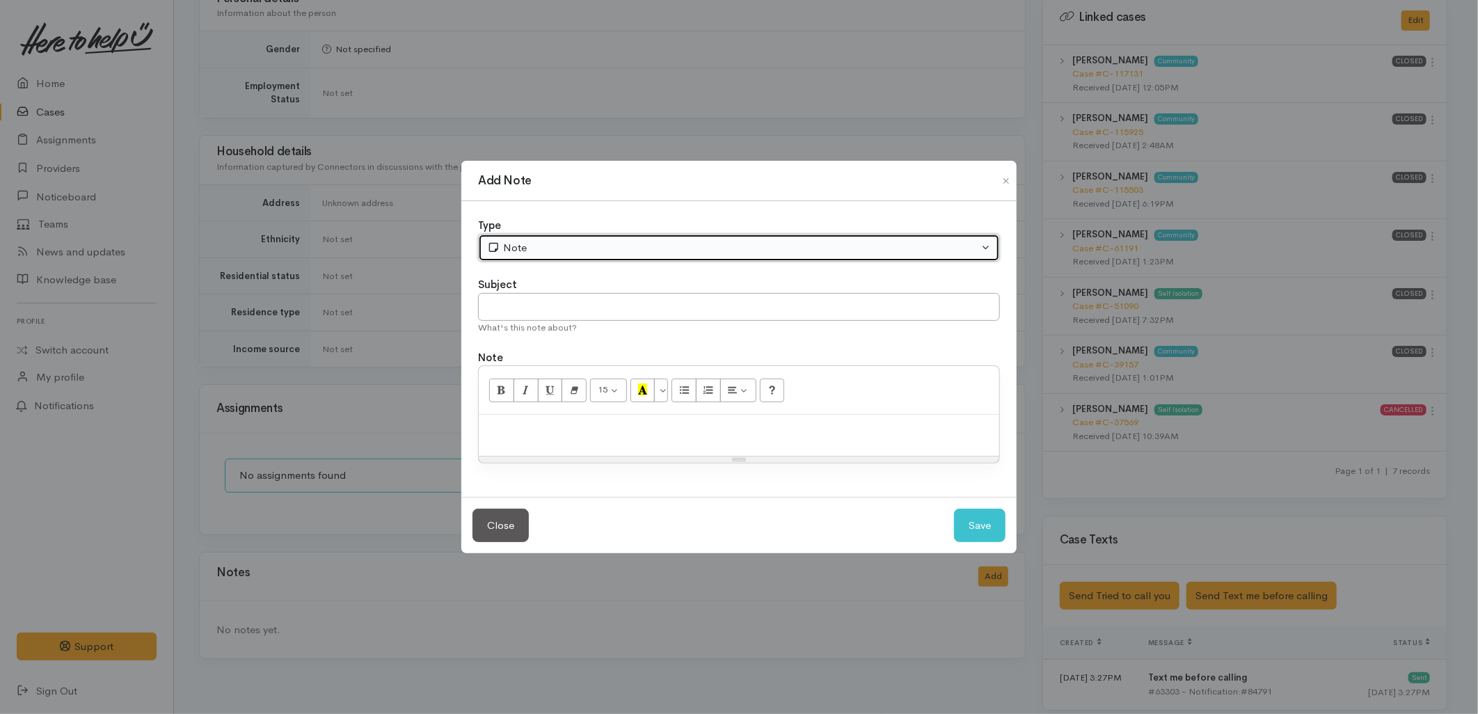
click at [530, 240] on div "Note" at bounding box center [732, 248] width 491 height 16
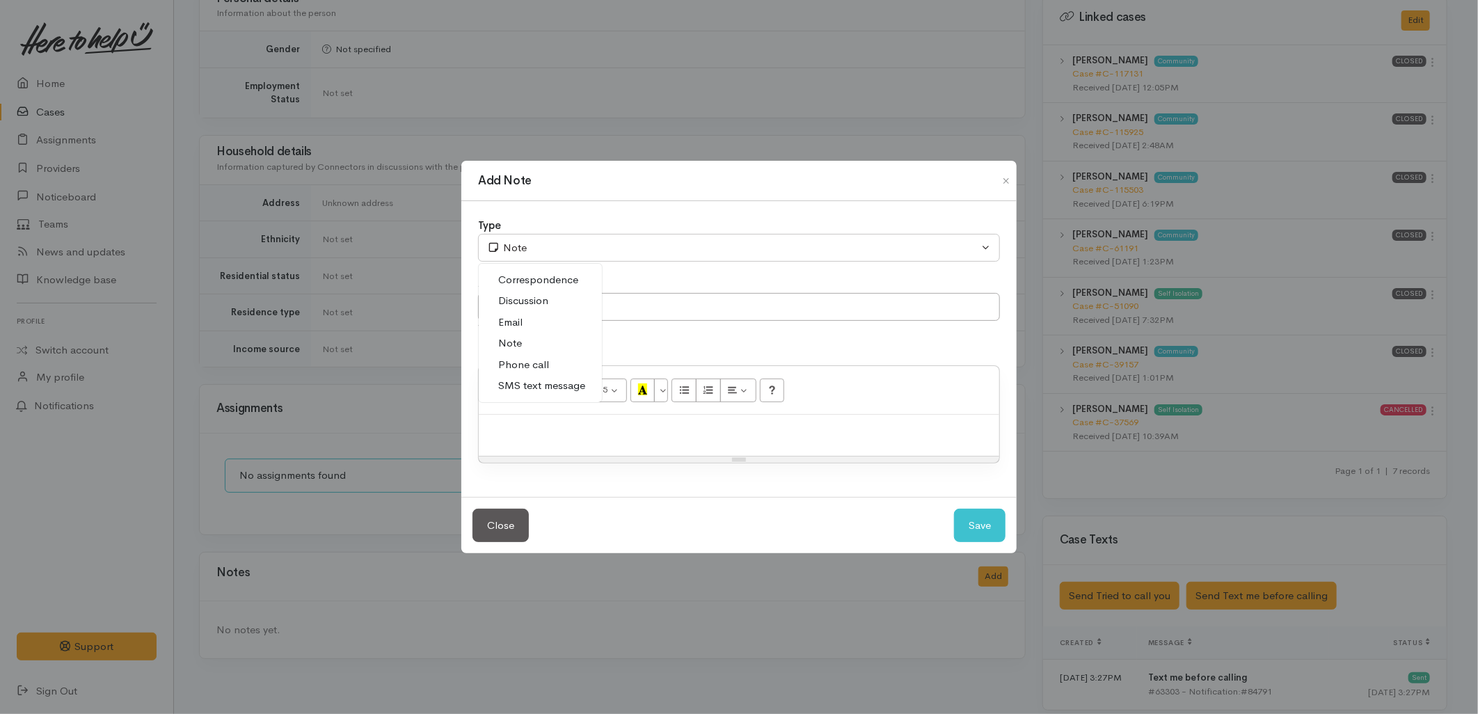
click at [505, 367] on span "Phone call" at bounding box center [523, 365] width 51 height 16
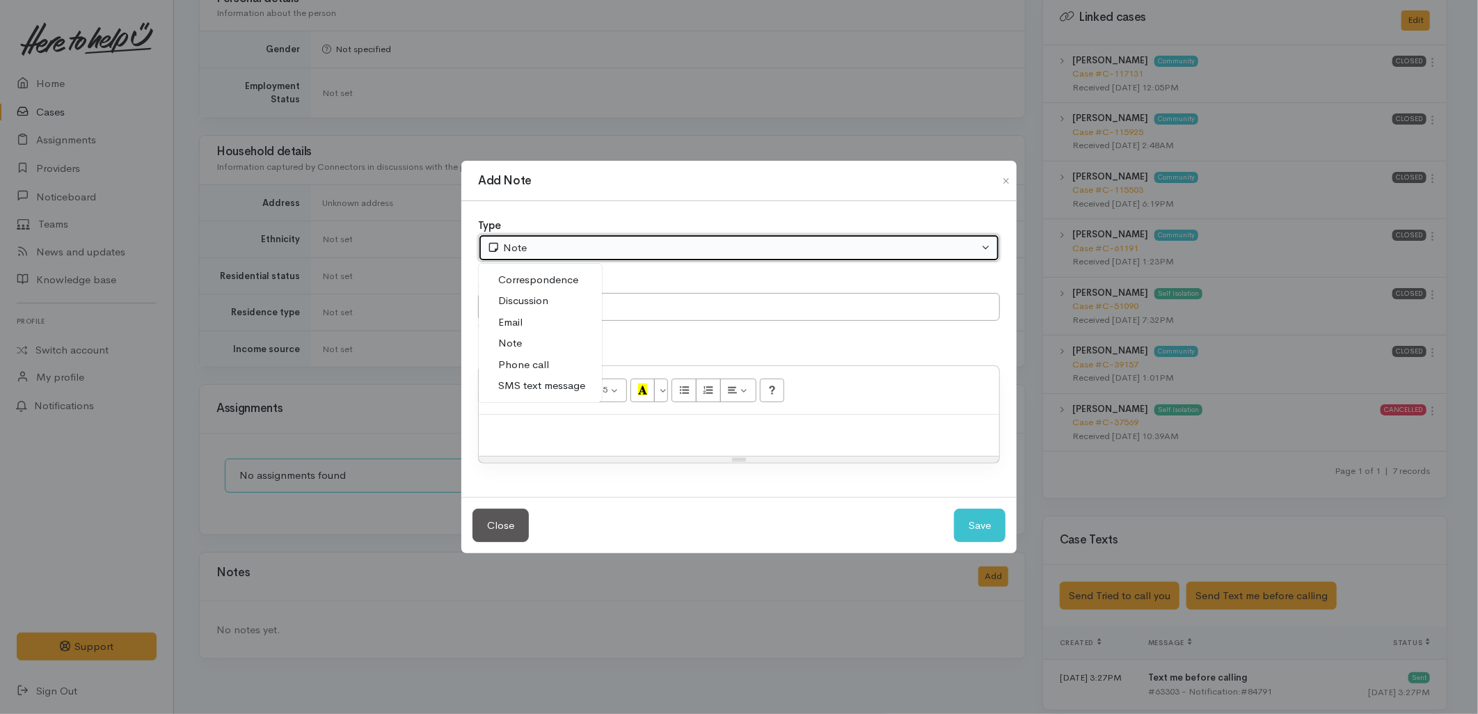
select select "3"
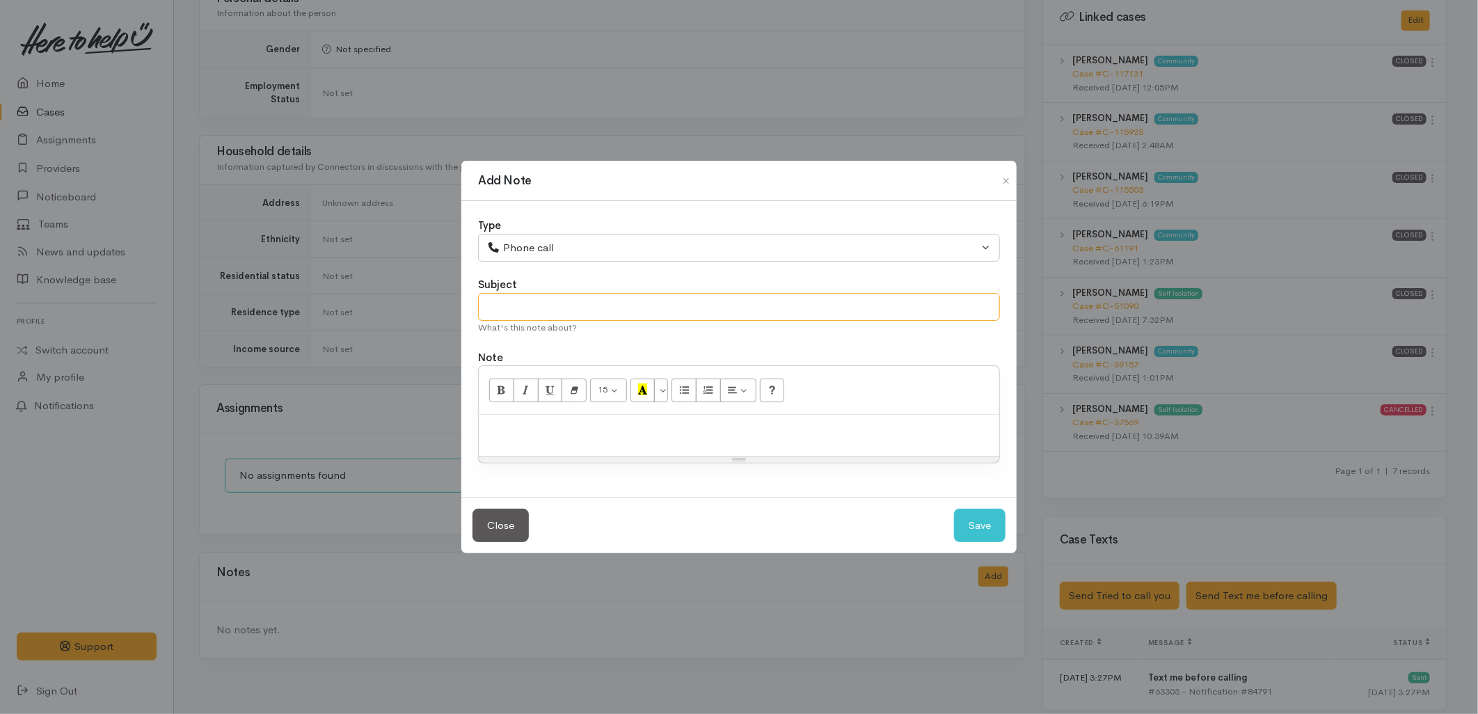
click at [503, 304] on input "text" at bounding box center [739, 307] width 522 height 29
type input "Attempted to Contact"
click at [967, 525] on button "Save" at bounding box center [979, 526] width 51 height 34
select select "1"
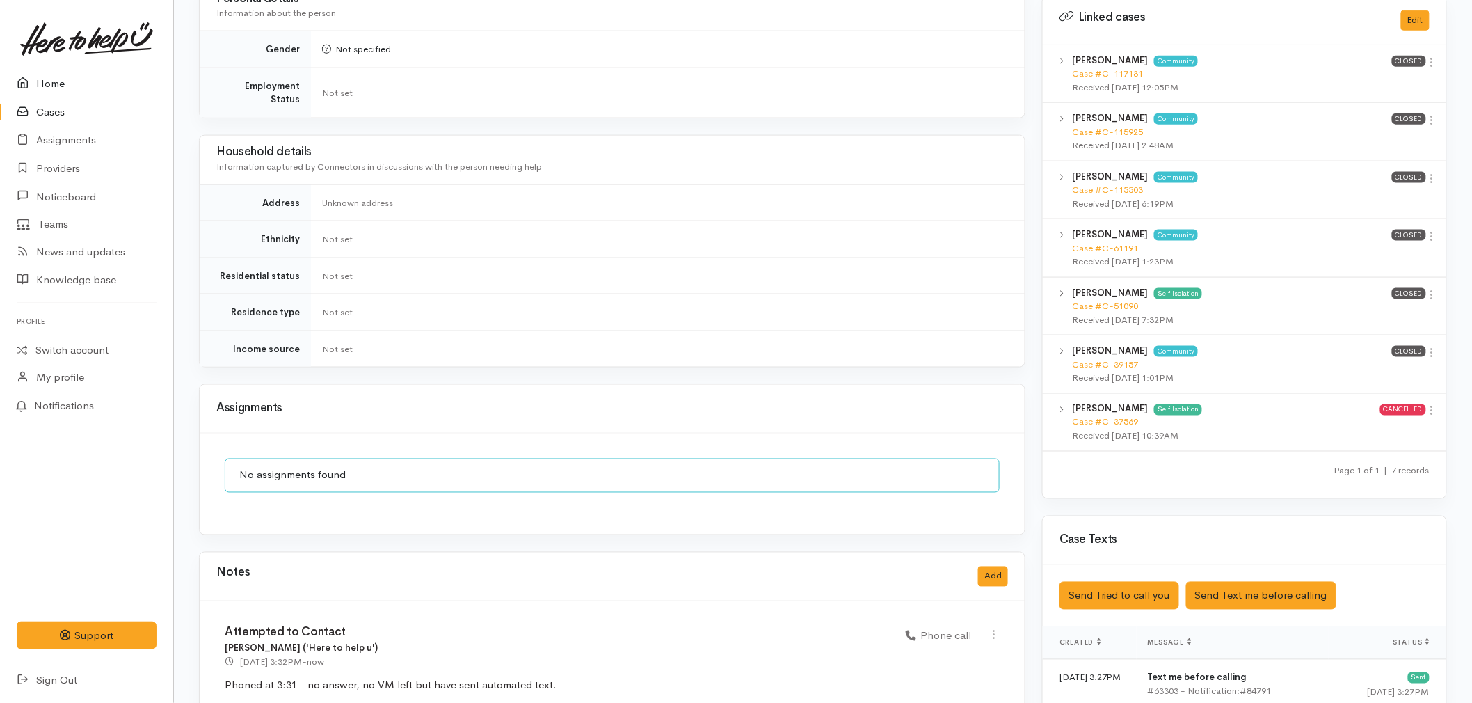
click at [70, 74] on link "Home" at bounding box center [86, 84] width 173 height 29
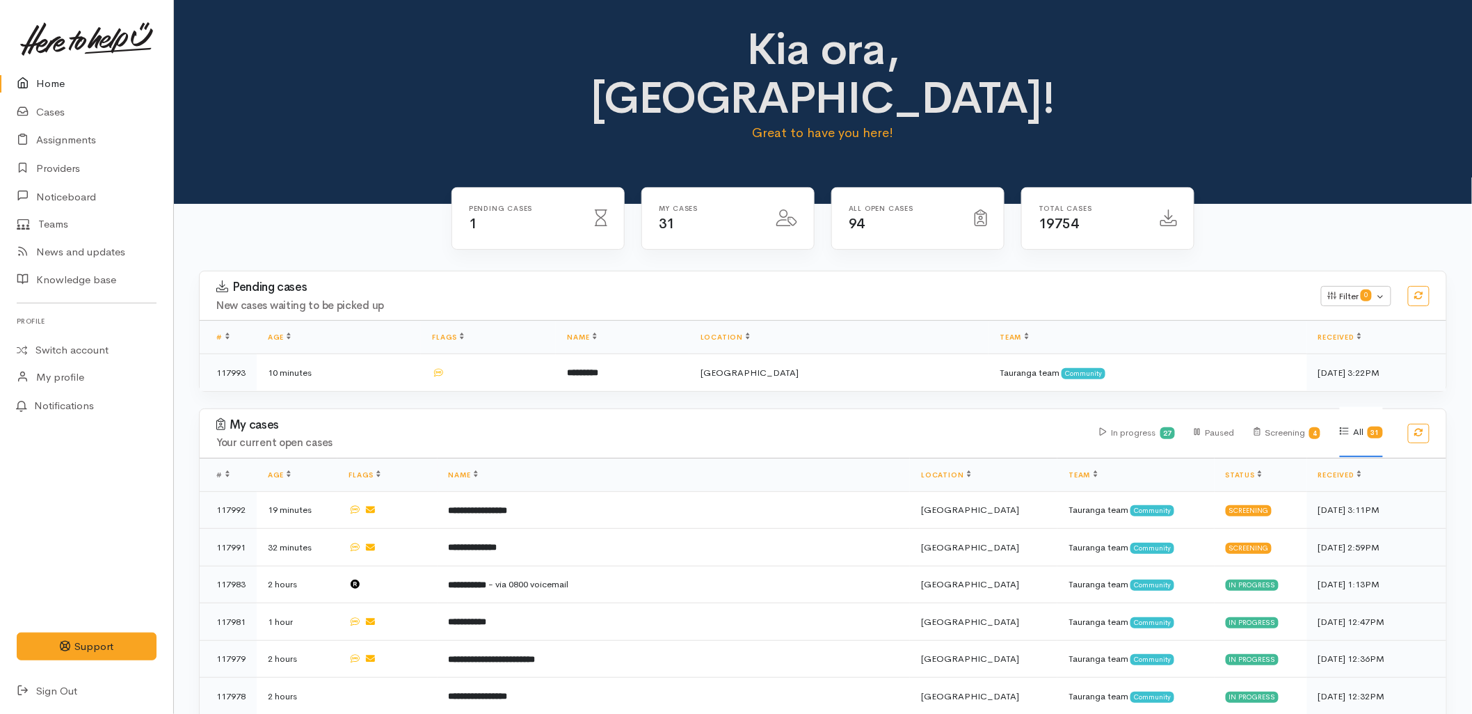
click at [558, 280] on div "Pending cases New cases waiting to be picked up" at bounding box center [760, 295] width 1105 height 31
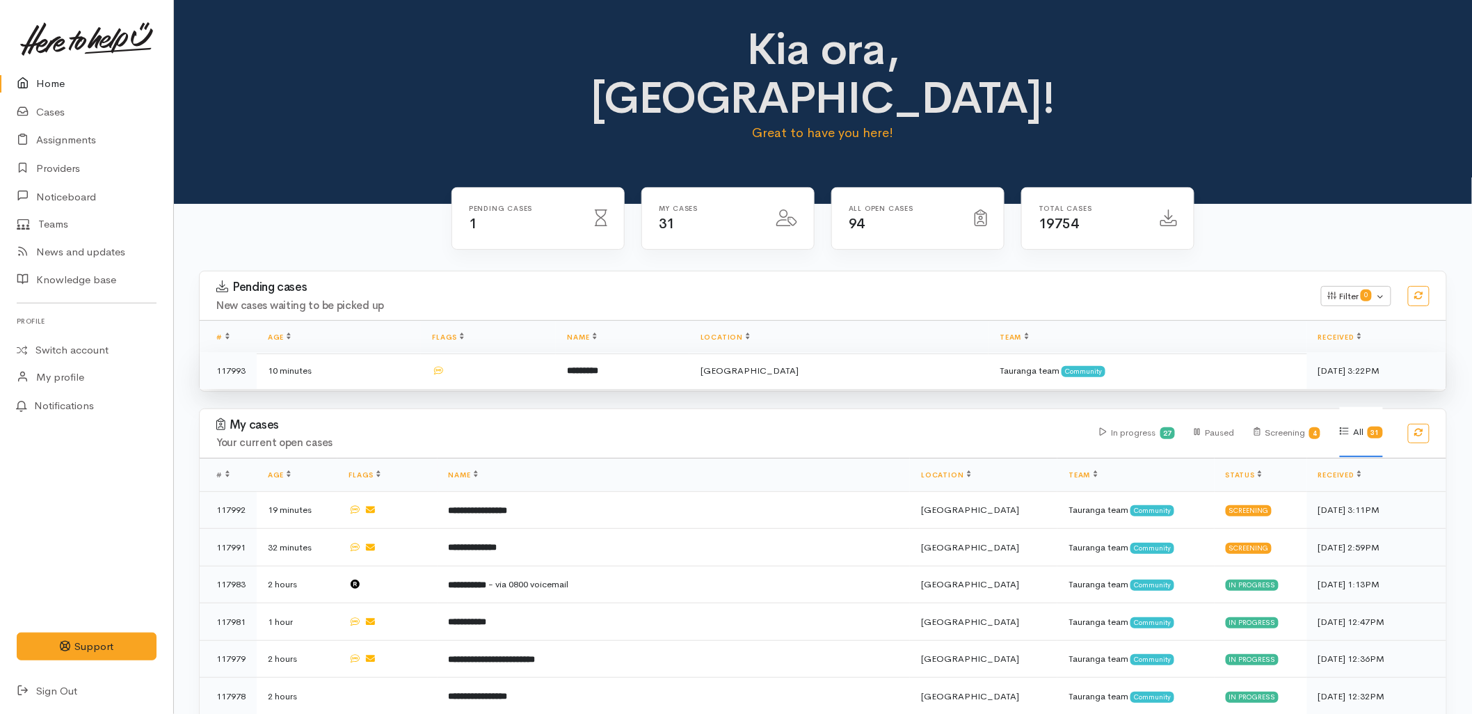
click at [556, 352] on td at bounding box center [488, 370] width 135 height 37
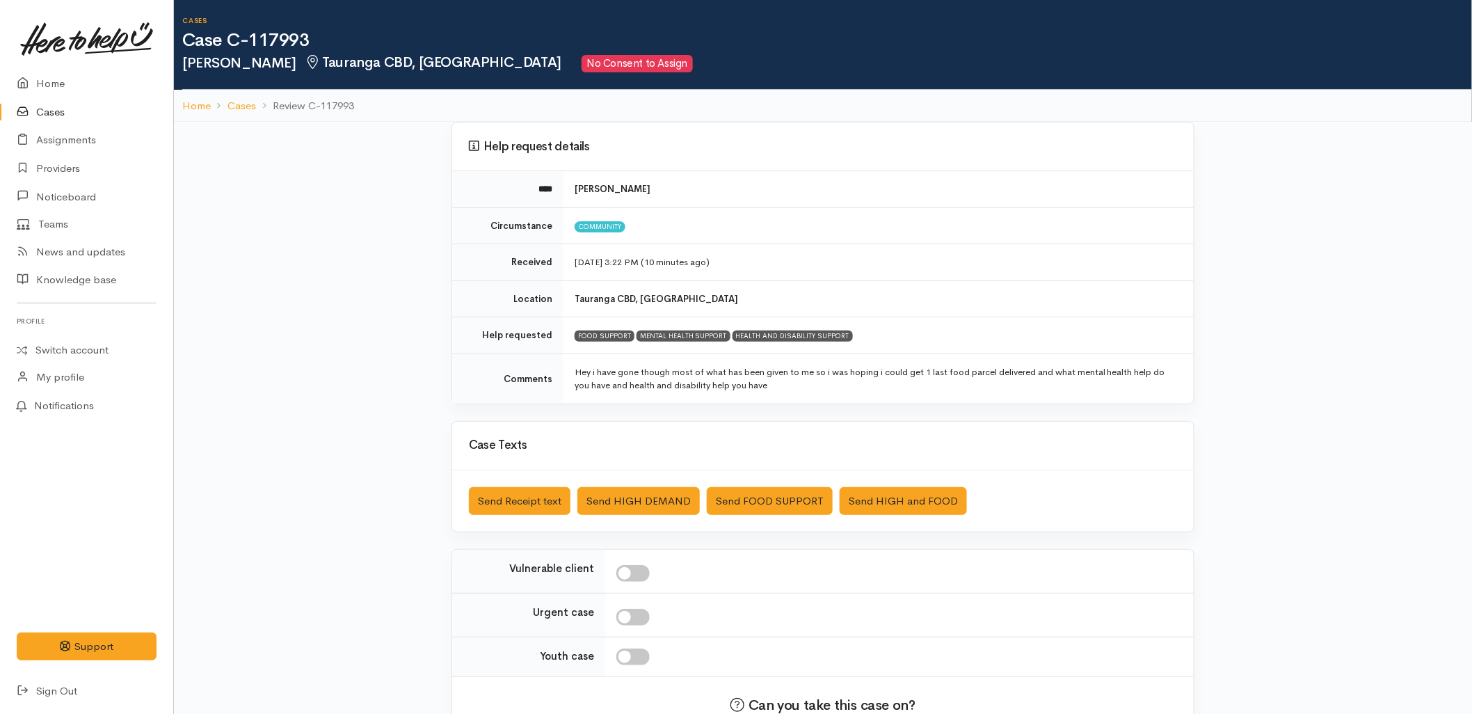
drag, startPoint x: 47, startPoint y: 110, endPoint x: 63, endPoint y: 113, distance: 15.6
click at [47, 110] on link "Cases" at bounding box center [86, 112] width 173 height 29
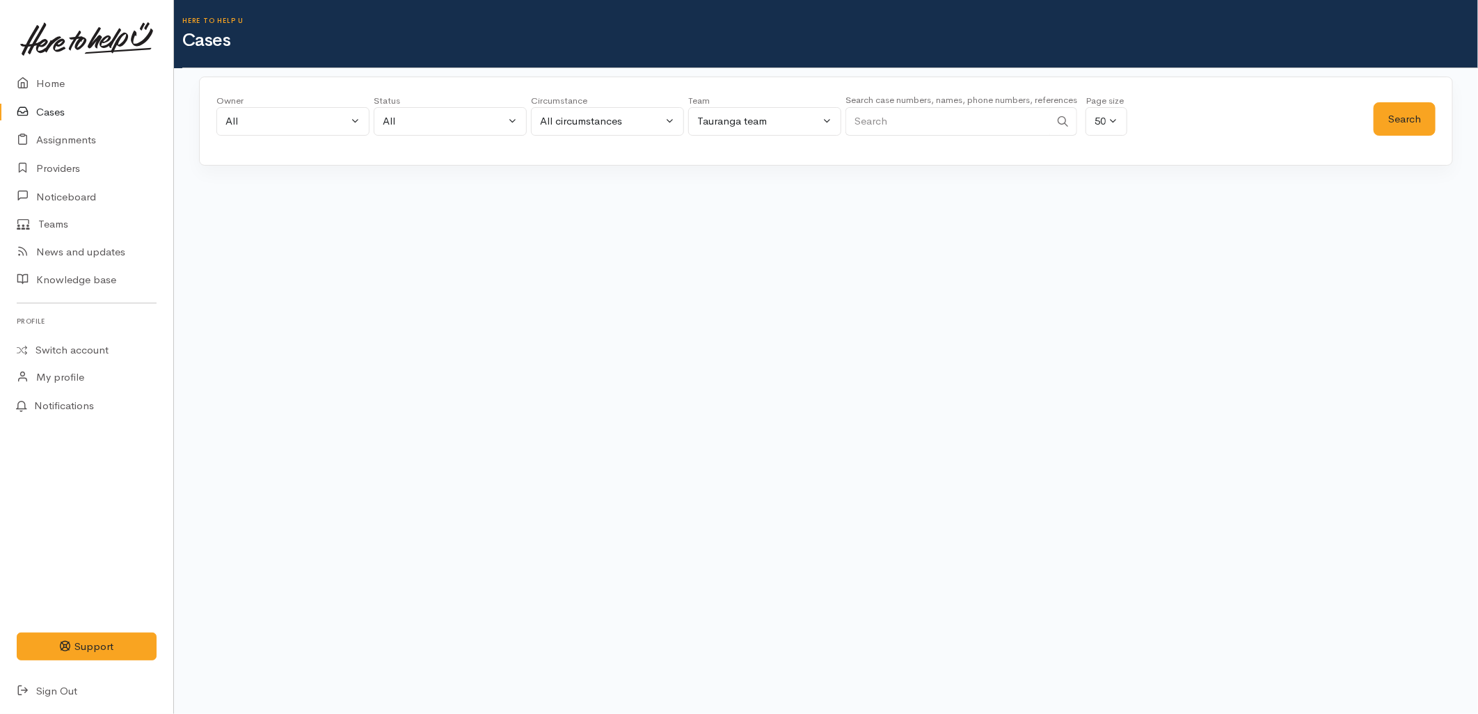
click at [1005, 129] on input "Search" at bounding box center [947, 121] width 205 height 29
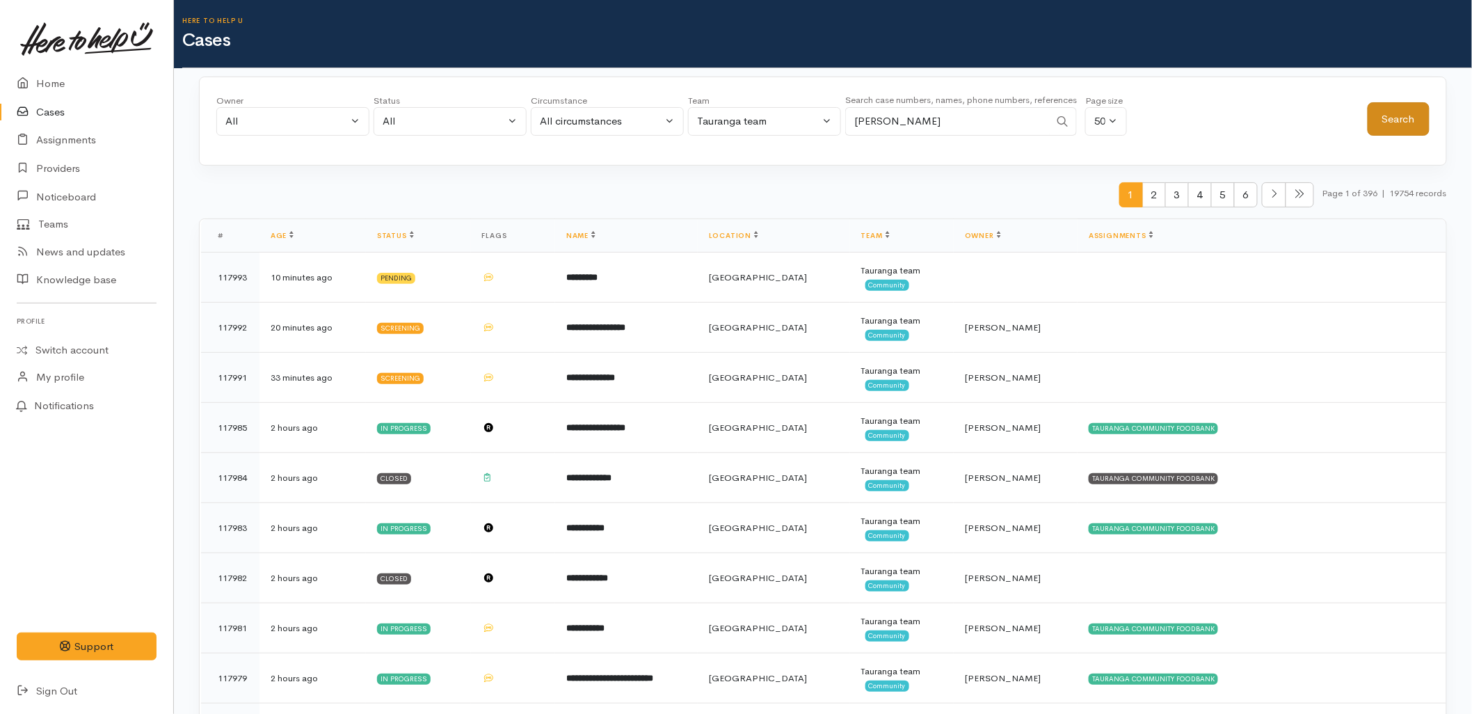
type input "[PERSON_NAME]"
click at [1410, 126] on button "Search" at bounding box center [1399, 119] width 62 height 34
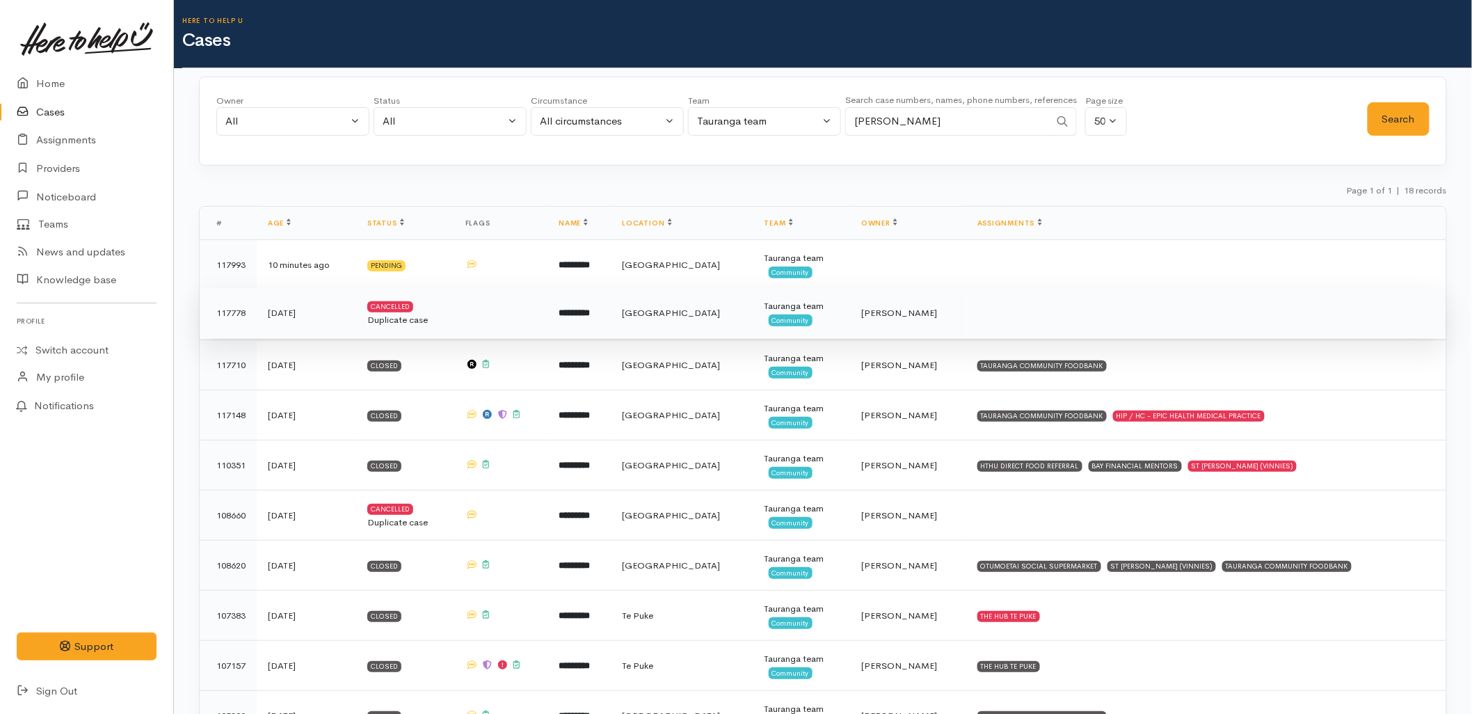
click at [506, 313] on td at bounding box center [500, 313] width 93 height 50
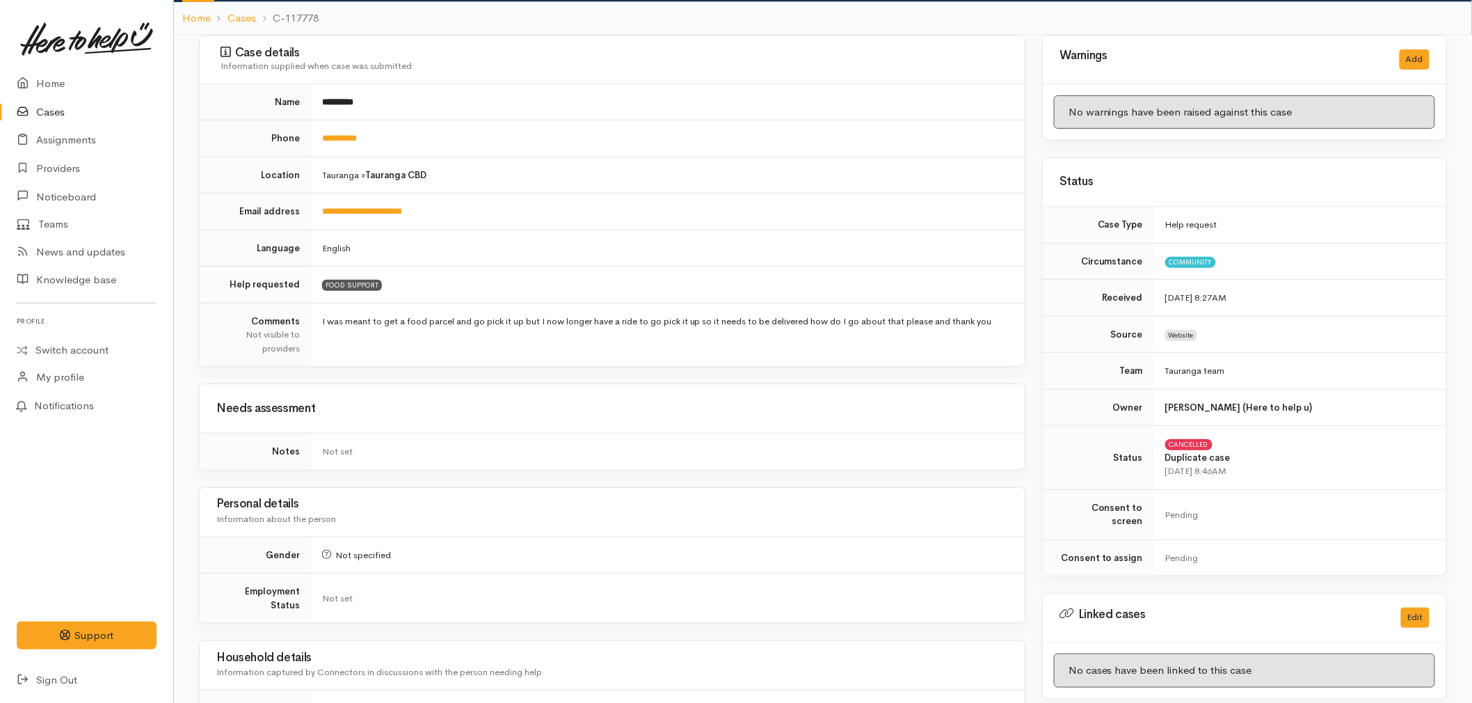
scroll to position [77, 0]
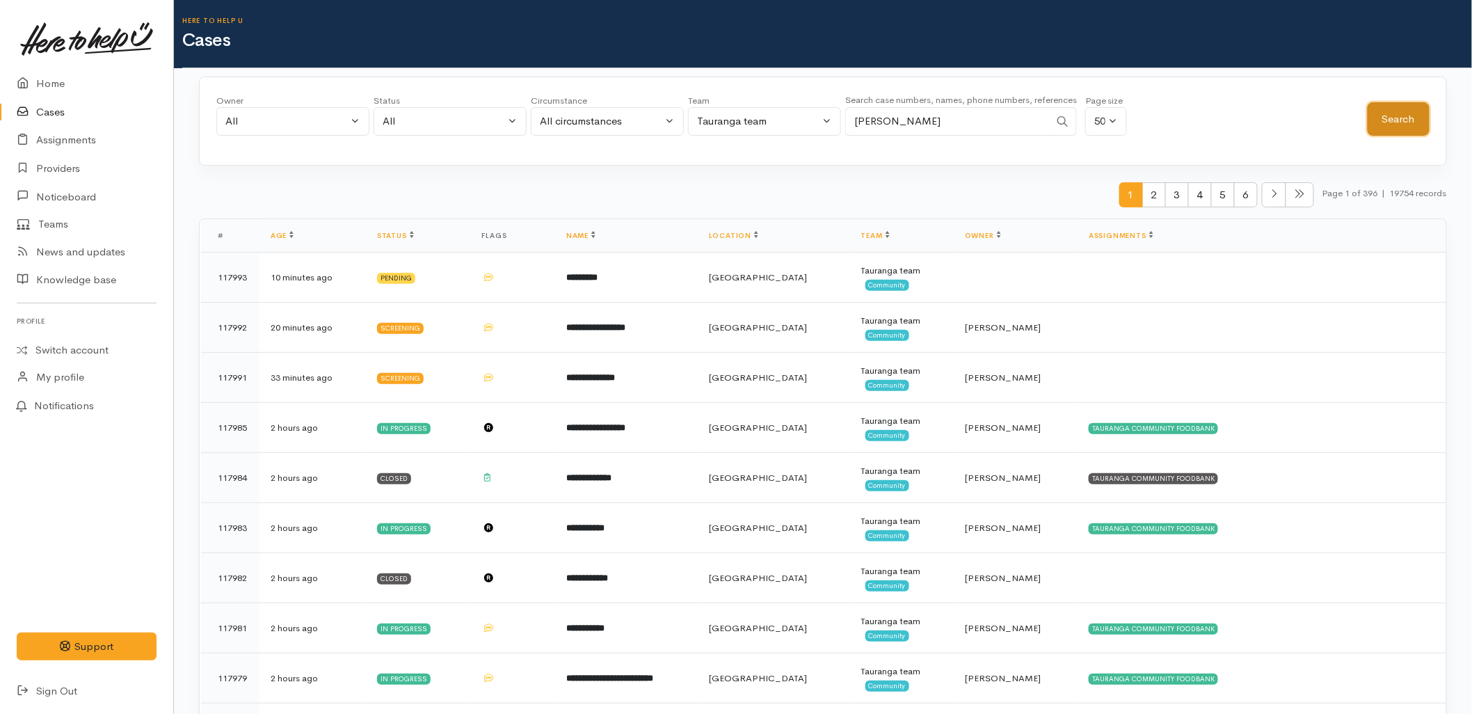
click at [1399, 123] on button "Search" at bounding box center [1399, 119] width 62 height 34
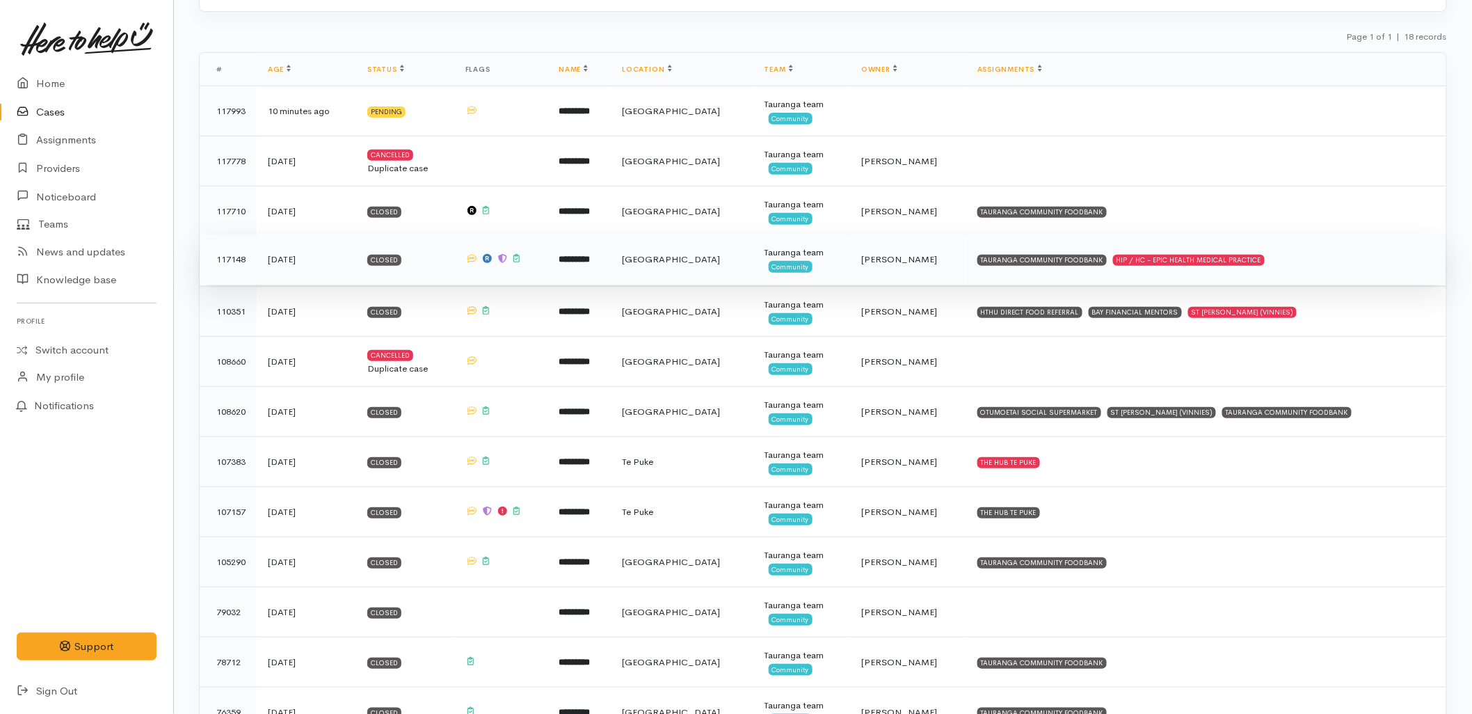
scroll to position [154, 0]
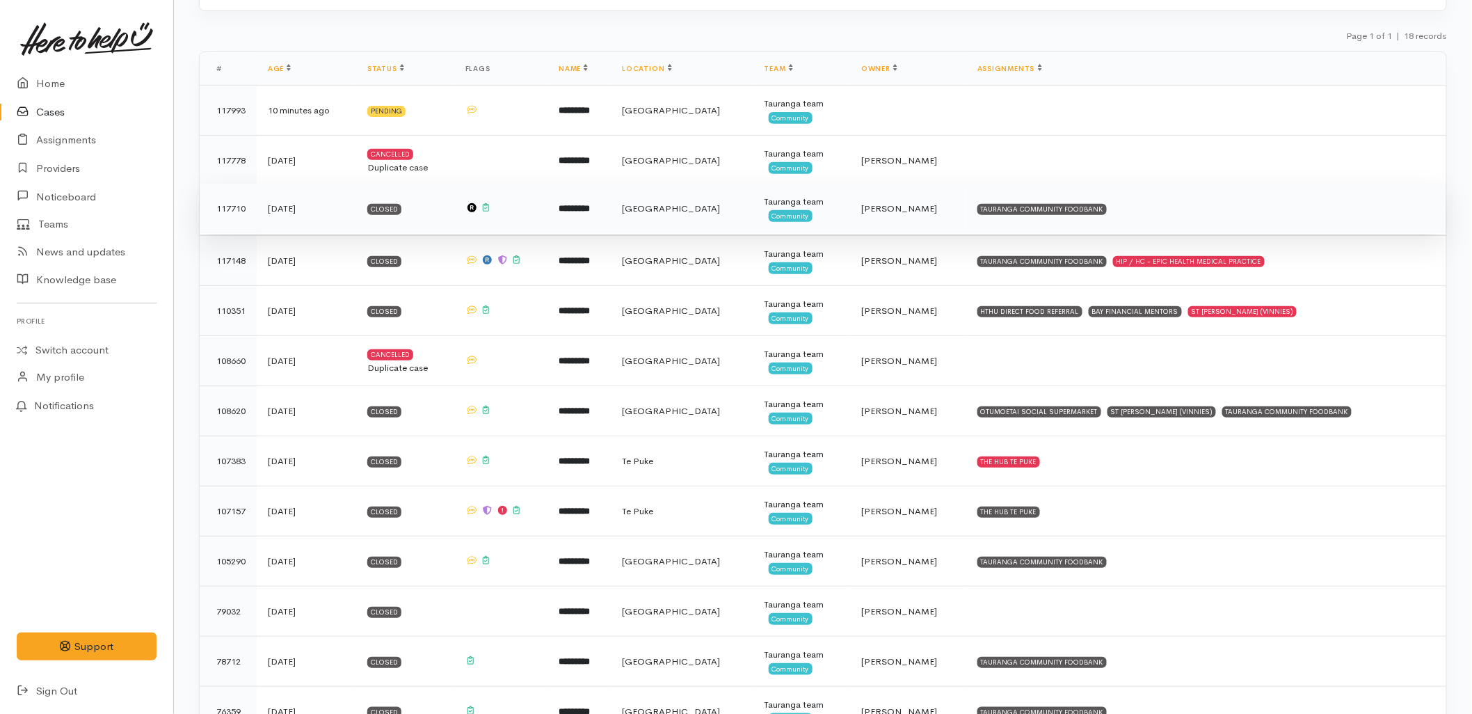
click at [652, 218] on td "[GEOGRAPHIC_DATA]" at bounding box center [682, 209] width 143 height 50
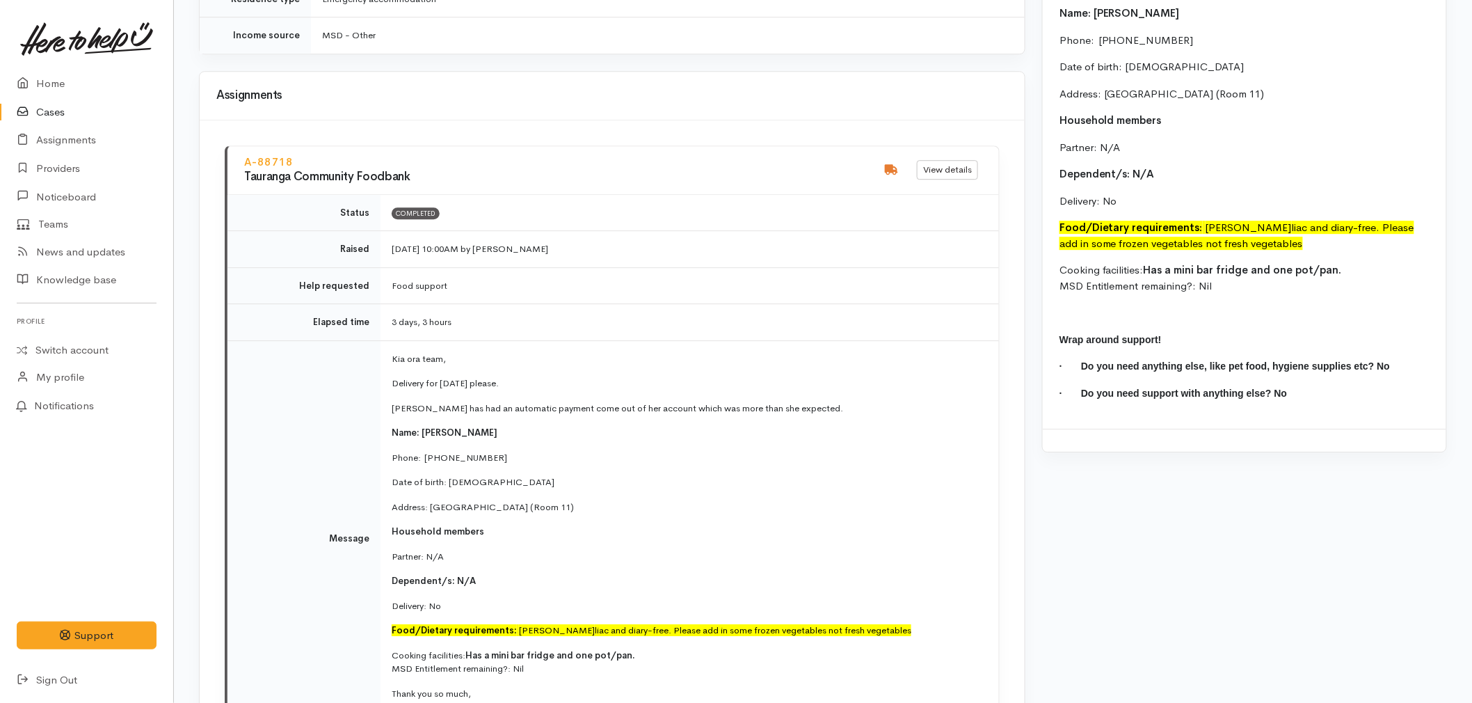
scroll to position [1623, 0]
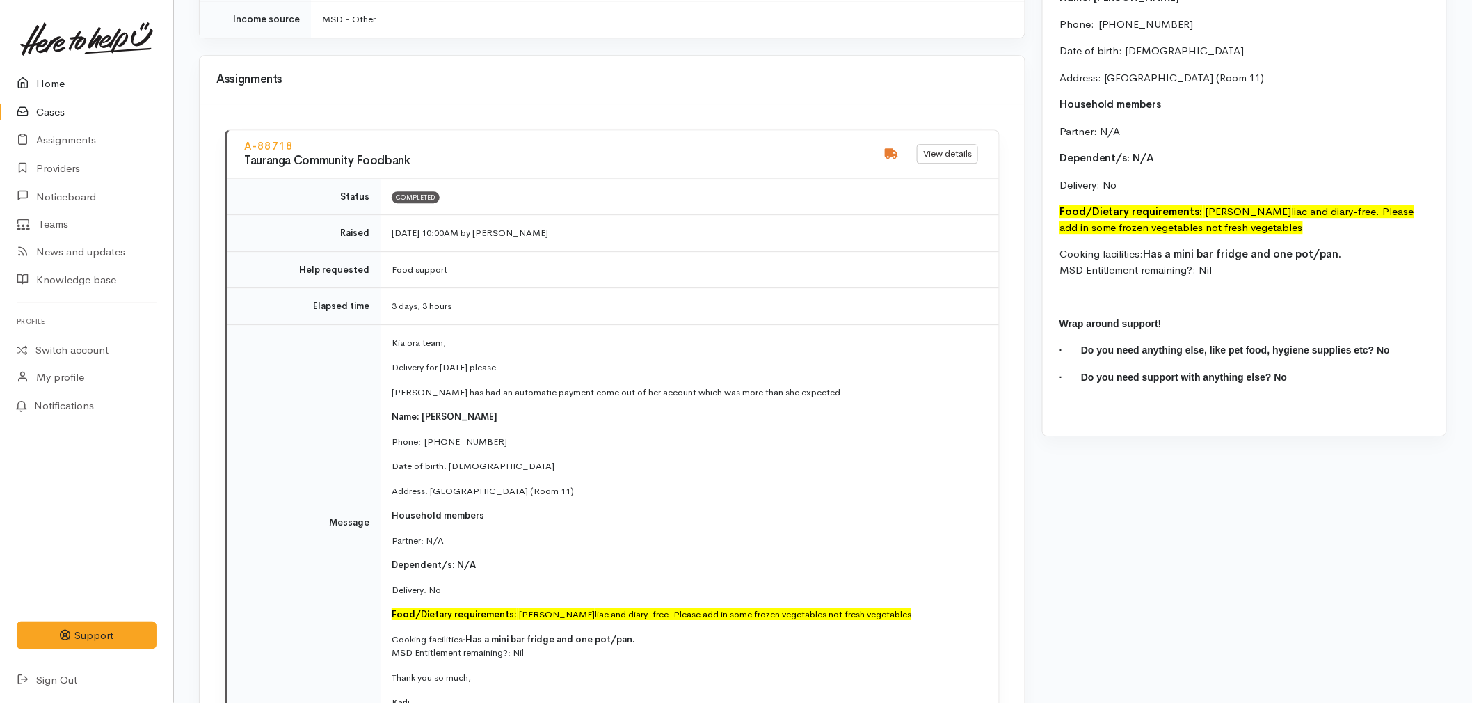
click at [63, 85] on link "Home" at bounding box center [86, 84] width 173 height 29
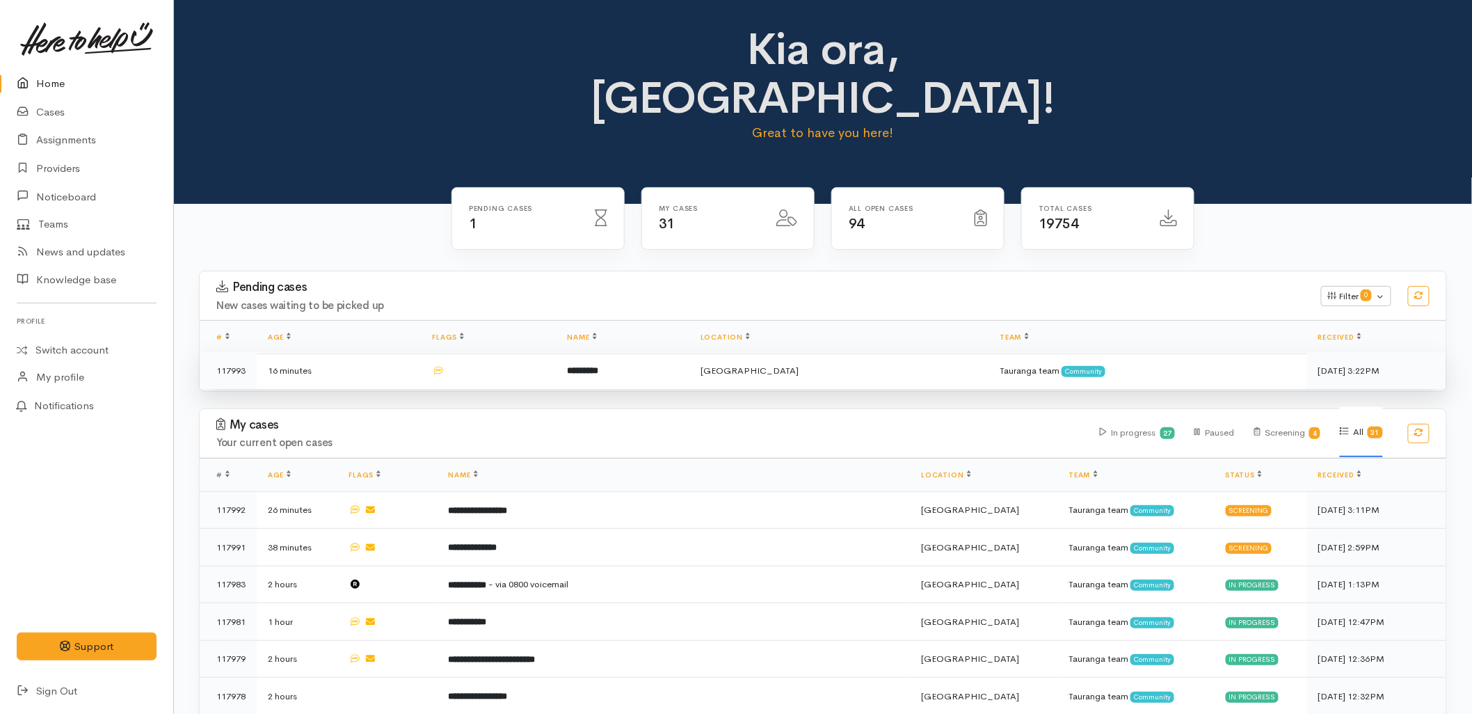
click at [556, 352] on td at bounding box center [488, 370] width 135 height 37
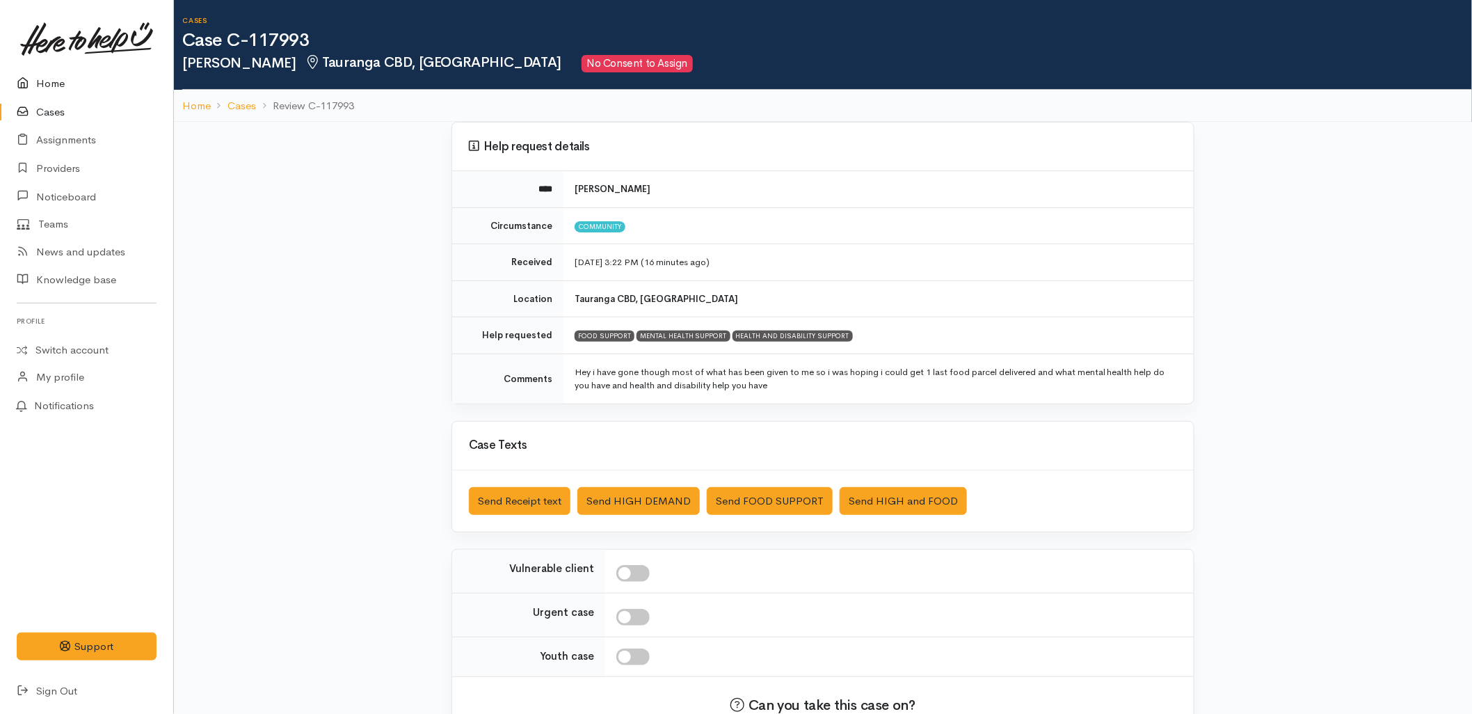
click at [83, 77] on link "Home" at bounding box center [86, 84] width 173 height 29
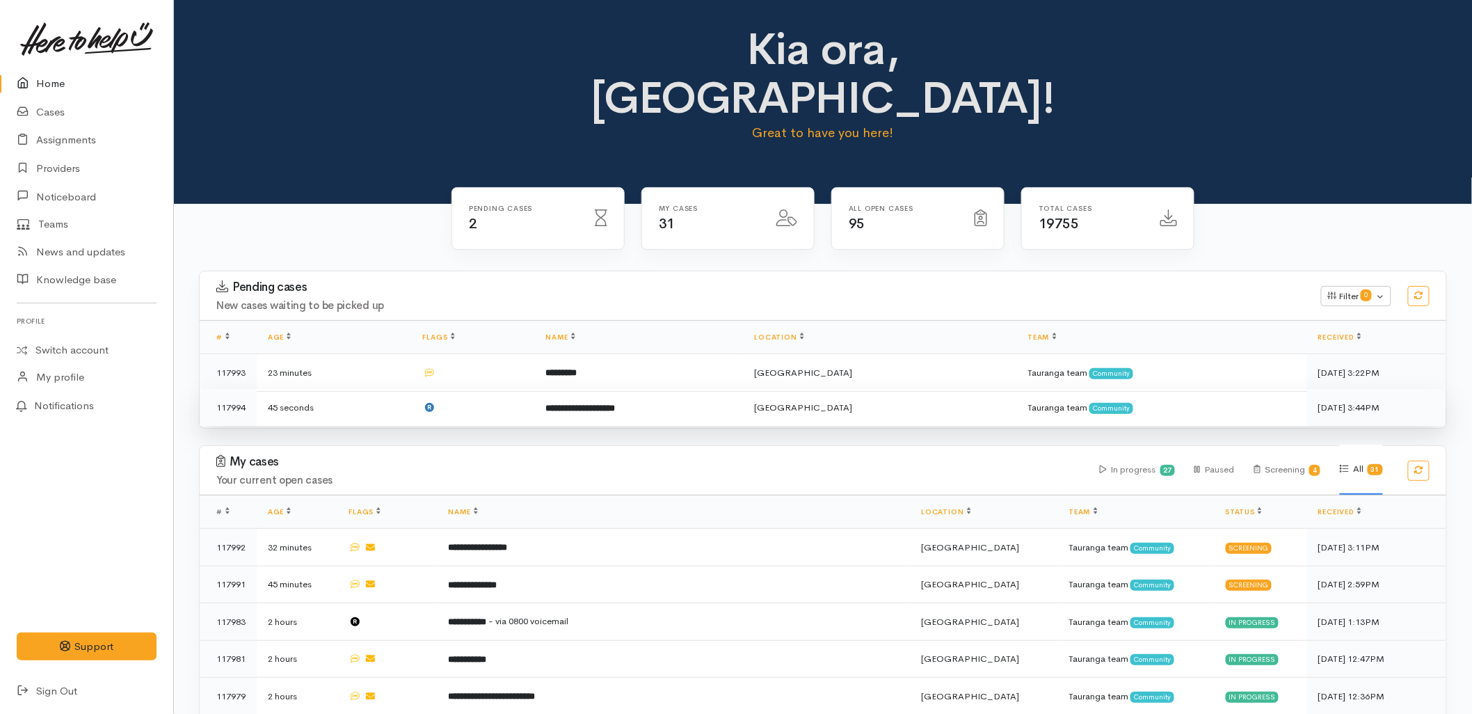
click at [605, 403] on b "**********" at bounding box center [581, 407] width 70 height 9
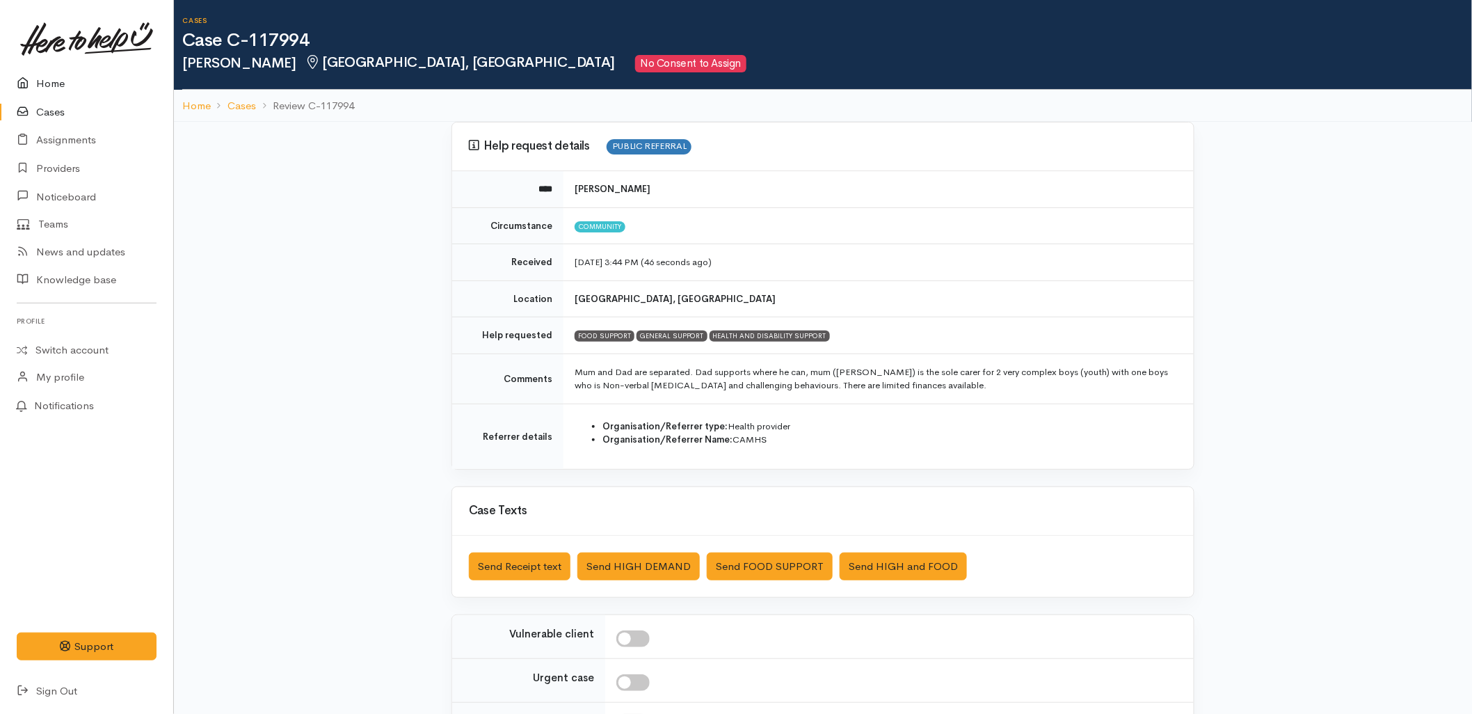
click at [61, 75] on link "Home" at bounding box center [86, 84] width 173 height 29
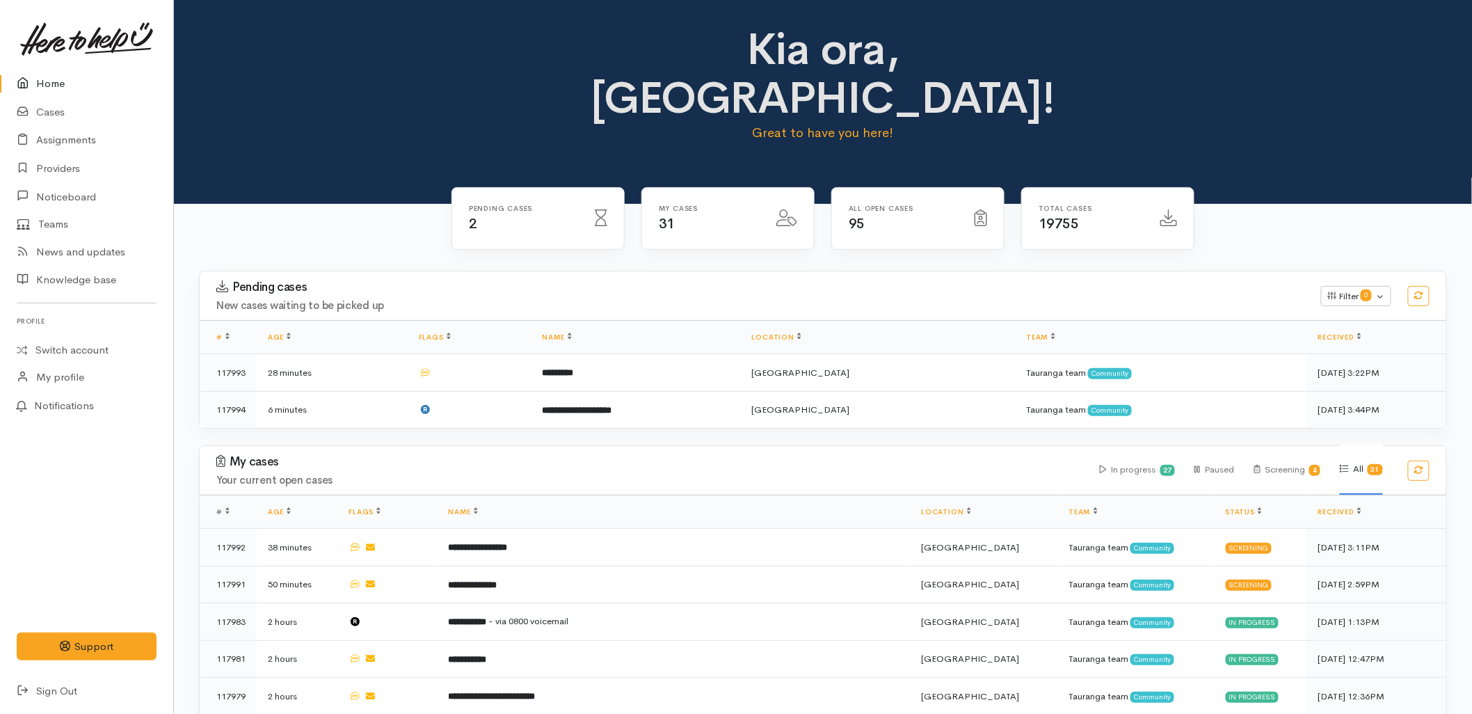
click at [666, 474] on h4 "Your current open cases" at bounding box center [649, 480] width 867 height 12
click at [42, 694] on link "Sign Out" at bounding box center [86, 691] width 173 height 29
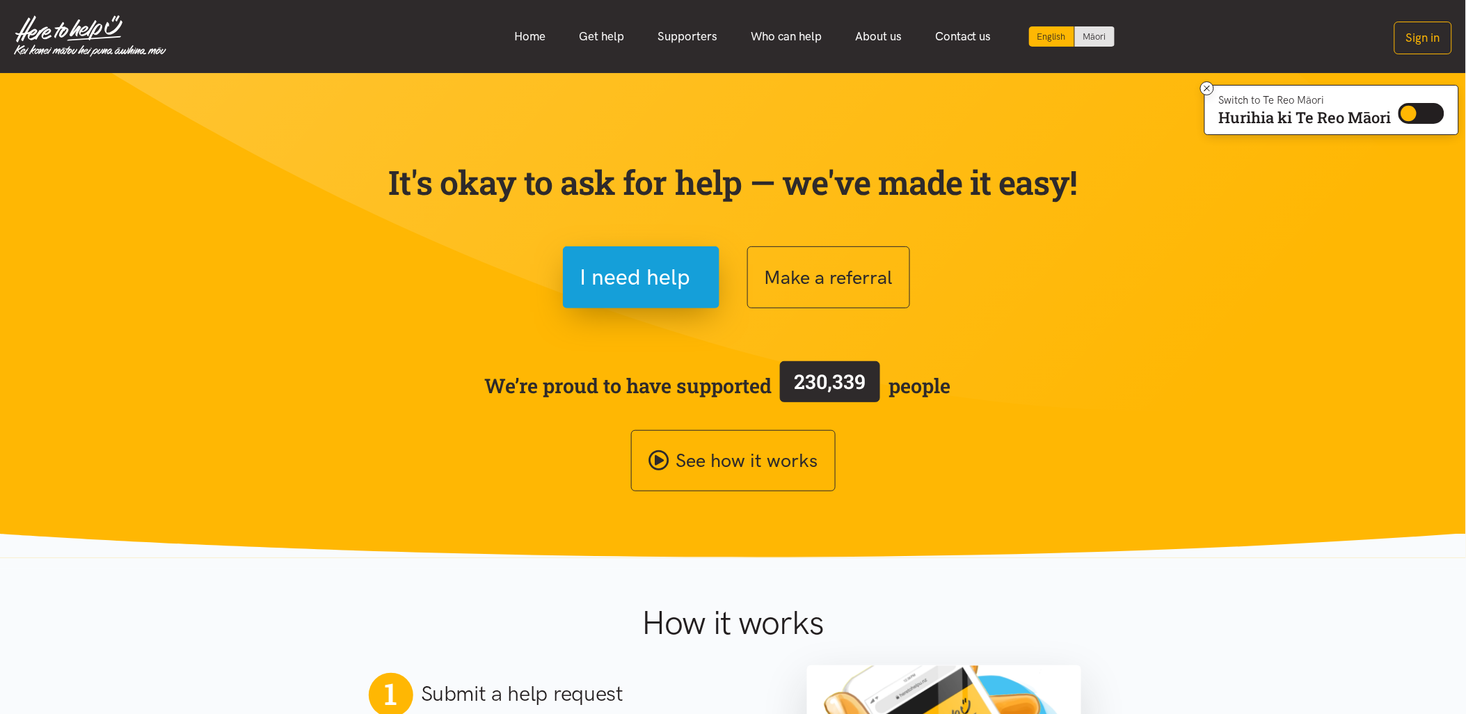
click at [1049, 545] on section "It's okay to ask for help — we've made it easy! I need help Make a referral We’…" at bounding box center [733, 315] width 1466 height 485
click at [1139, 543] on section "It's okay to ask for help — we've made it easy! I need help Make a referral We’…" at bounding box center [733, 315] width 1466 height 485
